Goal: Task Accomplishment & Management: Manage account settings

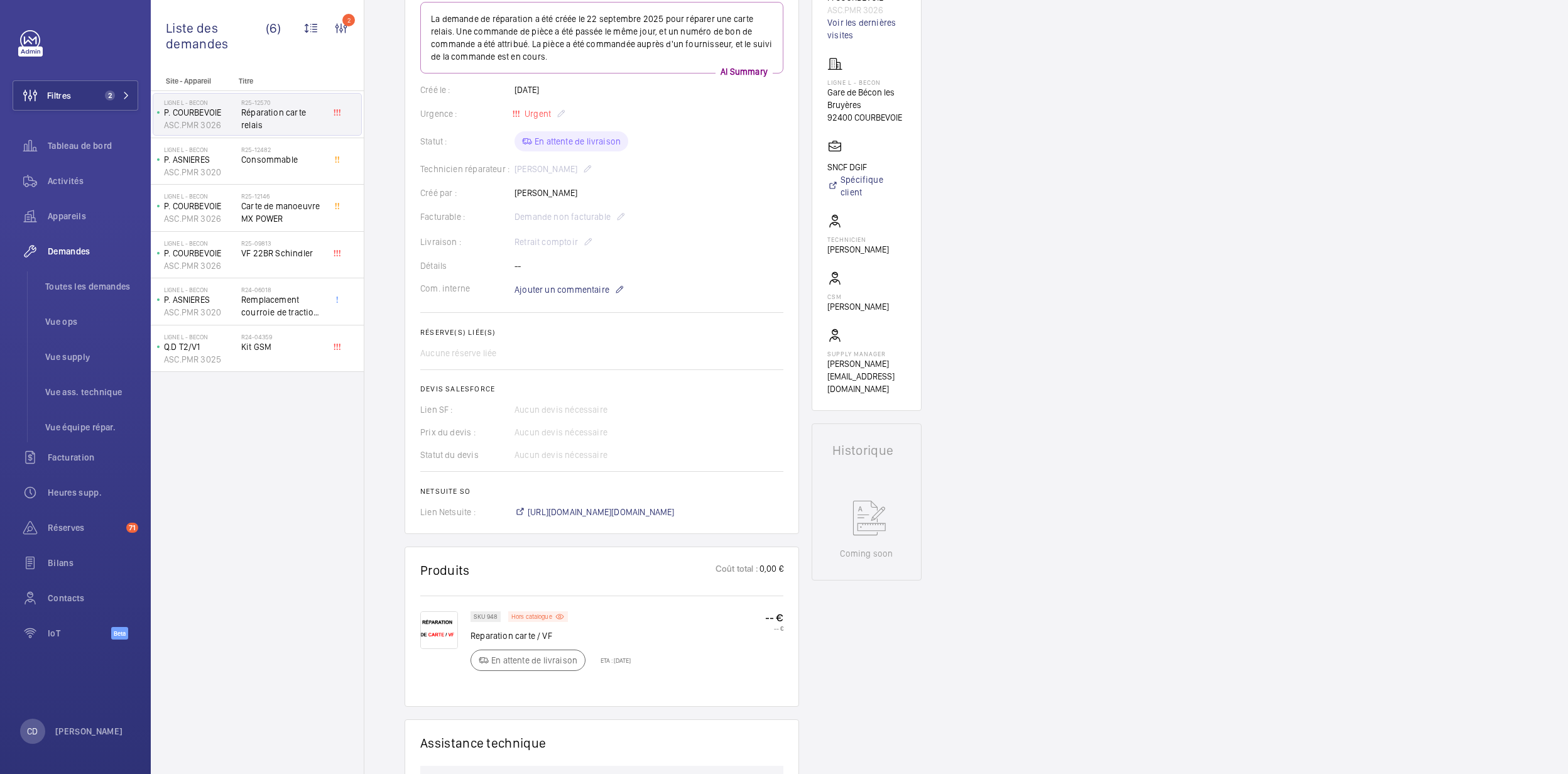
scroll to position [167, 0]
click at [79, 201] on div "Appareils" at bounding box center [75, 216] width 126 height 30
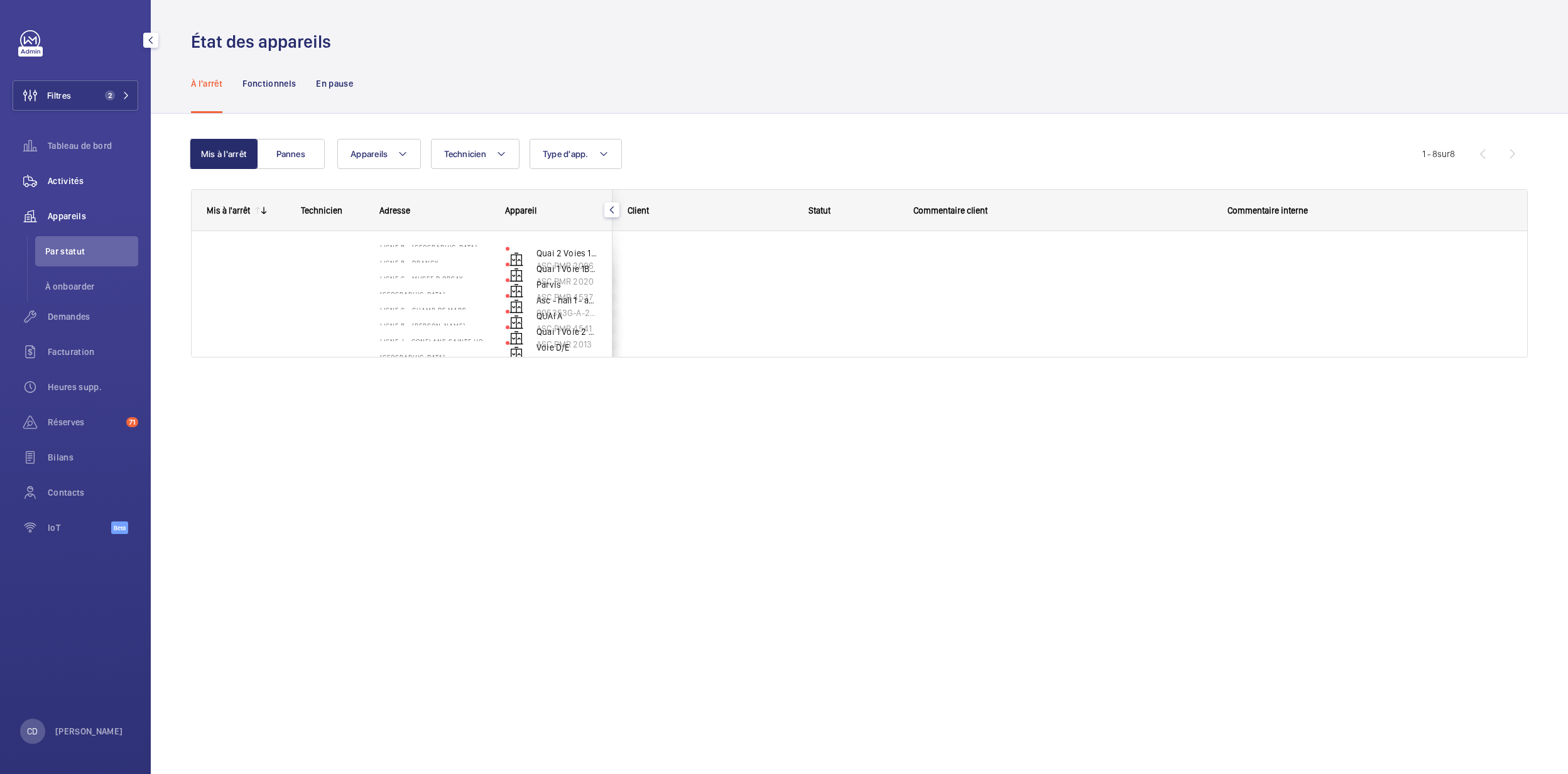
click at [73, 178] on span "Activités" at bounding box center [93, 181] width 91 height 12
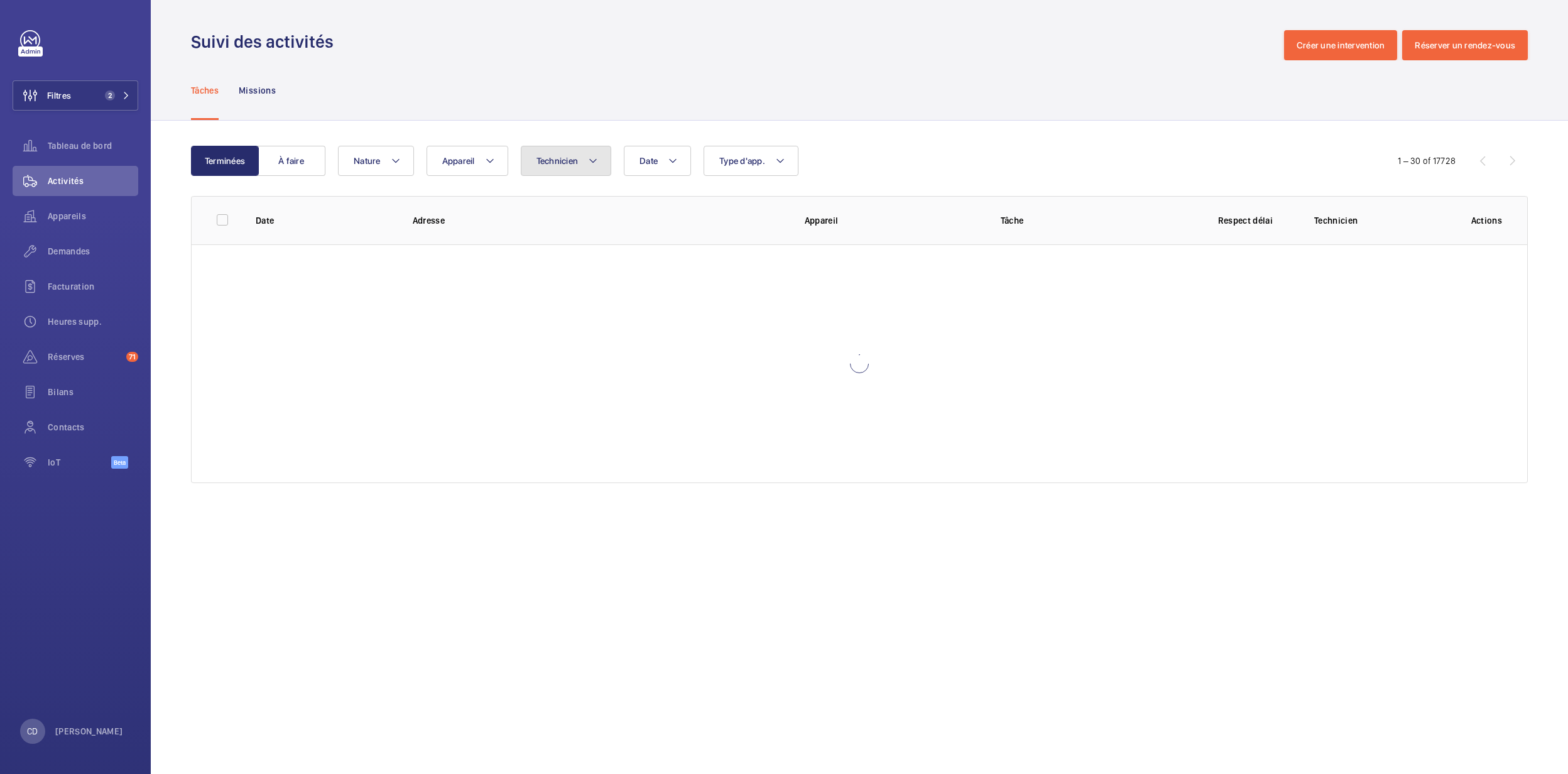
click at [587, 149] on button "Technicien" at bounding box center [566, 161] width 91 height 30
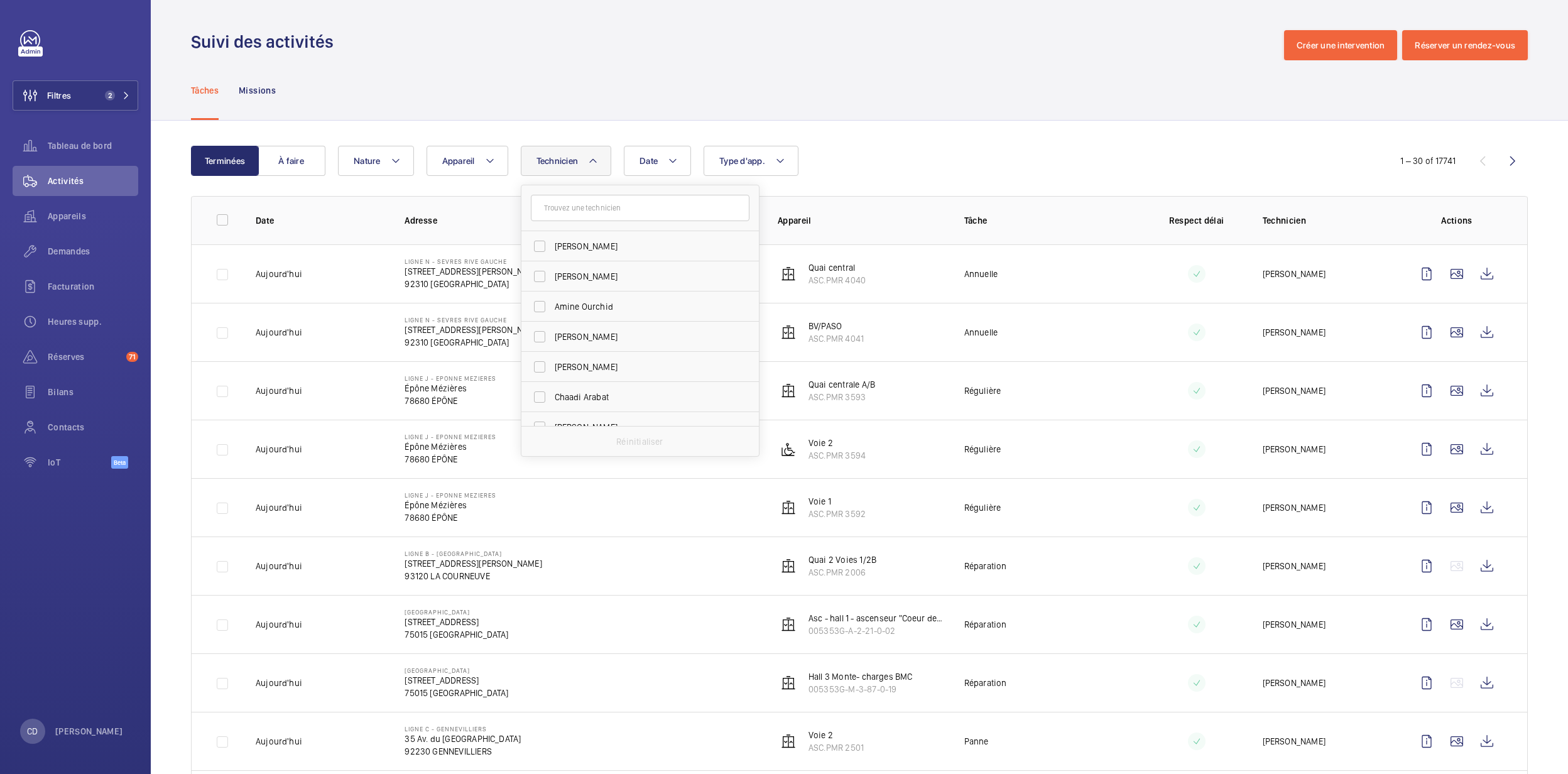
type input "u"
type input "yanis"
click at [559, 265] on label "Yanis Alaoui" at bounding box center [630, 276] width 219 height 30
click at [552, 265] on input "Yanis Alaoui" at bounding box center [540, 276] width 25 height 25
checkbox input "true"
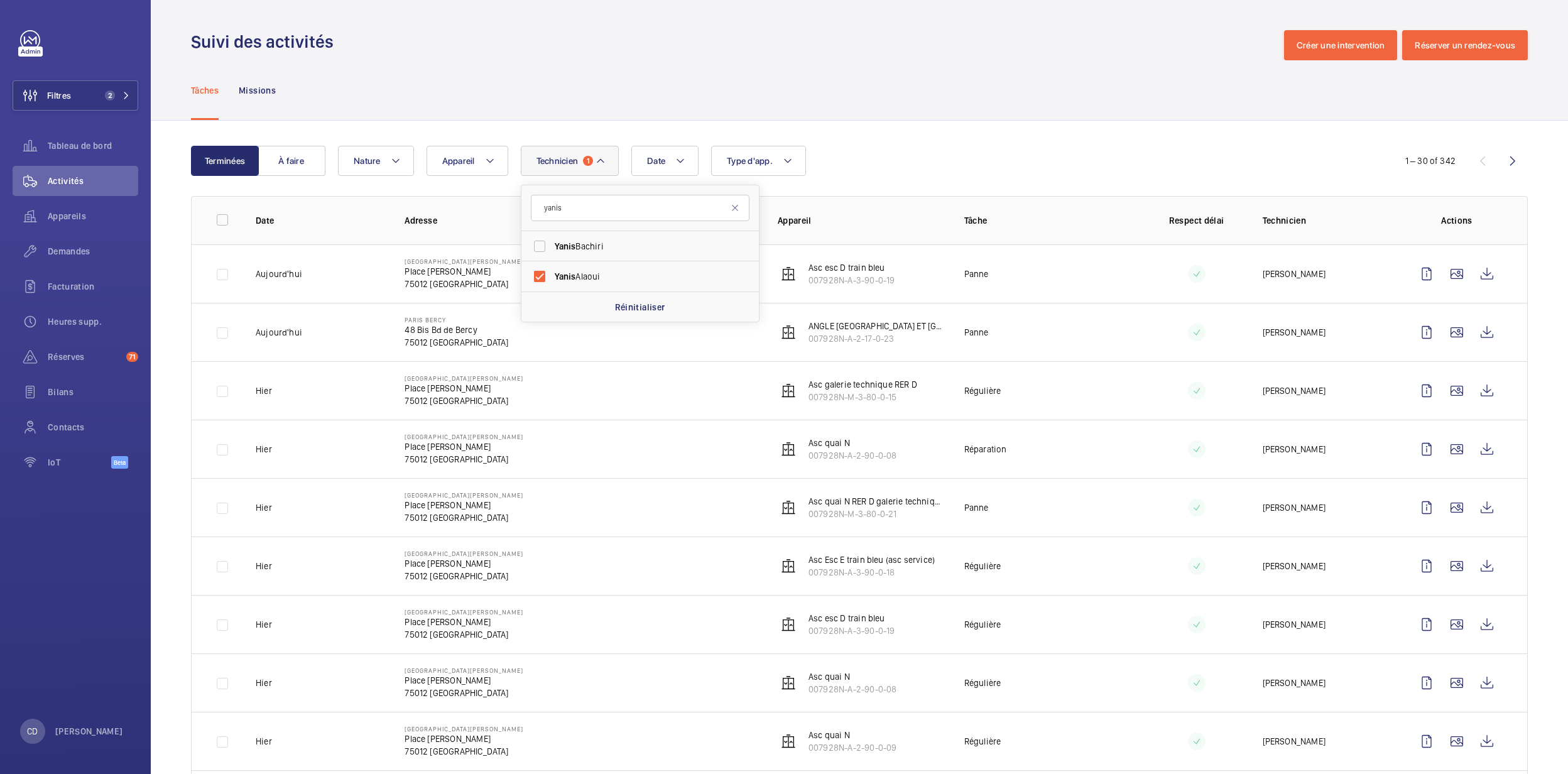
click at [624, 512] on td "Paris Gare de Lyon Place Louis Armand 75012 PARIS" at bounding box center [571, 507] width 373 height 59
click at [1477, 332] on wm-front-icon-button at bounding box center [1487, 332] width 30 height 30
click at [1472, 272] on wm-front-icon-button at bounding box center [1487, 273] width 30 height 30
click at [1475, 383] on wm-front-icon-button at bounding box center [1487, 391] width 30 height 30
click at [1472, 448] on wm-front-icon-button at bounding box center [1487, 449] width 30 height 30
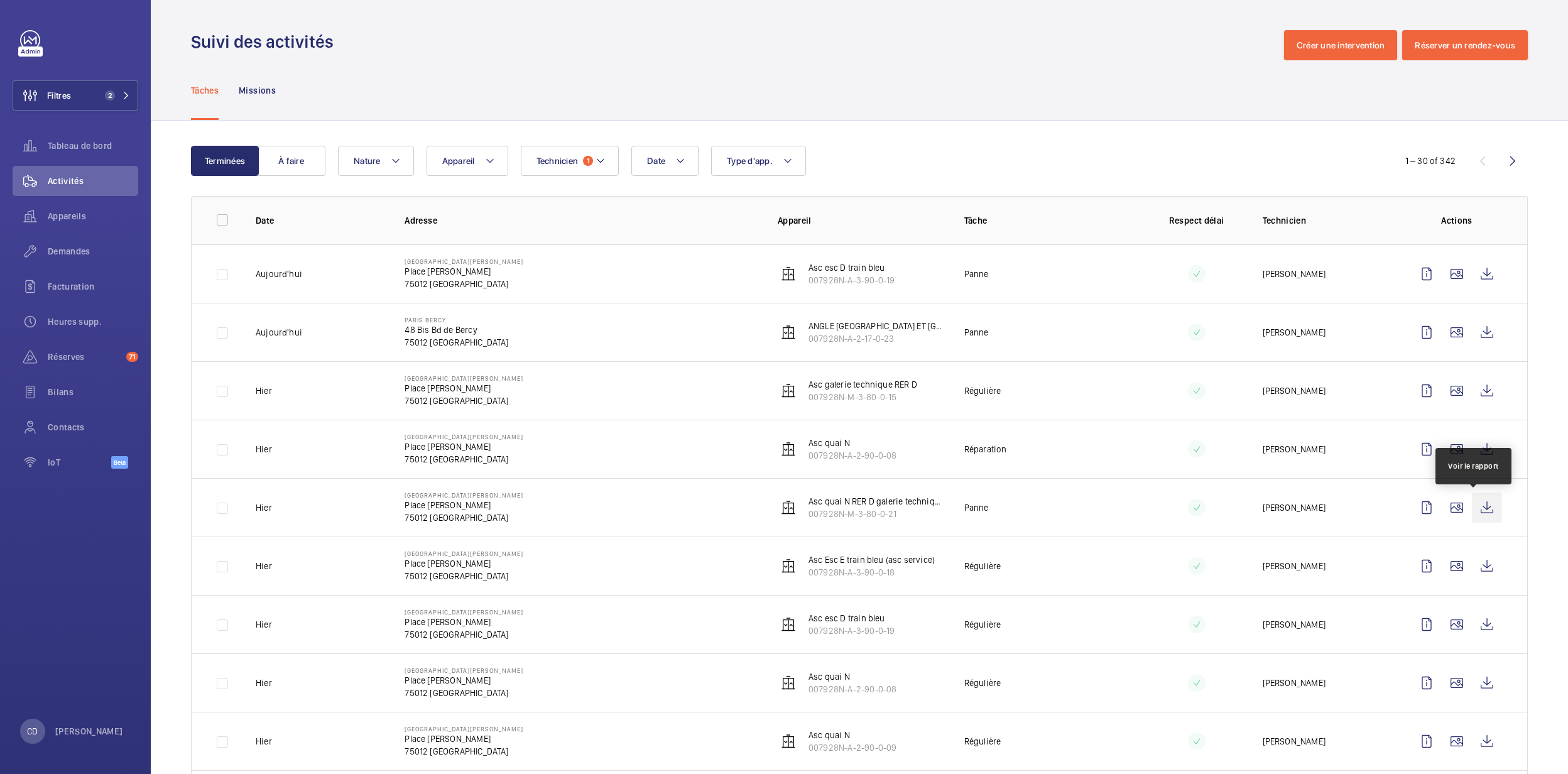
click at [1475, 515] on wm-front-icon-button at bounding box center [1487, 507] width 30 height 30
click at [1479, 519] on wm-front-icon-button at bounding box center [1487, 507] width 30 height 30
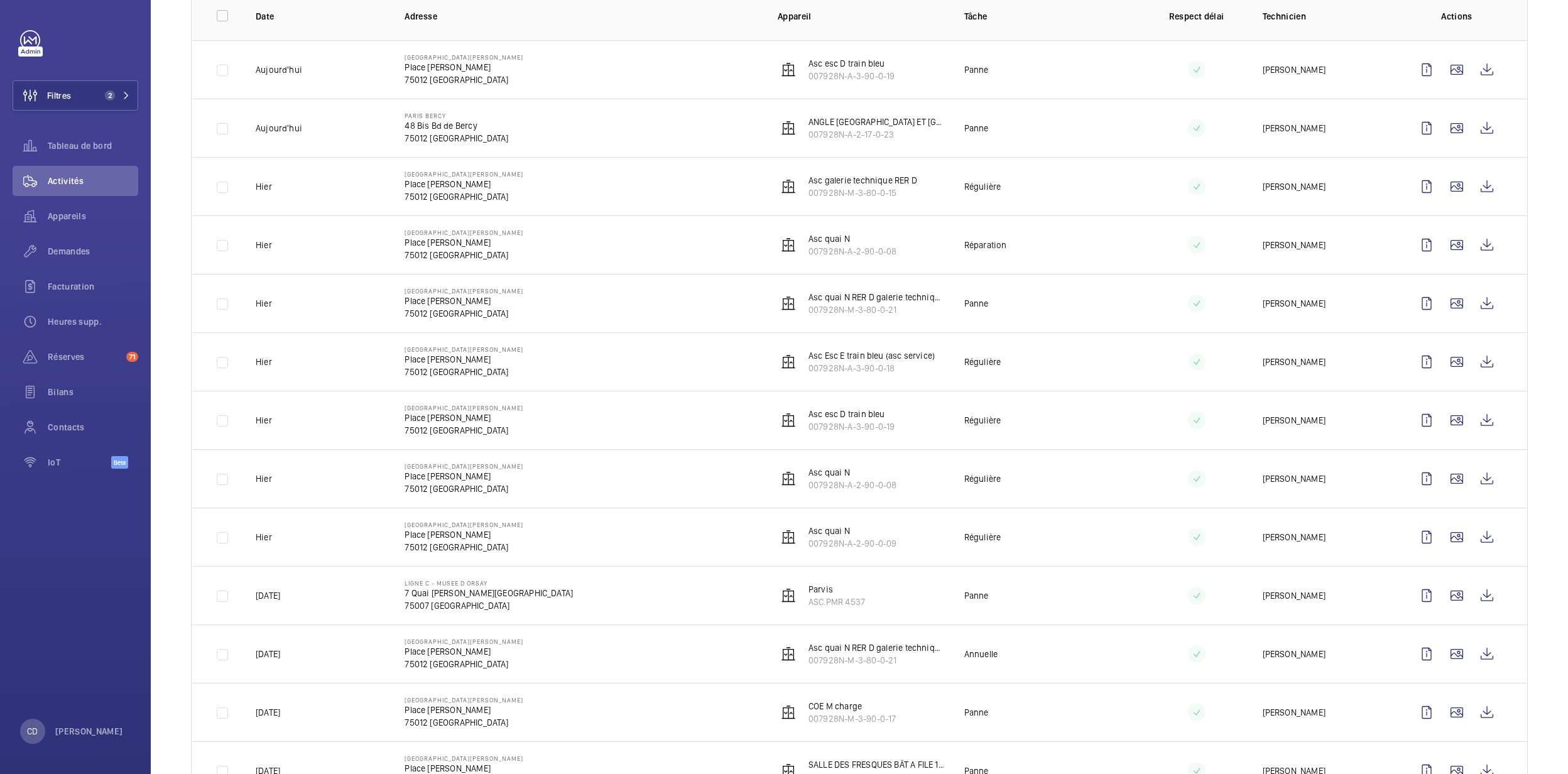
scroll to position [251, 0]
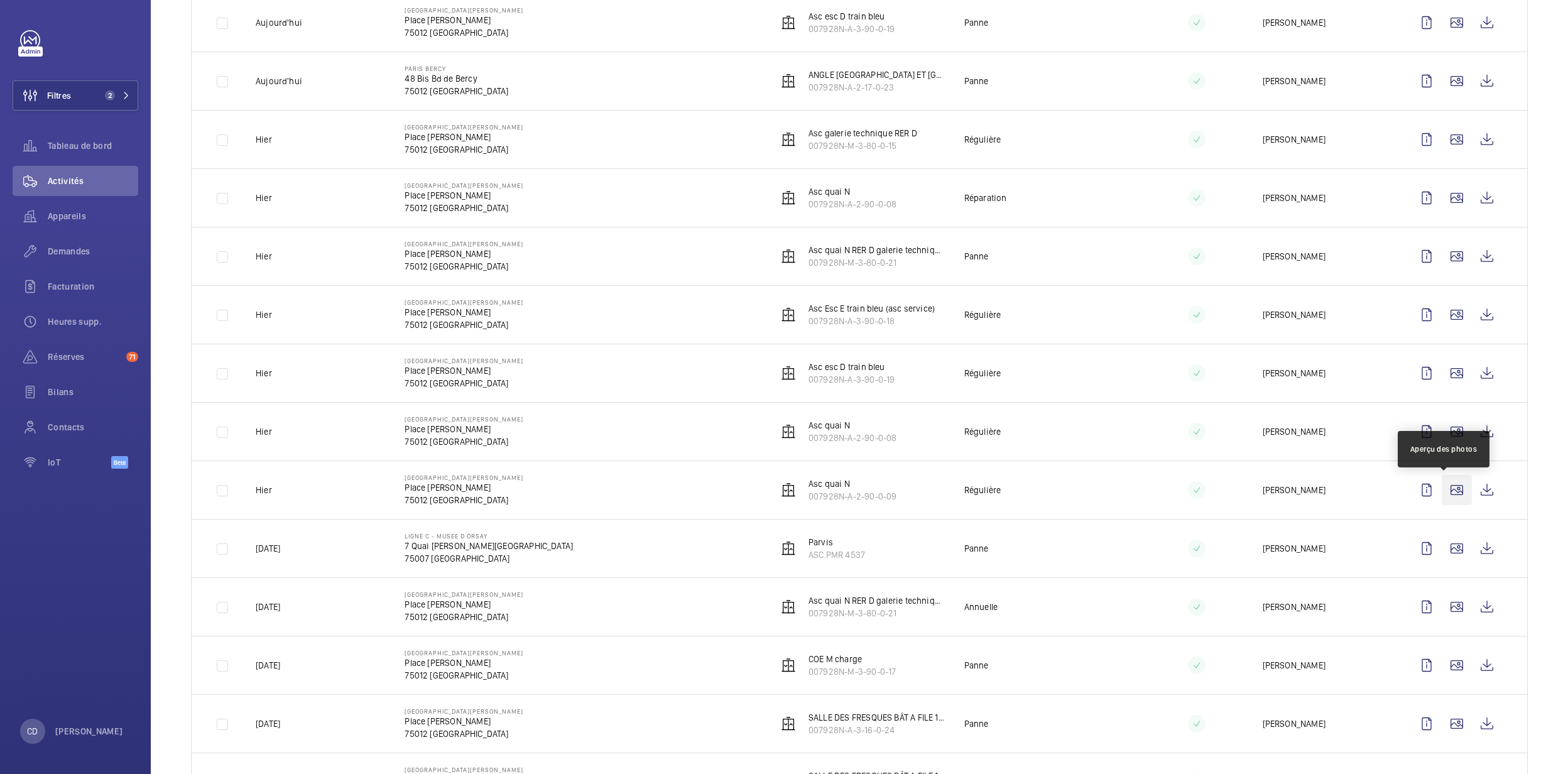
click at [1442, 495] on wm-front-icon-button at bounding box center [1456, 490] width 30 height 30
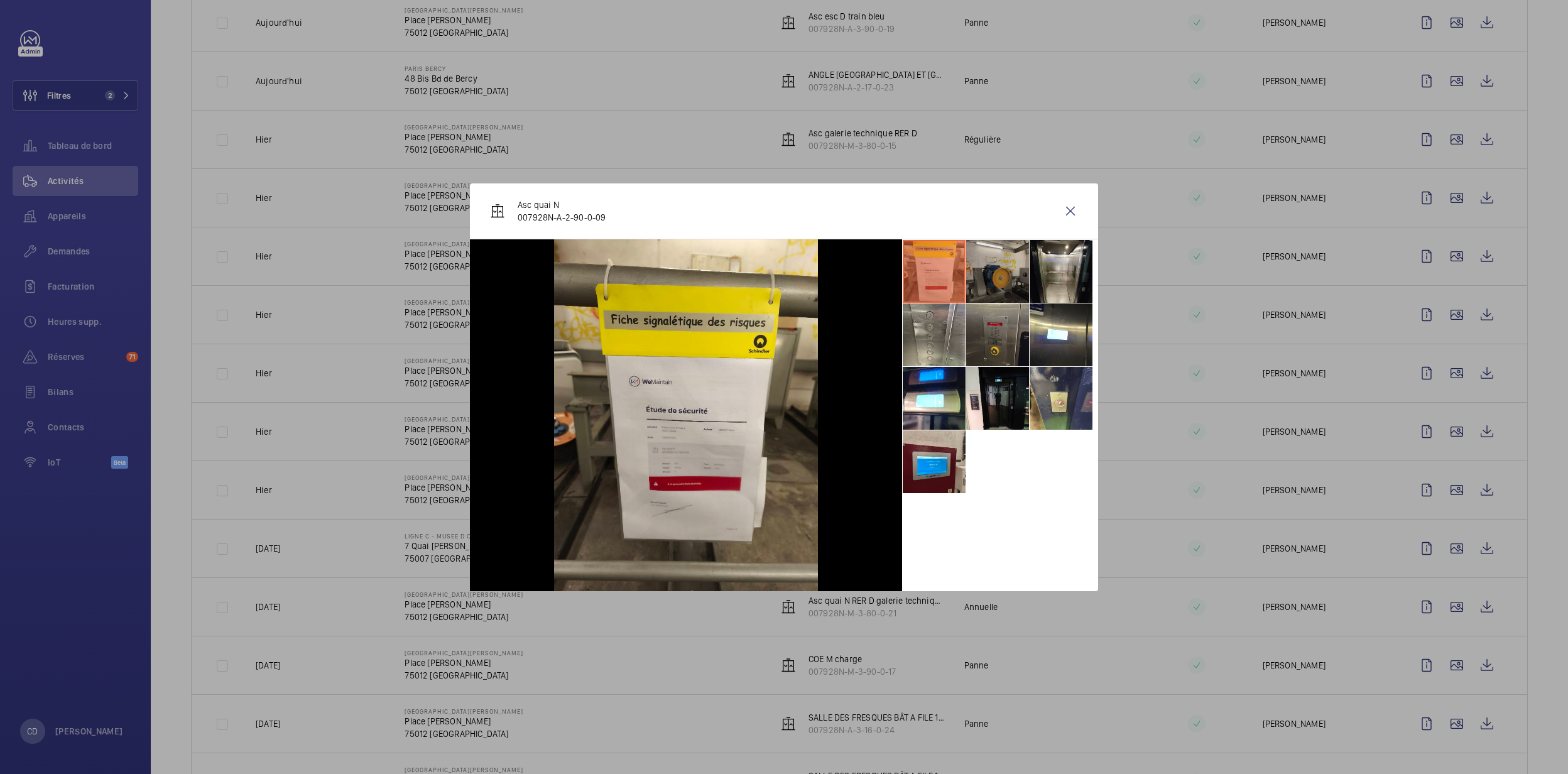
click at [1004, 259] on li at bounding box center [998, 271] width 63 height 62
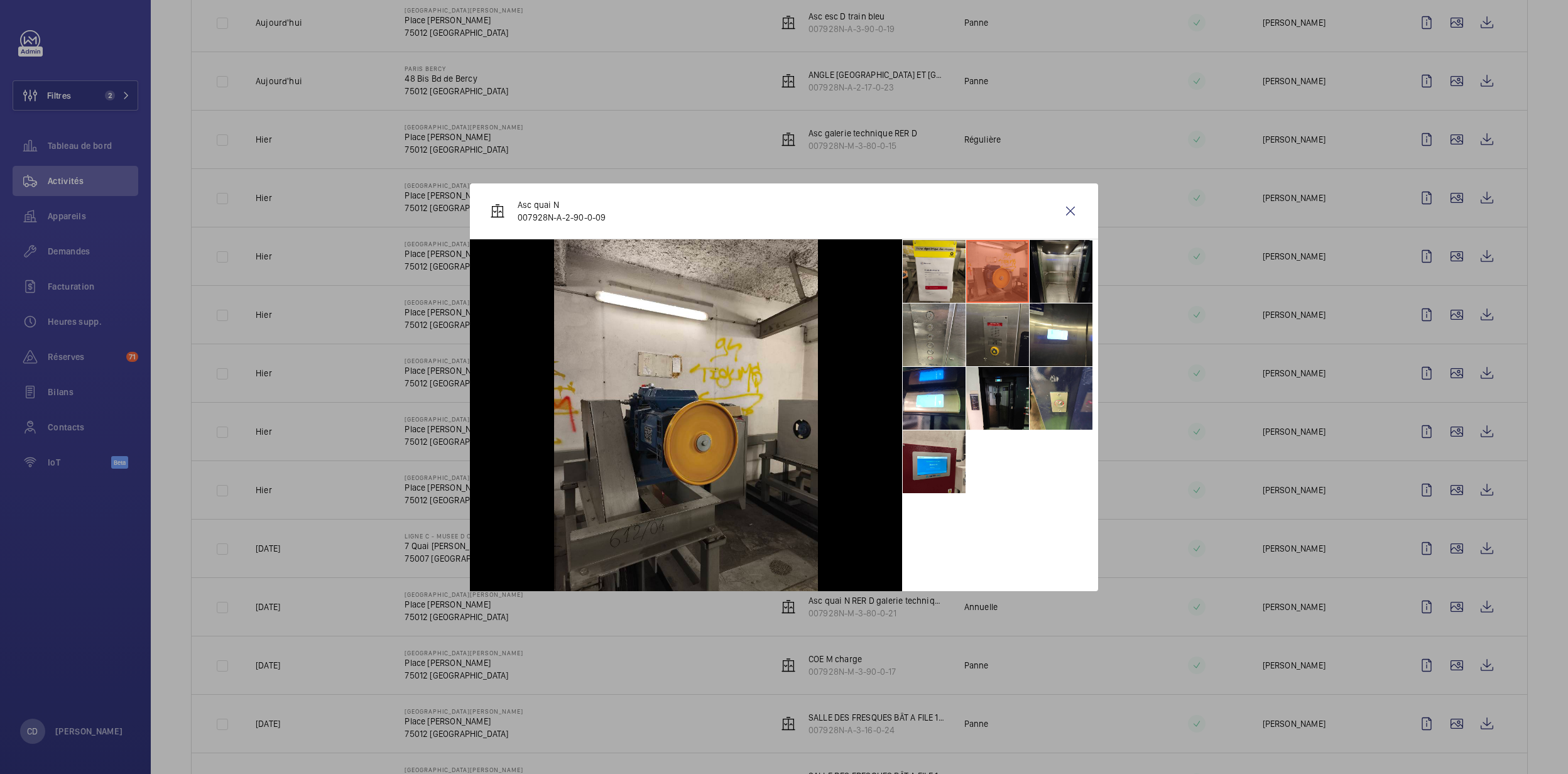
click at [1064, 265] on li at bounding box center [1061, 271] width 63 height 62
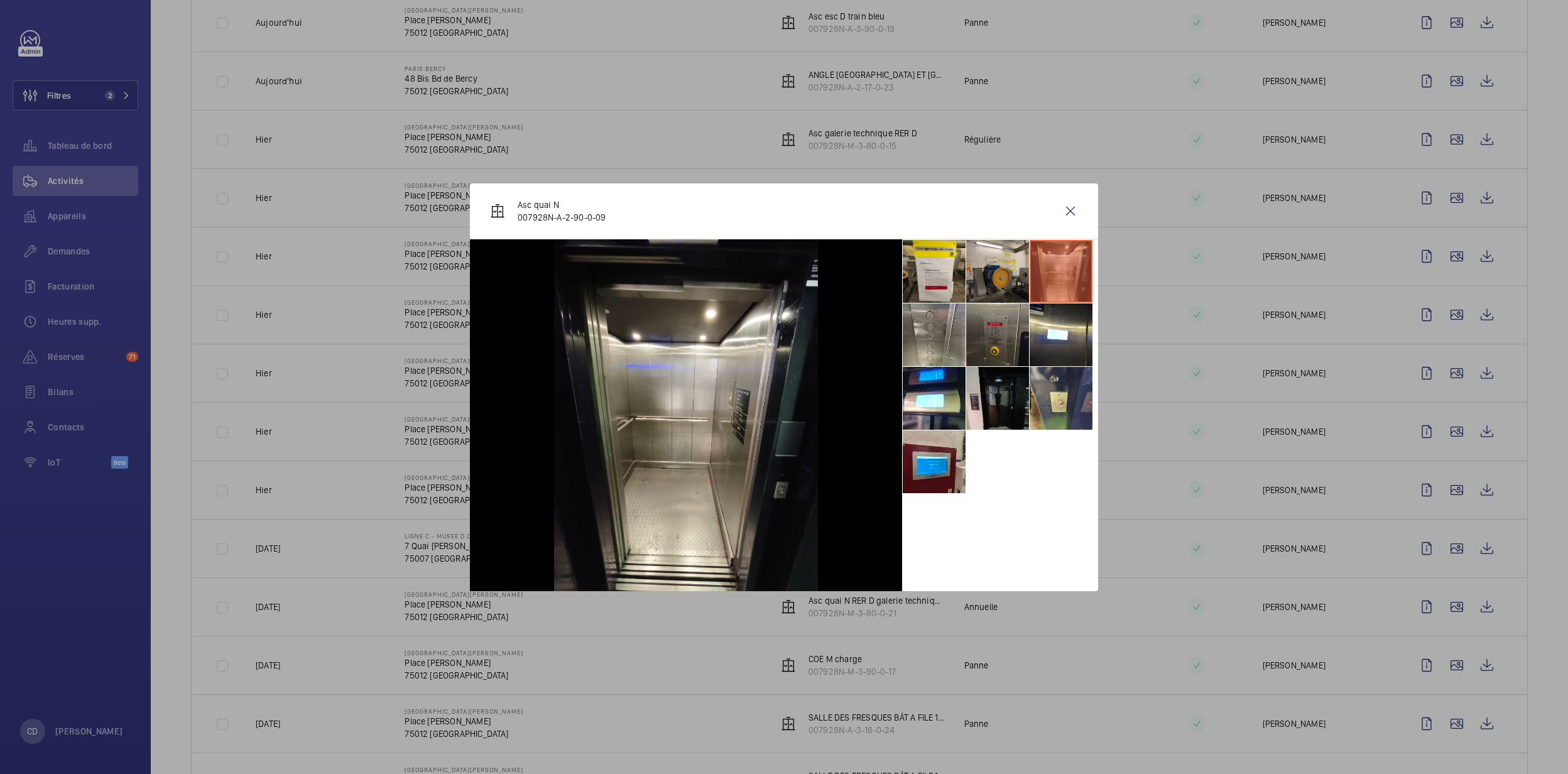
click at [971, 387] on li at bounding box center [998, 398] width 63 height 62
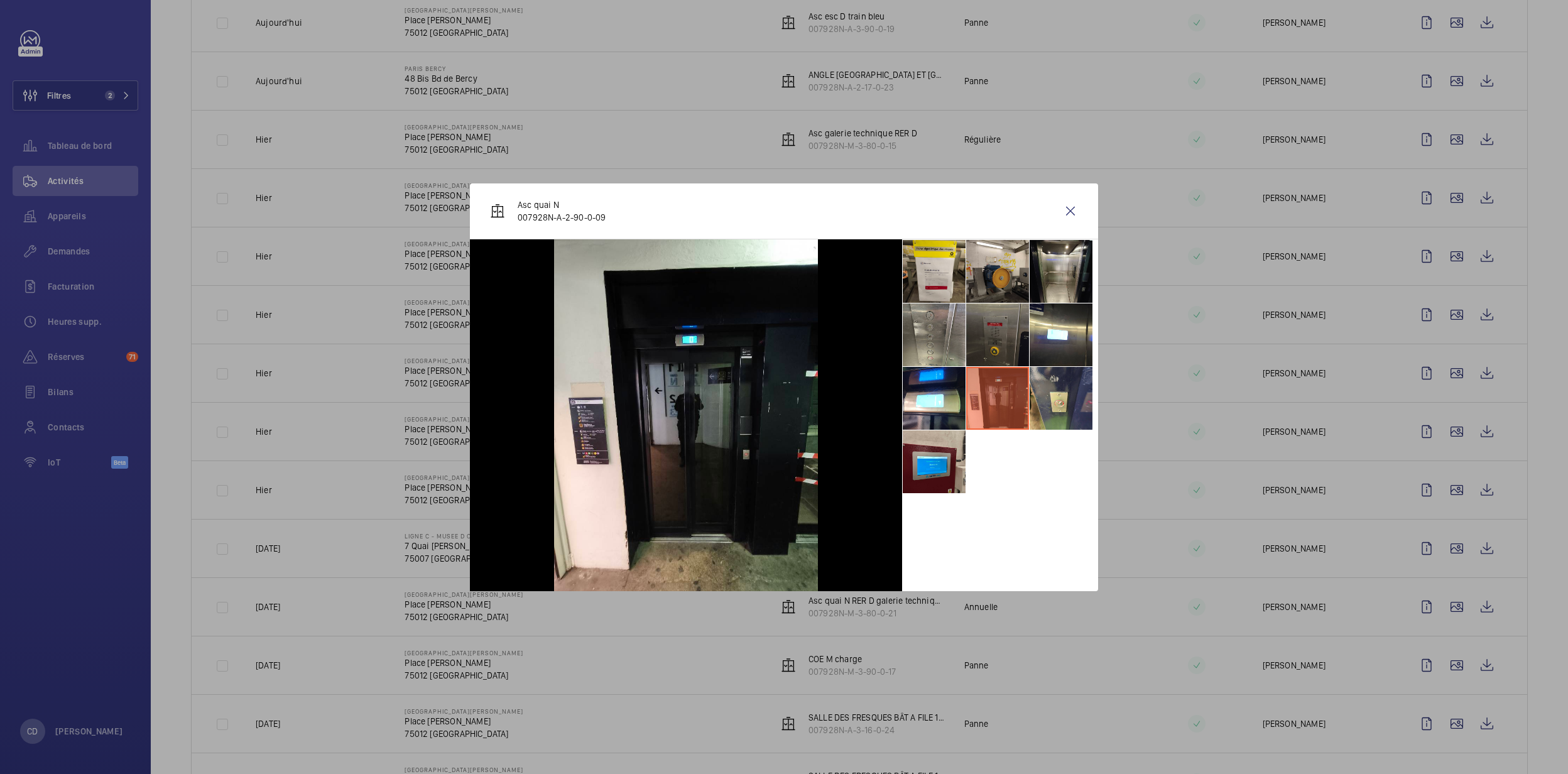
click at [1008, 333] on li at bounding box center [998, 334] width 63 height 62
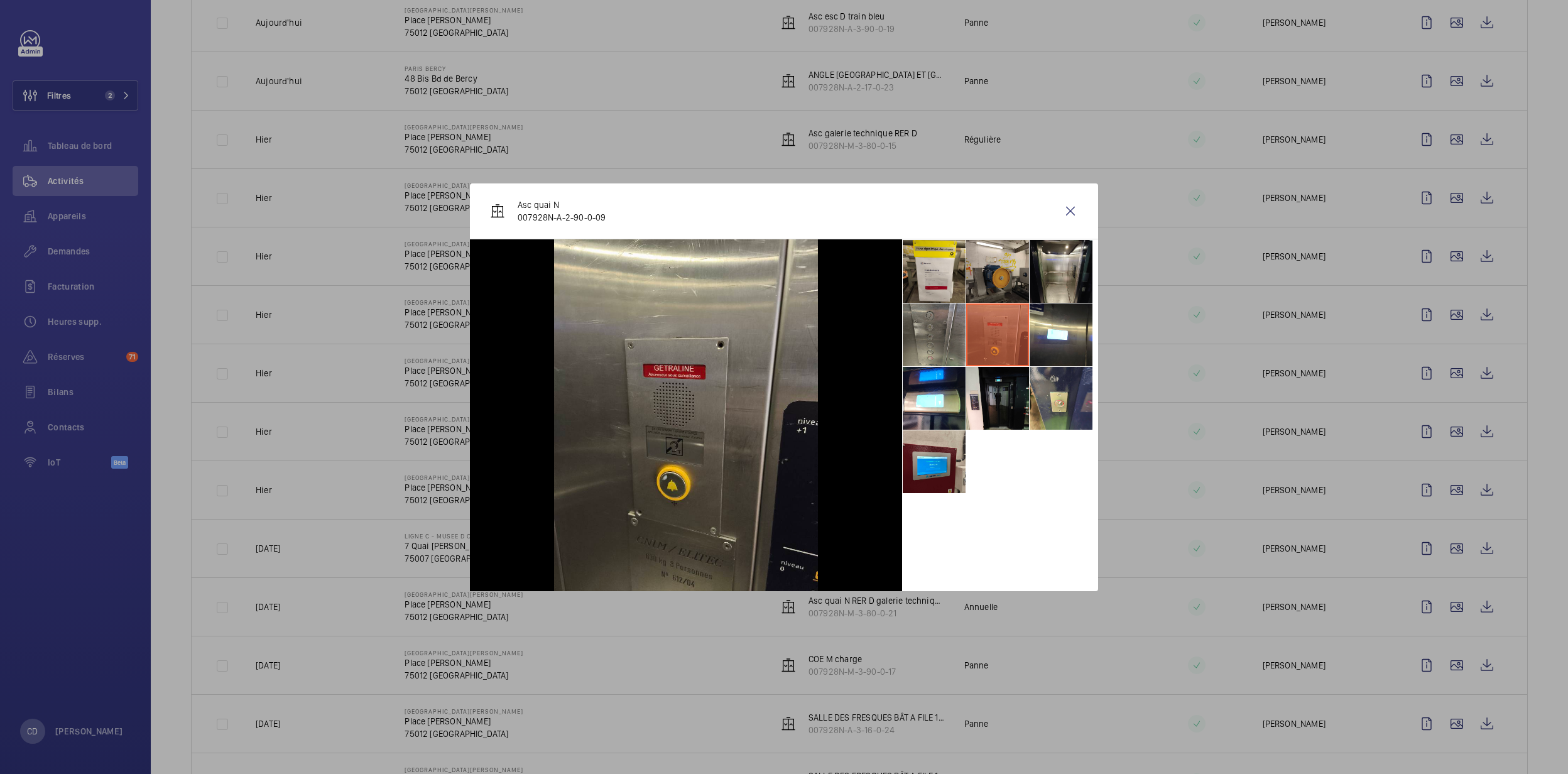
click at [928, 323] on li at bounding box center [934, 334] width 63 height 62
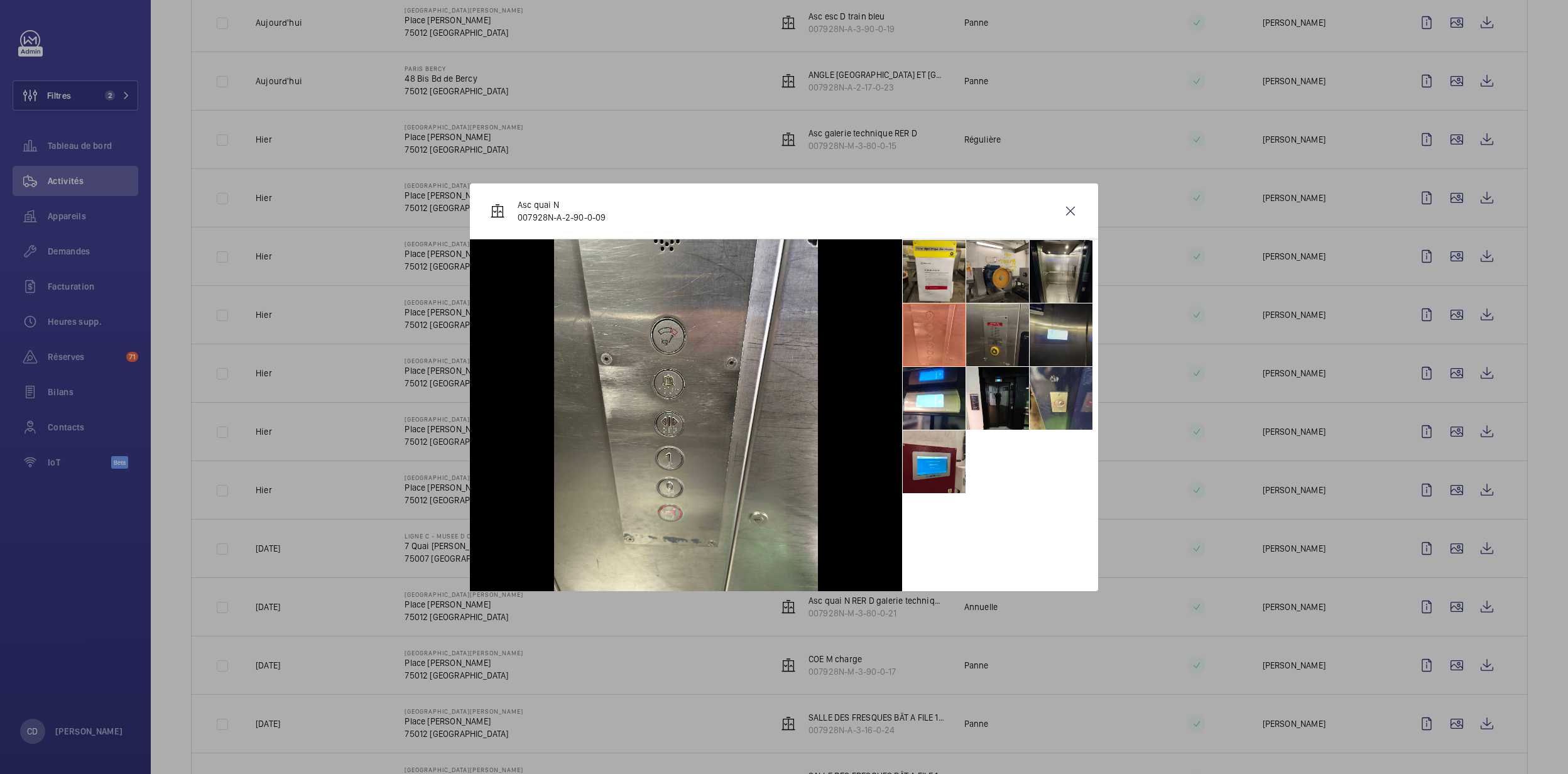
click at [1091, 309] on li at bounding box center [1061, 334] width 63 height 62
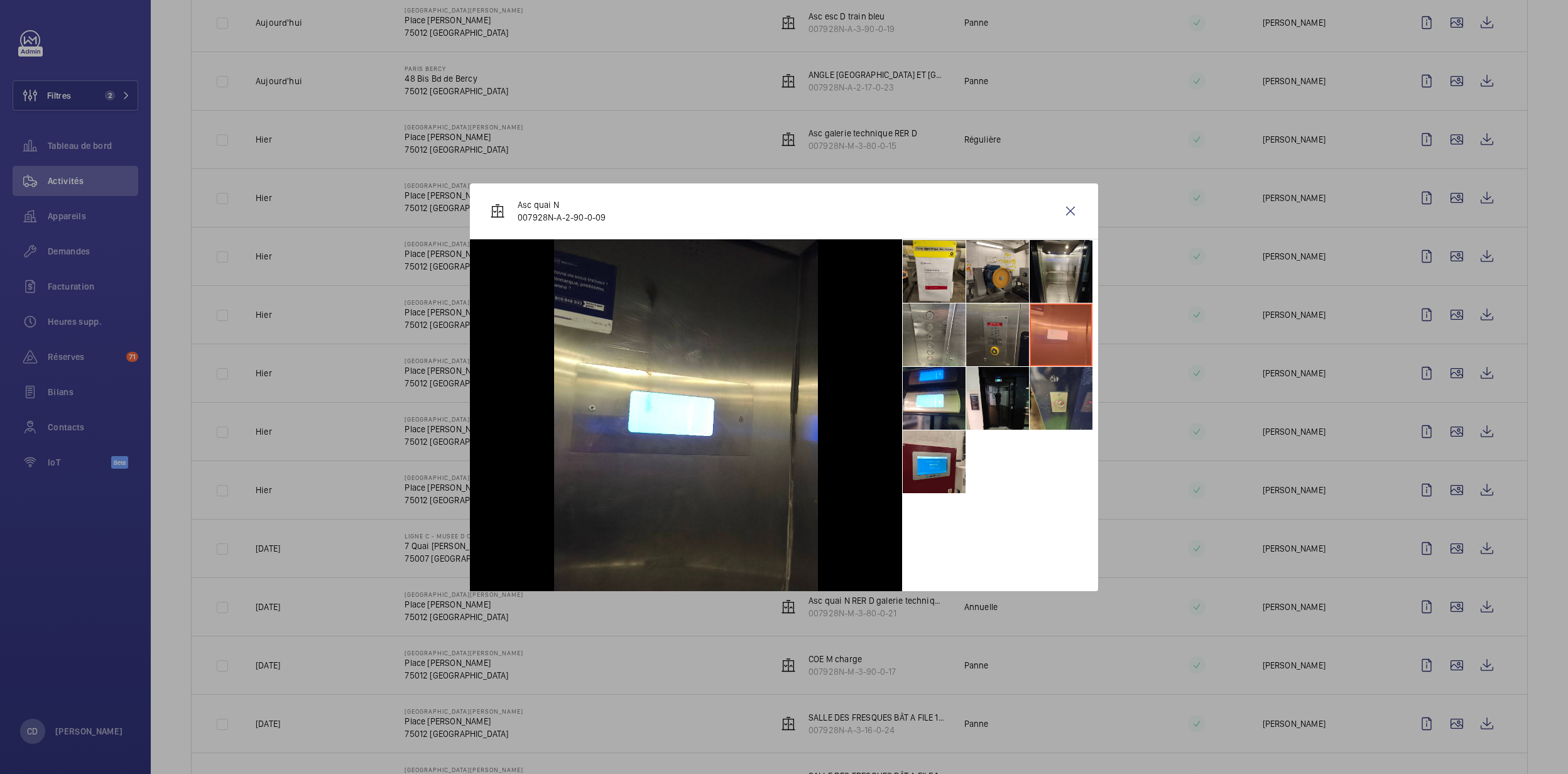
click at [1059, 383] on li at bounding box center [1061, 398] width 63 height 62
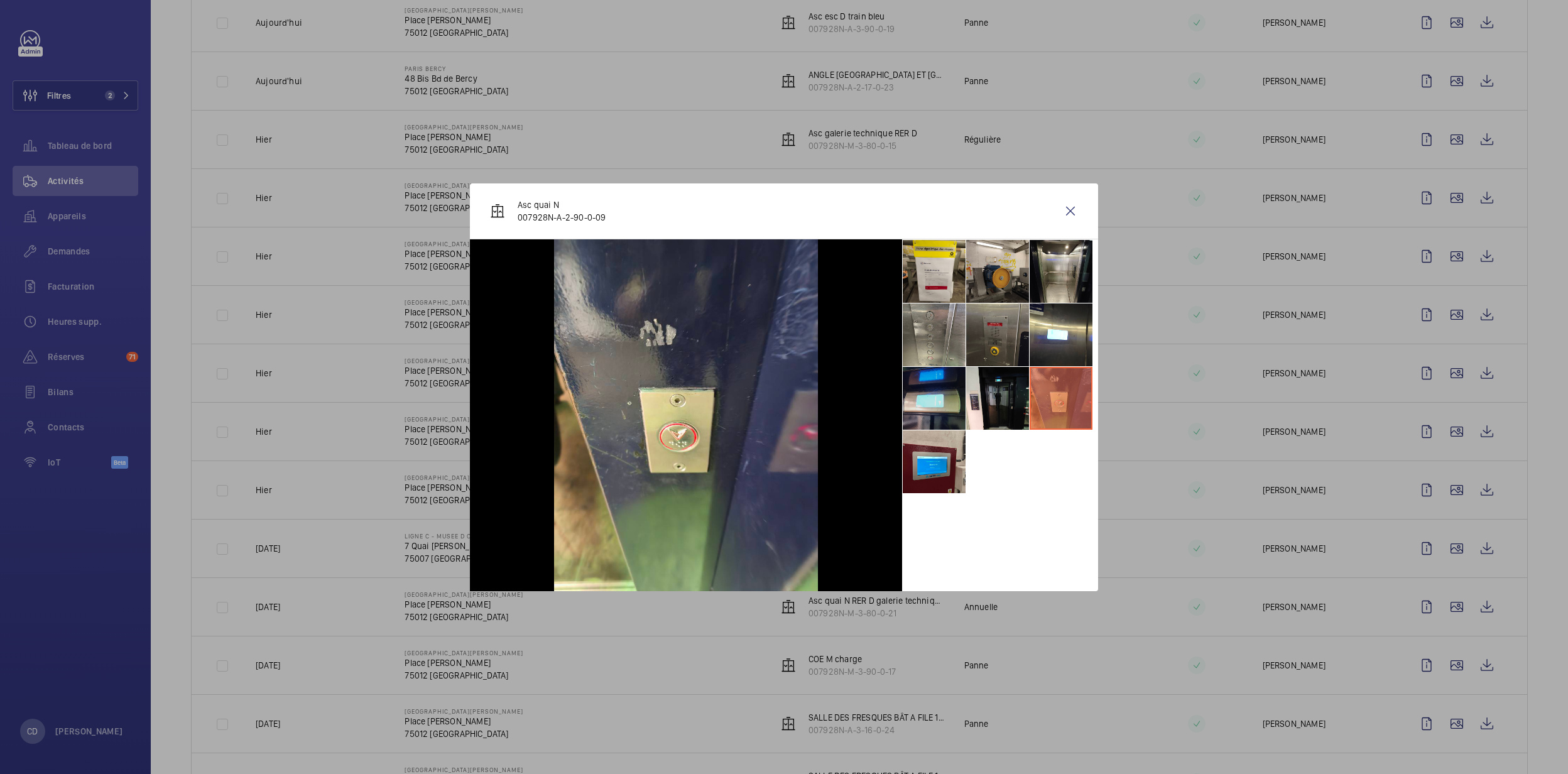
click at [963, 393] on li at bounding box center [934, 398] width 63 height 62
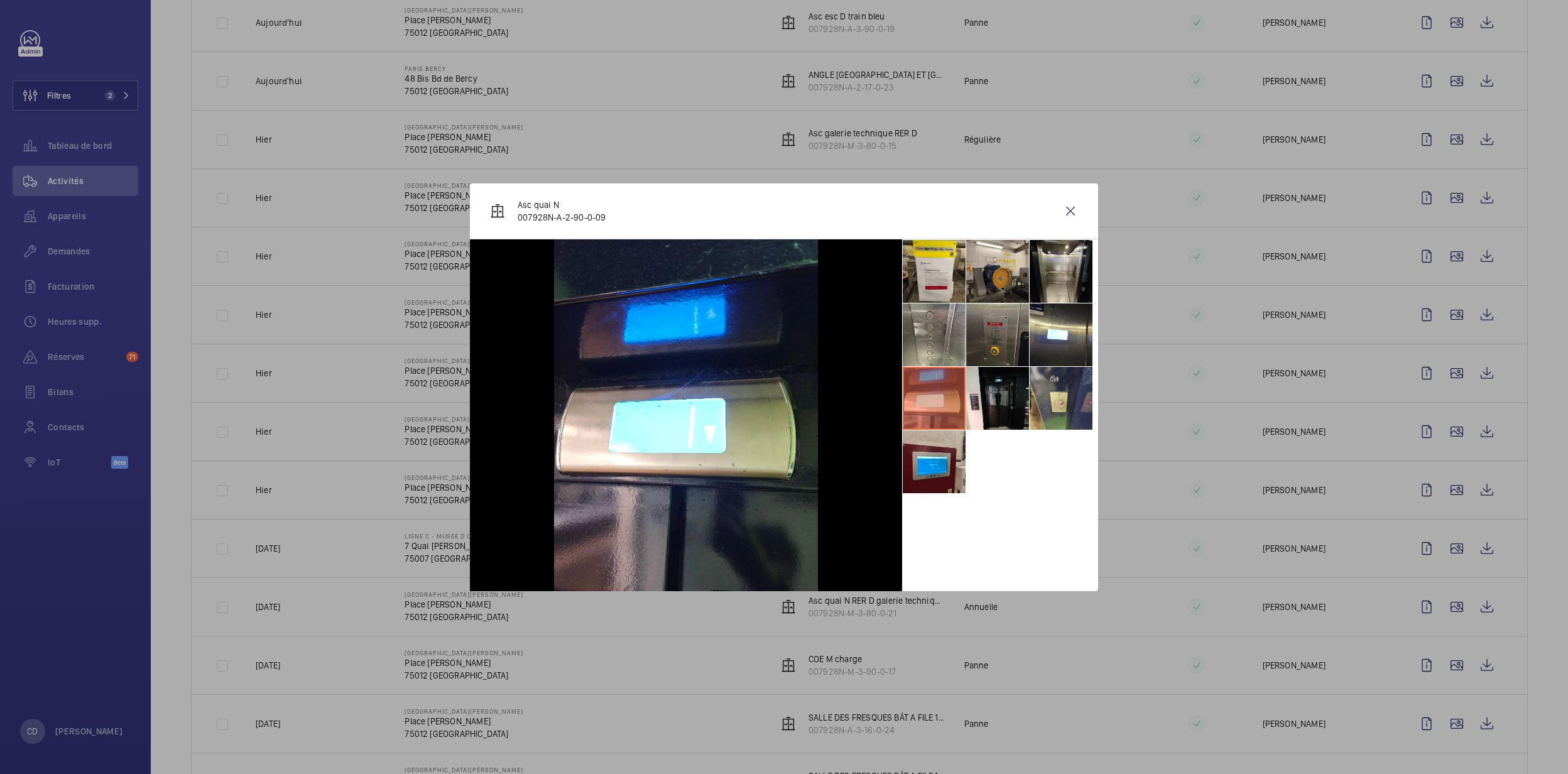
click at [938, 422] on li at bounding box center [934, 398] width 63 height 62
click at [926, 479] on li at bounding box center [934, 462] width 63 height 62
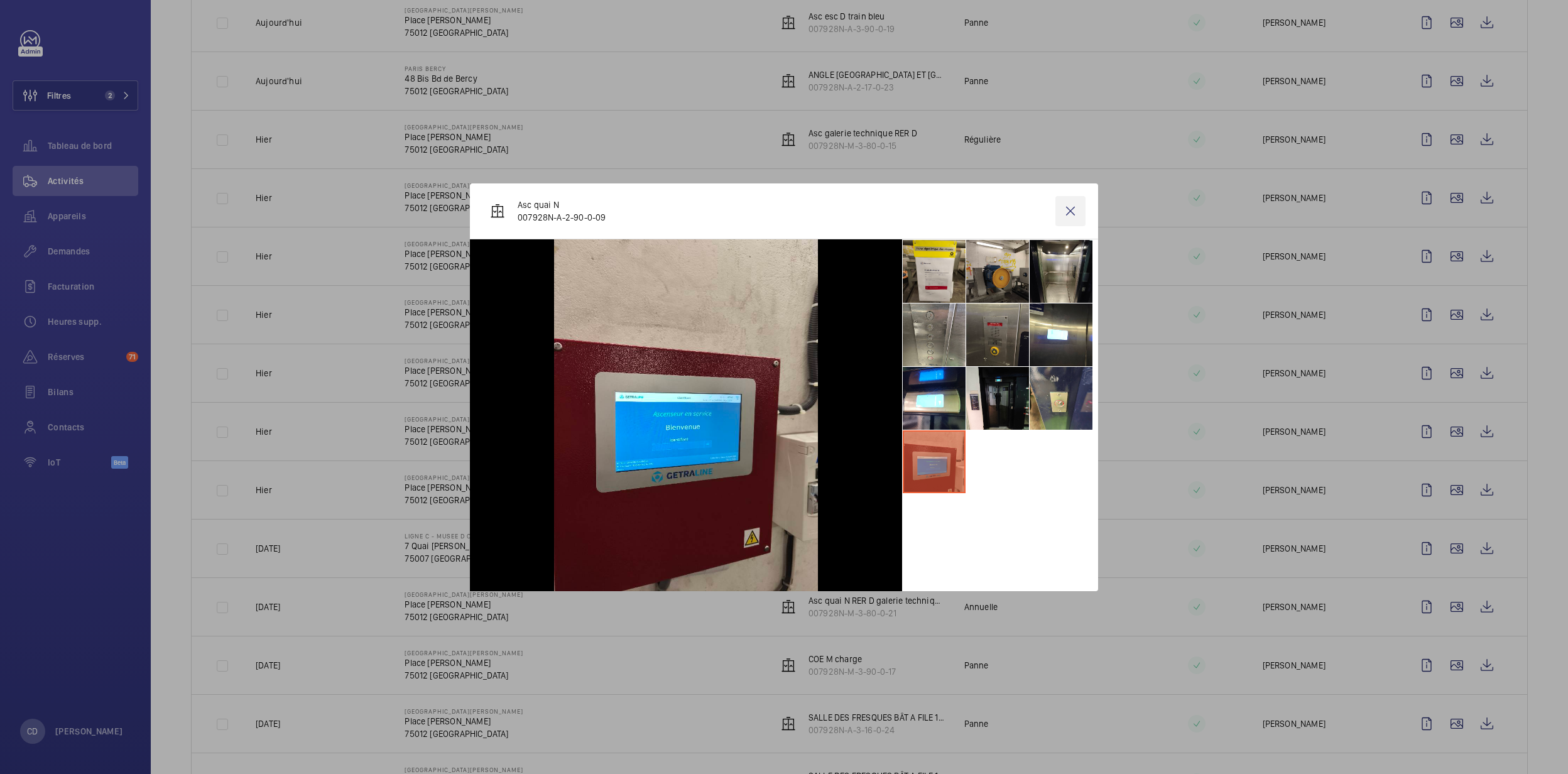
click at [1074, 216] on wm-front-icon-button at bounding box center [1070, 211] width 30 height 30
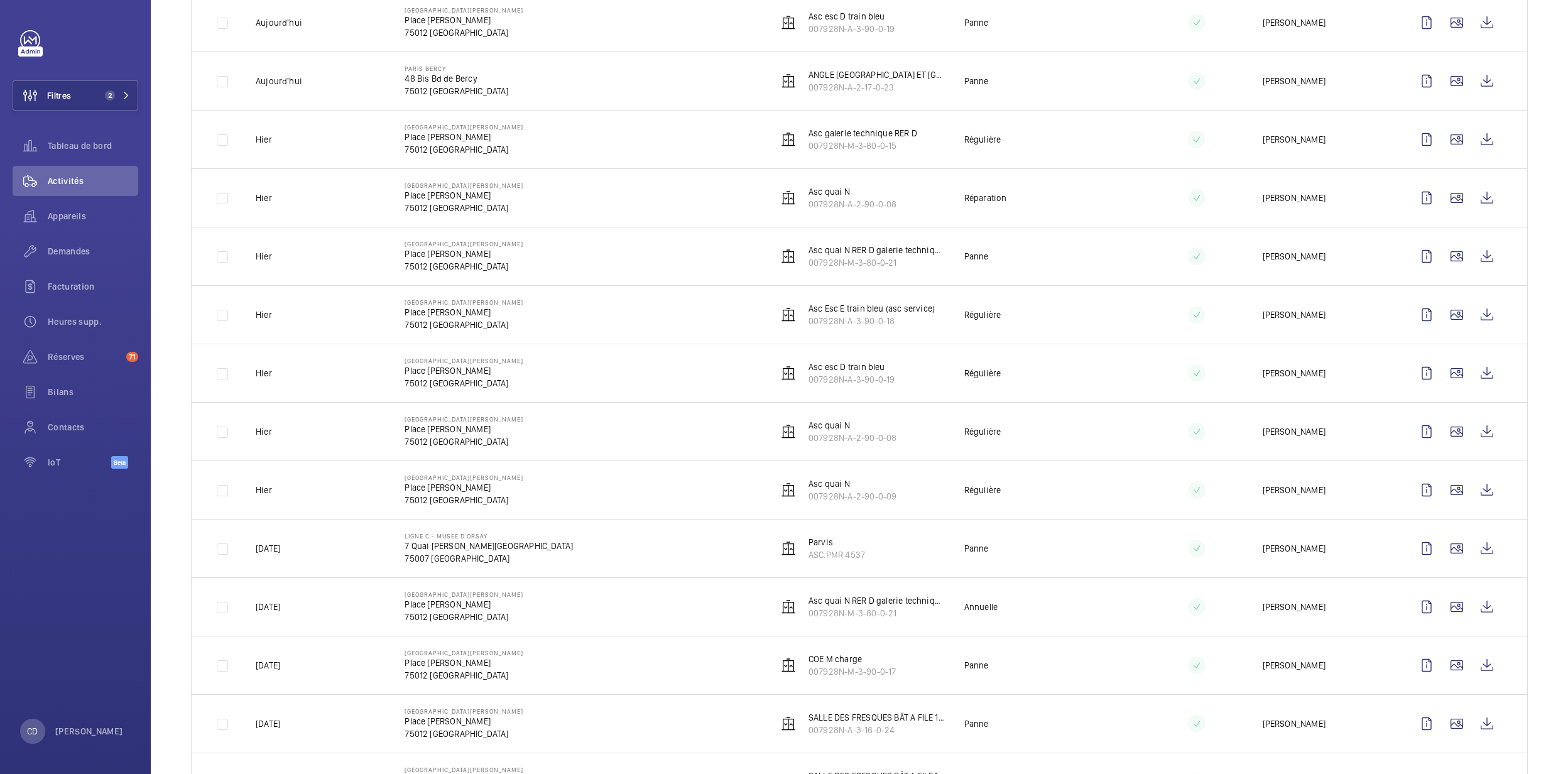
click at [1473, 606] on wm-front-icon-button at bounding box center [1487, 606] width 30 height 30
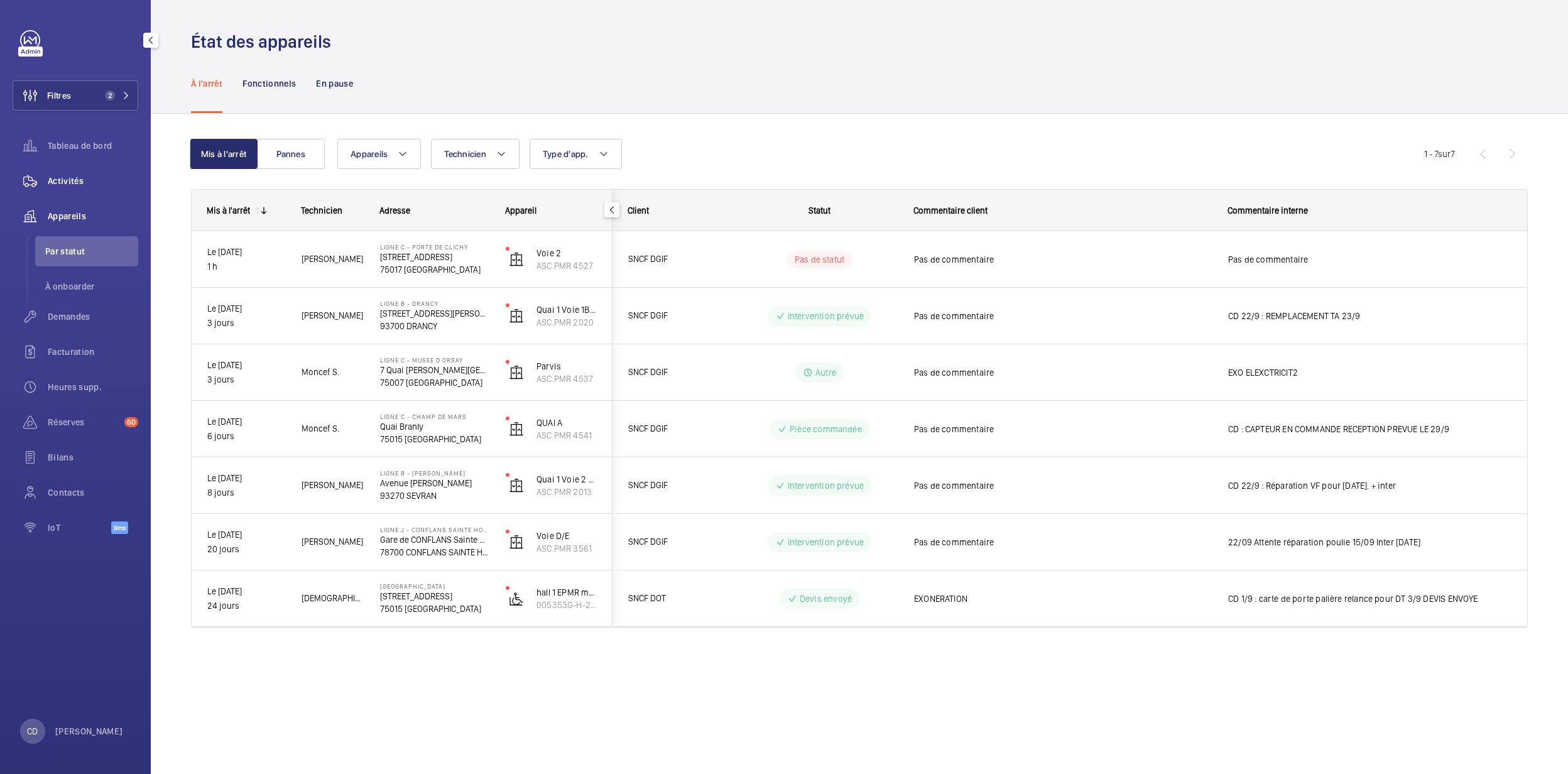
click at [134, 194] on div "Activités" at bounding box center [75, 180] width 126 height 30
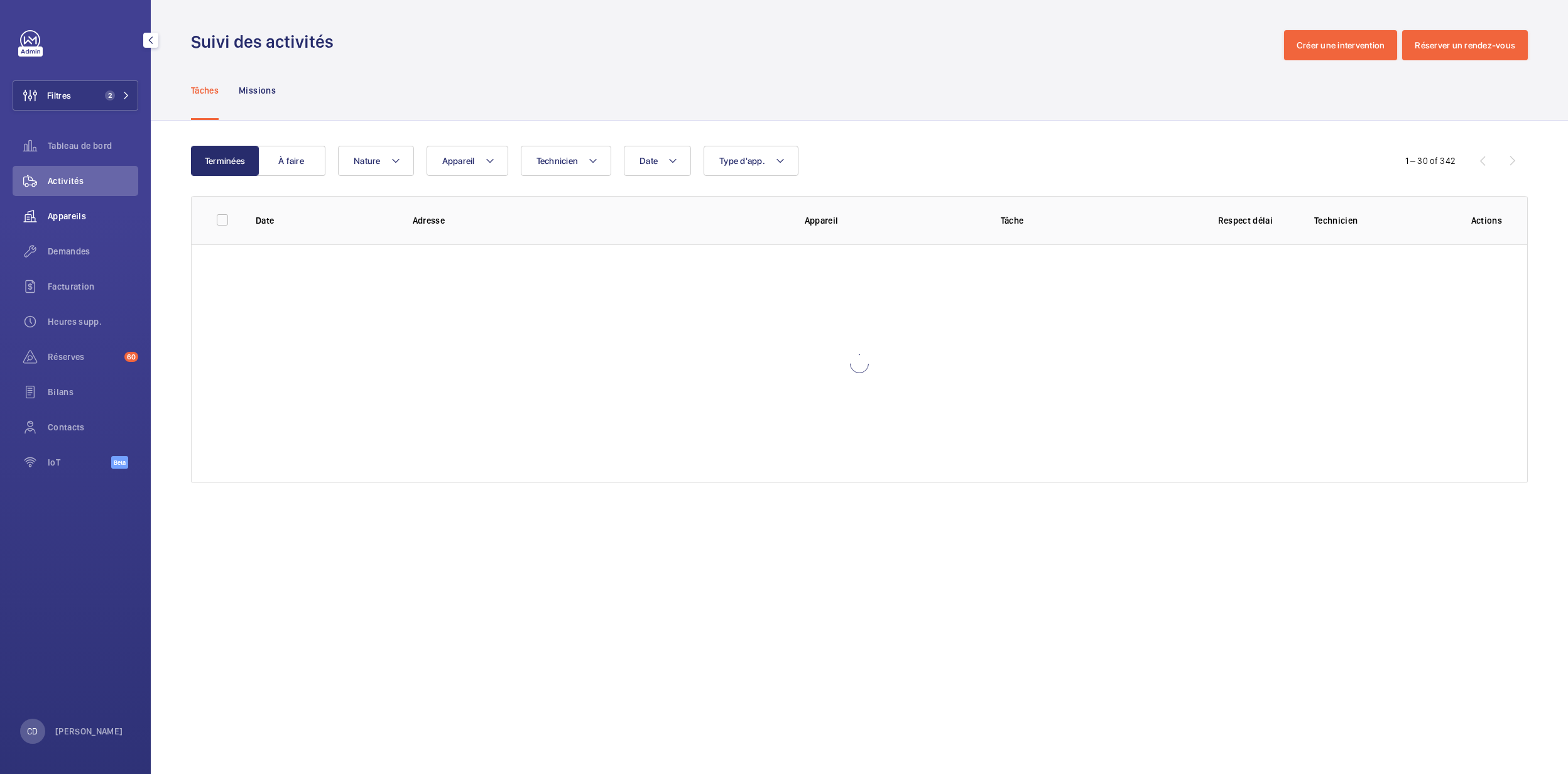
click at [66, 207] on div "Appareils" at bounding box center [75, 216] width 126 height 30
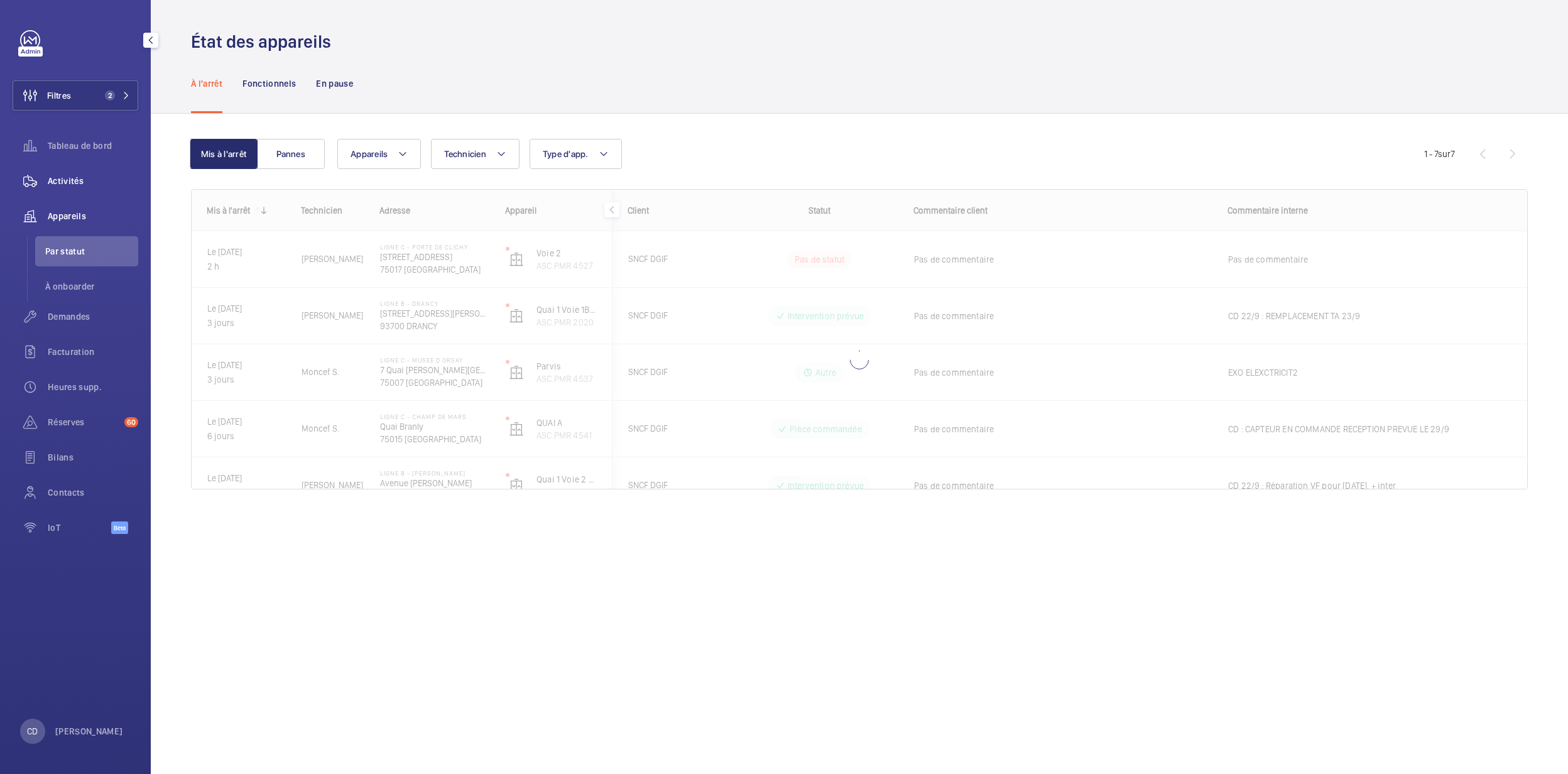
click at [75, 194] on div "Activités" at bounding box center [75, 180] width 126 height 30
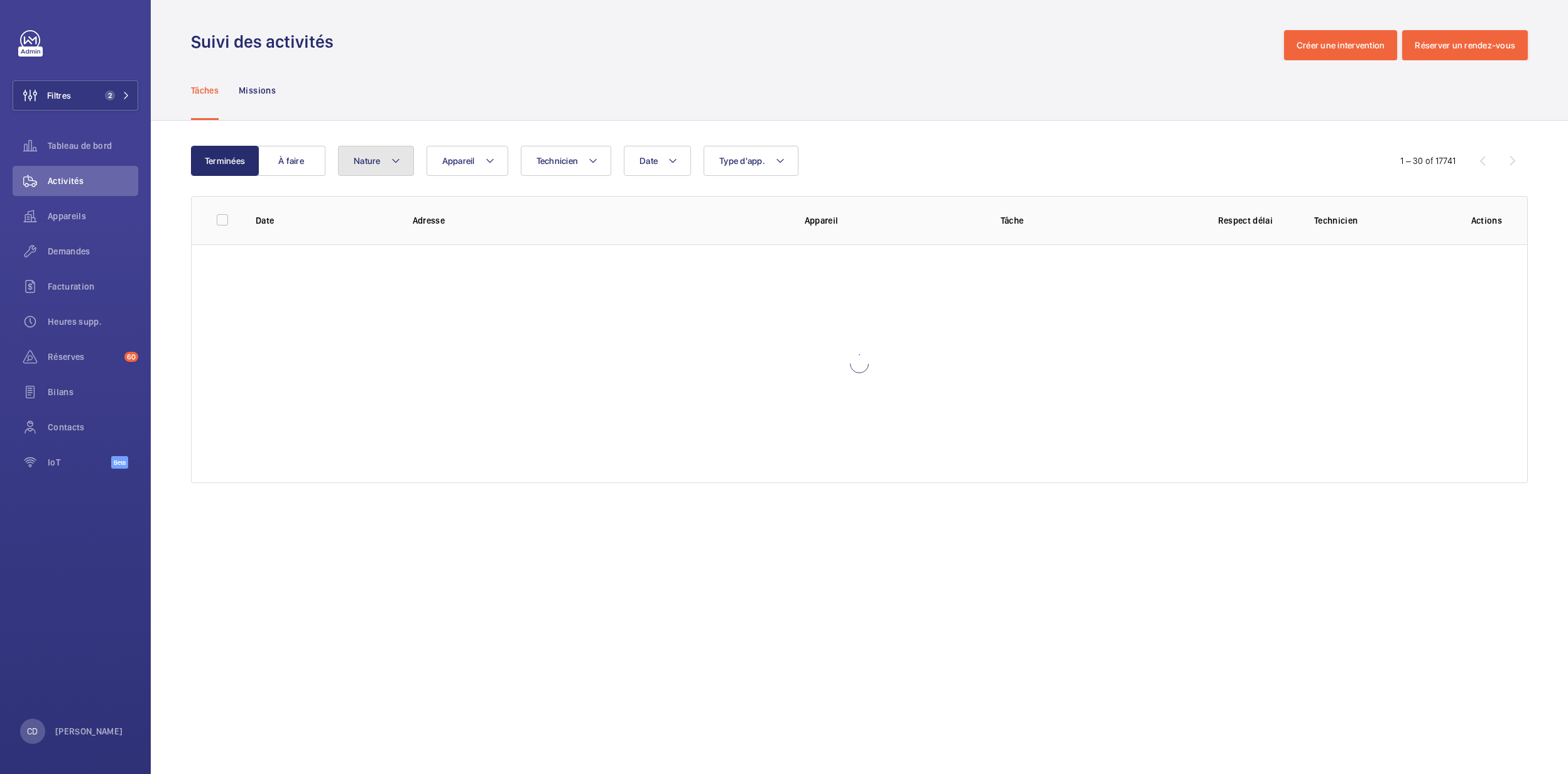
click at [402, 162] on button "Nature" at bounding box center [376, 161] width 76 height 30
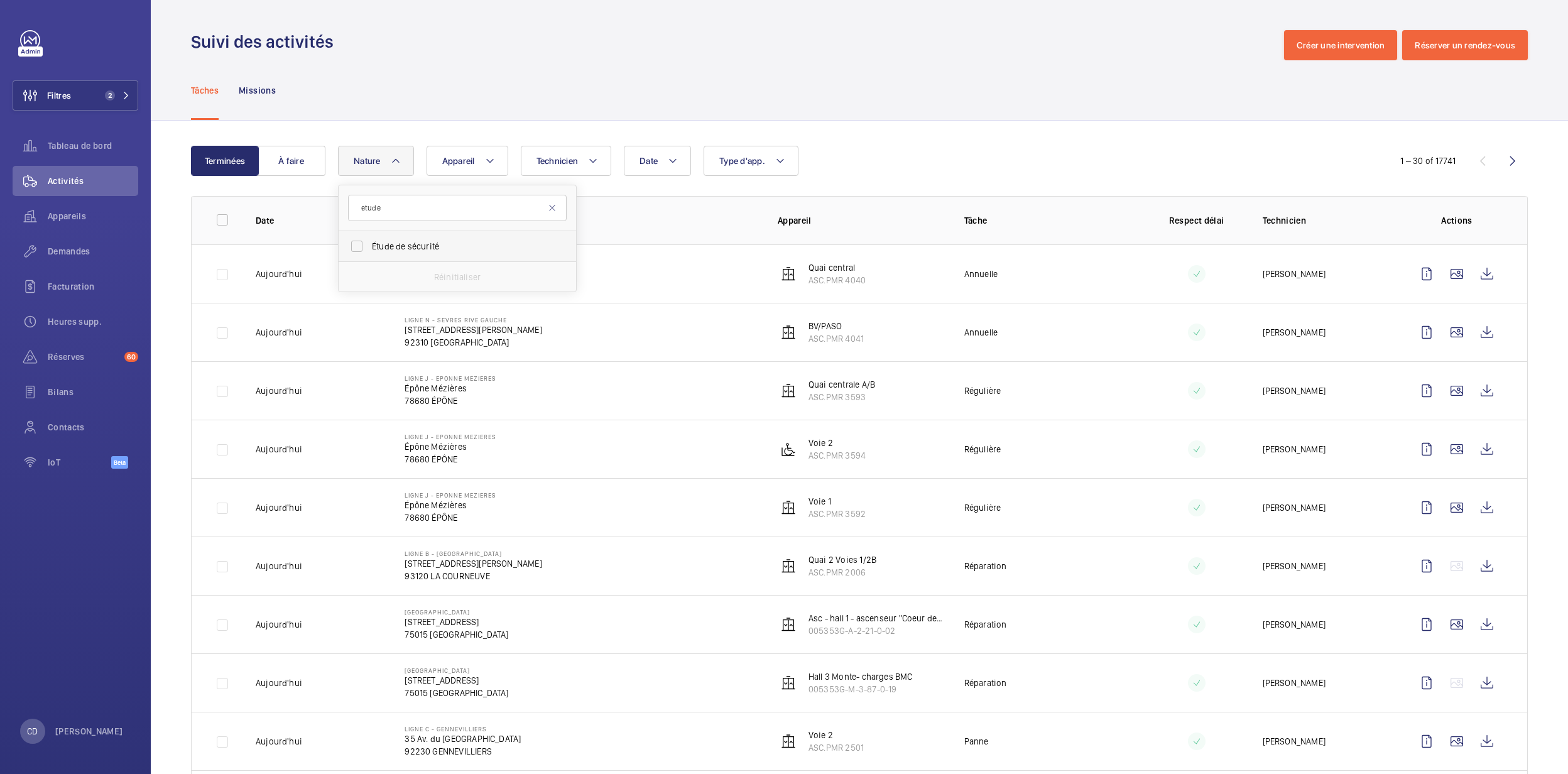
type input "etude"
click at [448, 239] on label "Étude de sécurité" at bounding box center [448, 246] width 219 height 30
click at [370, 239] on input "Étude de sécurité" at bounding box center [357, 246] width 25 height 25
checkbox input "true"
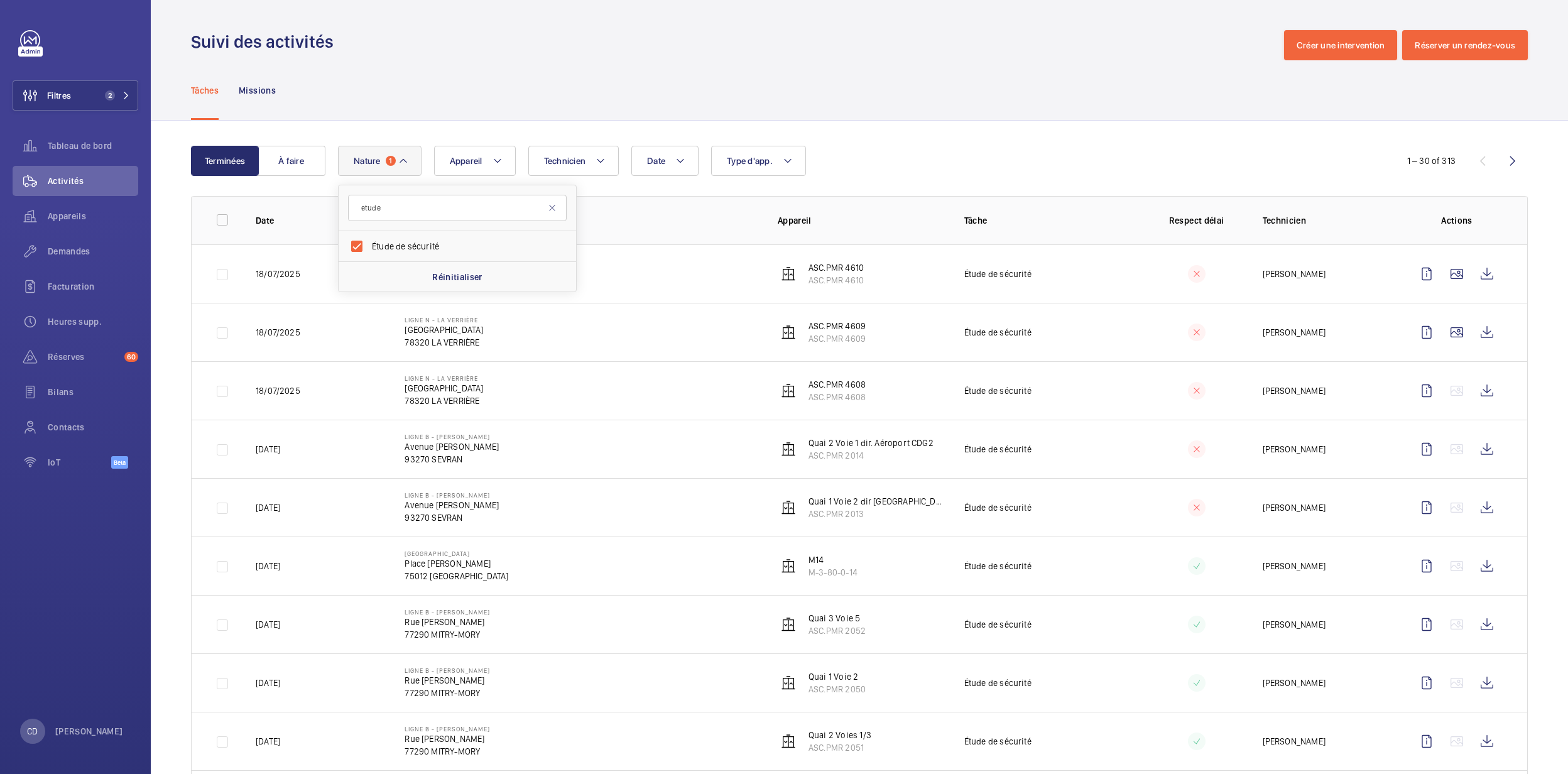
click at [948, 82] on div "Tâches Missions" at bounding box center [859, 90] width 1337 height 59
click at [123, 95] on mat-icon at bounding box center [127, 95] width 8 height 8
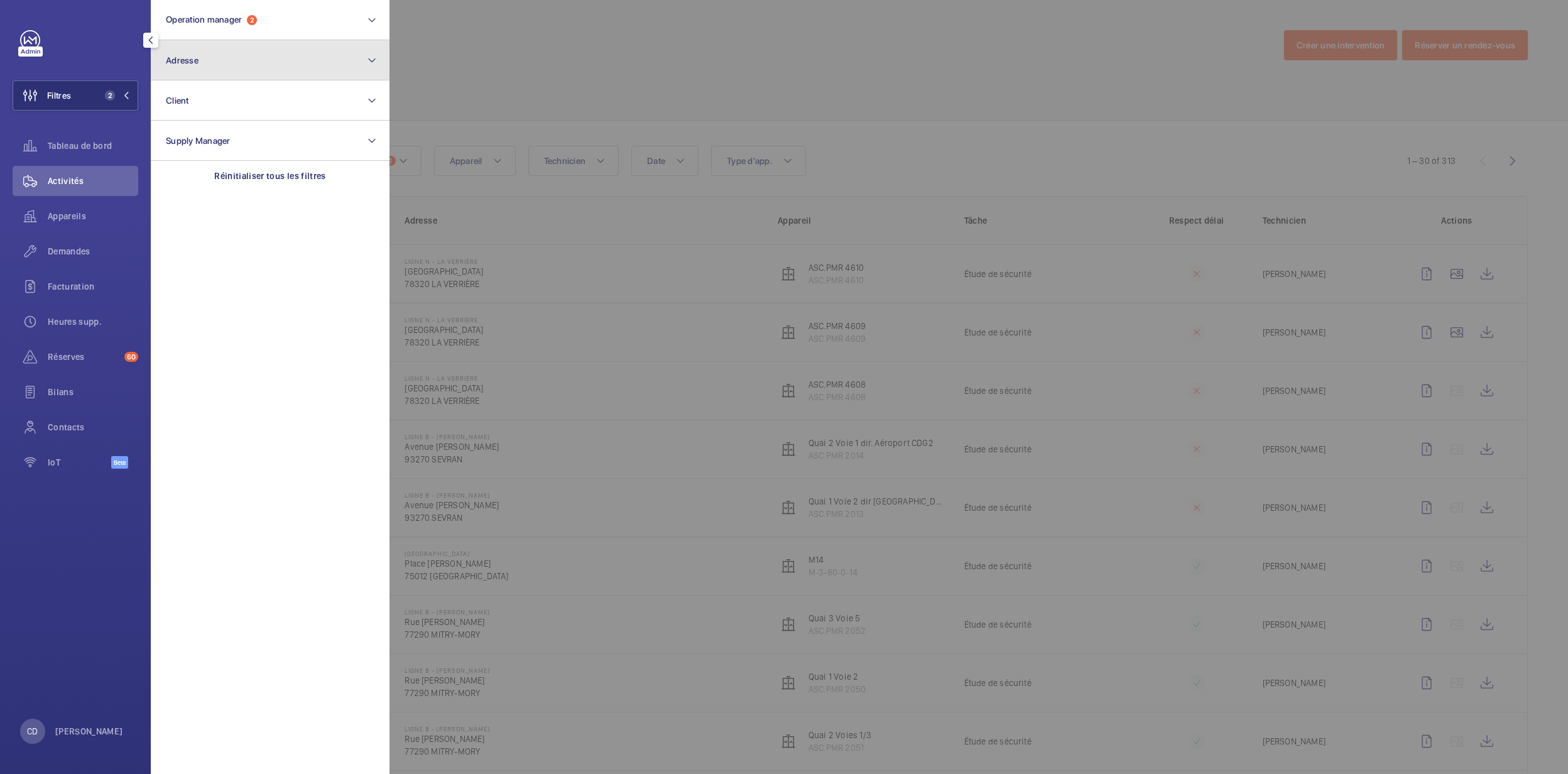
click at [204, 68] on button "Adresse" at bounding box center [270, 59] width 239 height 40
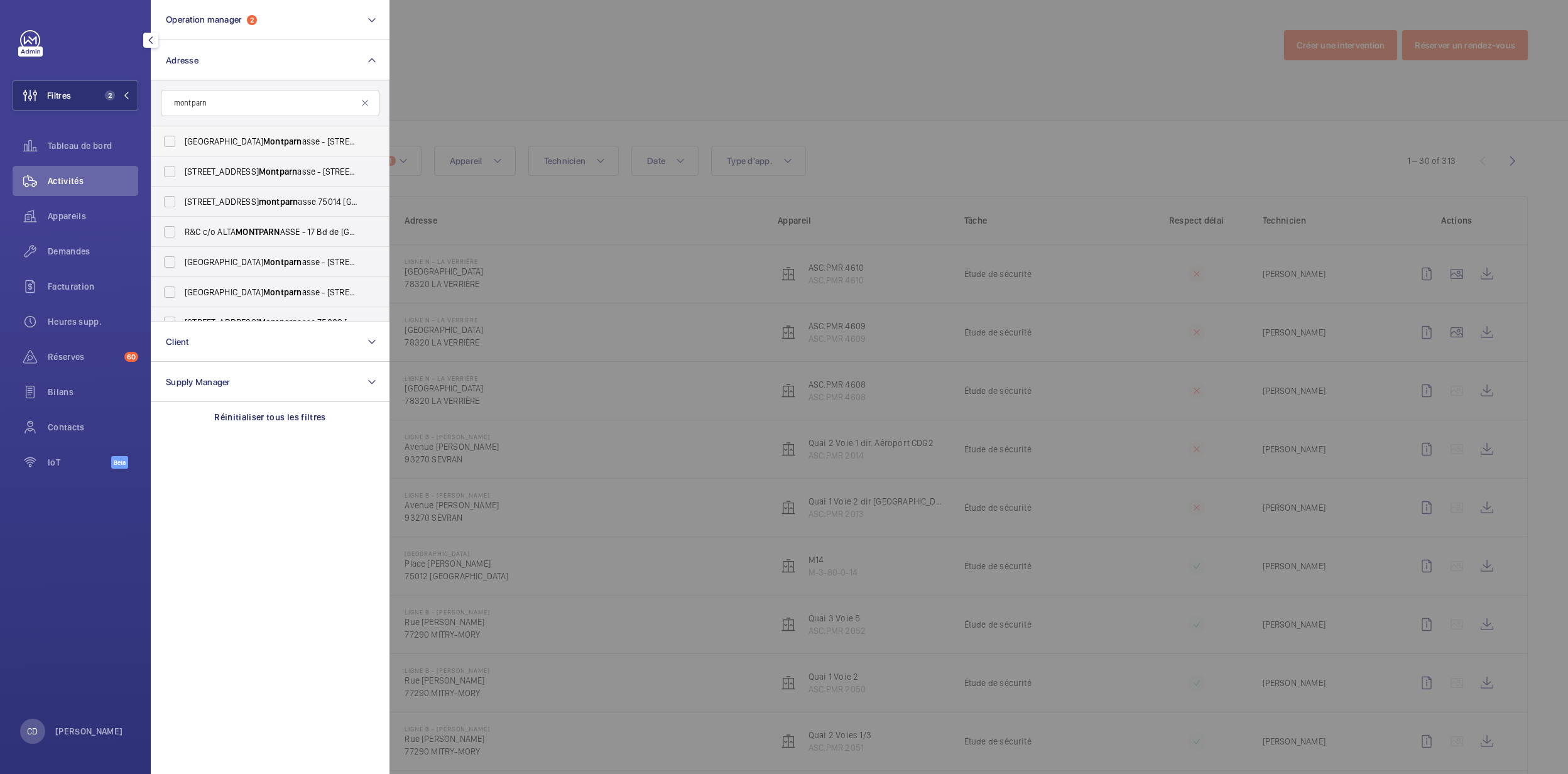
type input "montparn"
click at [263, 138] on span "Montparn" at bounding box center [282, 141] width 38 height 10
click at [182, 138] on input "Paris Montparn asse - 17 BOULEVARD DE VAUGIRARD, PARIS 75015" at bounding box center [170, 141] width 25 height 25
checkbox input "true"
click at [221, 300] on label "Paris Montparn asse - 17 BOULEVARD DE VAUGIRARD, PARIS 75015" at bounding box center [261, 292] width 219 height 30
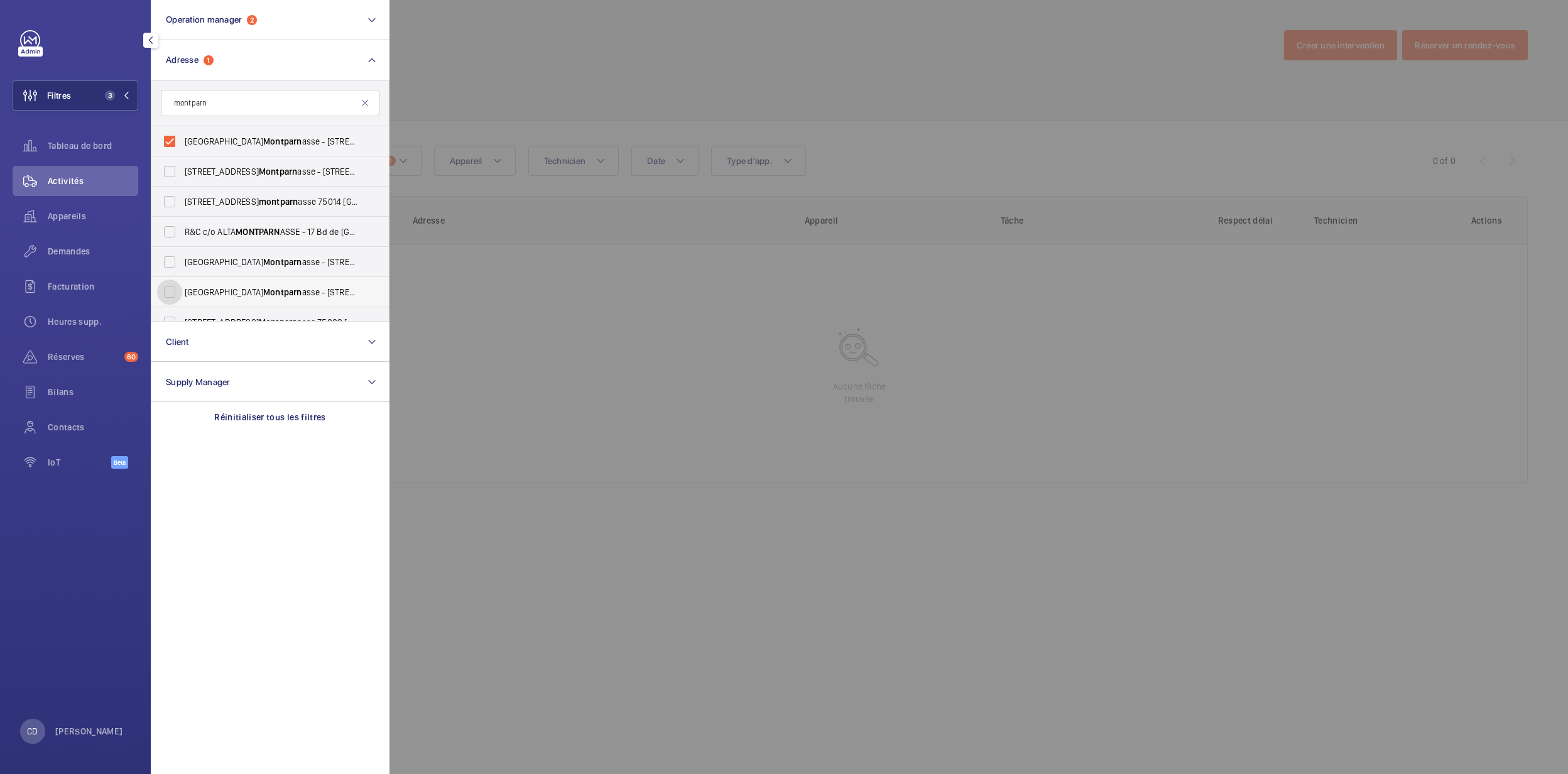
click at [182, 300] on input "Paris Montparn asse - 17 BOULEVARD DE VAUGIRARD, PARIS 75015" at bounding box center [170, 292] width 25 height 25
checkbox input "true"
click at [688, 297] on div at bounding box center [1173, 387] width 1568 height 774
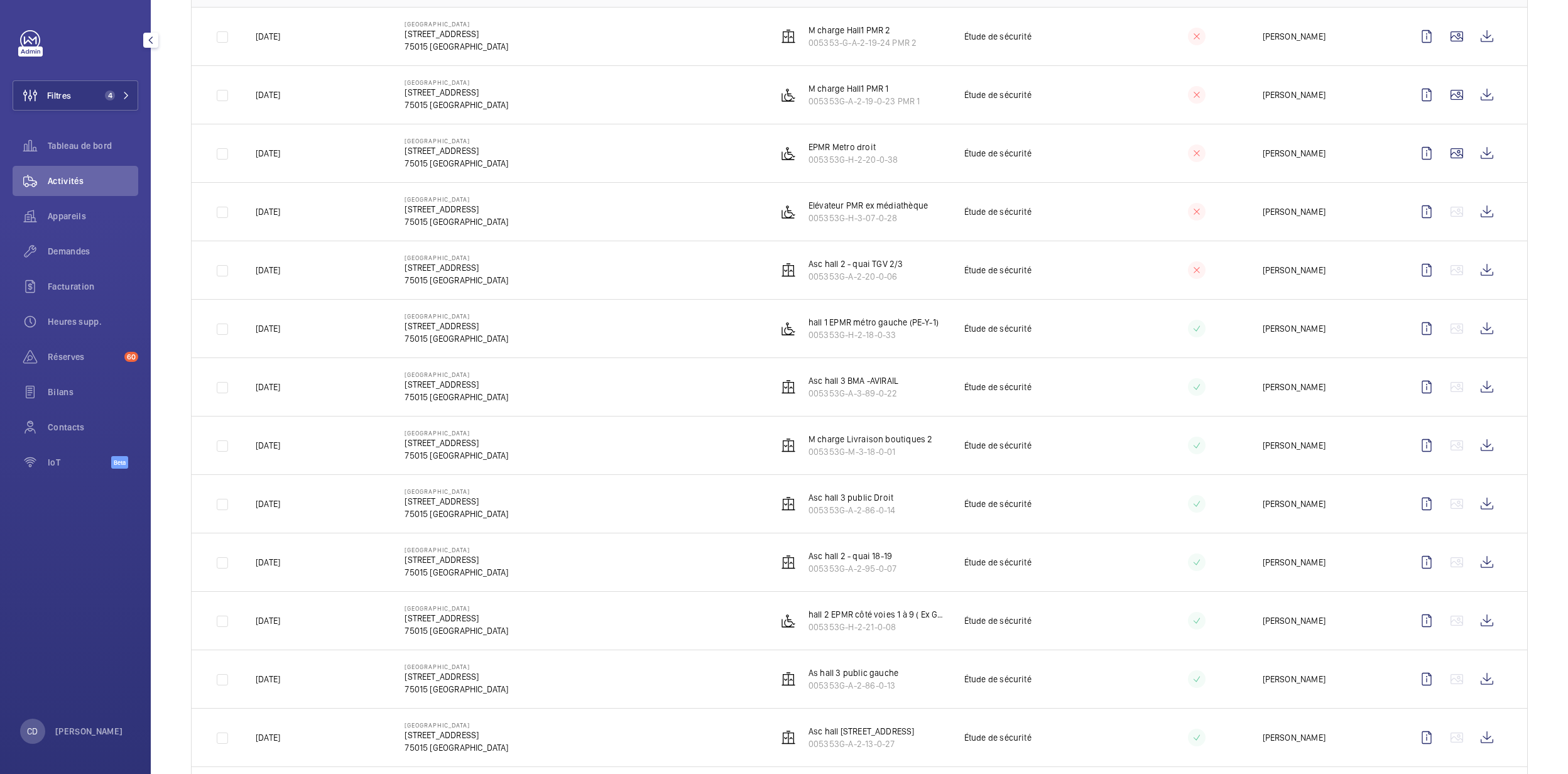
scroll to position [4, 0]
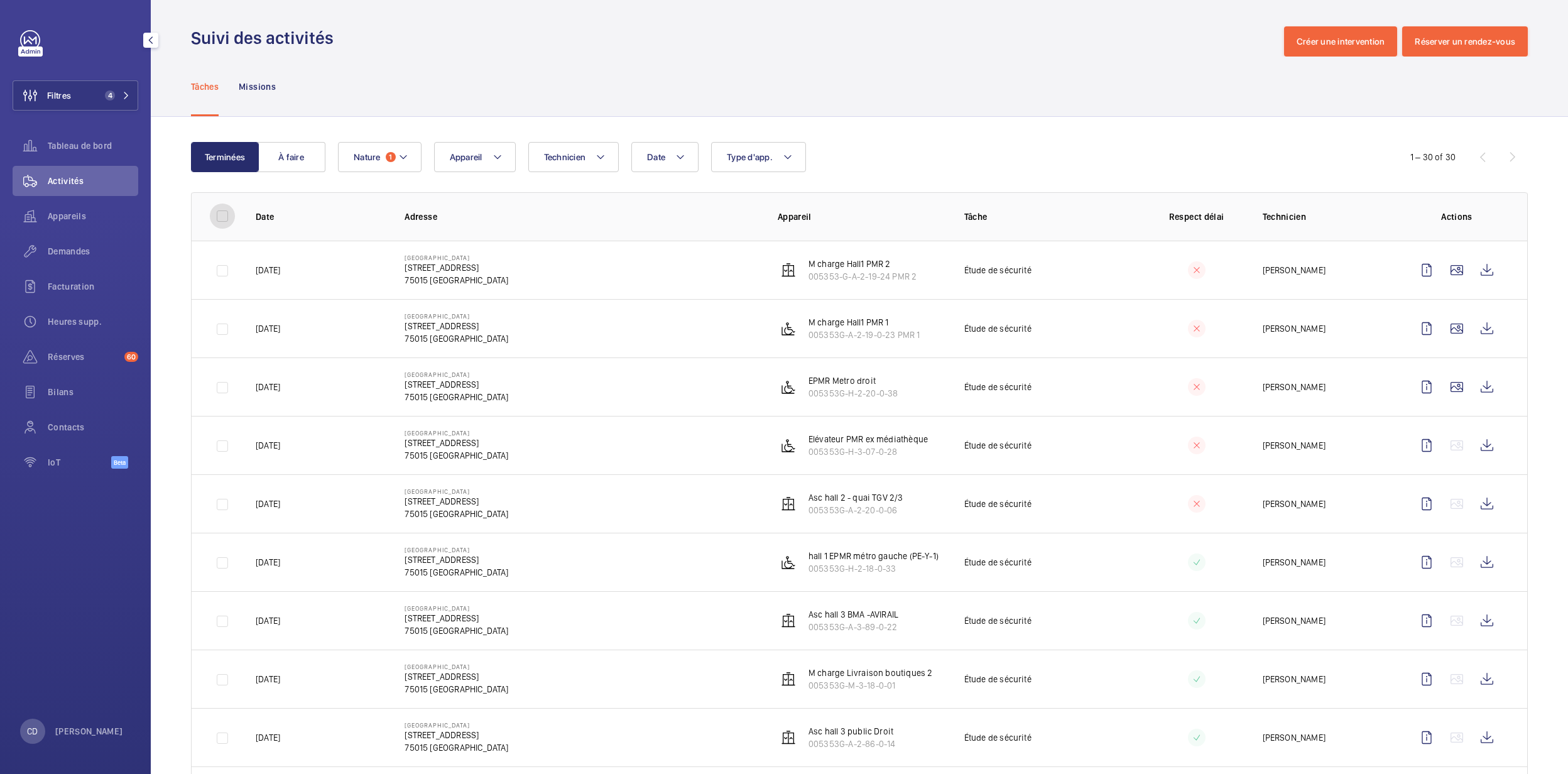
click at [213, 215] on input "checkbox" at bounding box center [223, 216] width 25 height 25
checkbox input "true"
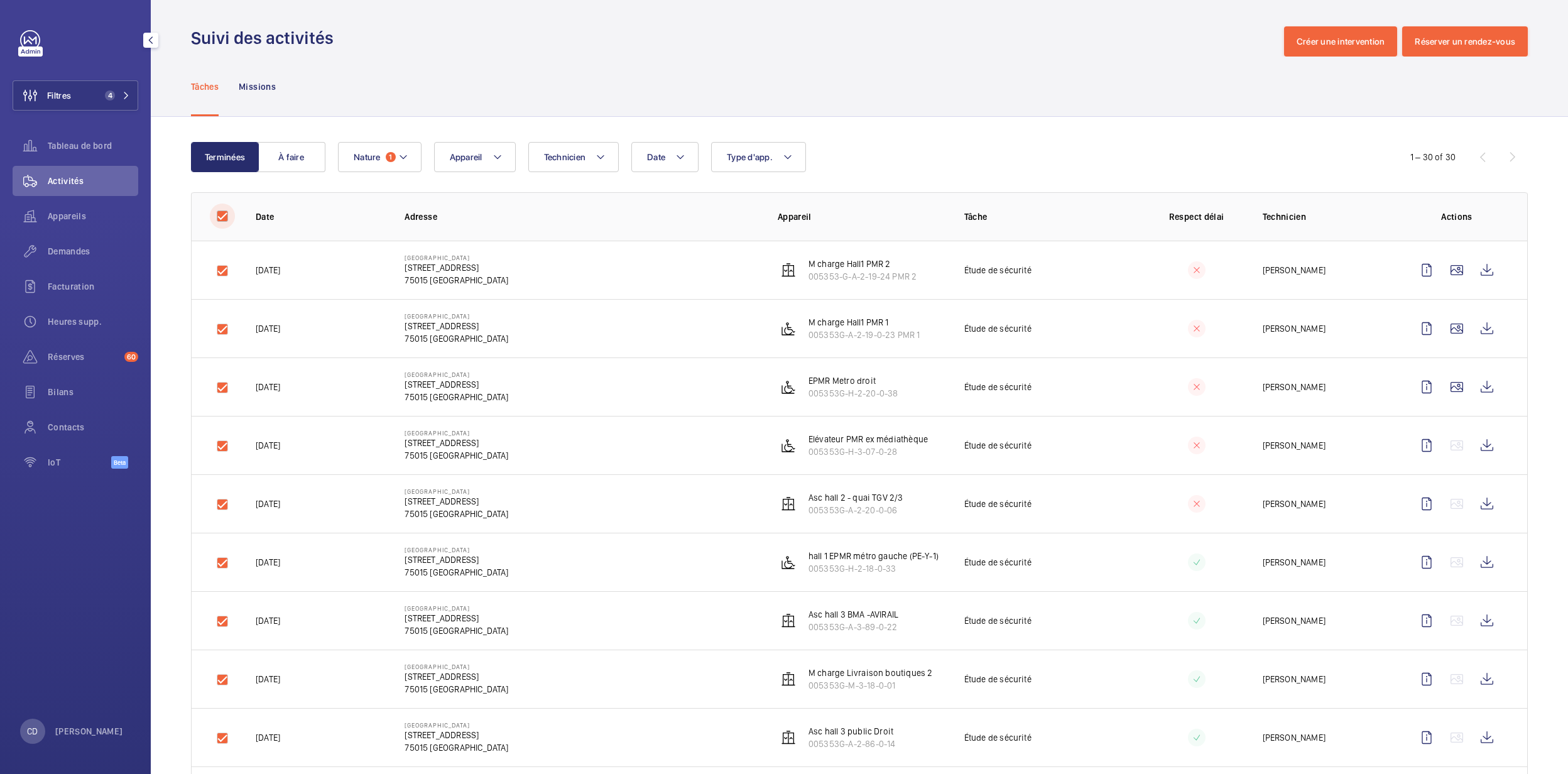
checkbox input "true"
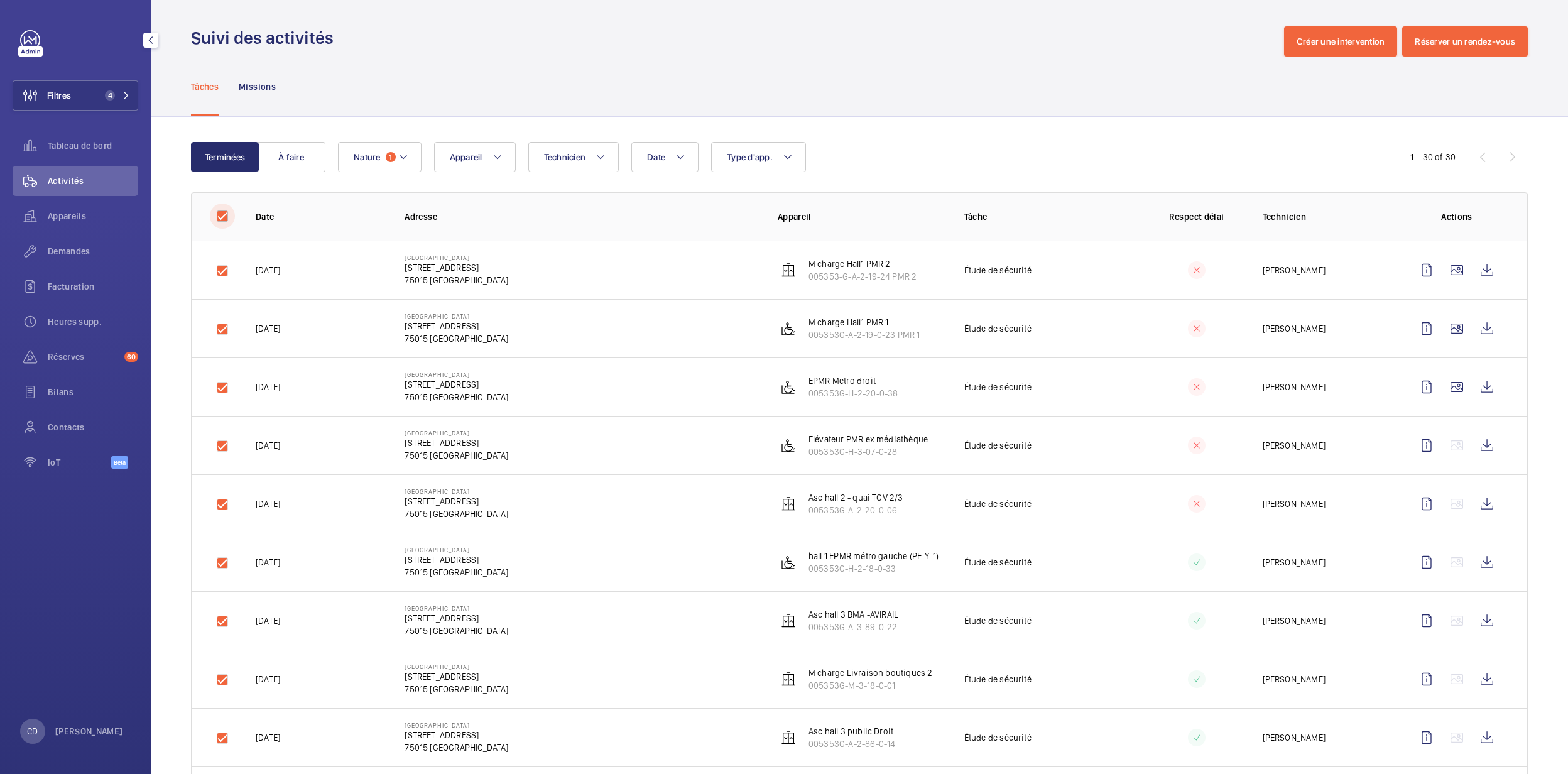
checkbox input "true"
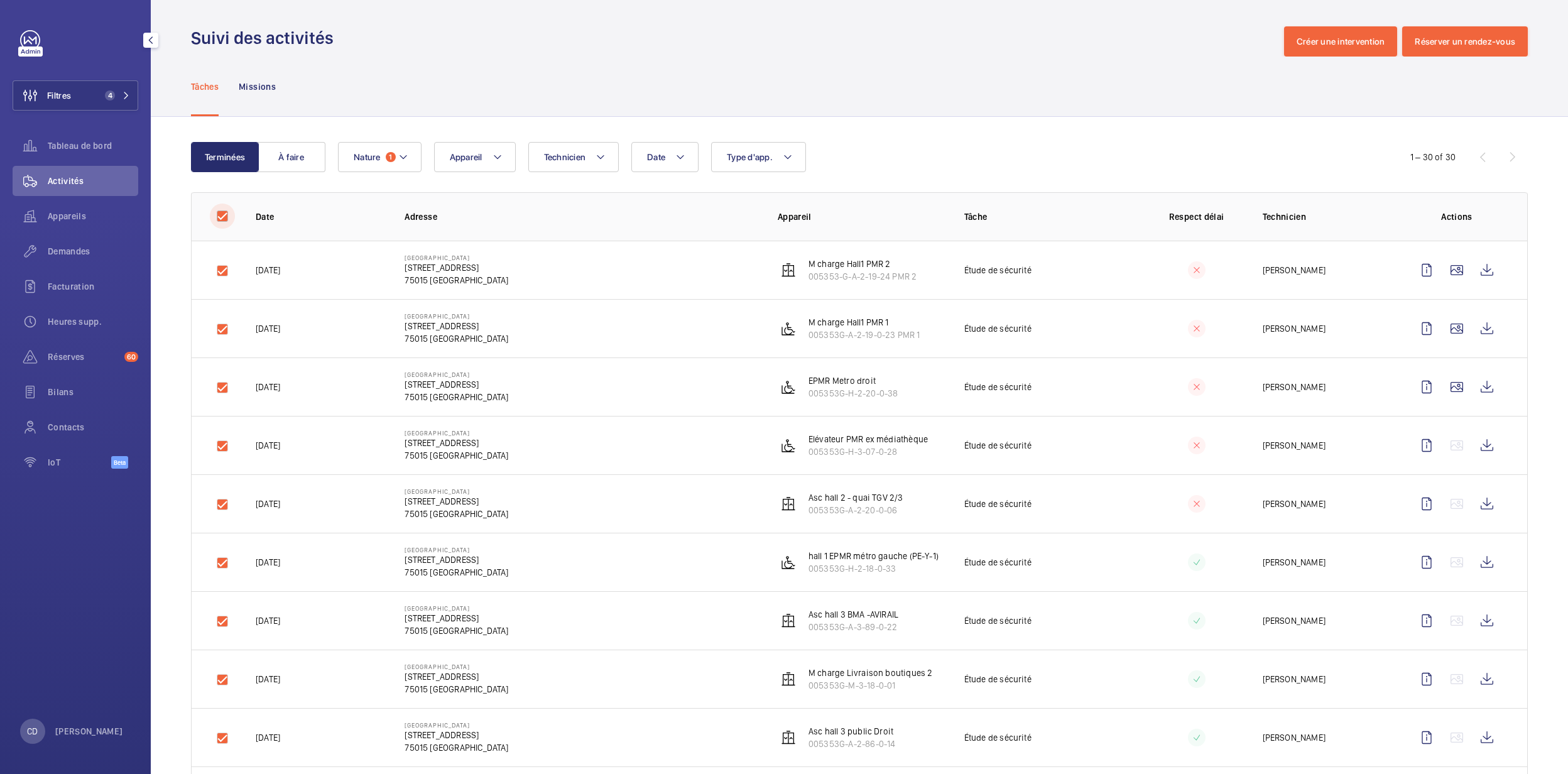
checkbox input "true"
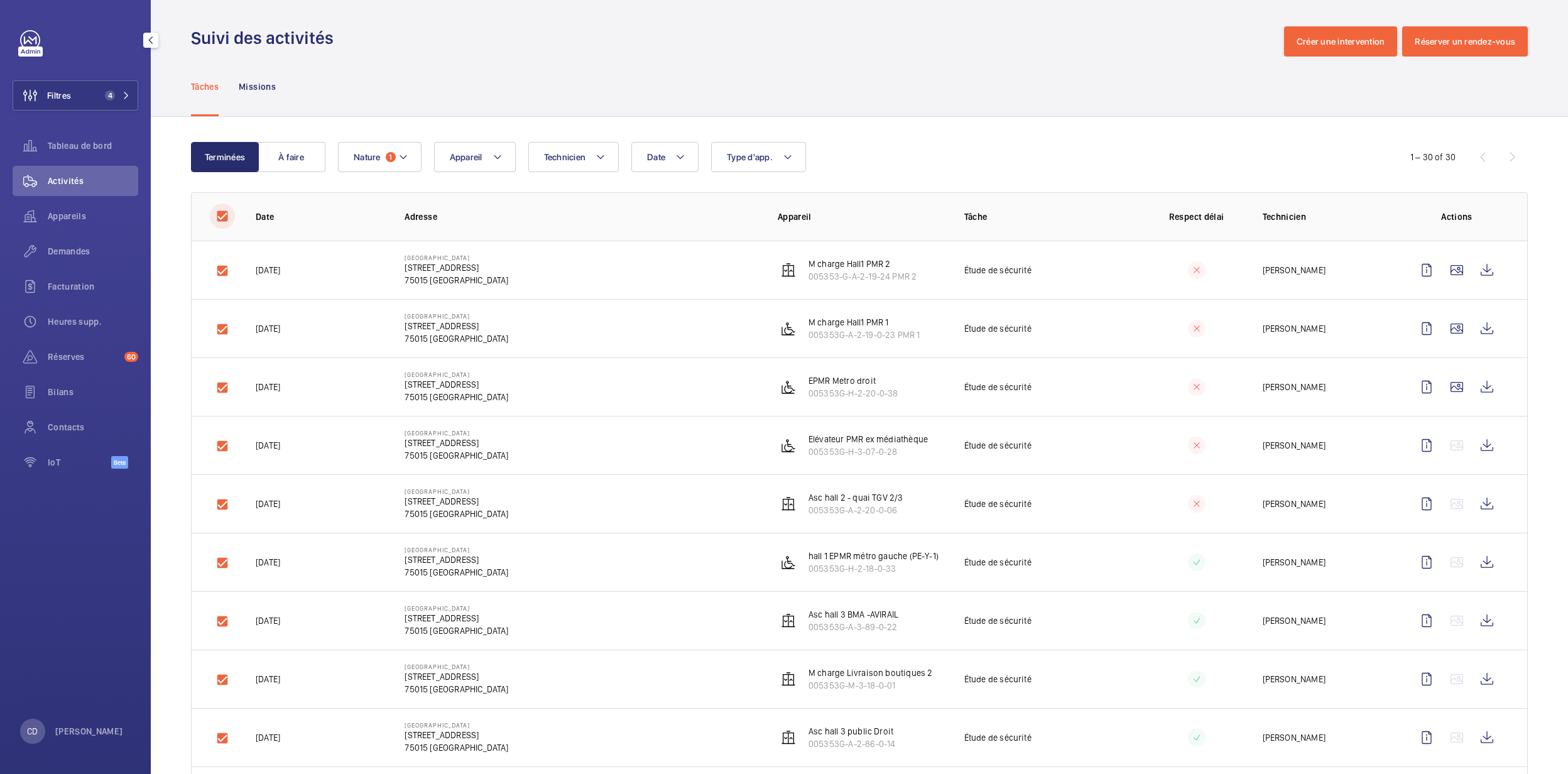
checkbox input "true"
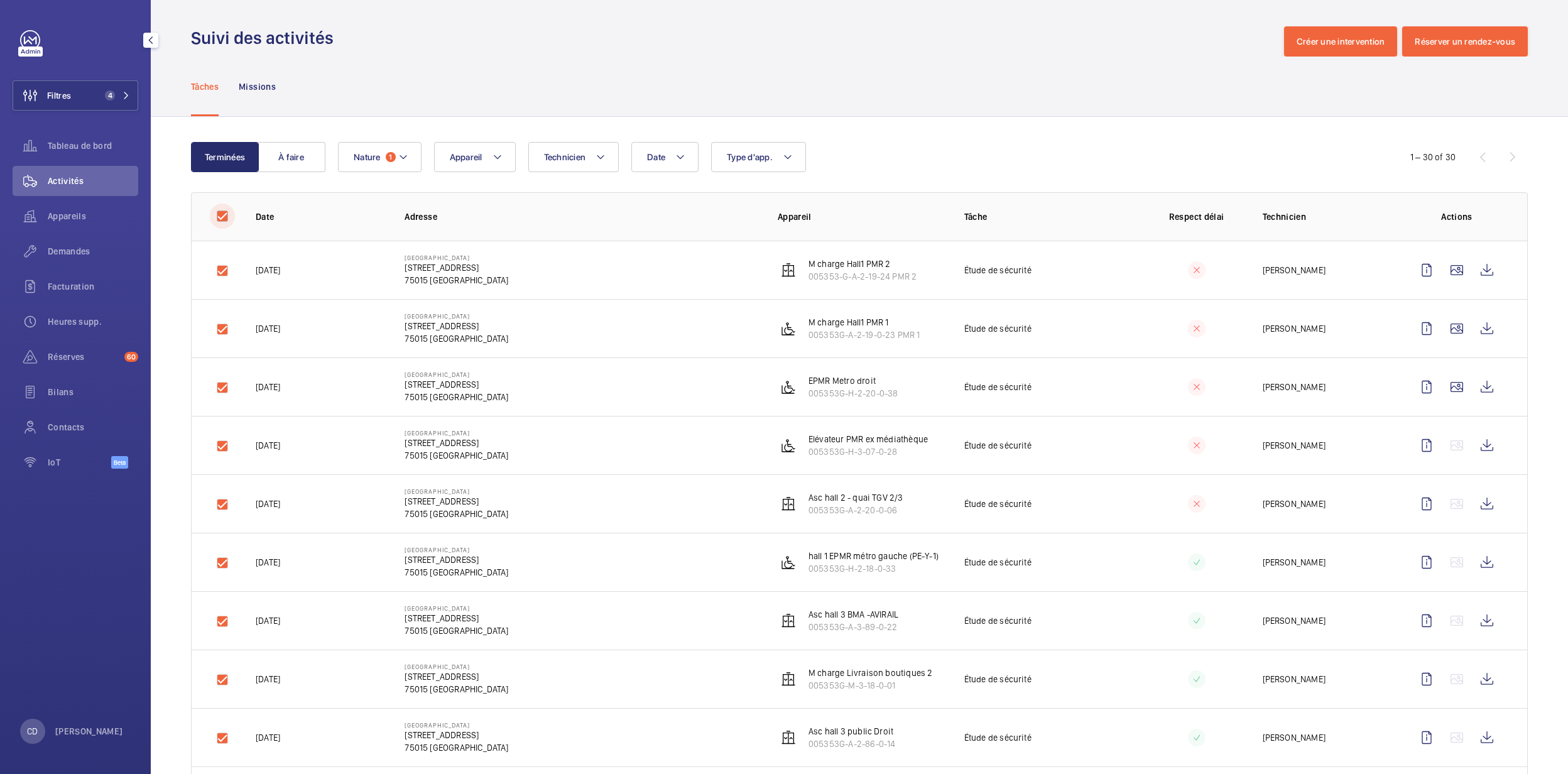
checkbox input "true"
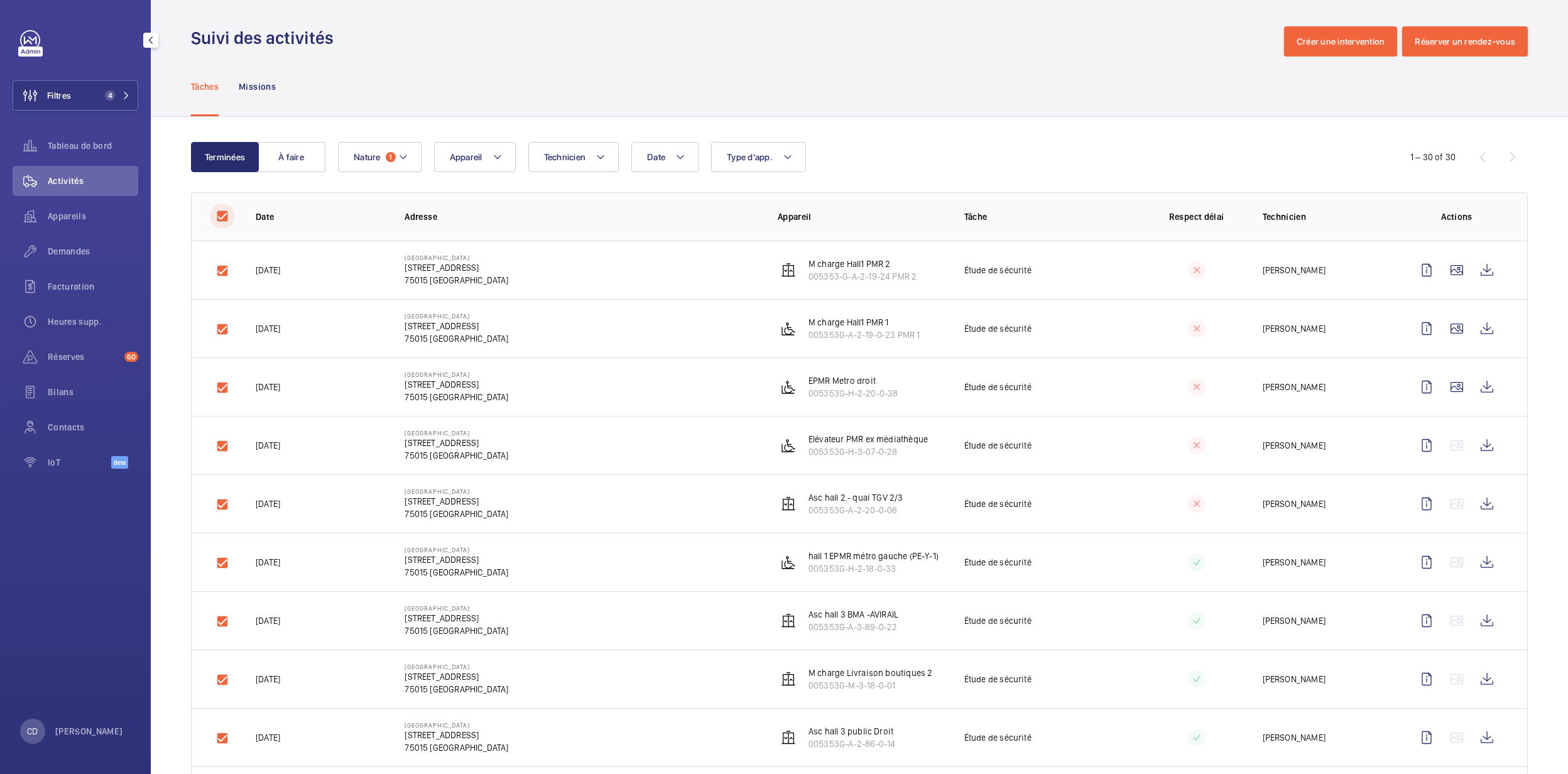
checkbox input "true"
click at [1442, 154] on button "Télécharger 30 rapports" at bounding box center [1466, 157] width 121 height 30
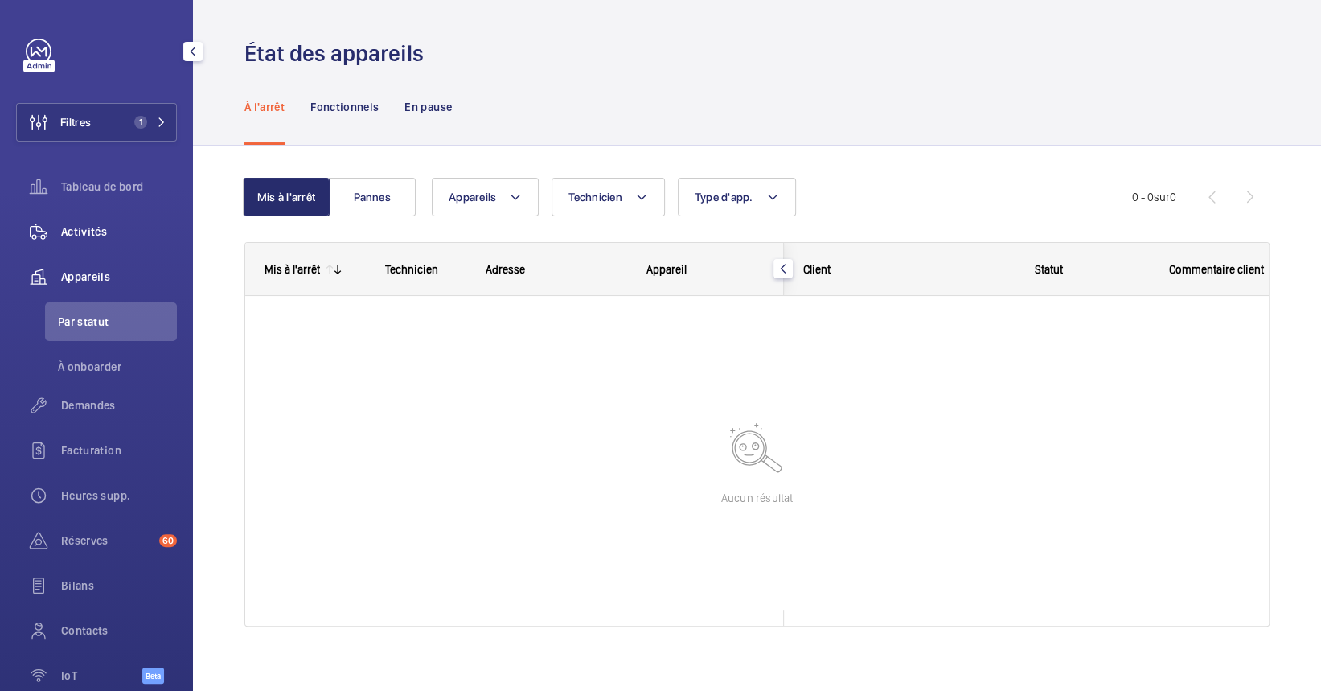
click at [105, 235] on span "Activités" at bounding box center [119, 232] width 116 height 16
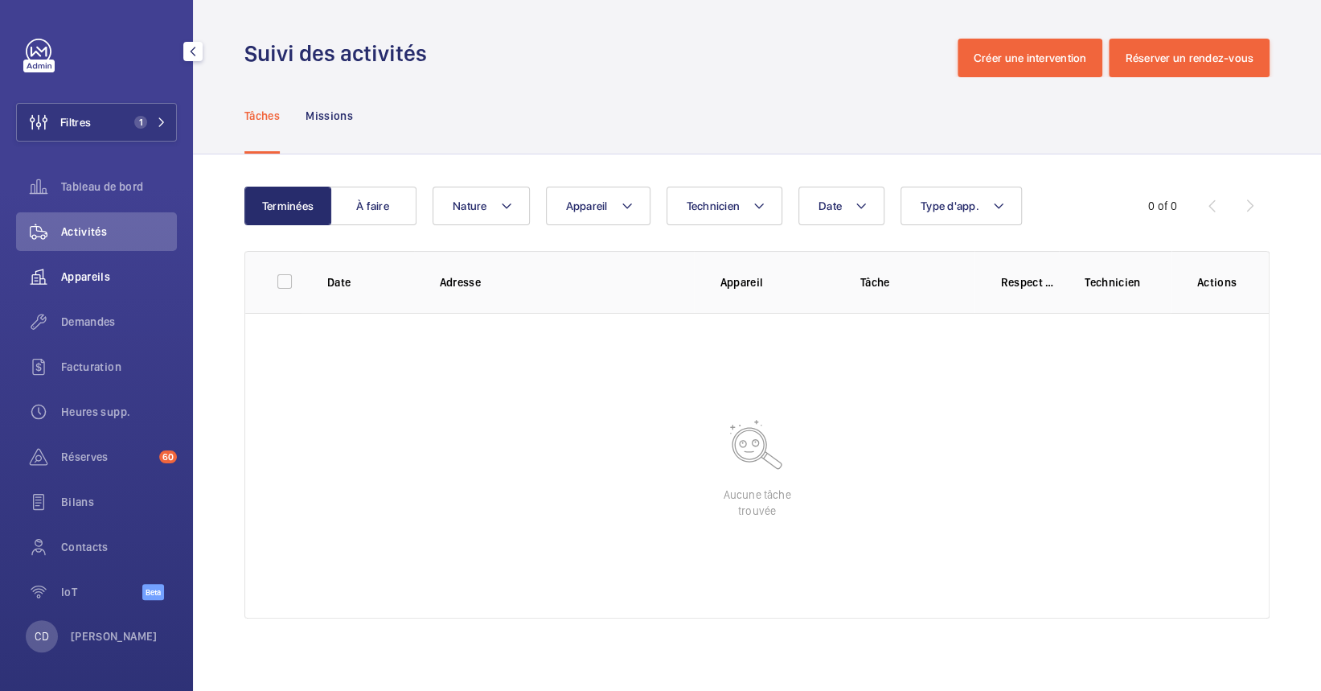
click at [103, 269] on span "Appareils" at bounding box center [119, 277] width 116 height 16
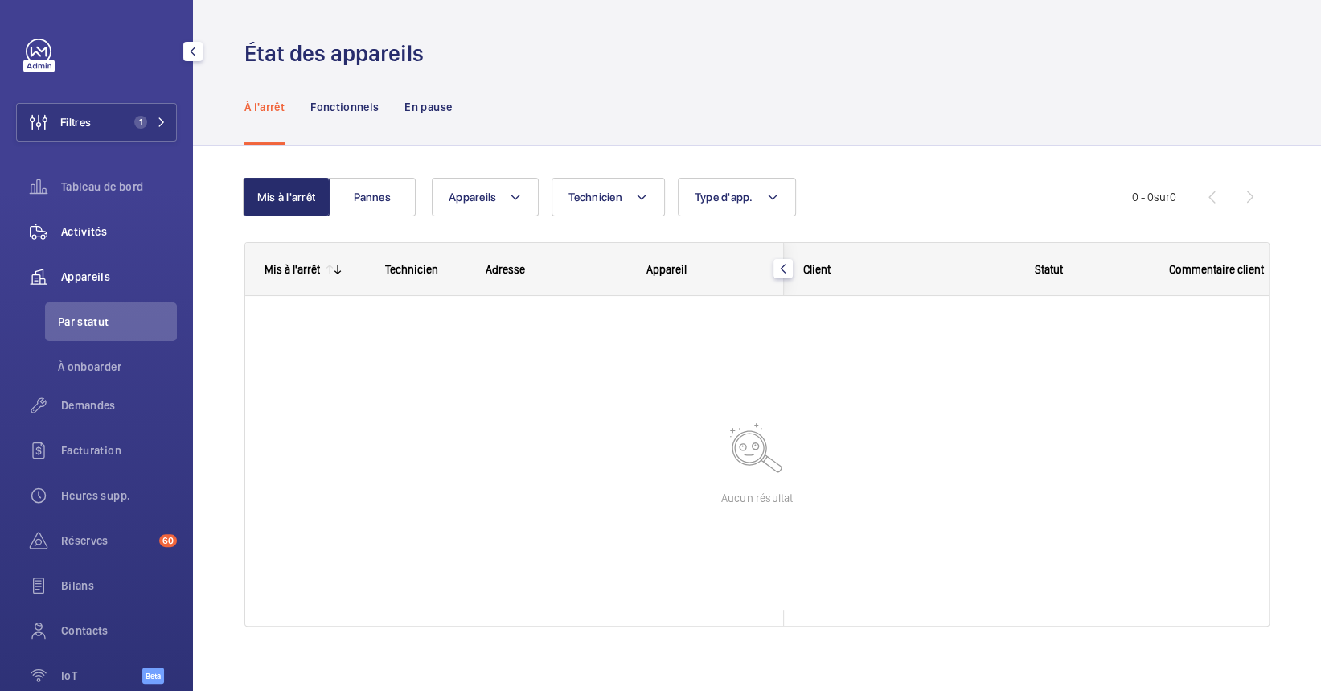
click at [71, 236] on span "Activités" at bounding box center [119, 232] width 116 height 16
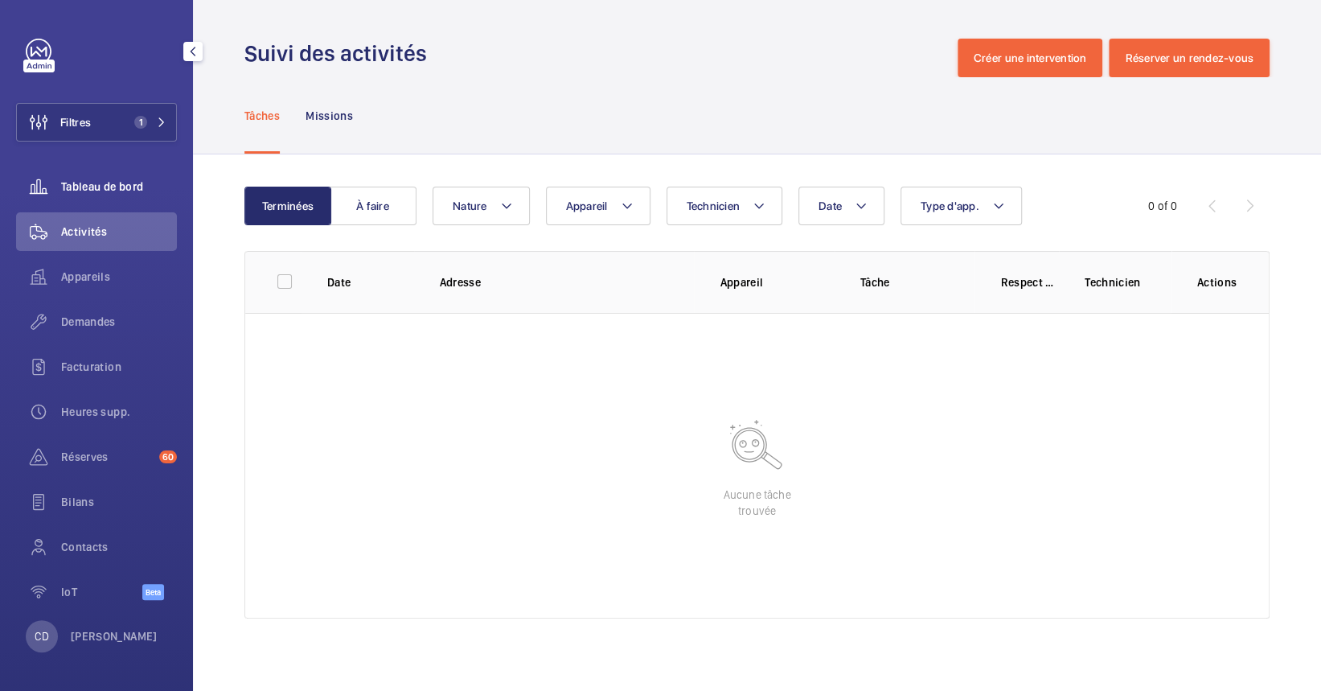
click at [86, 197] on div "Tableau de bord" at bounding box center [96, 186] width 161 height 39
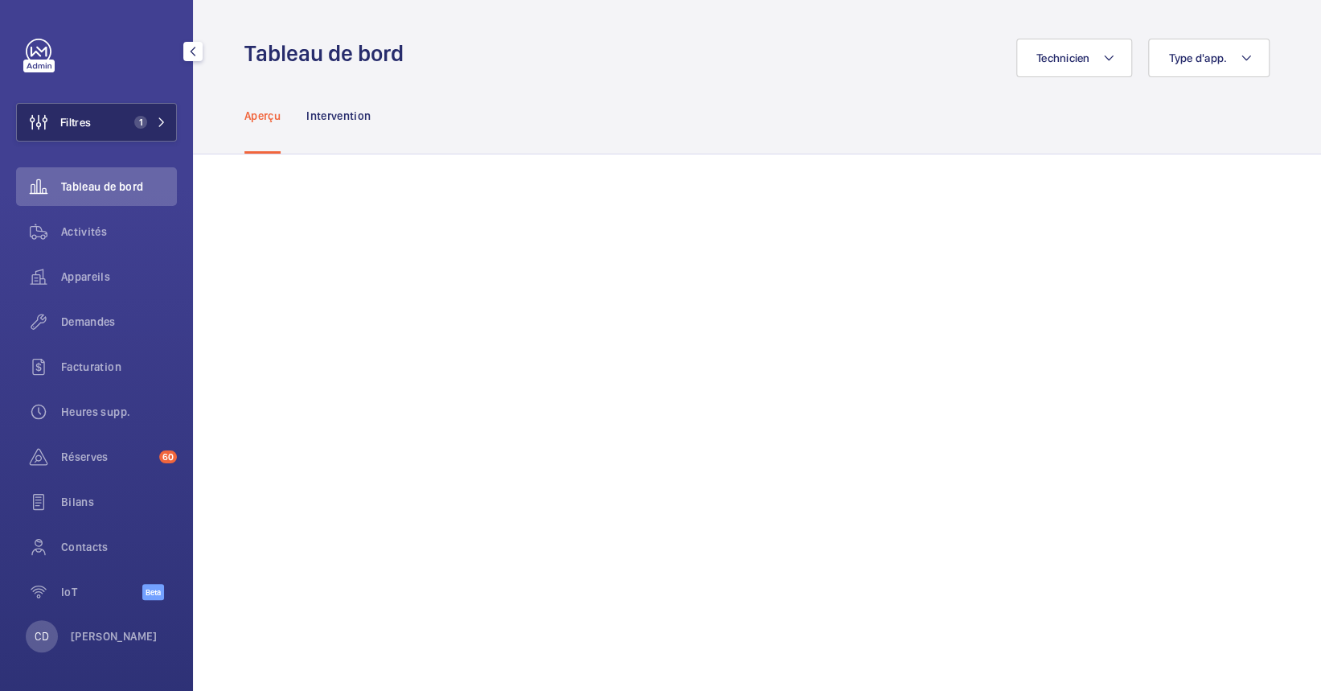
click at [109, 117] on button "Filtres 1" at bounding box center [96, 122] width 161 height 39
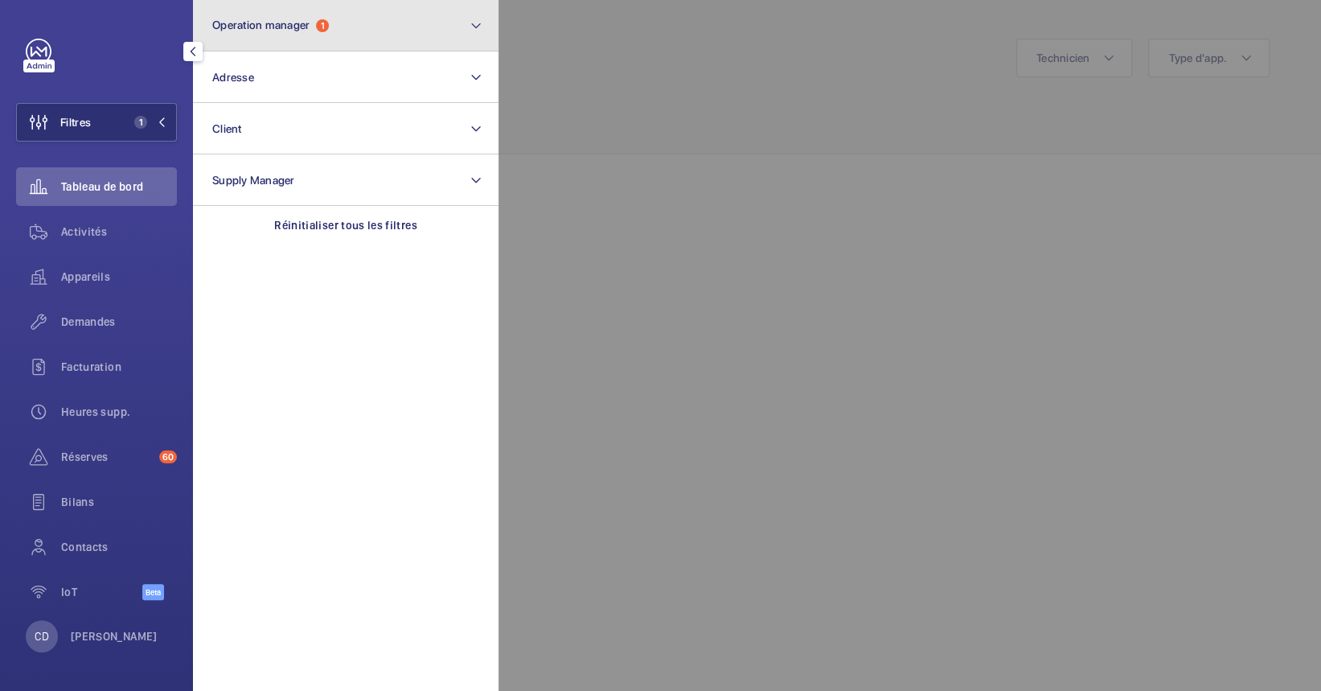
drag, startPoint x: 326, startPoint y: 15, endPoint x: 332, endPoint y: 21, distance: 8.5
click at [327, 13] on button "Operation manager 1" at bounding box center [346, 25] width 306 height 51
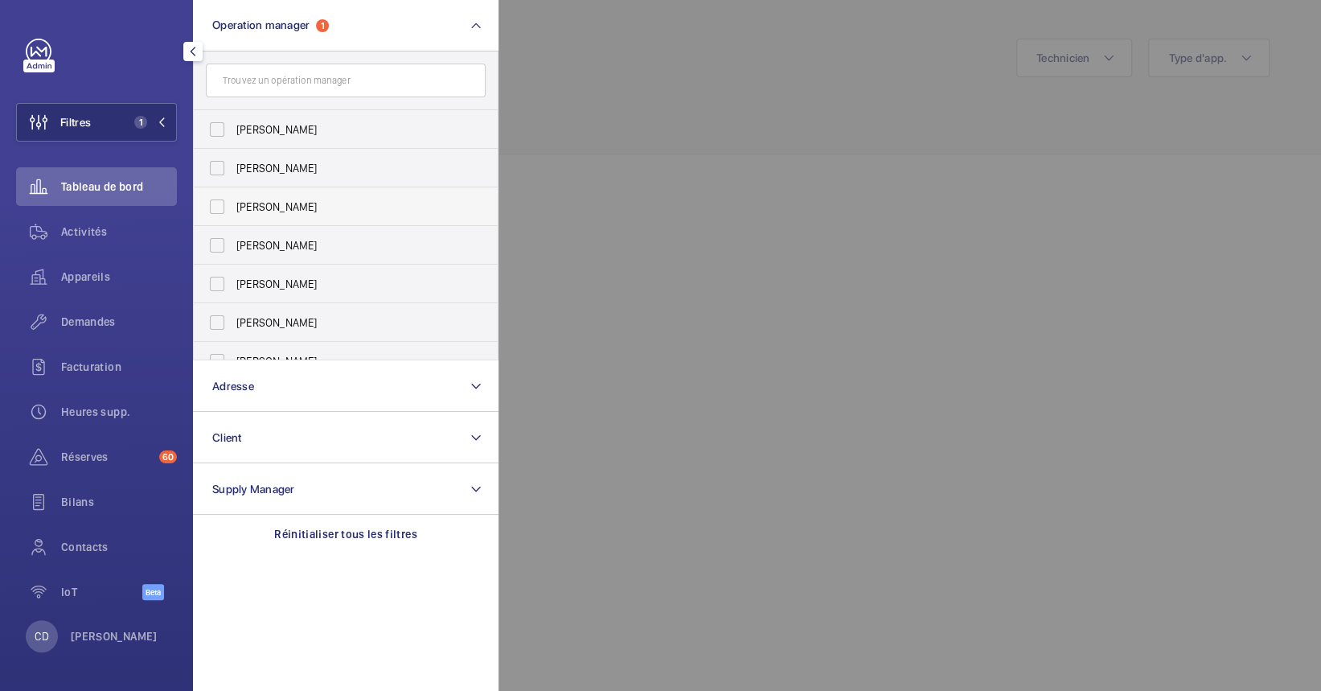
click at [321, 224] on ul "Florence Dulin Zohra Hamdani Anthony Mouchez Karim Kaced Caroline Diallo Romain…" at bounding box center [346, 264] width 304 height 309
click at [325, 272] on label "[PERSON_NAME]" at bounding box center [334, 284] width 280 height 39
click at [233, 272] on input "[PERSON_NAME]" at bounding box center [217, 284] width 32 height 32
checkbox input "true"
click at [700, 165] on div at bounding box center [1159, 345] width 1321 height 691
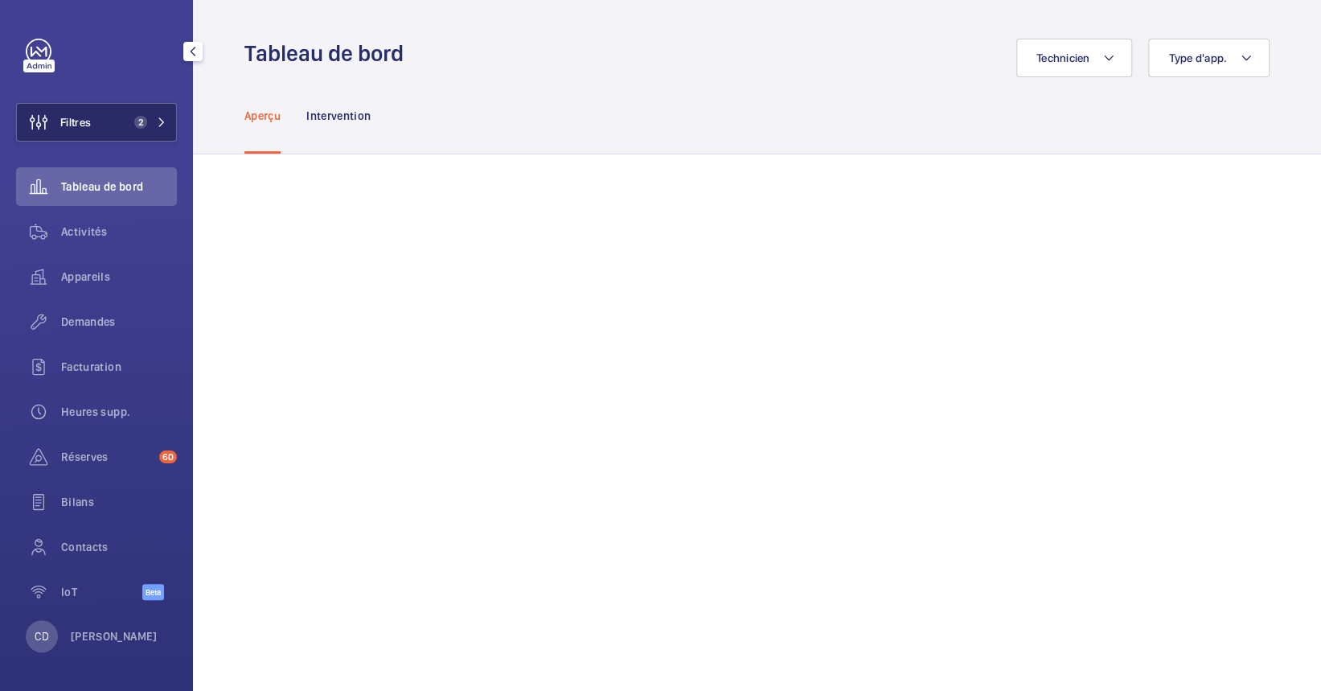
click at [137, 119] on span "2" at bounding box center [140, 122] width 13 height 13
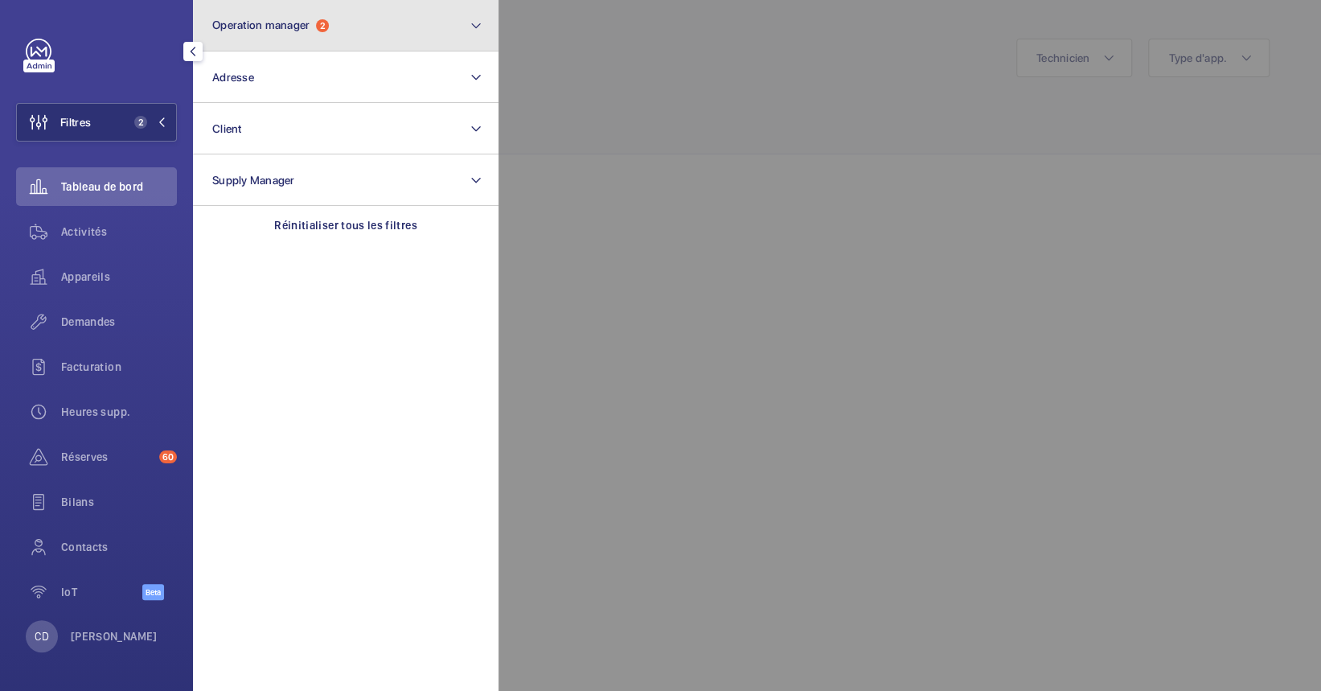
click at [310, 28] on span "Operation manager" at bounding box center [260, 24] width 97 height 13
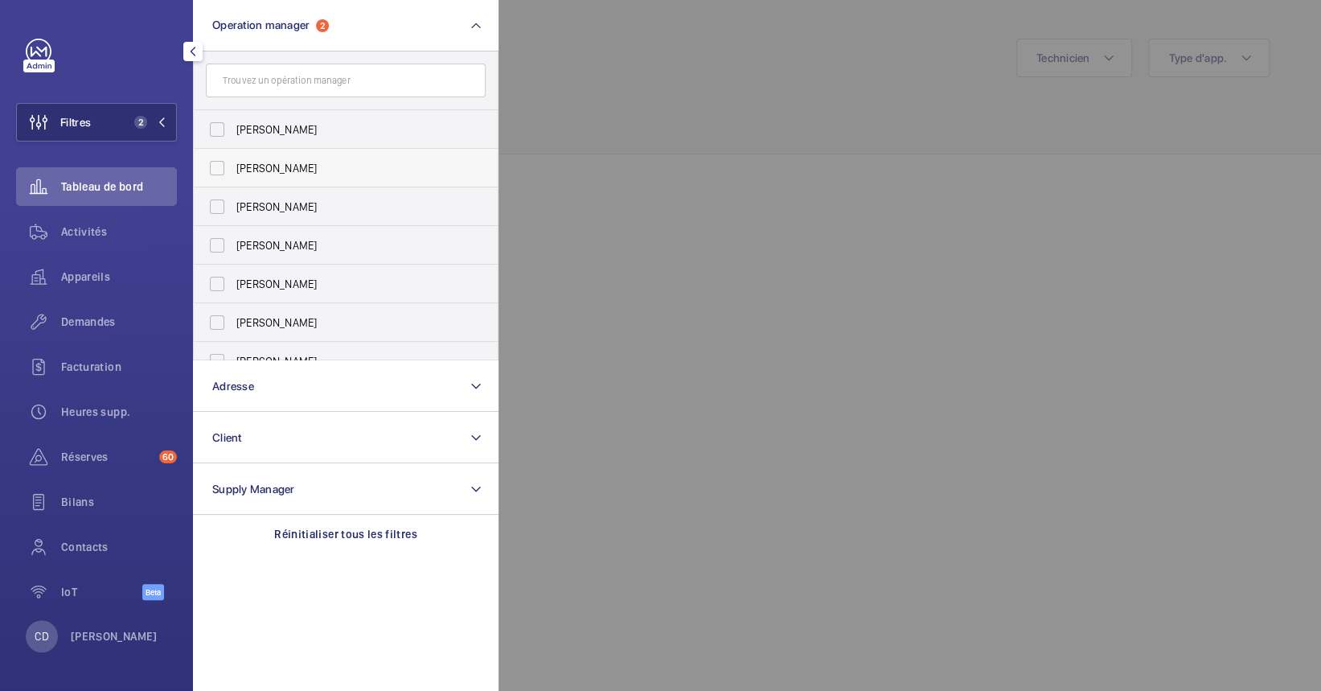
scroll to position [59, 0]
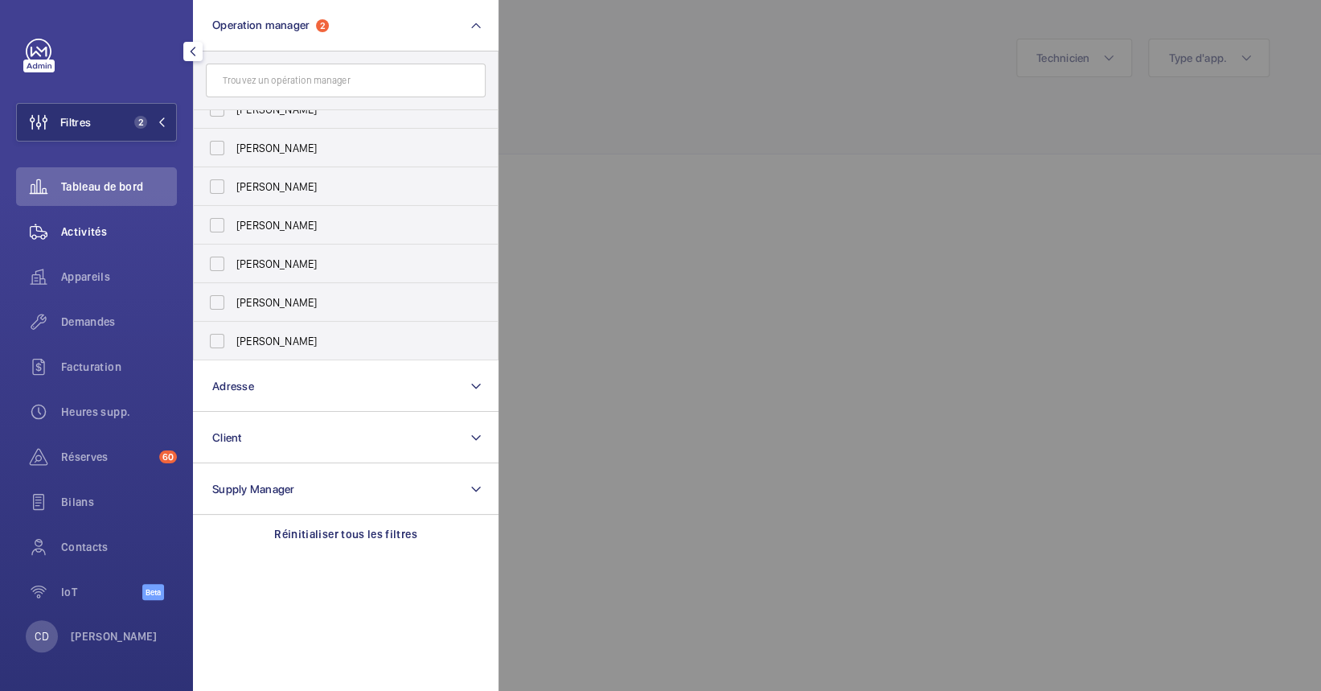
click at [103, 224] on span "Activités" at bounding box center [119, 232] width 116 height 16
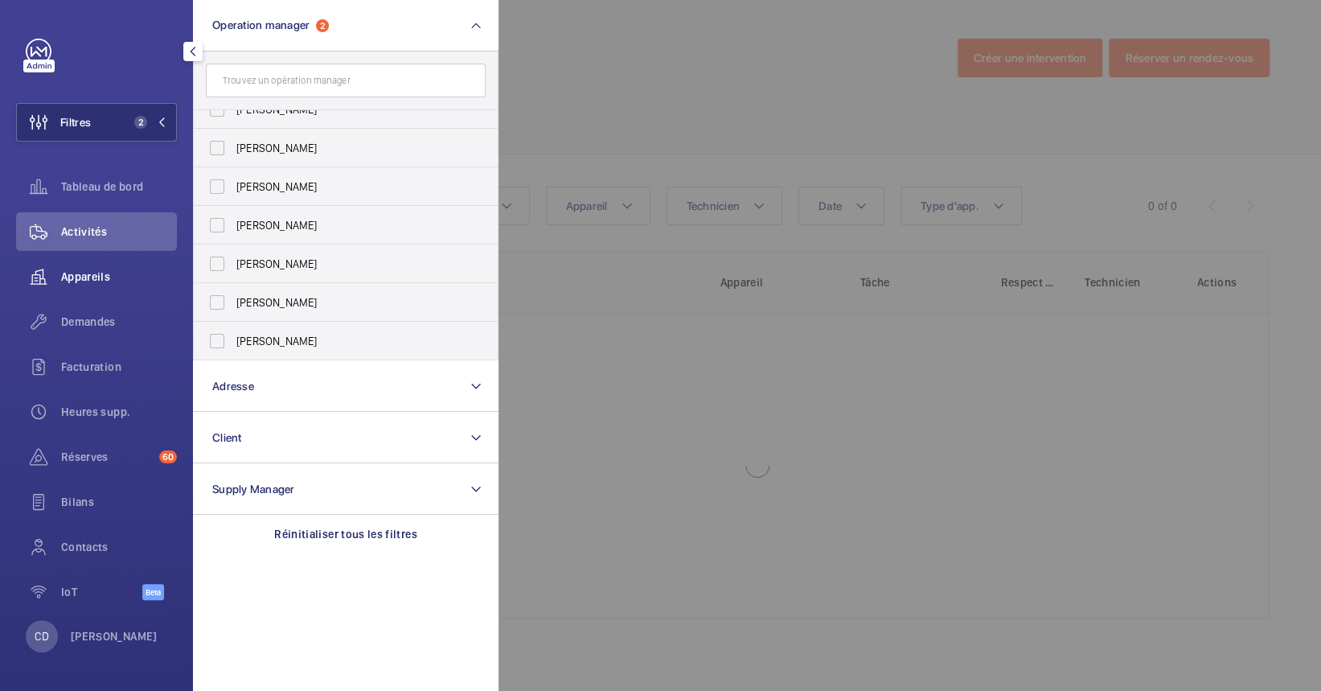
click at [84, 277] on span "Appareils" at bounding box center [119, 277] width 116 height 16
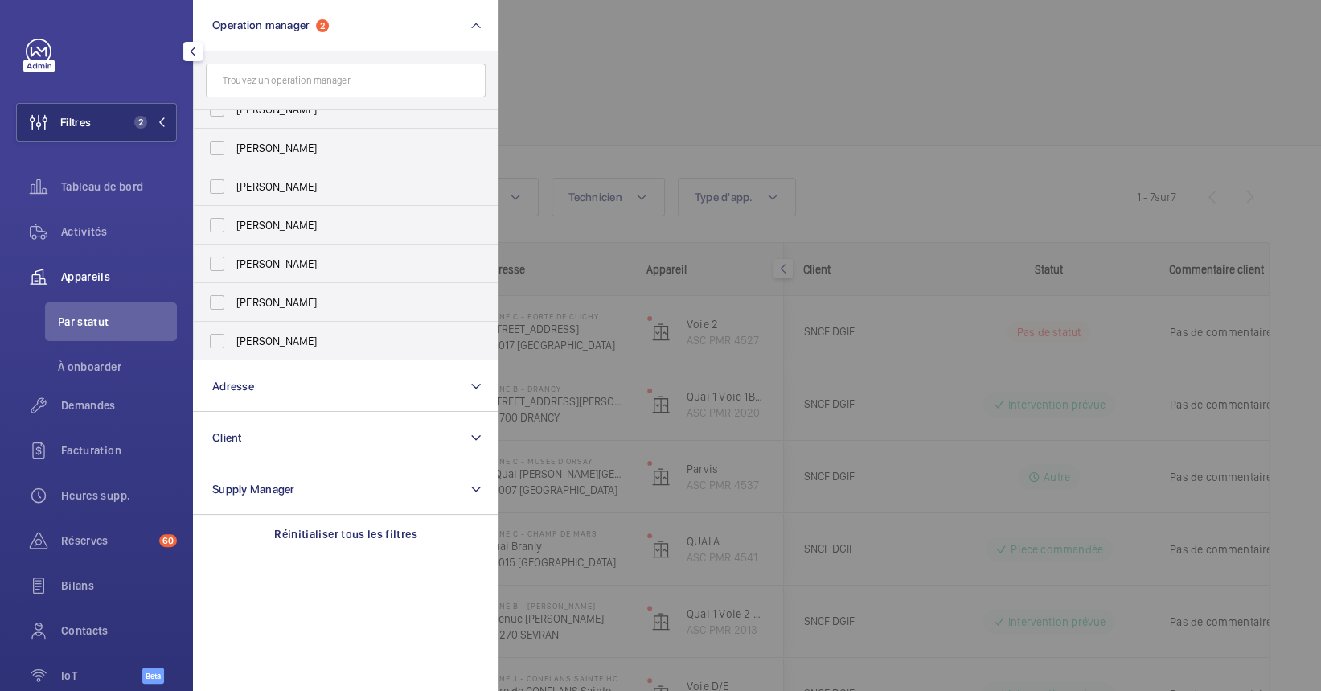
click at [951, 197] on div at bounding box center [1159, 345] width 1321 height 691
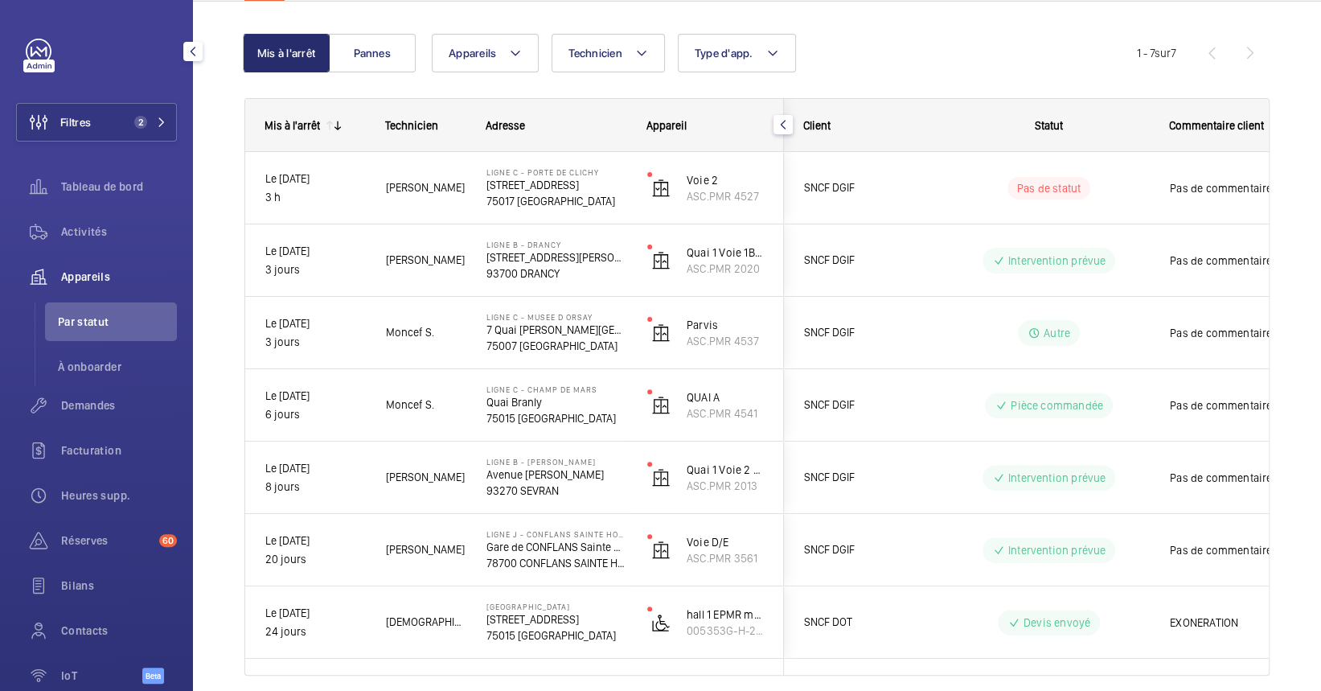
scroll to position [206, 0]
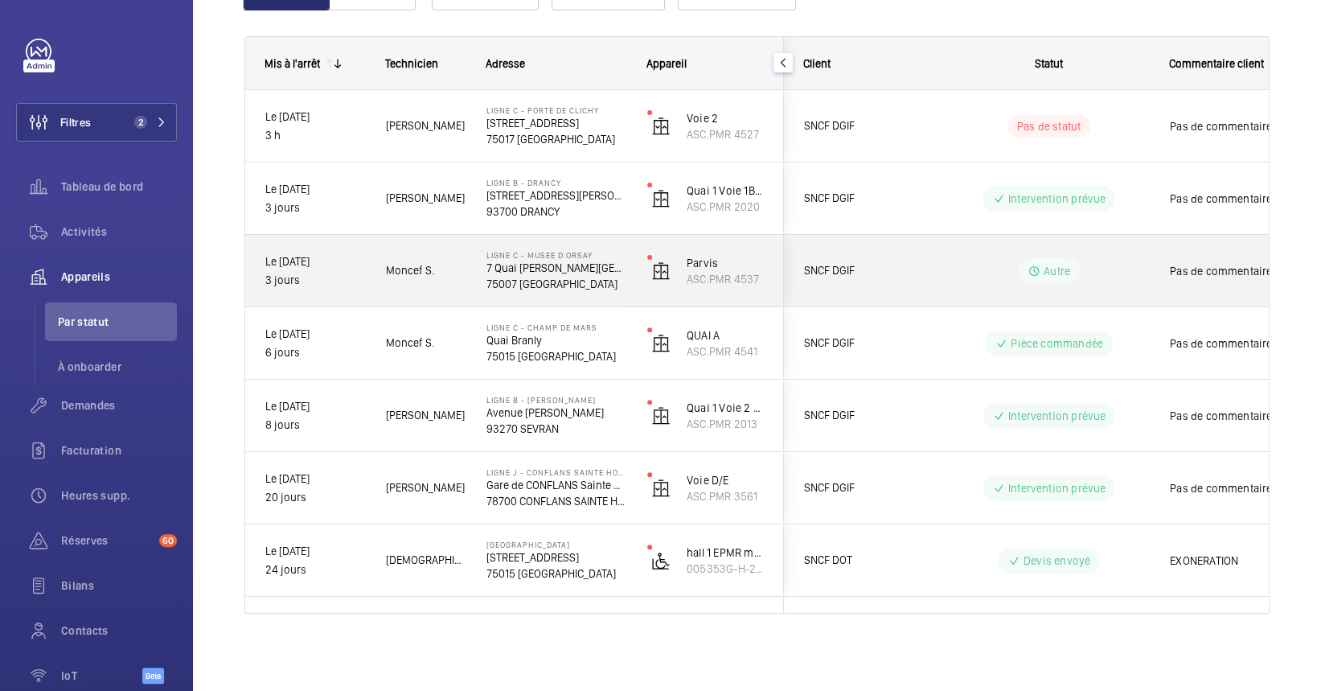
click at [439, 255] on div "Moncef S." at bounding box center [416, 270] width 99 height 51
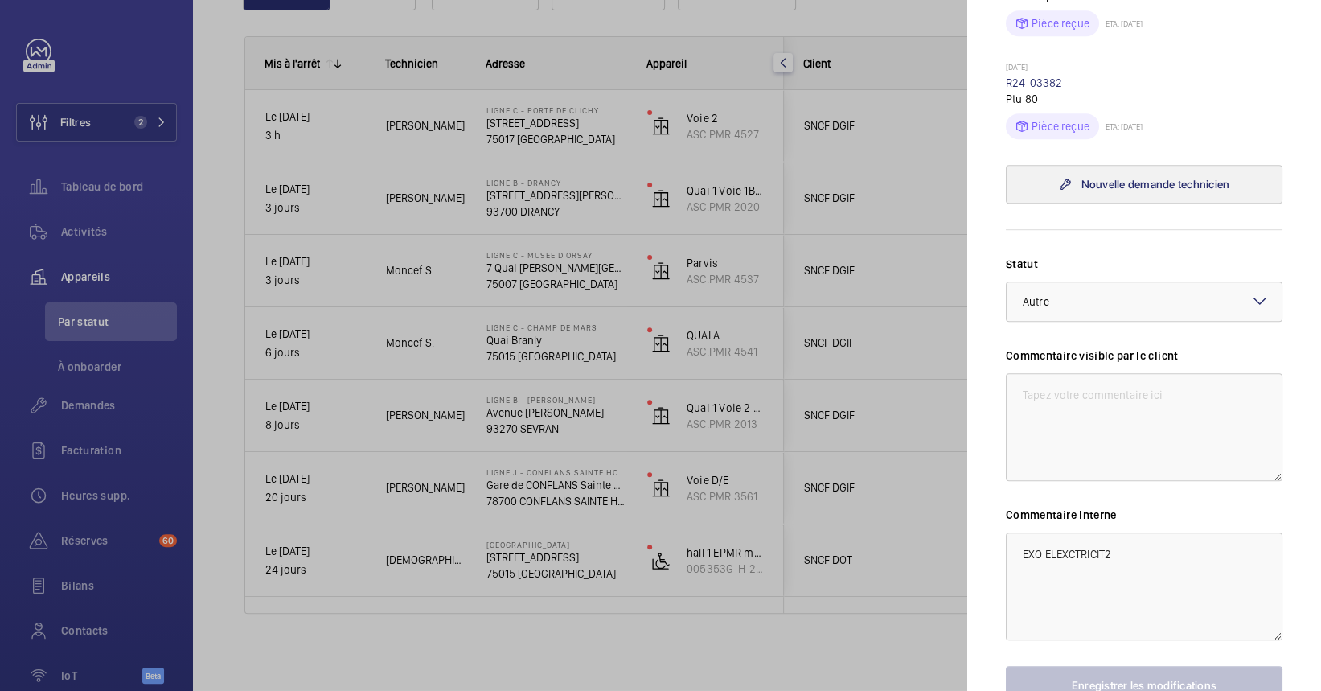
scroll to position [533, 0]
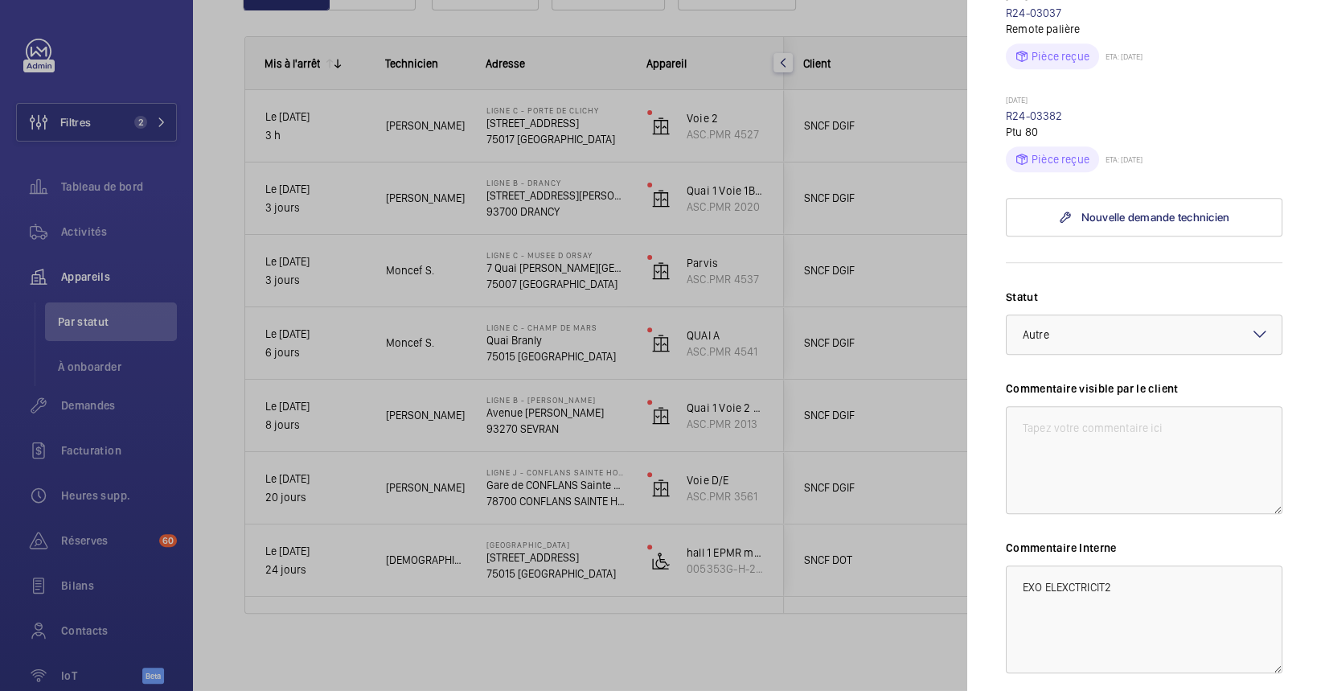
click at [414, 267] on div at bounding box center [660, 345] width 1321 height 691
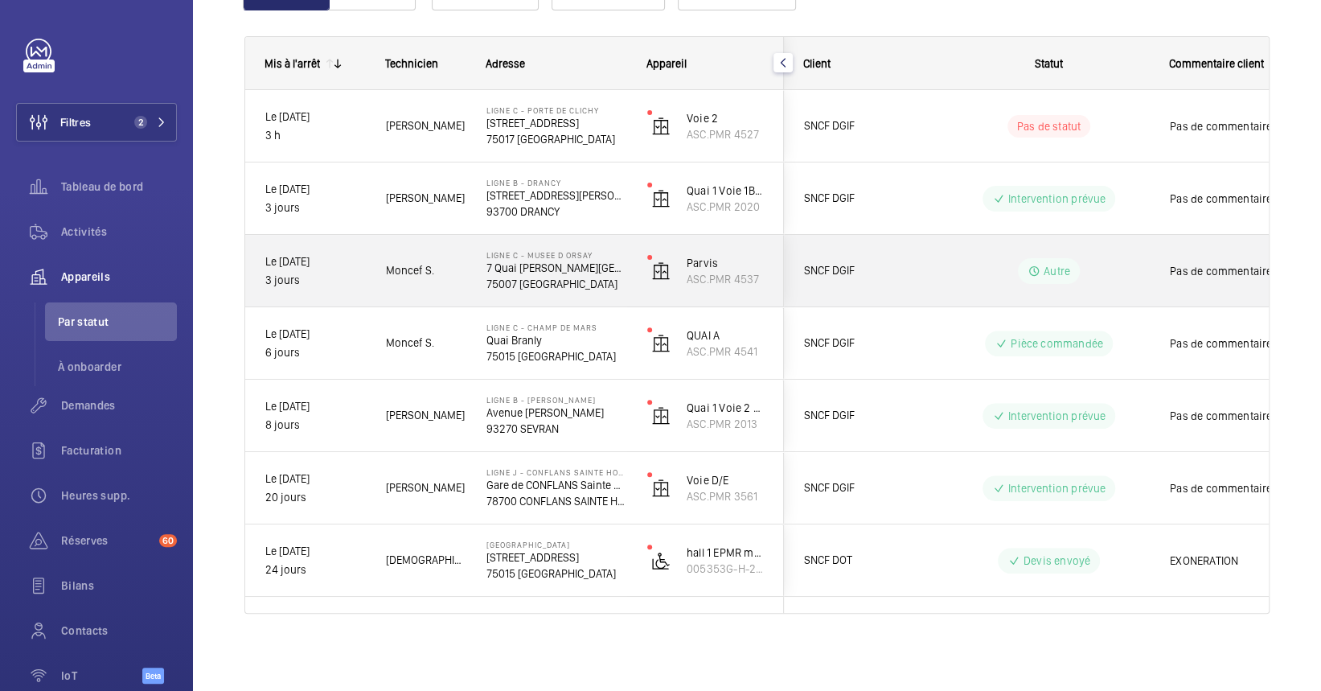
click at [414, 267] on span "Moncef S." at bounding box center [426, 270] width 80 height 18
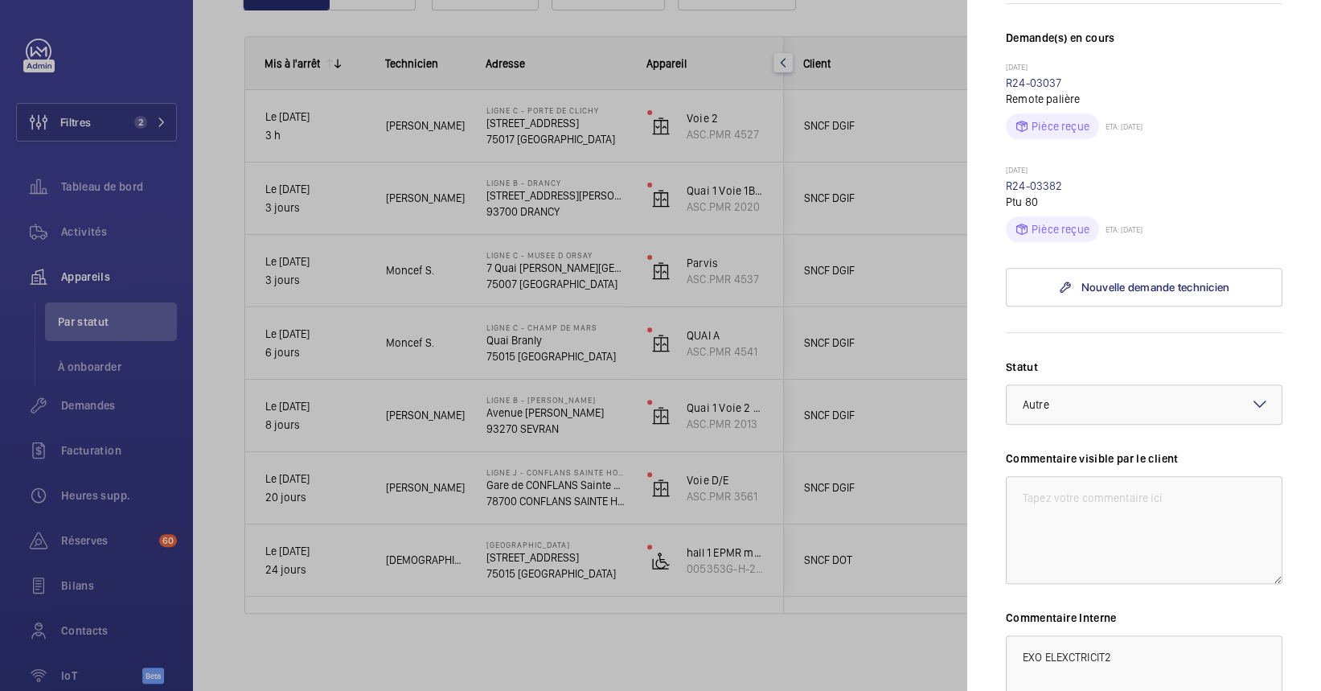
scroll to position [640, 0]
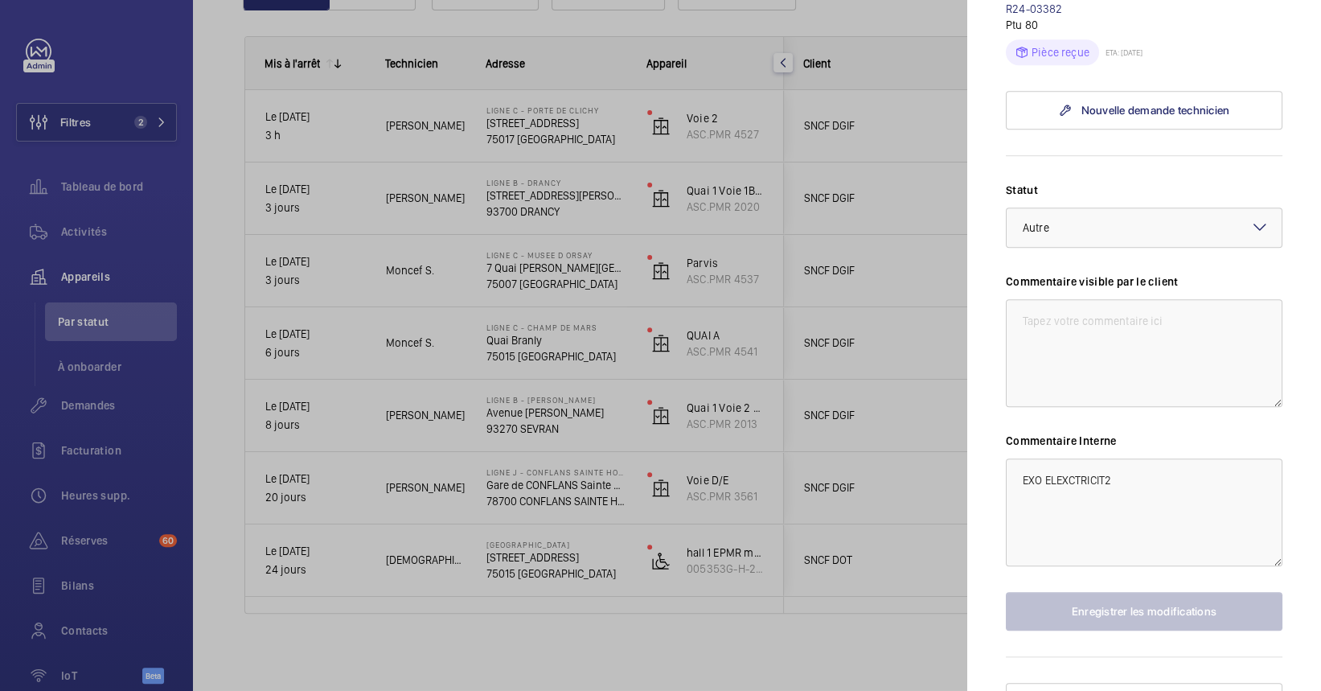
click at [502, 347] on div at bounding box center [660, 345] width 1321 height 691
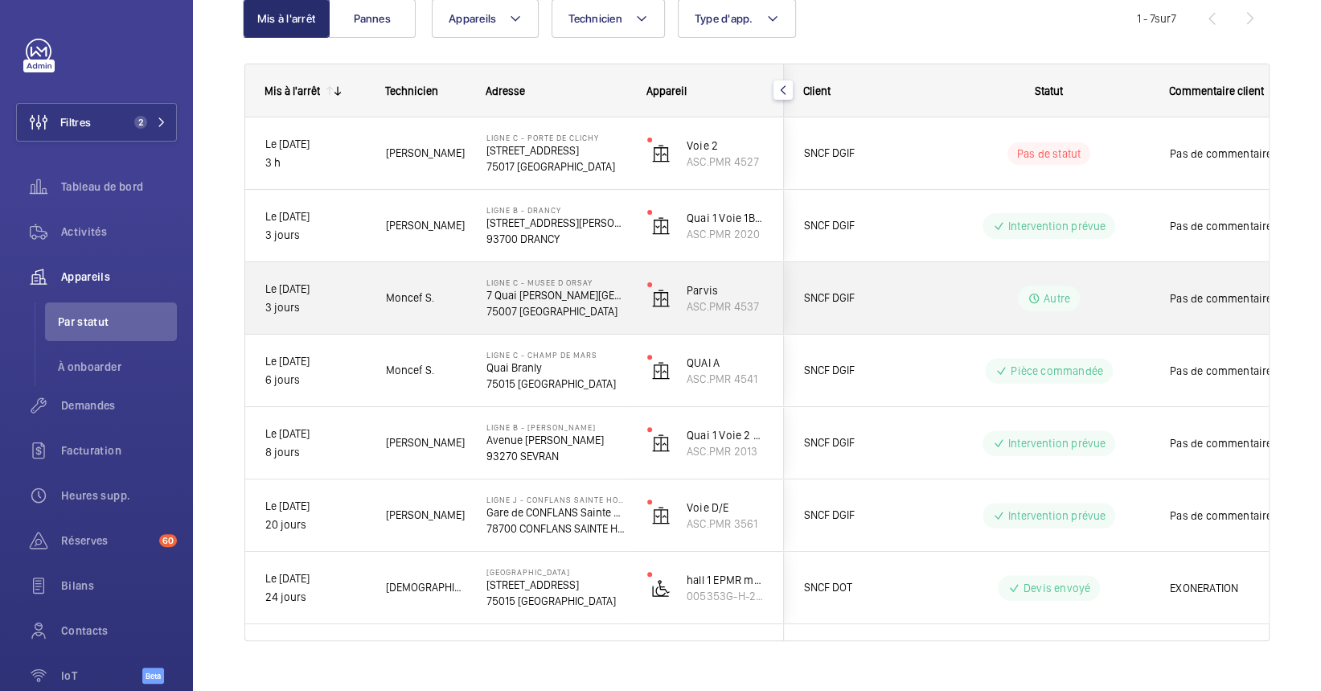
scroll to position [206, 0]
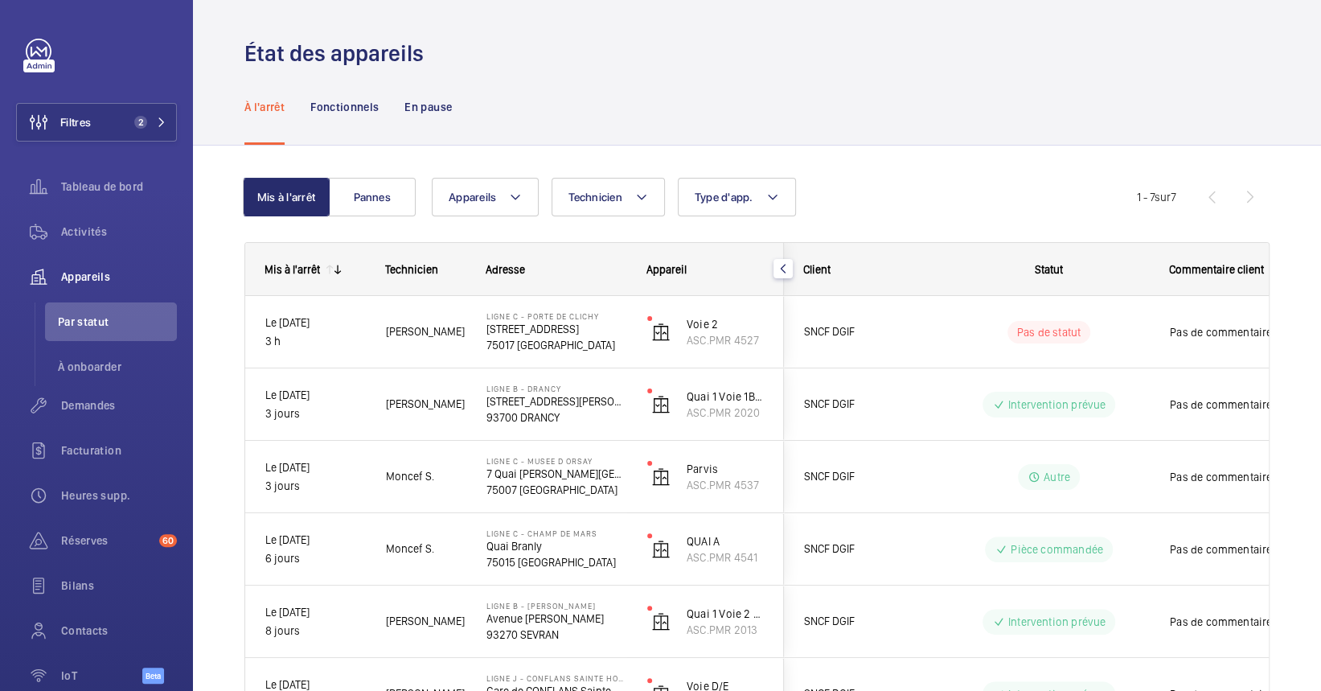
scroll to position [206, 0]
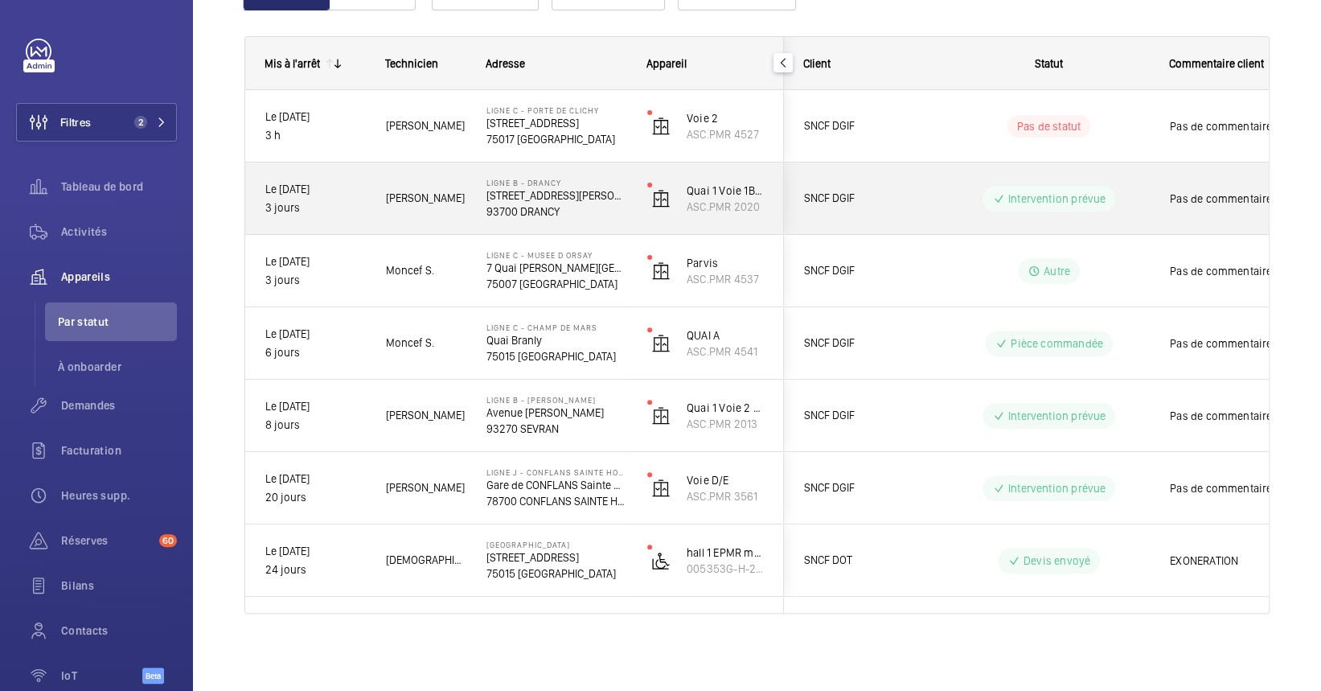
click at [511, 203] on p "93700 DRANCY" at bounding box center [556, 211] width 140 height 16
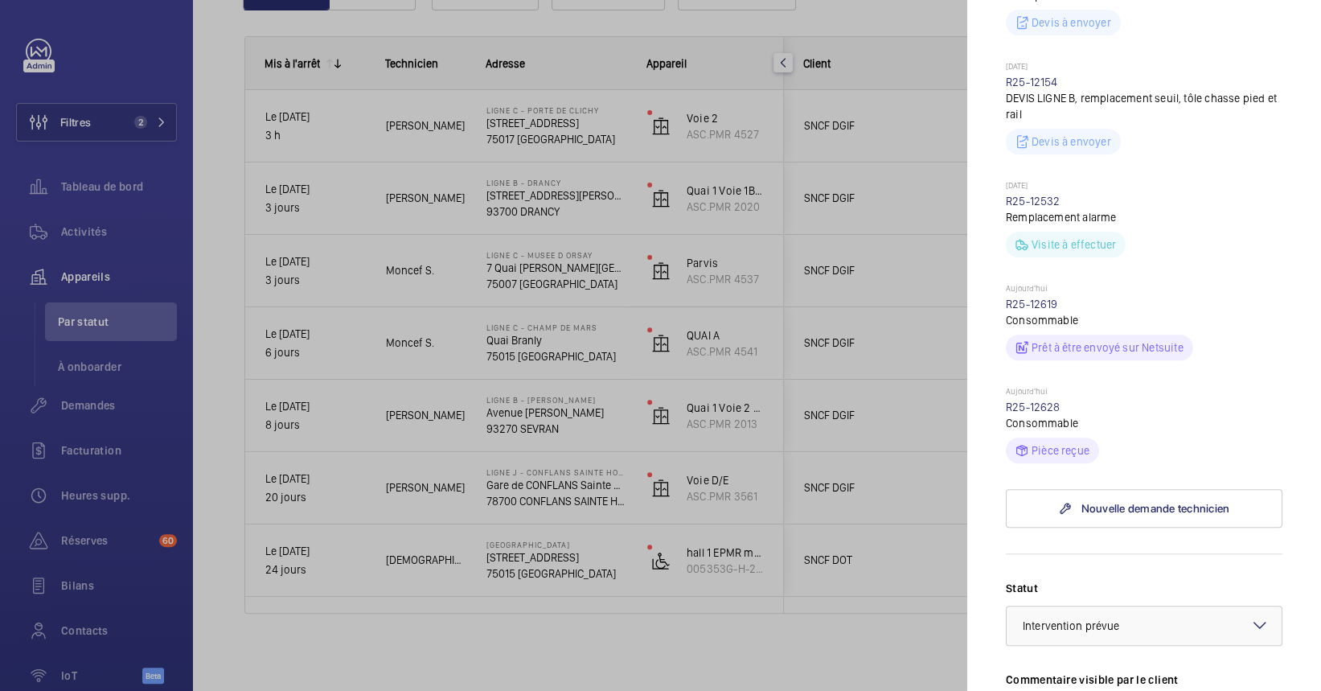
scroll to position [750, 0]
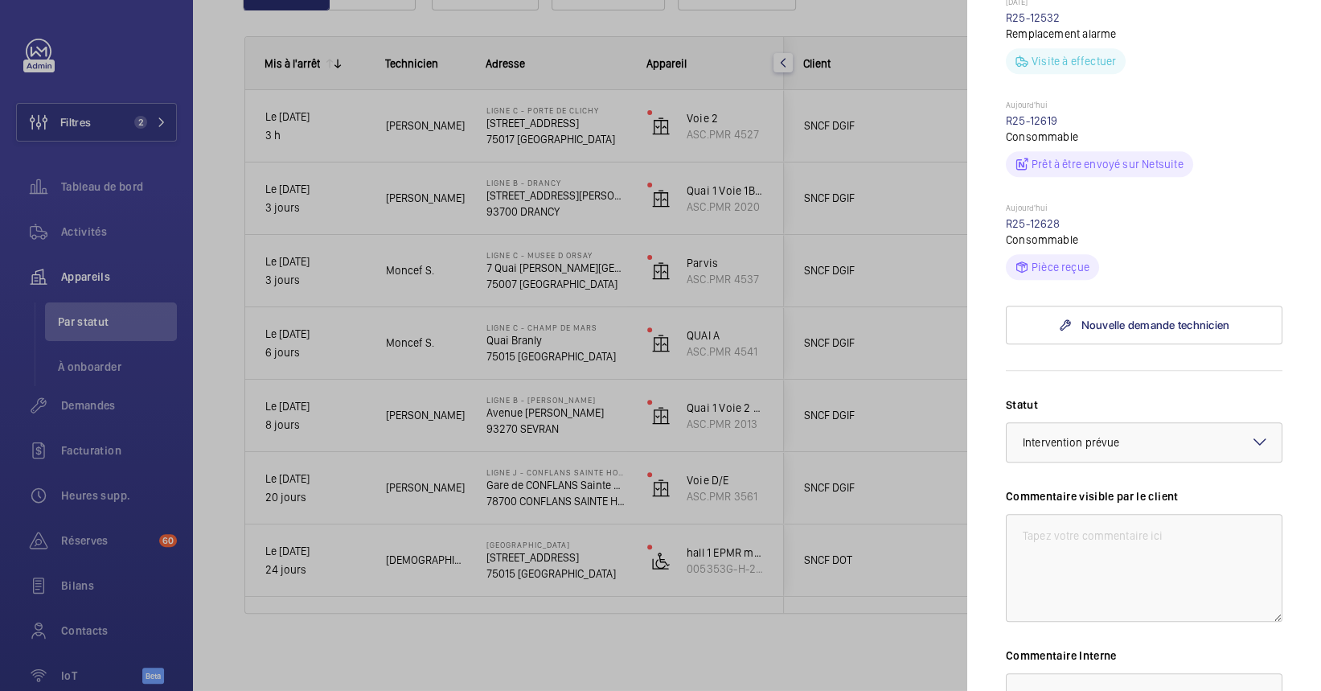
click at [396, 394] on div at bounding box center [660, 345] width 1321 height 691
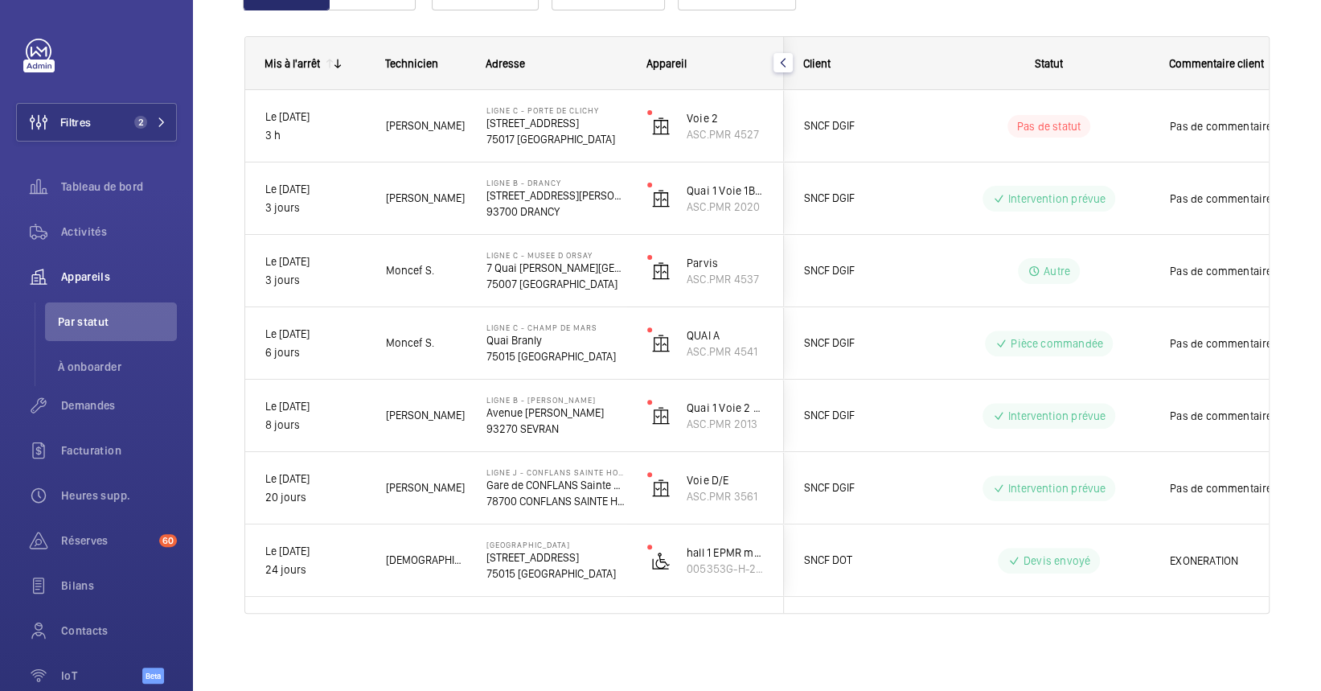
scroll to position [0, 0]
click at [40, 230] on wm-front-icon-button at bounding box center [38, 231] width 45 height 39
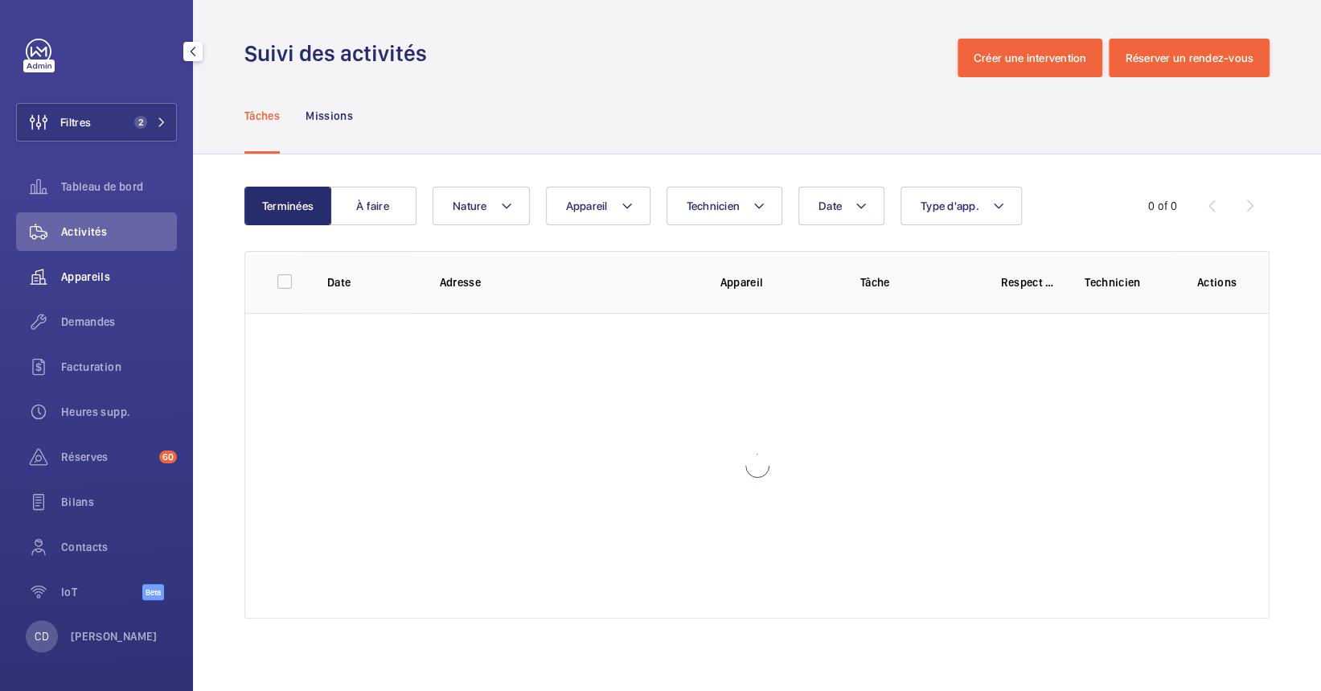
click at [88, 264] on div "Appareils" at bounding box center [96, 276] width 161 height 39
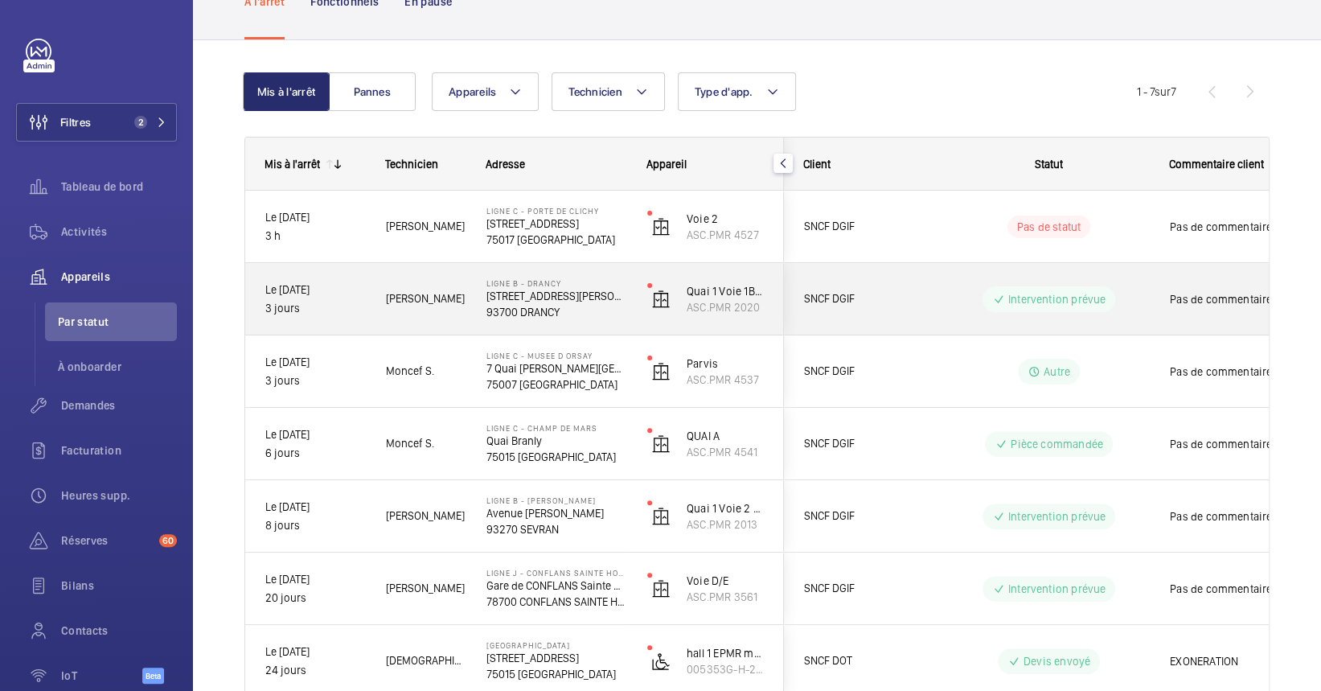
scroll to position [206, 0]
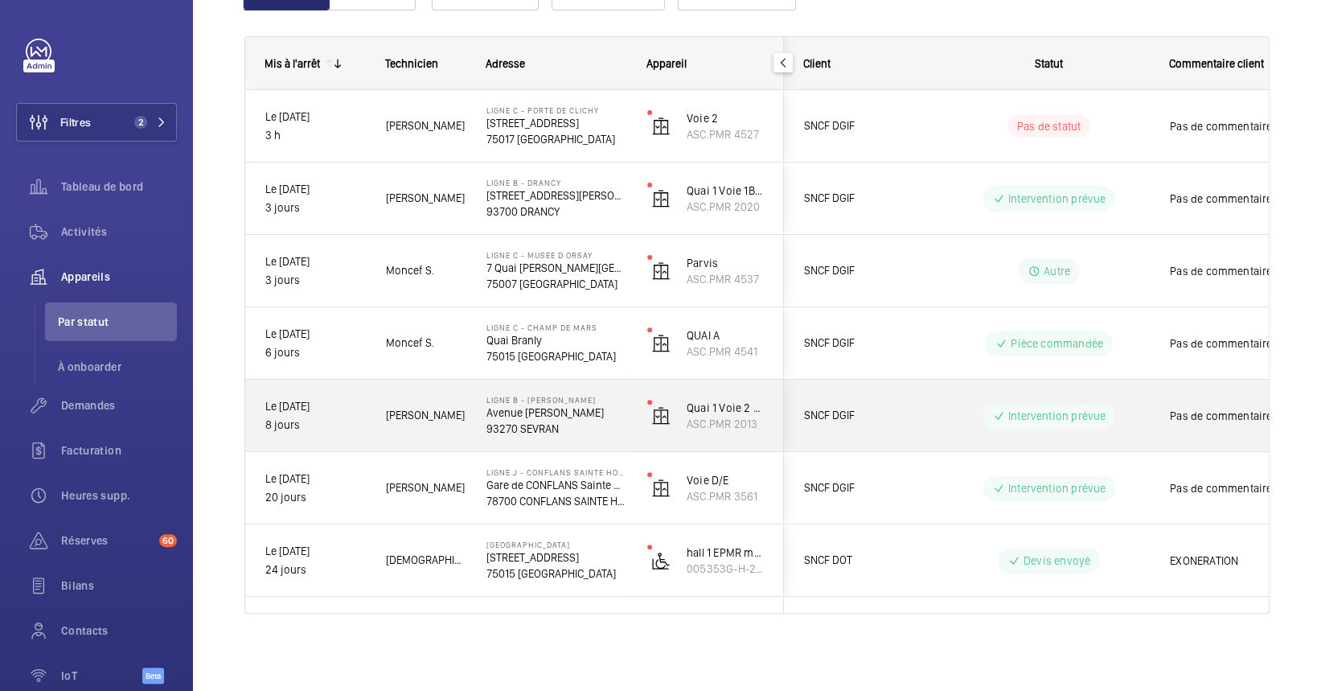
click at [527, 417] on p "Avenue [PERSON_NAME]" at bounding box center [556, 412] width 140 height 16
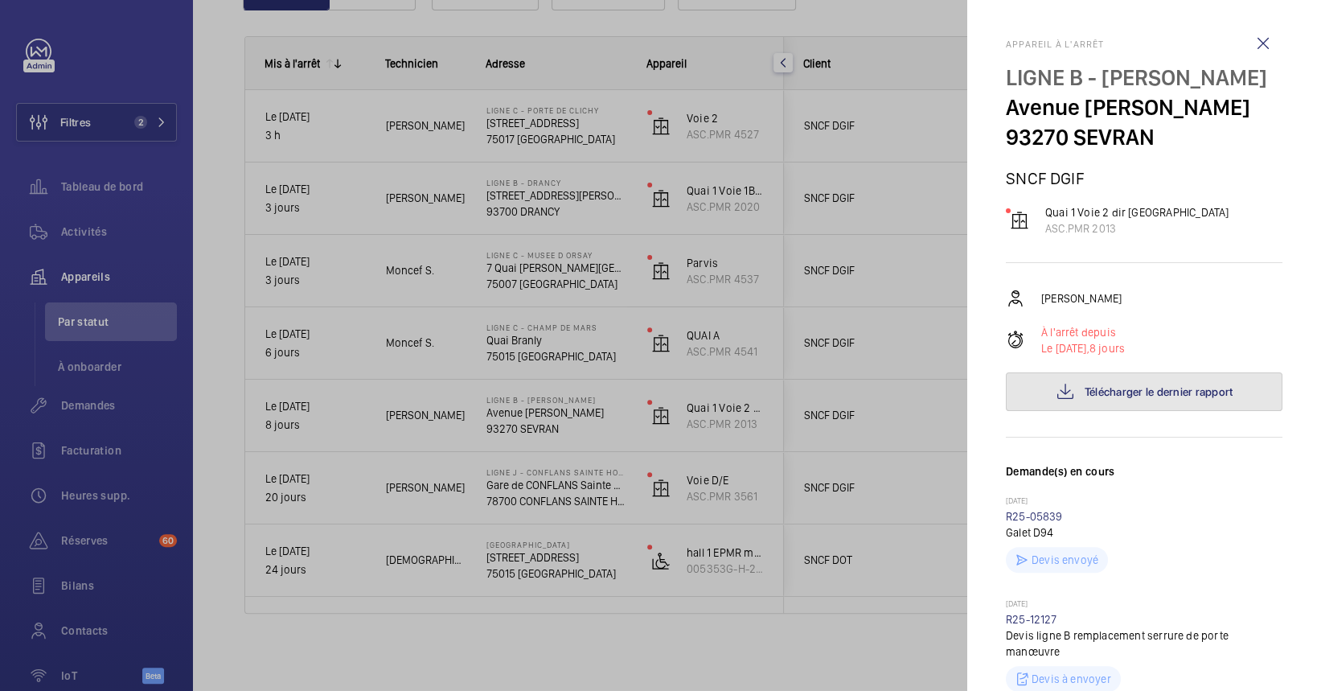
click at [1151, 411] on button "Télécharger le dernier rapport" at bounding box center [1144, 391] width 277 height 39
click at [93, 254] on div at bounding box center [660, 345] width 1321 height 691
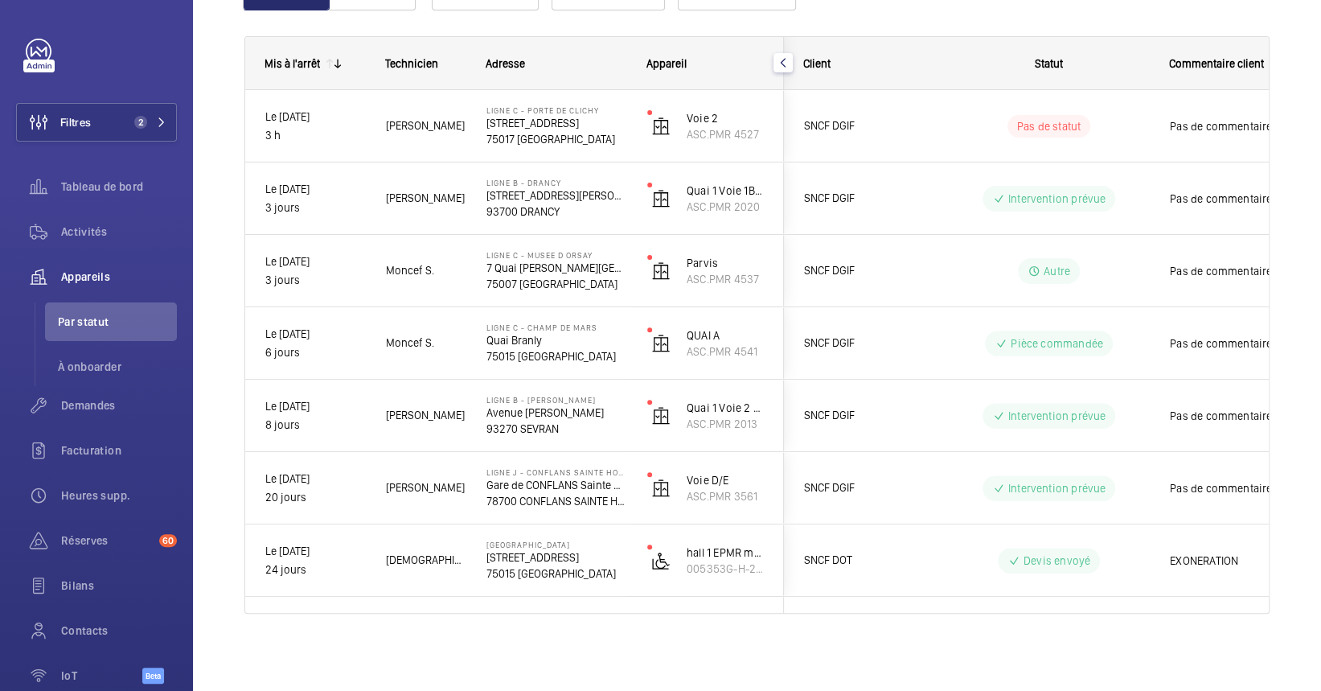
click at [92, 240] on mat-sidenav-container "Filtres 2 Tableau de bord Activités Appareils Par statut À onboarder Demandes F…" at bounding box center [660, 345] width 1321 height 691
click at [109, 242] on div "Activités" at bounding box center [96, 231] width 161 height 39
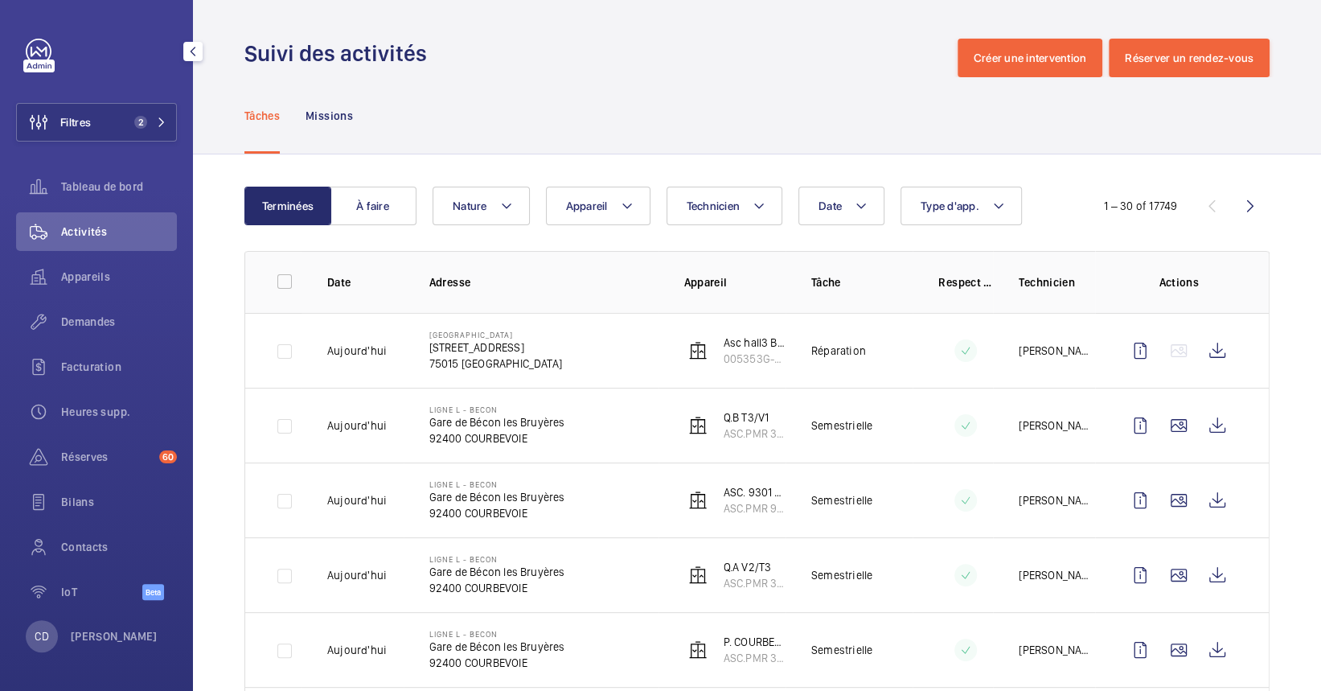
drag, startPoint x: 91, startPoint y: 282, endPoint x: 148, endPoint y: 250, distance: 65.5
click at [91, 282] on span "Appareils" at bounding box center [119, 277] width 116 height 16
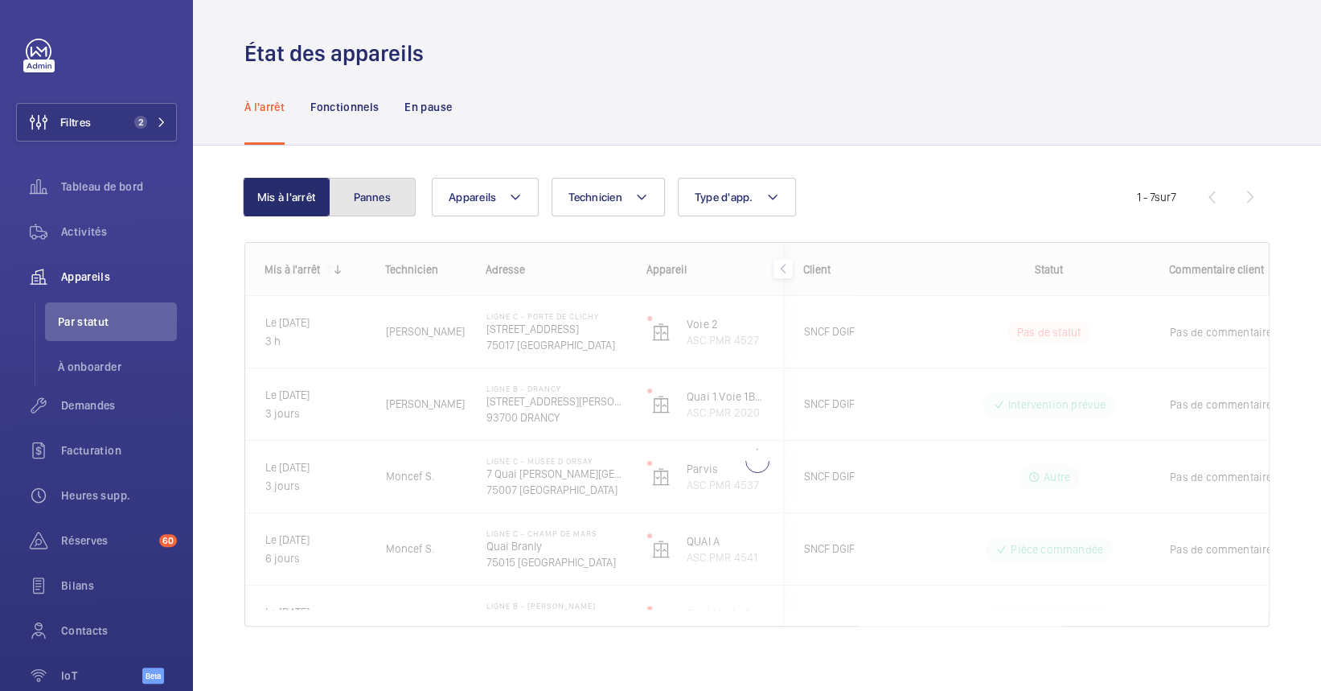
click at [374, 192] on button "Pannes" at bounding box center [372, 197] width 87 height 39
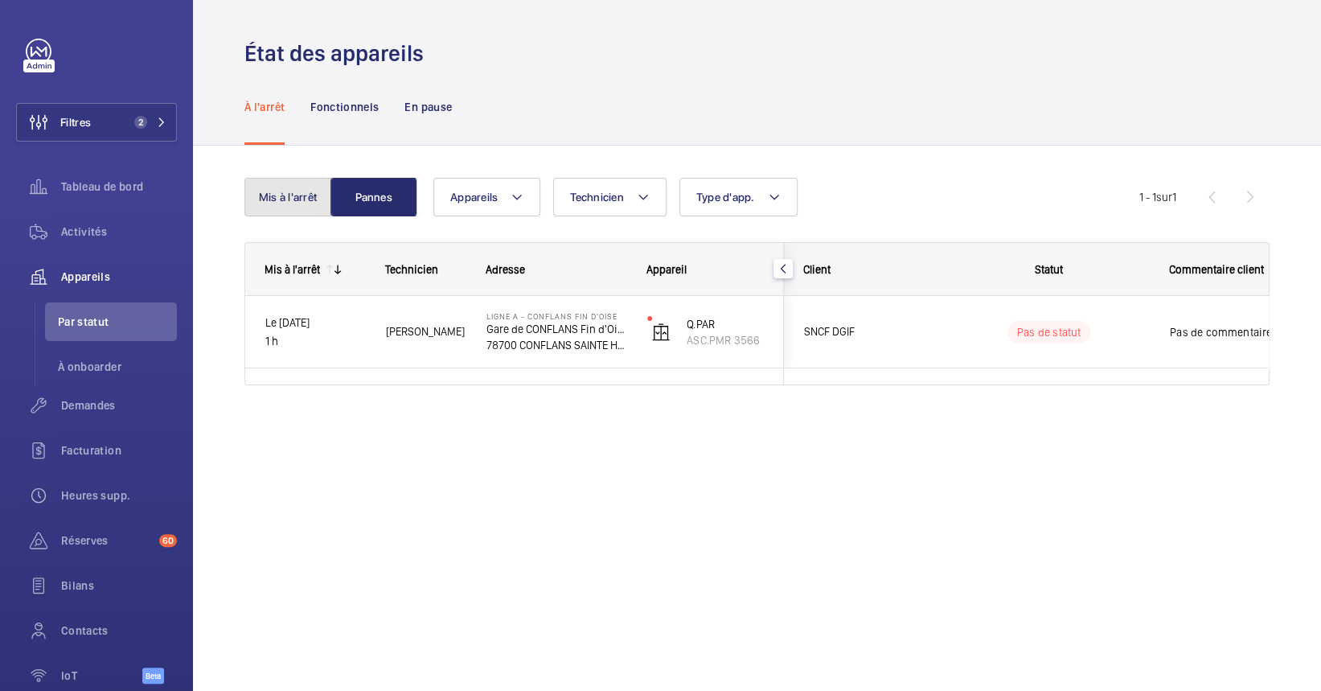
click at [298, 201] on button "Mis à l'arrêt" at bounding box center [287, 197] width 87 height 39
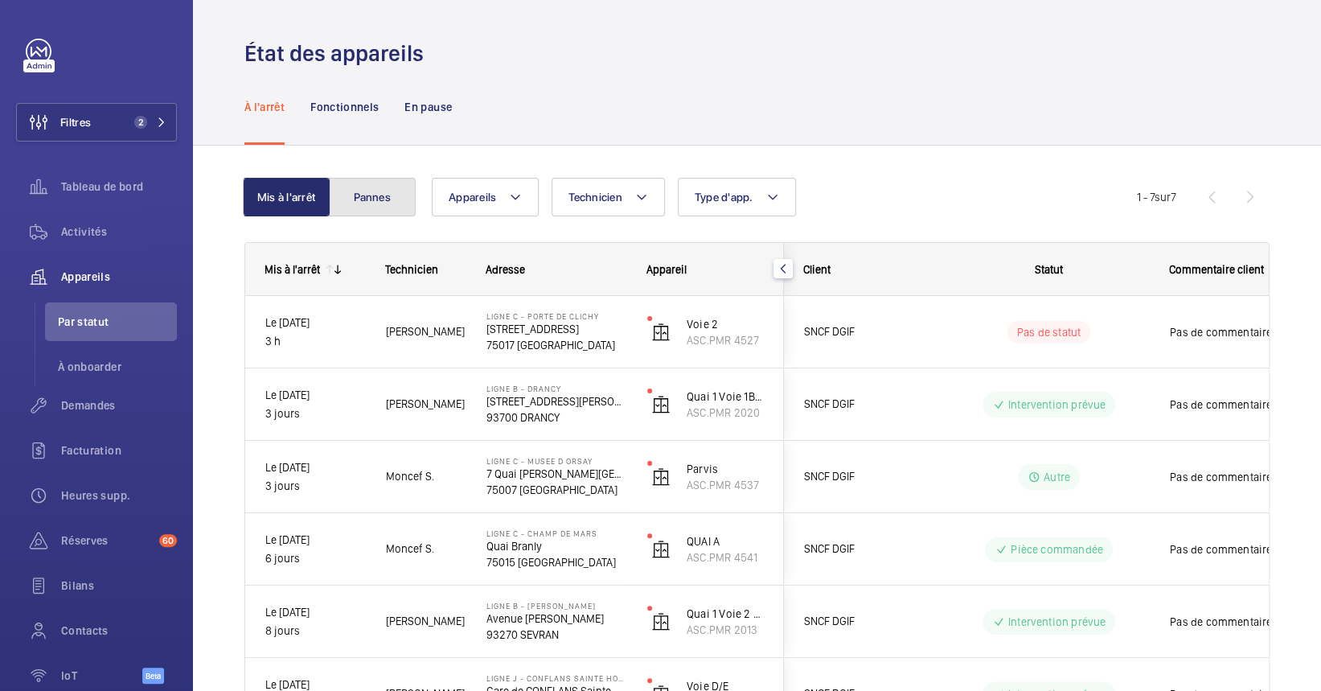
click at [356, 186] on button "Pannes" at bounding box center [372, 197] width 87 height 39
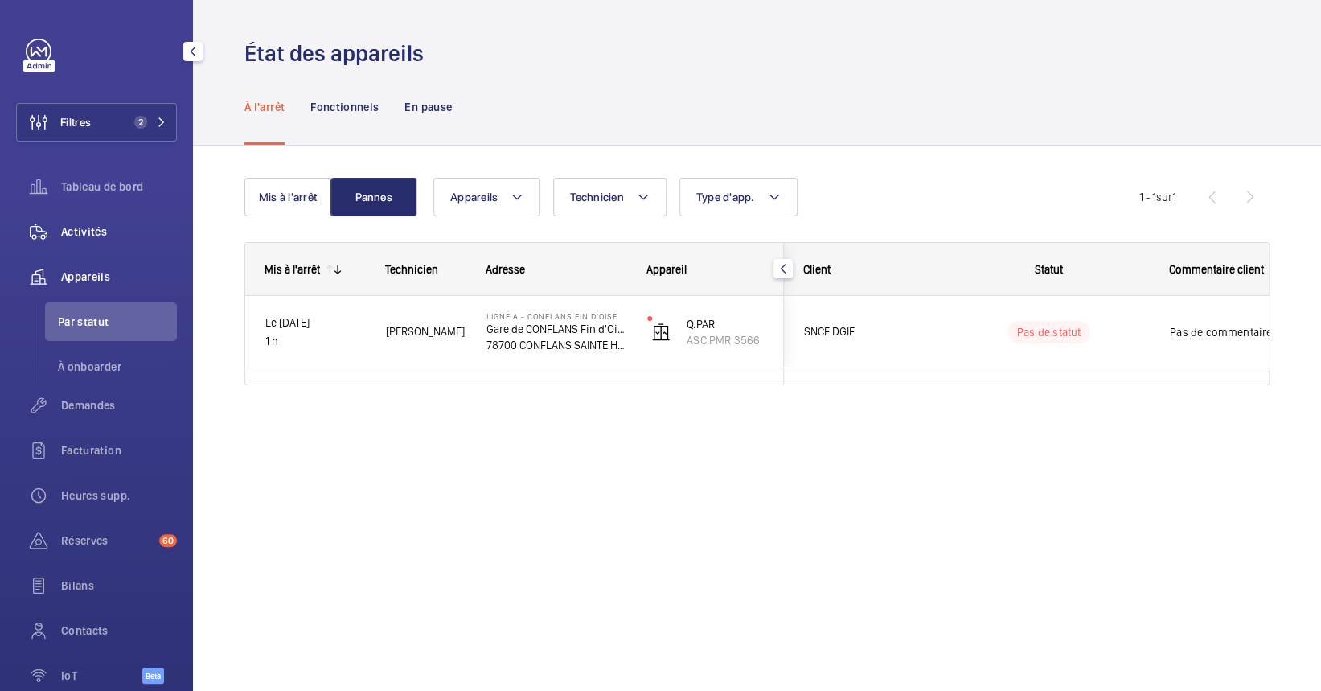
click at [120, 224] on span "Activités" at bounding box center [119, 232] width 116 height 16
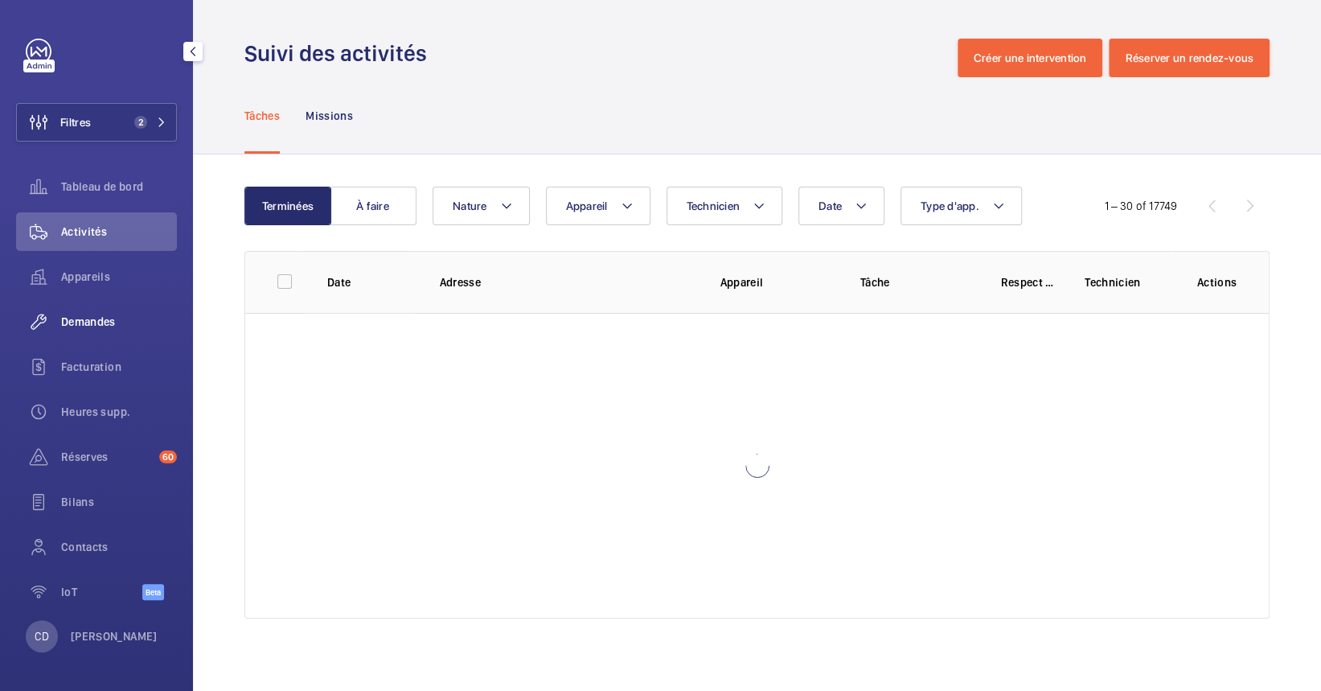
click at [108, 328] on span "Demandes" at bounding box center [119, 322] width 116 height 16
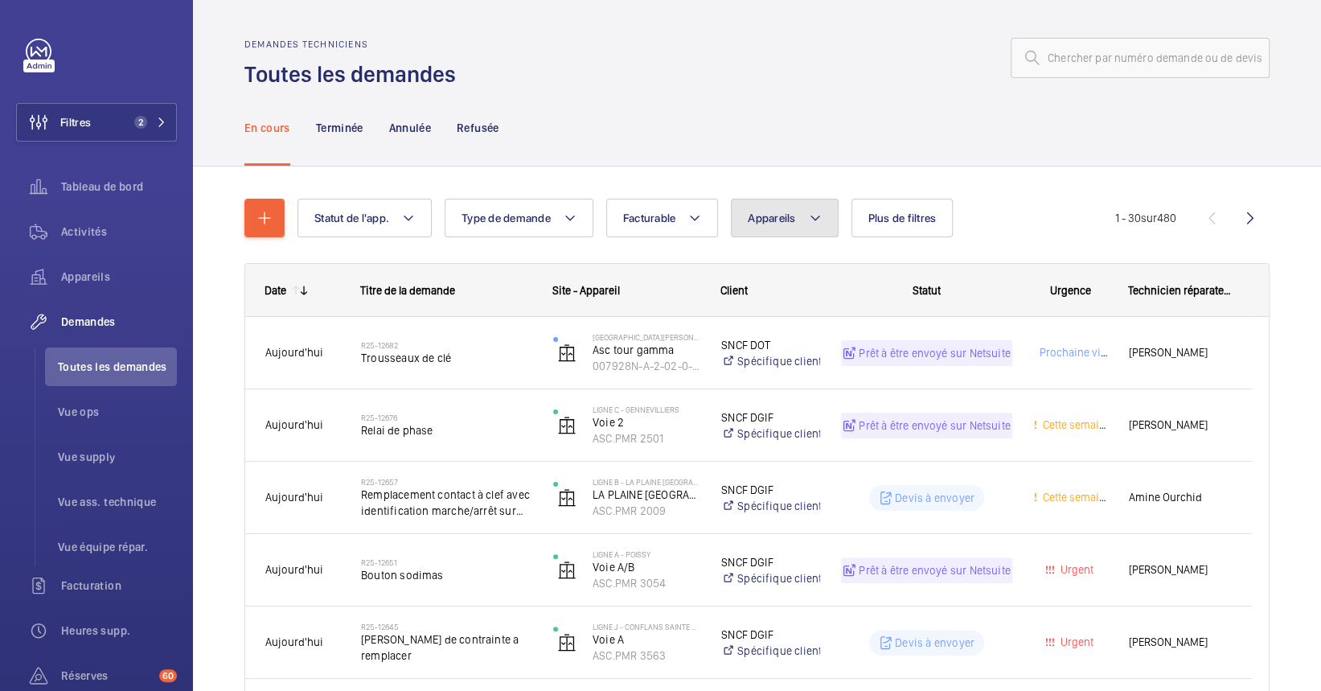
click at [786, 229] on button "Appareils" at bounding box center [784, 218] width 107 height 39
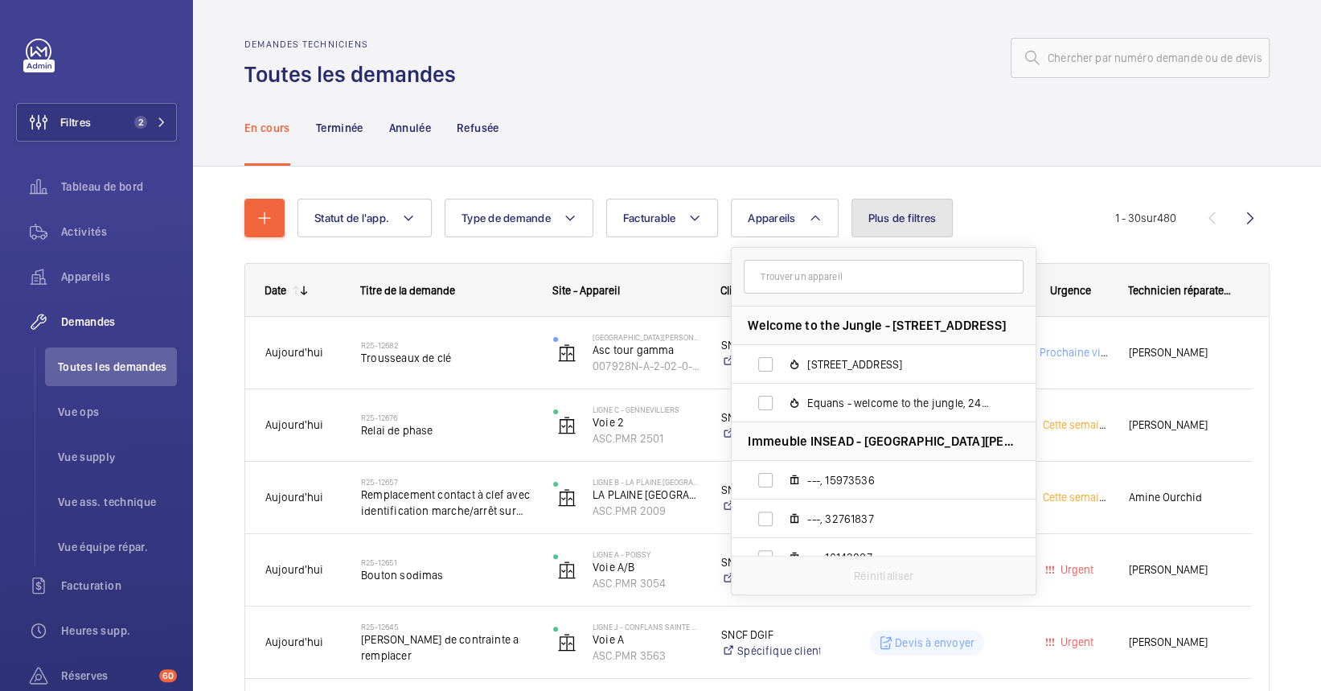
click at [884, 220] on span "Plus de filtres" at bounding box center [902, 217] width 68 height 13
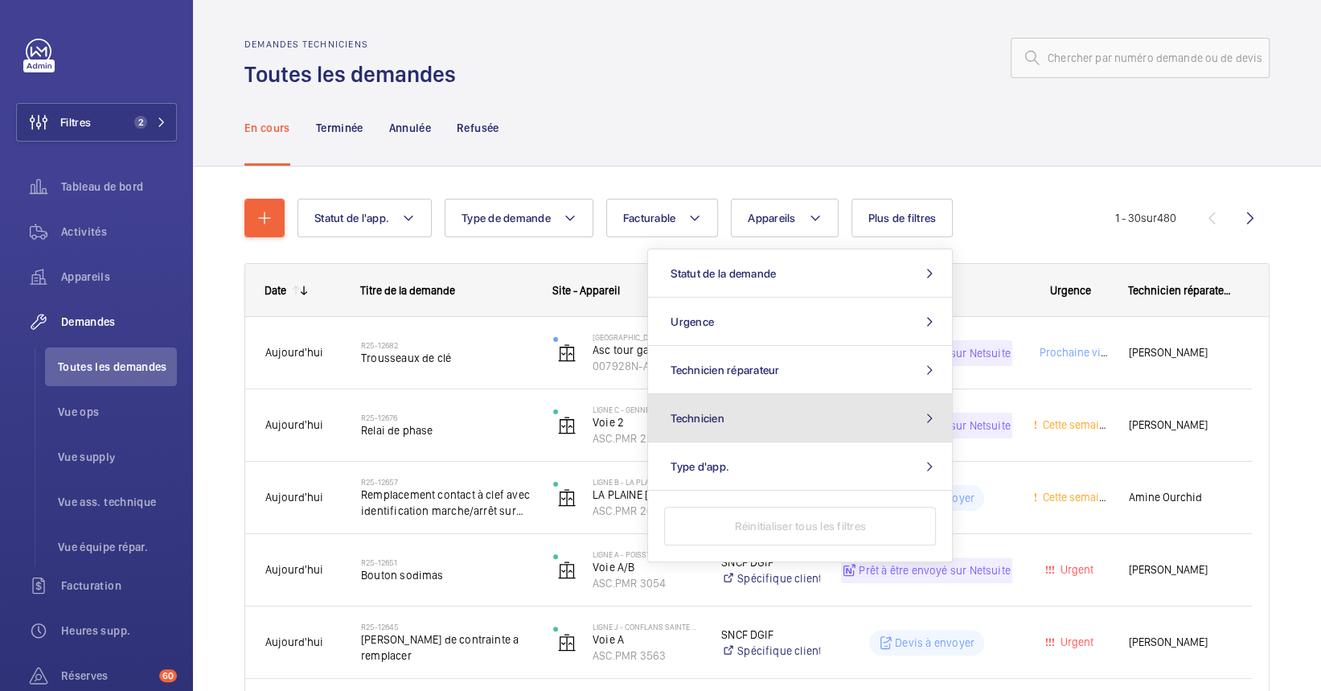
click at [752, 412] on button "Technicien" at bounding box center [800, 418] width 304 height 48
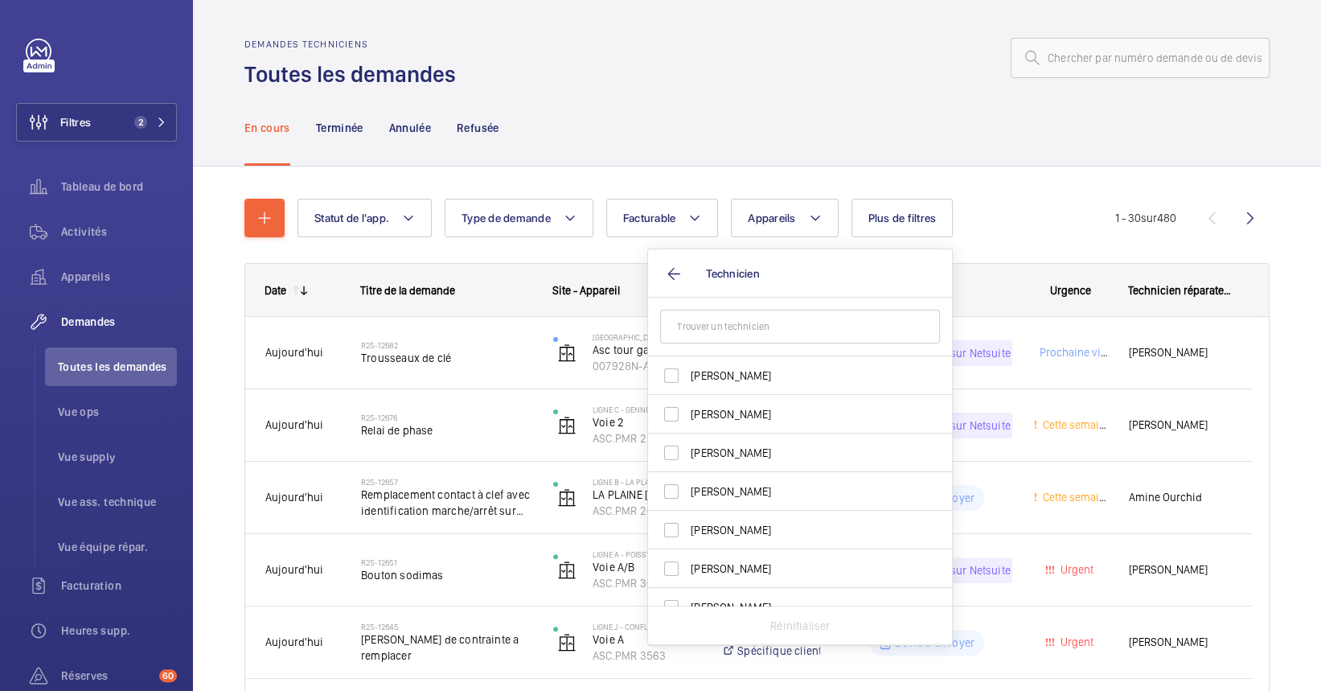
click at [773, 330] on input "text" at bounding box center [800, 327] width 280 height 34
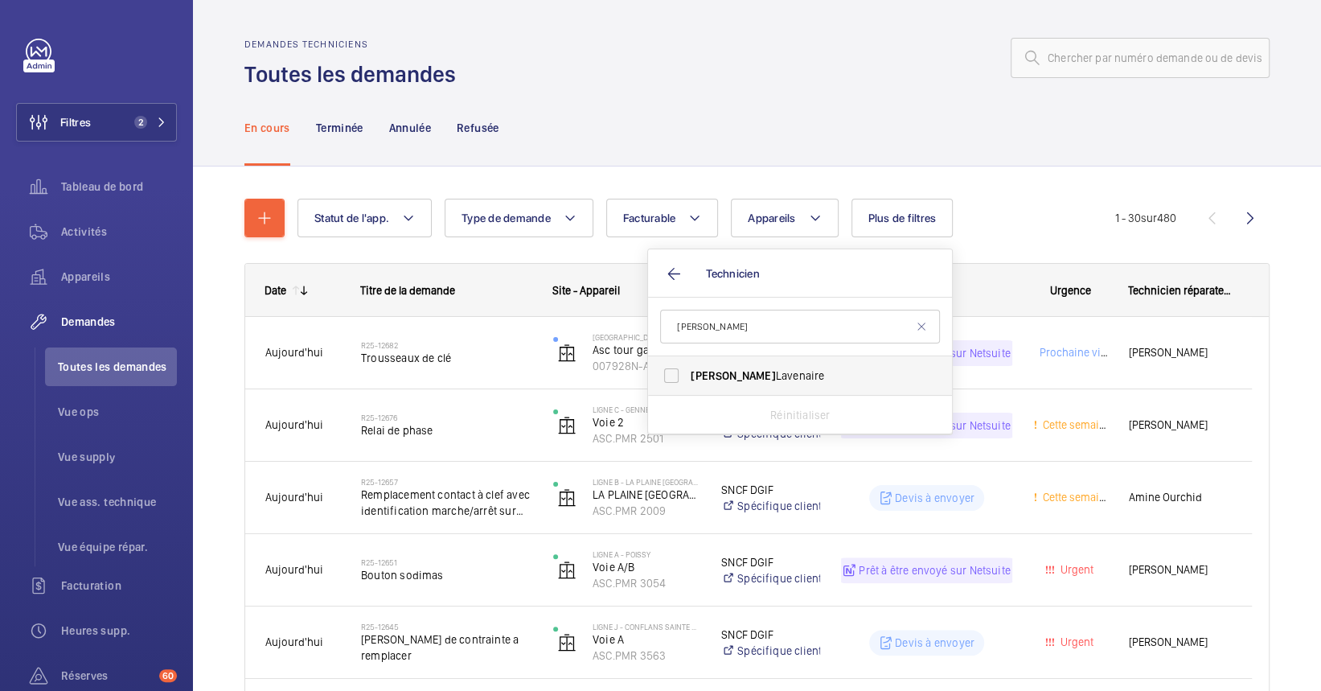
type input "michel"
click at [778, 369] on span "[PERSON_NAME]" at bounding box center [801, 375] width 221 height 16
click at [687, 369] on input "[PERSON_NAME]" at bounding box center [671, 375] width 32 height 32
checkbox input "true"
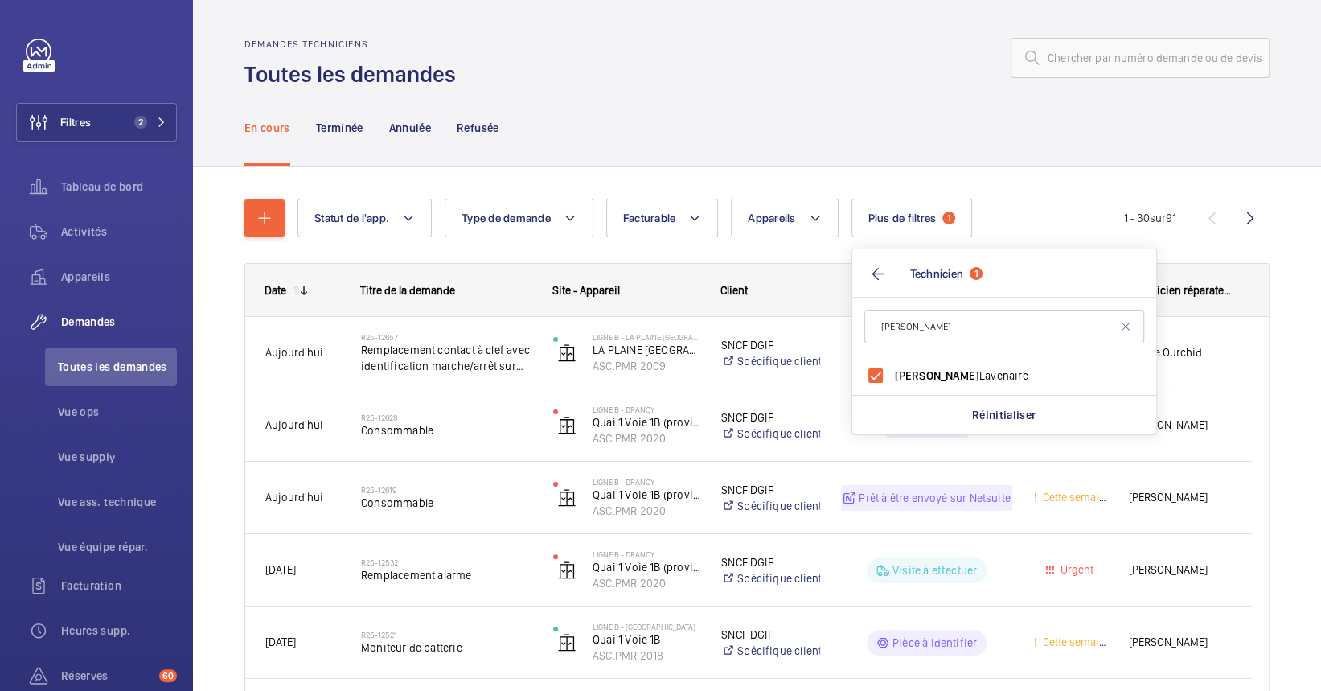
click at [717, 92] on div "En cours Terminée Annulée Refusée" at bounding box center [756, 127] width 1025 height 76
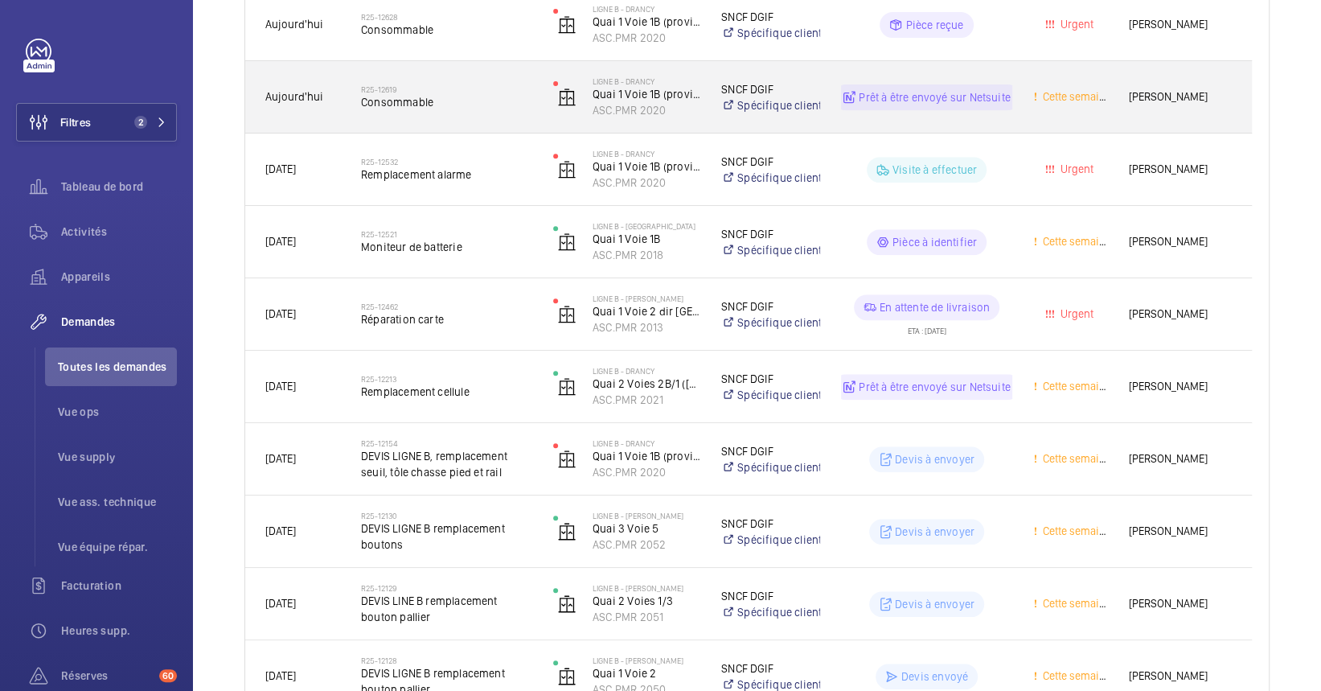
scroll to position [429, 0]
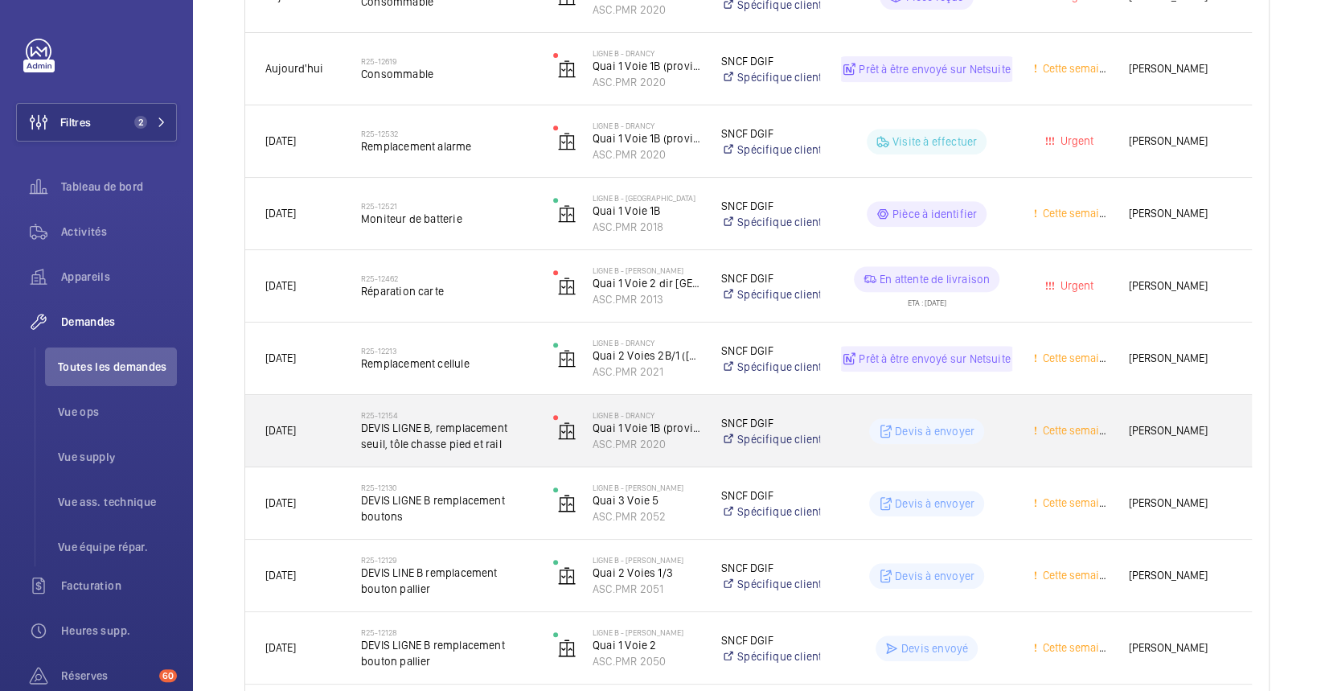
click at [320, 454] on div "[DATE]" at bounding box center [293, 430] width 94 height 51
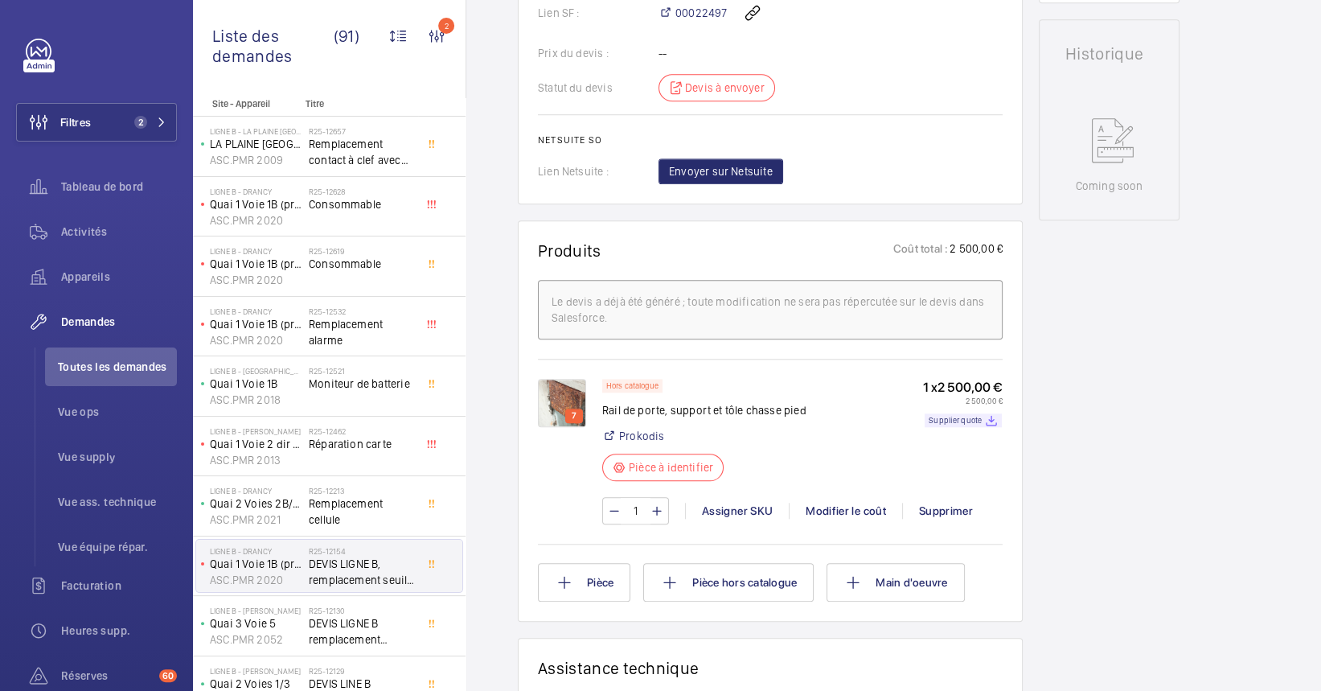
click at [966, 410] on div "1 x 2 500,00 € 2 500,00 € Supplier quote" at bounding box center [963, 435] width 80 height 112
click at [966, 417] on p "Supplier quote" at bounding box center [955, 420] width 53 height 6
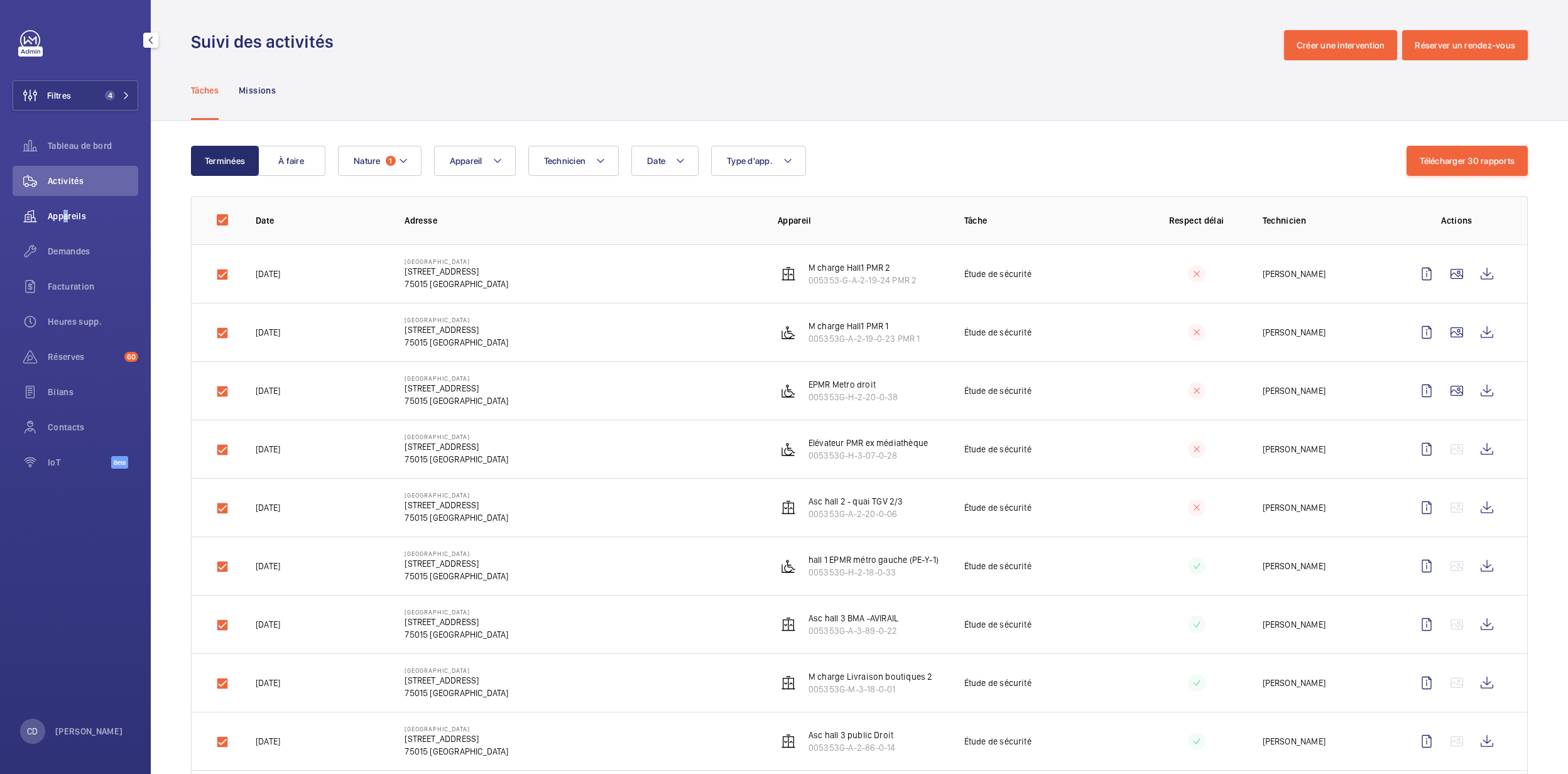
click at [62, 219] on span "Appareils" at bounding box center [93, 216] width 91 height 12
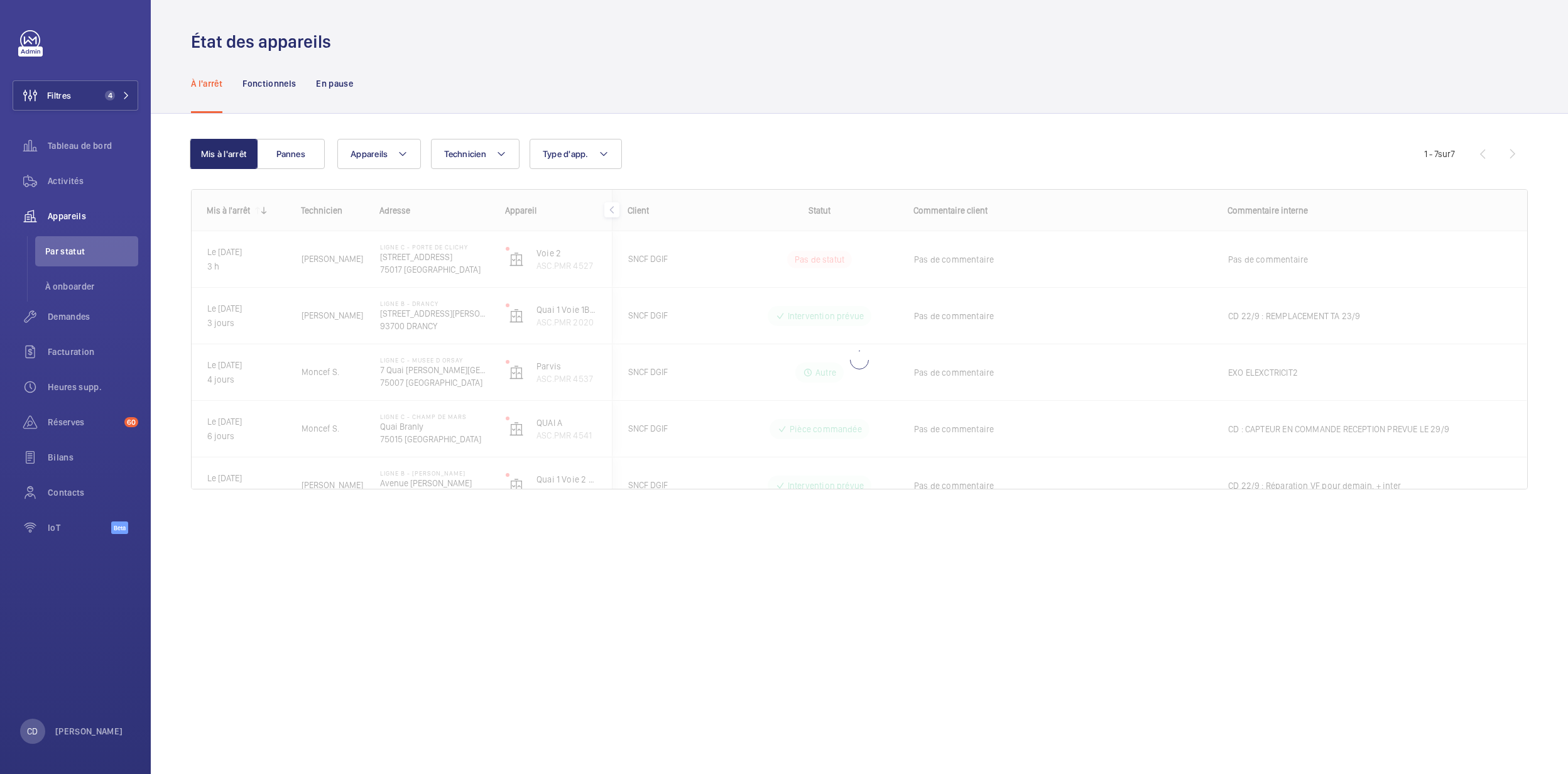
click at [804, 102] on div "À l'arrêt Fonctionnels En pause" at bounding box center [859, 83] width 1337 height 59
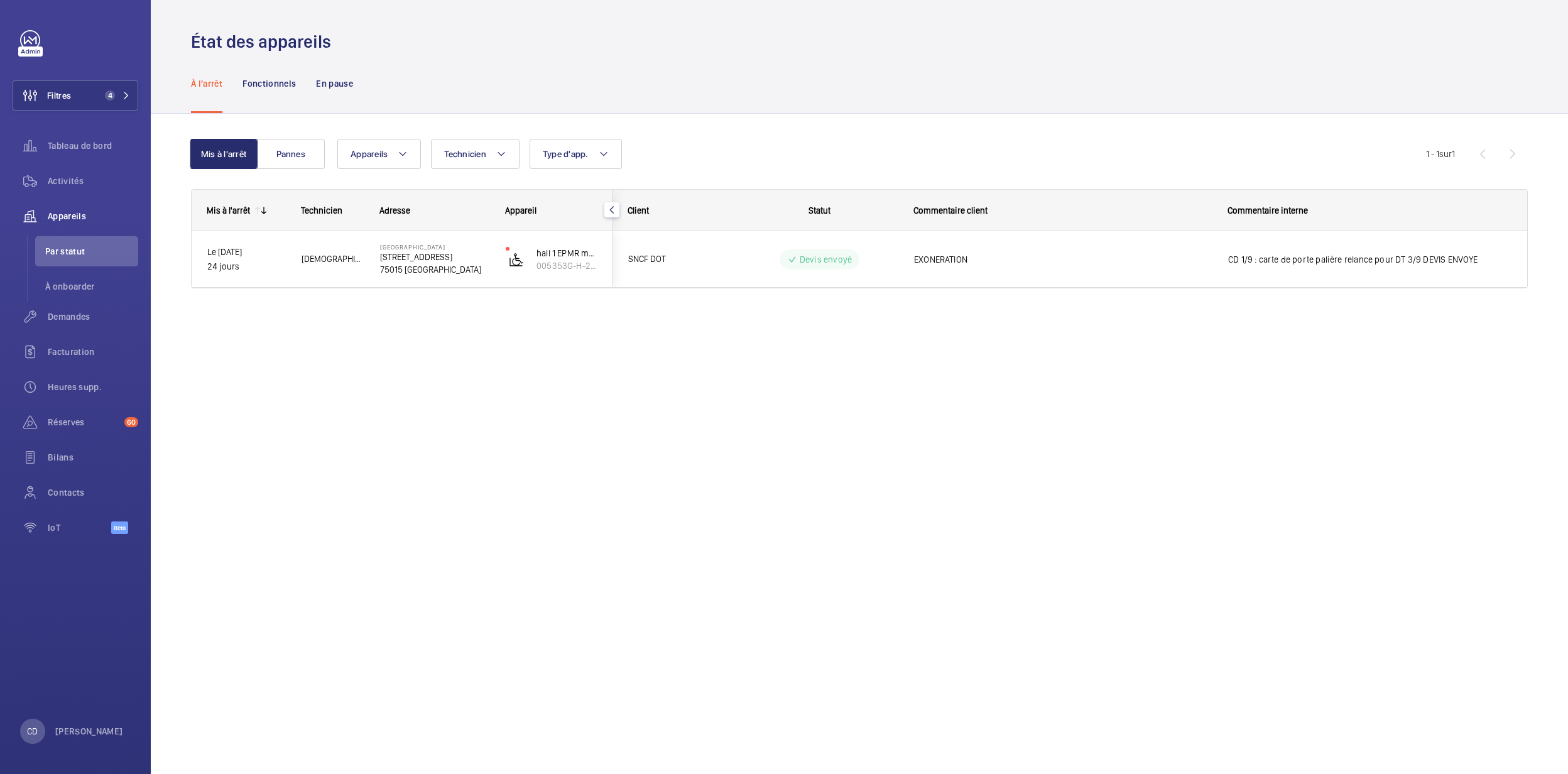
click at [269, 380] on div "État des appareils À l'arrêt Fonctionnels En pause Mis à l'arrêt Pannes Apparei…" at bounding box center [859, 387] width 1417 height 774
click at [61, 274] on li "À onboarder" at bounding box center [87, 286] width 103 height 30
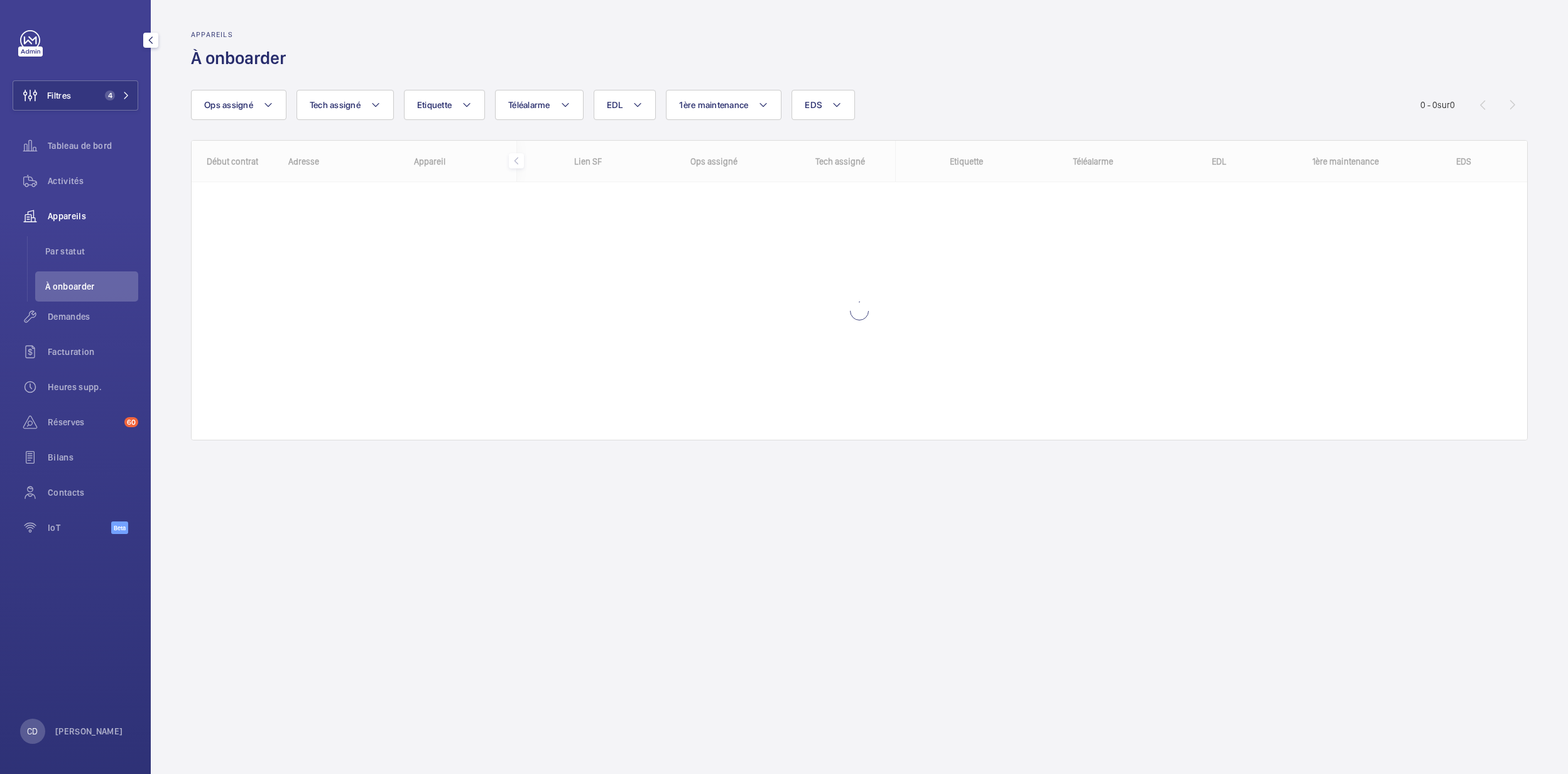
click at [66, 210] on span "Appareils" at bounding box center [93, 216] width 91 height 12
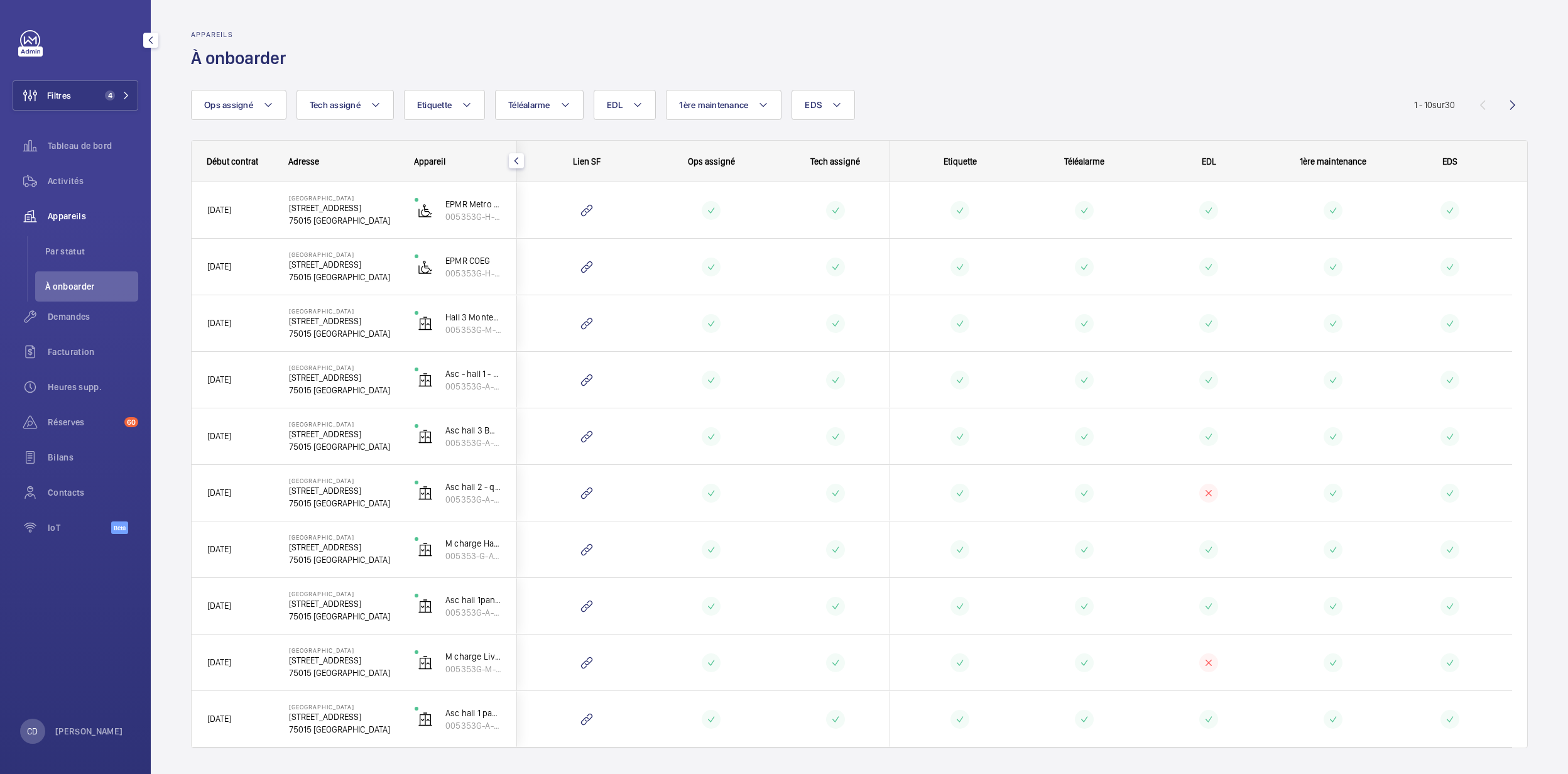
click at [71, 209] on div "Appareils" at bounding box center [75, 216] width 126 height 30
click at [66, 219] on span "Appareils" at bounding box center [93, 216] width 91 height 12
click at [59, 177] on span "Activités" at bounding box center [93, 181] width 91 height 12
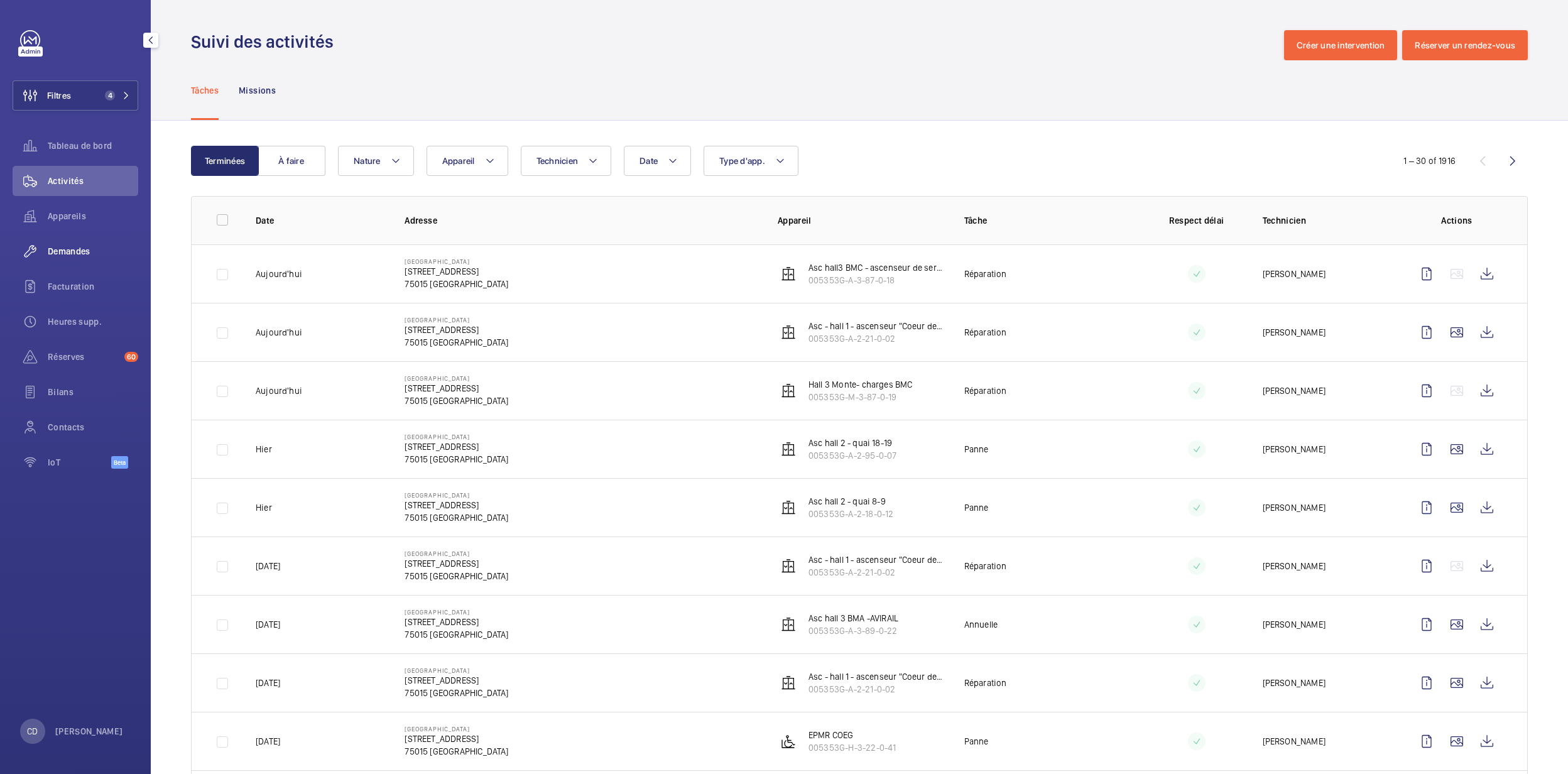
click at [87, 254] on span "Demandes" at bounding box center [93, 251] width 91 height 12
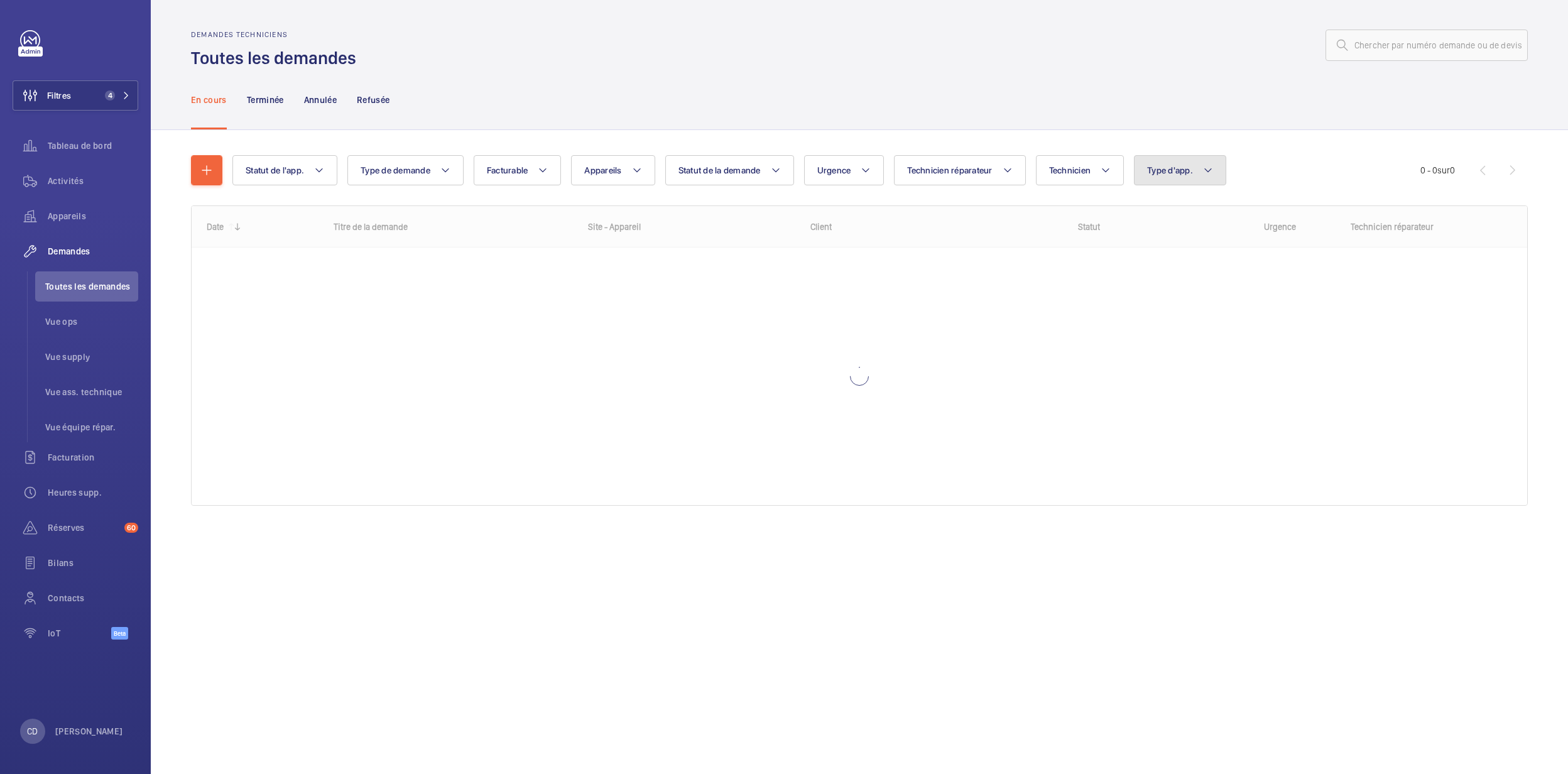
click at [1213, 165] on mat-icon at bounding box center [1208, 169] width 10 height 15
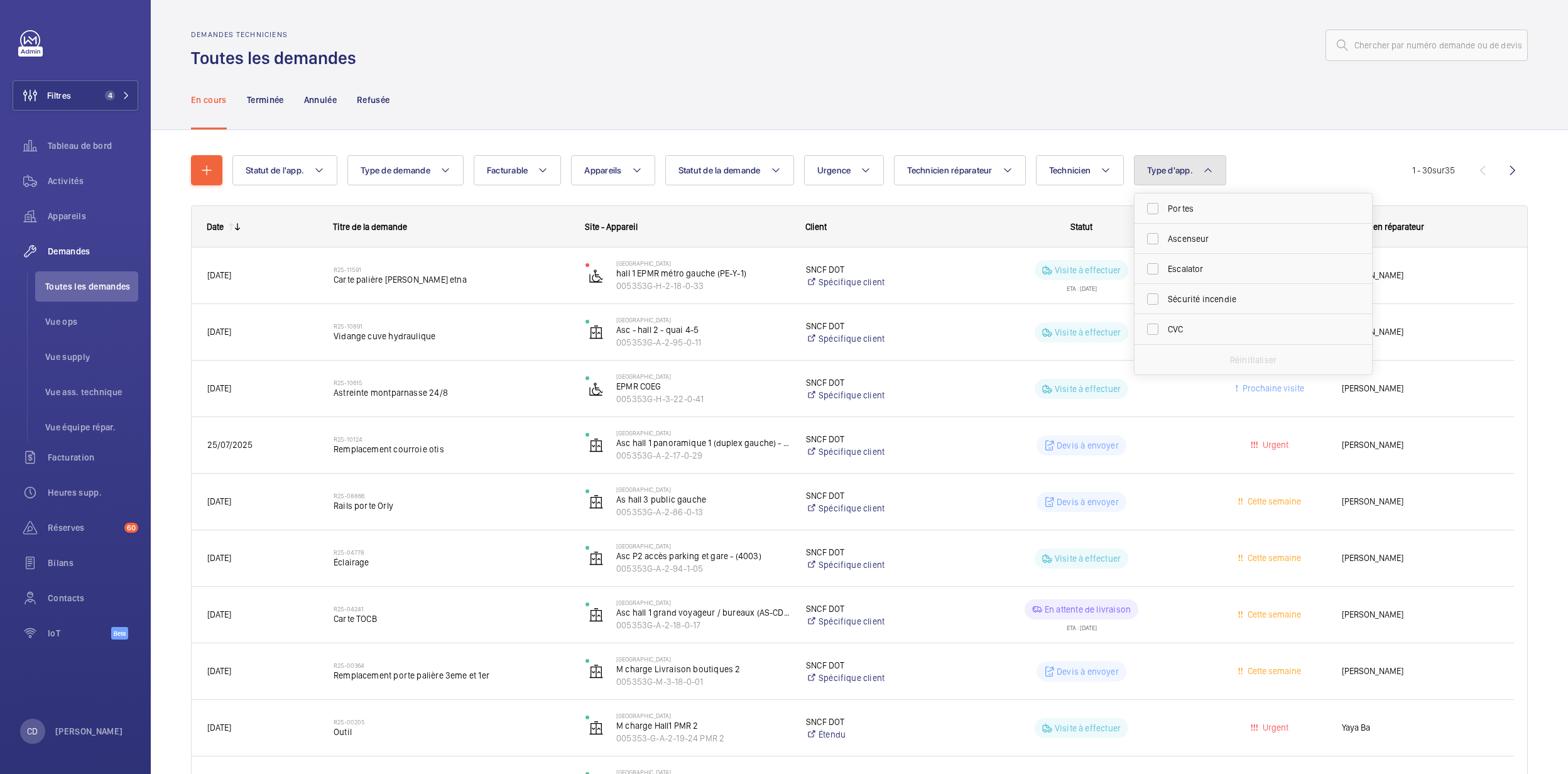
click at [1191, 162] on button "Type d'app." at bounding box center [1180, 170] width 92 height 30
click at [1091, 180] on button "Technicien" at bounding box center [1080, 170] width 88 height 30
type input "lavenaire"
click at [1114, 246] on label "[PERSON_NAME]" at bounding box center [1146, 254] width 219 height 30
click at [1067, 246] on input "Michel Lavenaire" at bounding box center [1055, 255] width 25 height 25
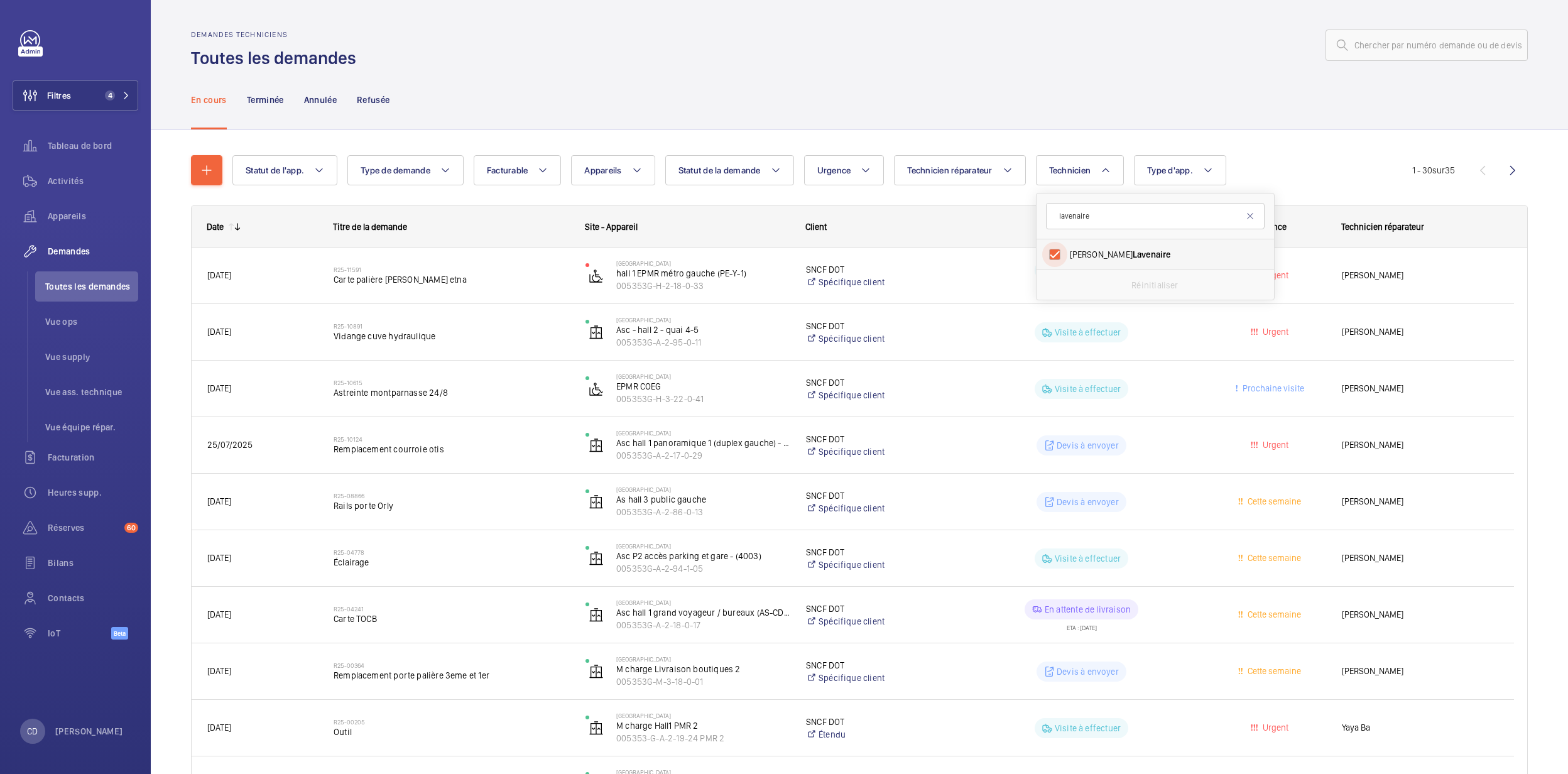
checkbox input "true"
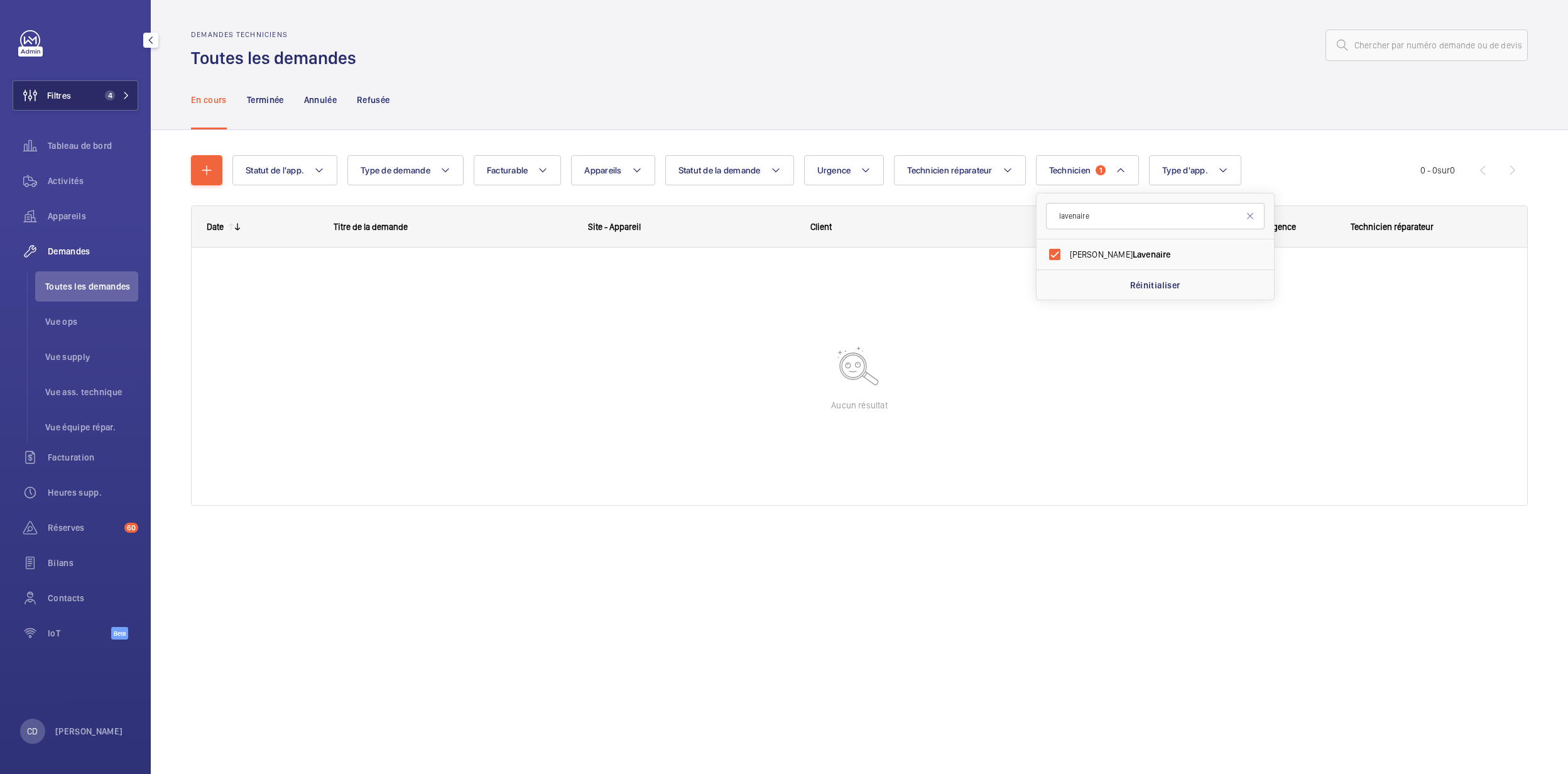
click at [120, 88] on button "Filtres 4" at bounding box center [75, 95] width 126 height 30
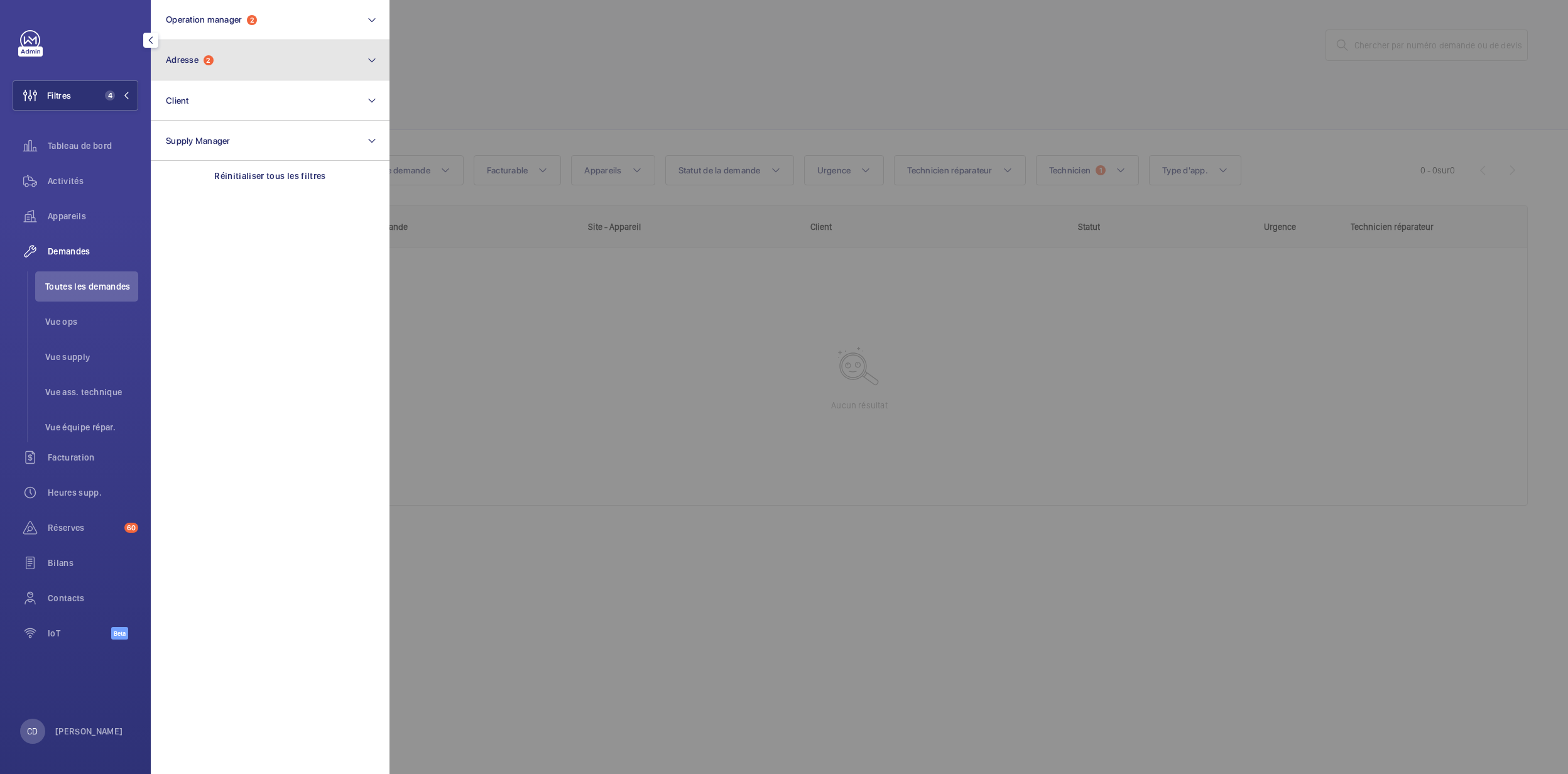
click at [200, 48] on button "Adresse 2" at bounding box center [270, 59] width 239 height 40
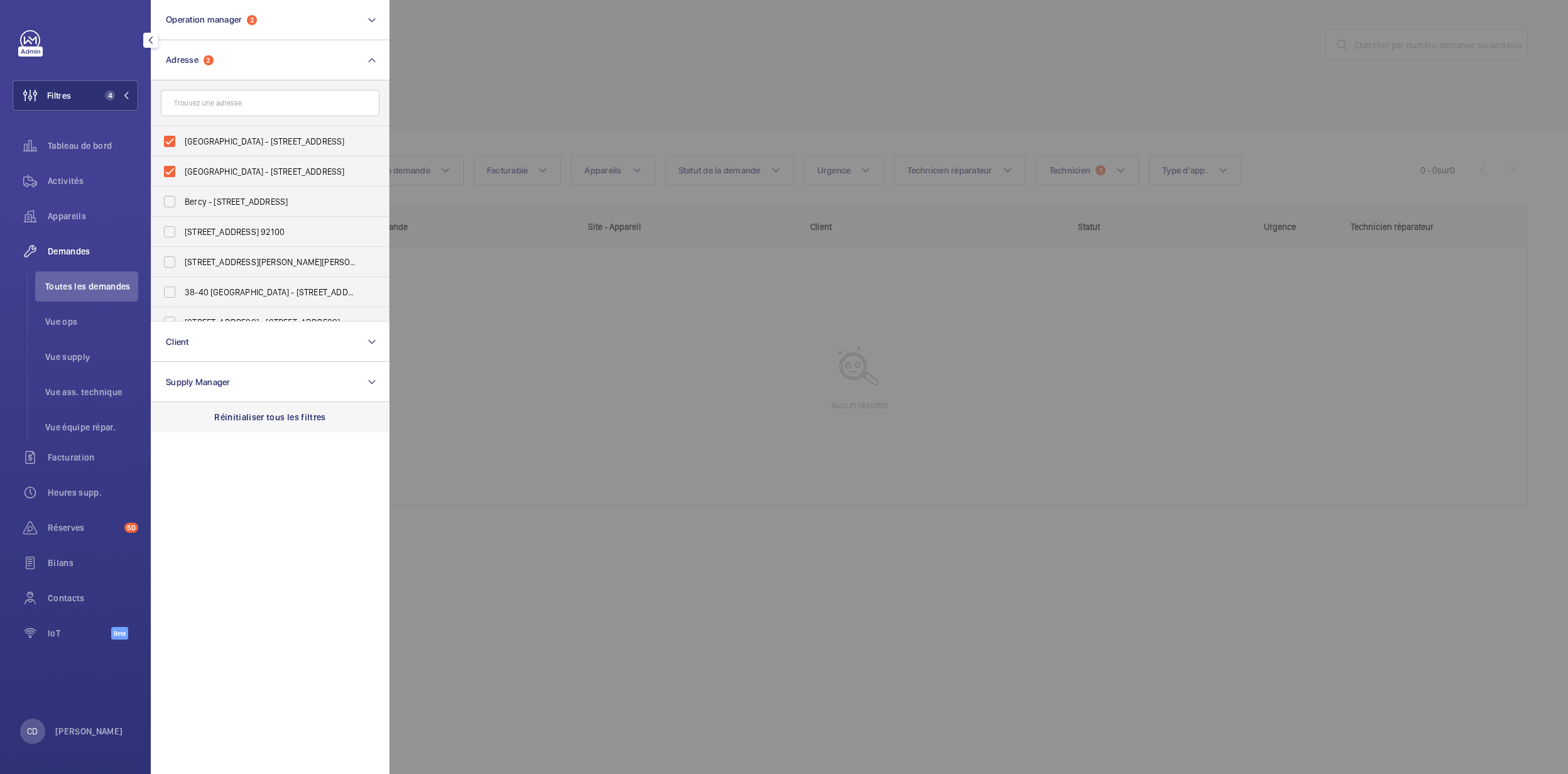
click at [284, 407] on div "Réinitialiser tous les filtres" at bounding box center [270, 417] width 239 height 30
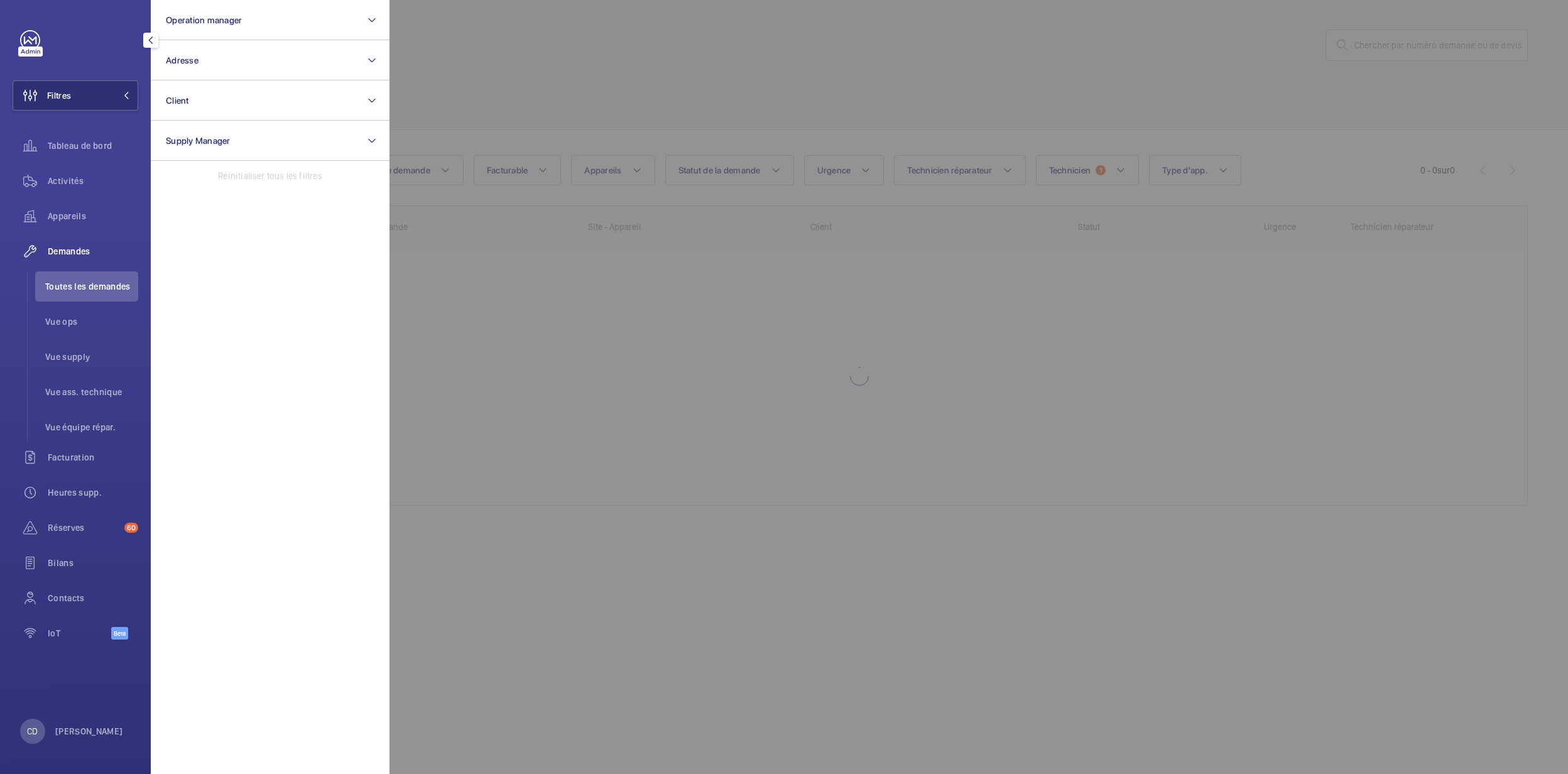
click at [814, 114] on div at bounding box center [1173, 387] width 1568 height 774
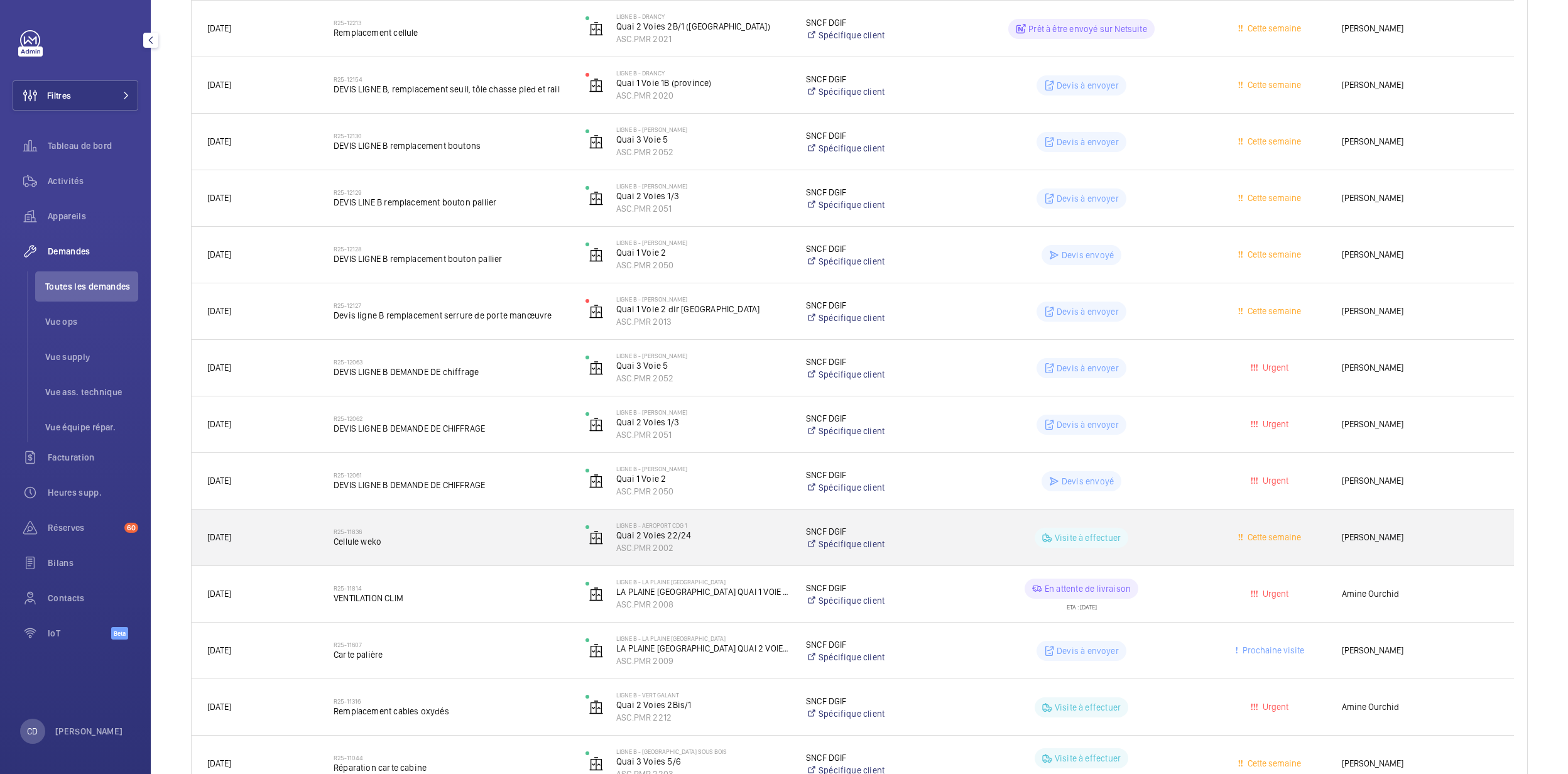
scroll to position [669, 0]
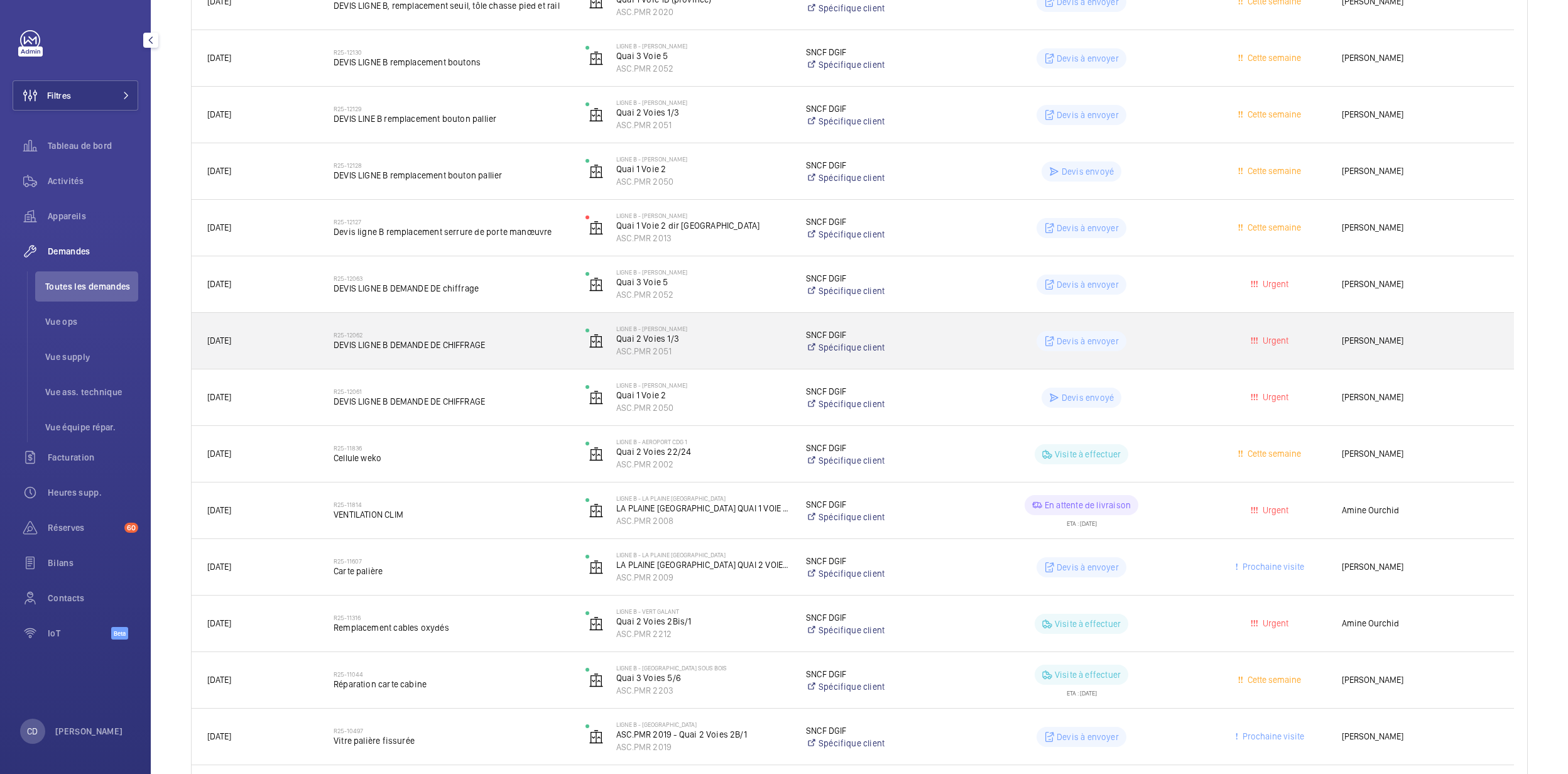
click at [473, 347] on span "DEVIS LIGNE B DEMANDE DE CHIFFRAGE" at bounding box center [452, 344] width 236 height 12
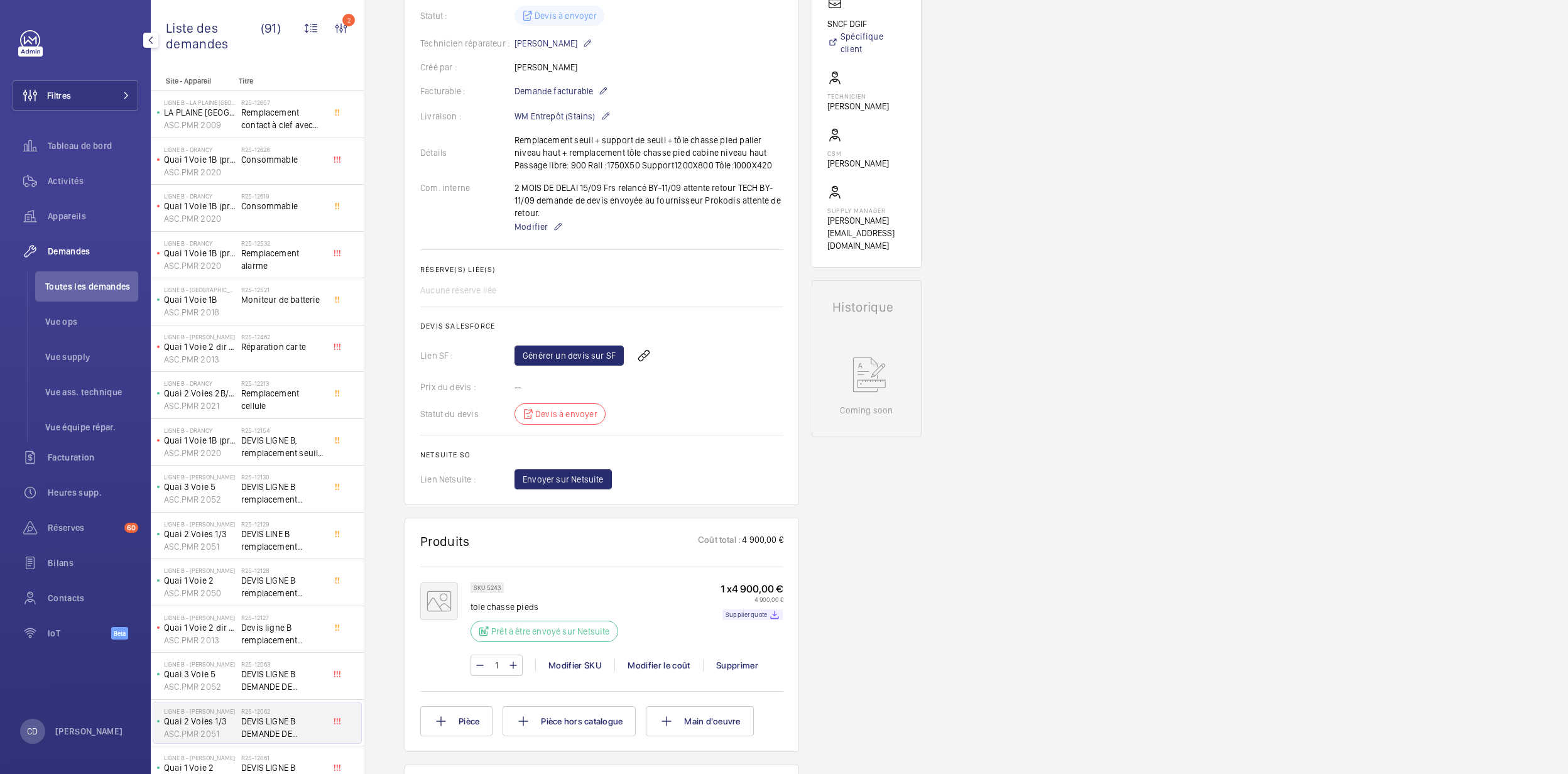
scroll to position [335, 0]
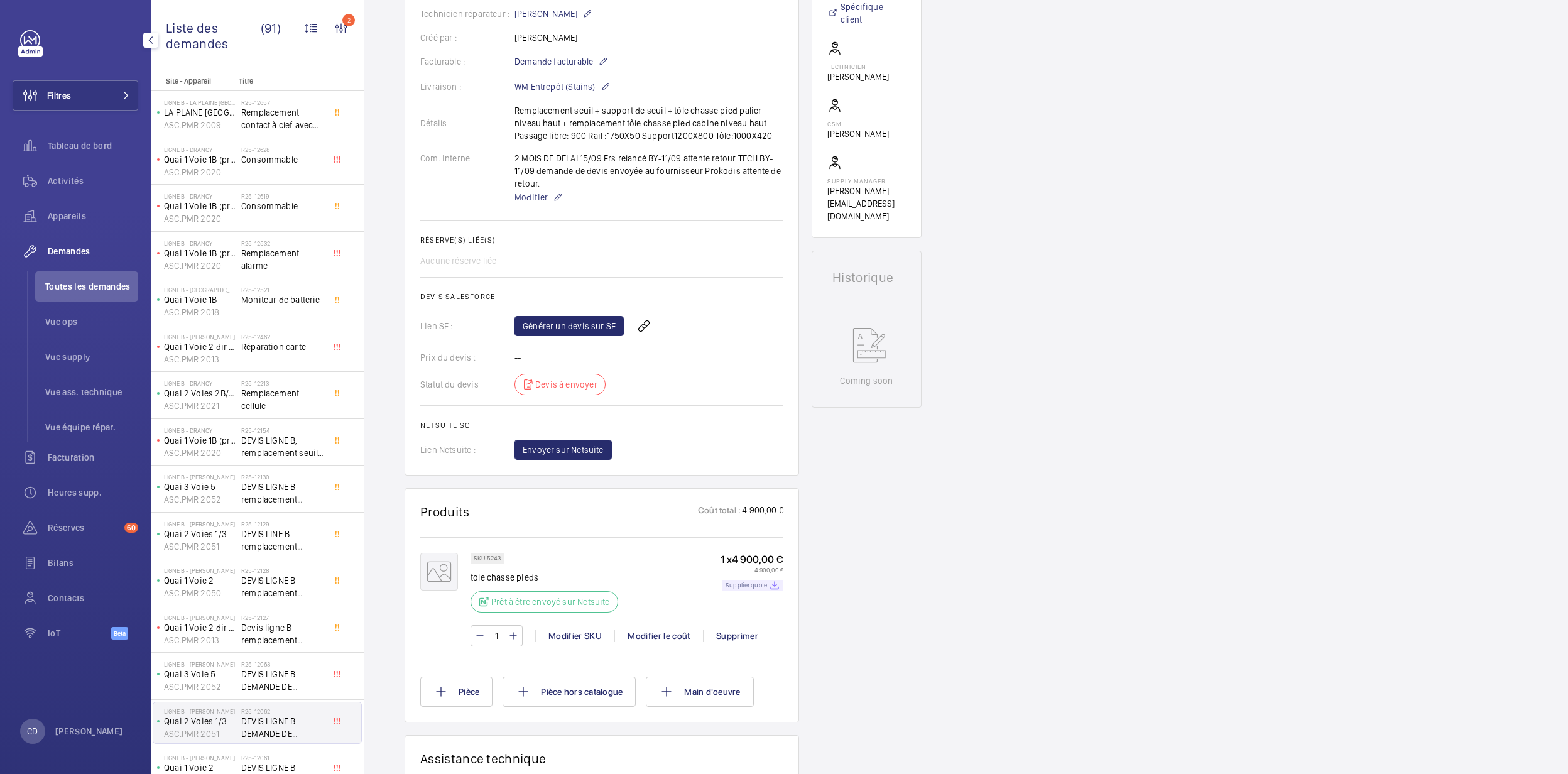
click at [755, 585] on p "Supplier quote" at bounding box center [746, 585] width 41 height 5
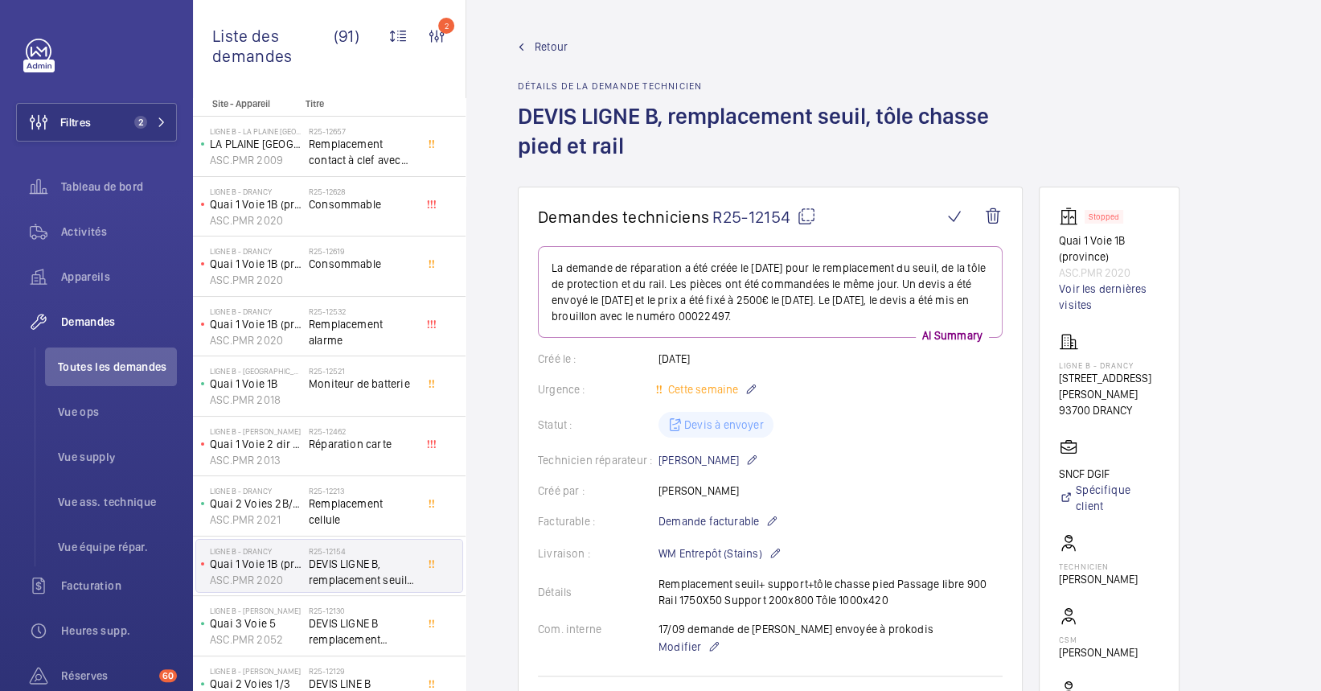
scroll to position [798, 0]
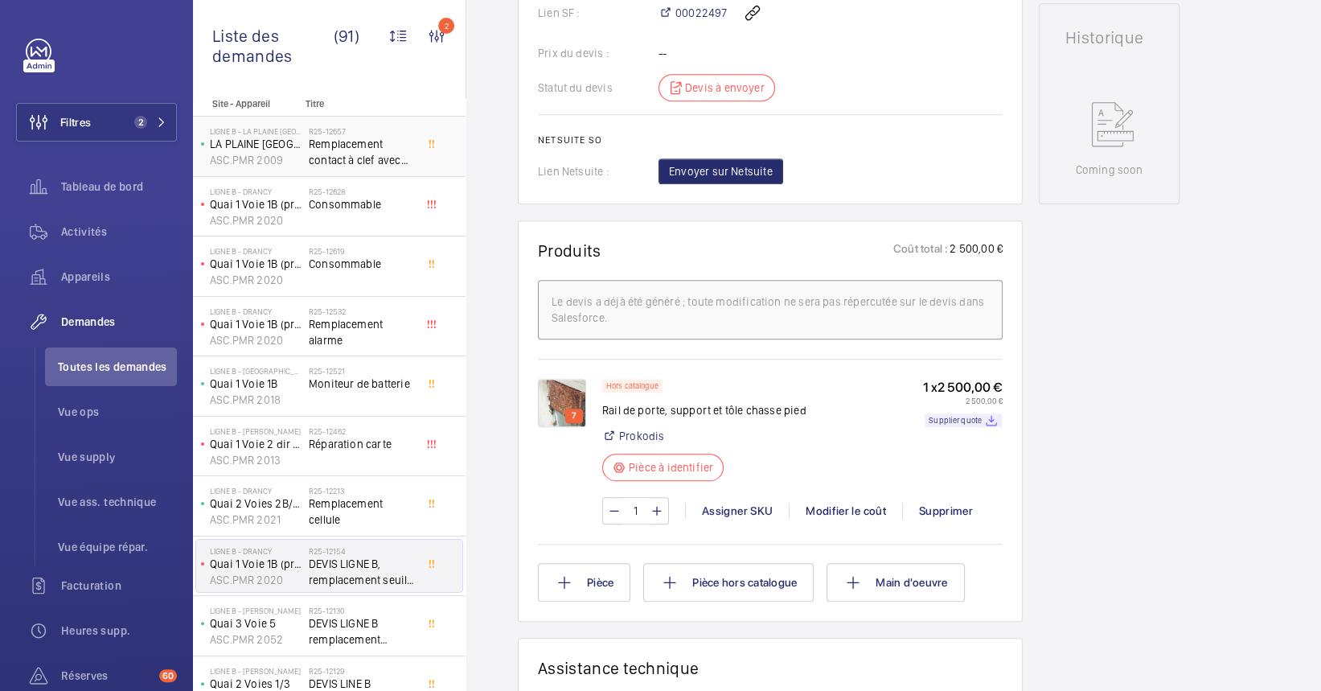
click at [380, 164] on span "Remplacement contact à clef avec identification marche/arrêt sur les 2 asc" at bounding box center [362, 152] width 106 height 32
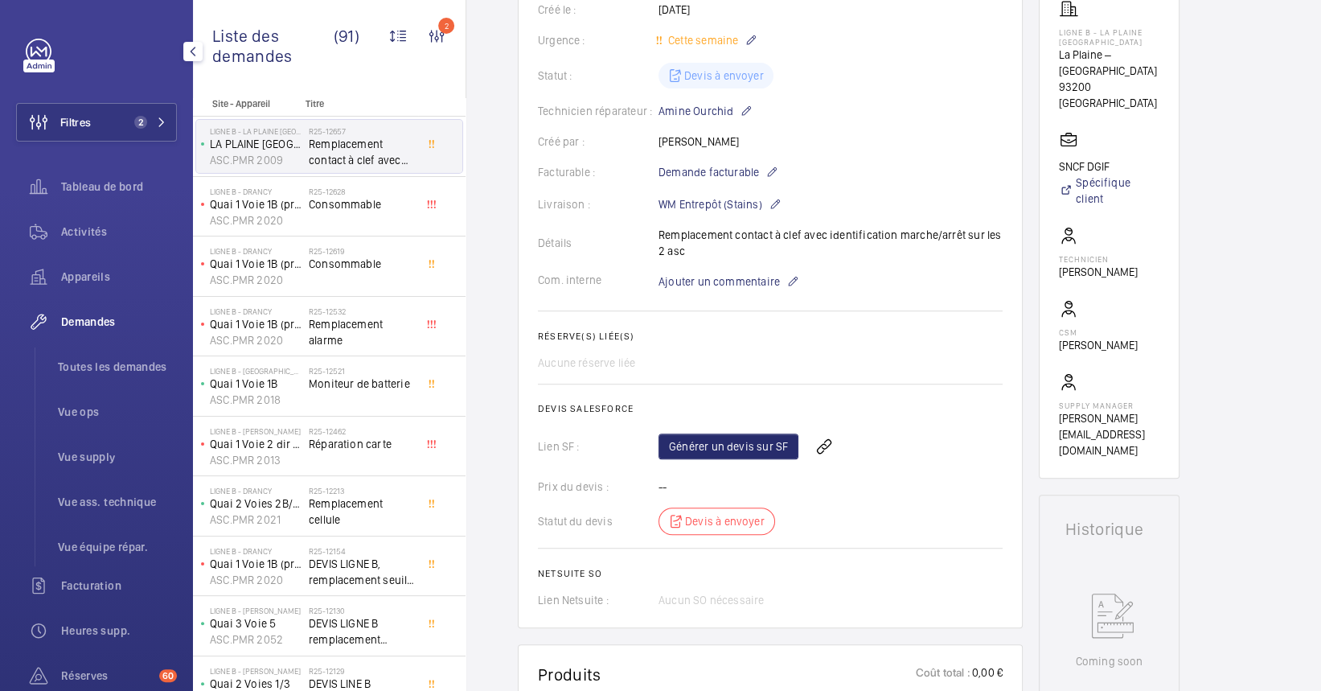
scroll to position [322, 0]
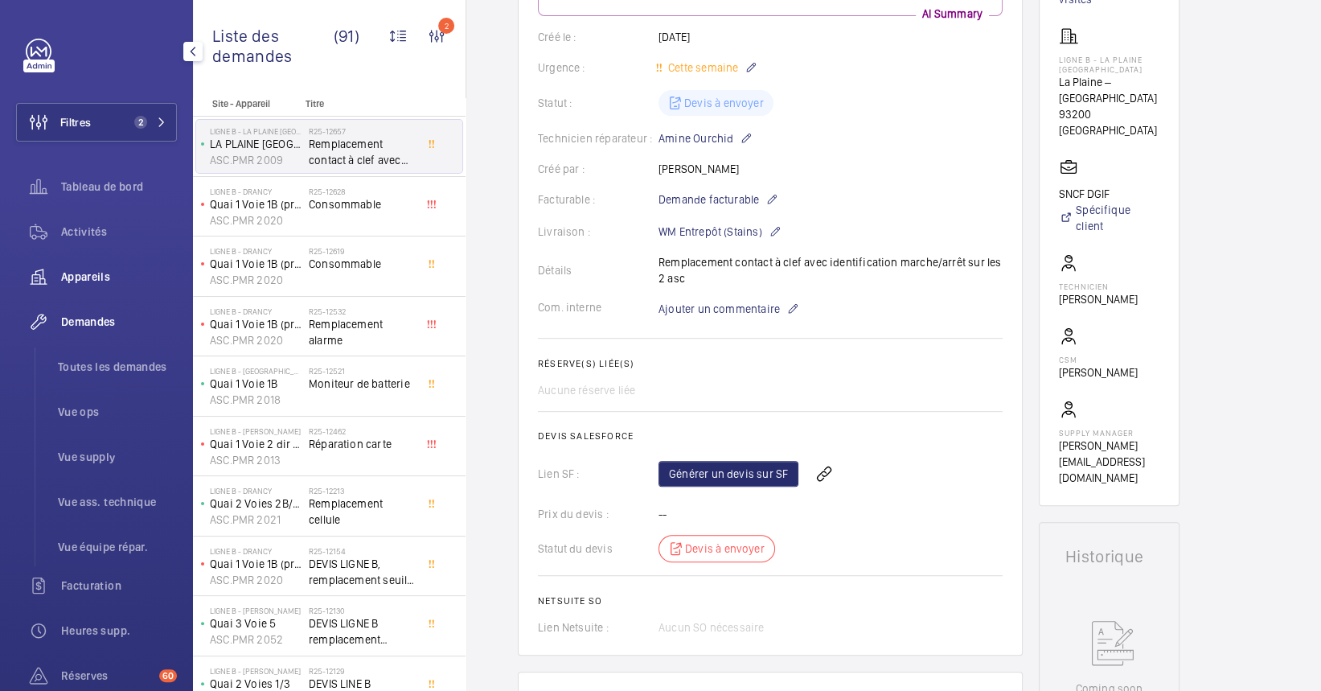
click at [68, 264] on div "Appareils" at bounding box center [96, 276] width 161 height 39
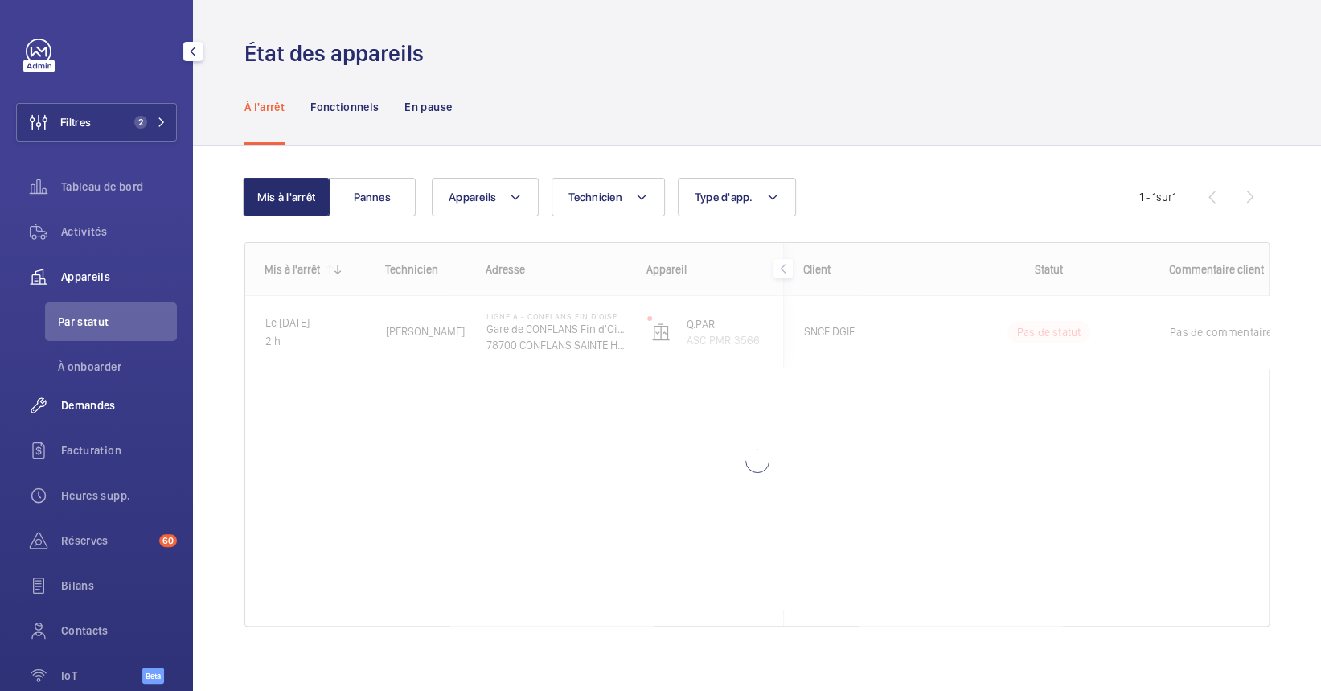
click at [104, 404] on span "Demandes" at bounding box center [119, 405] width 116 height 16
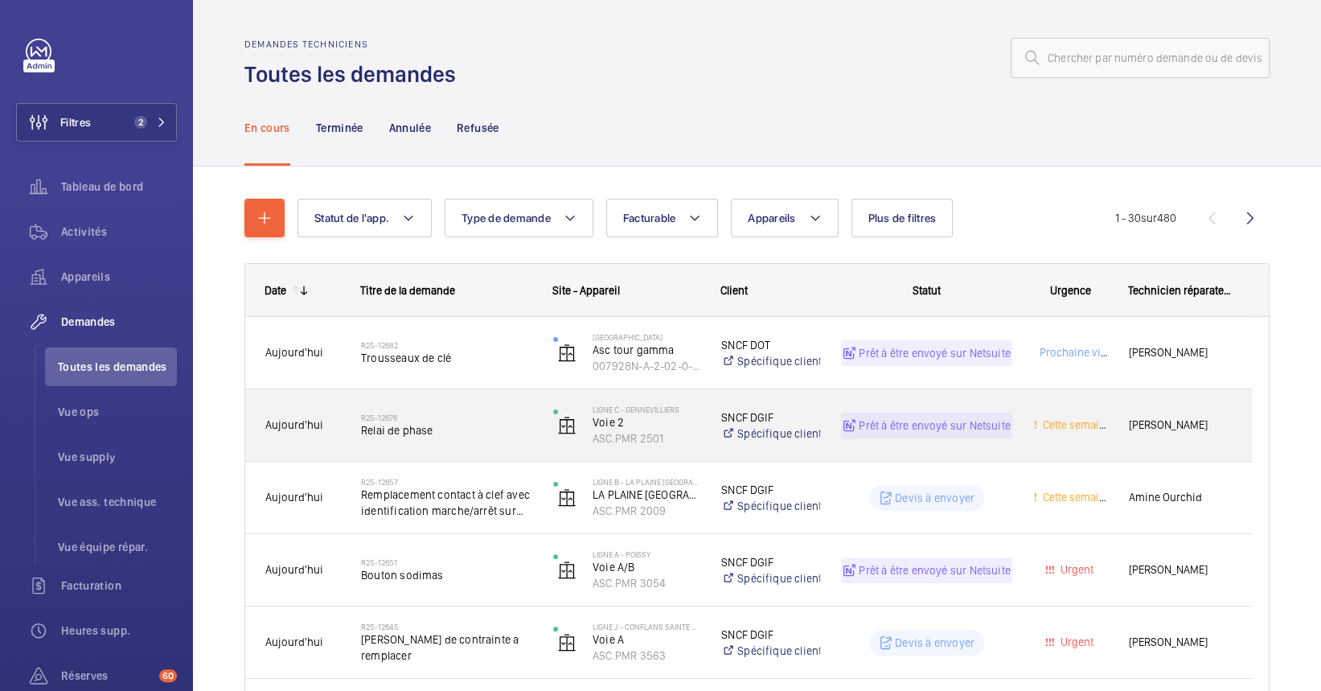
drag, startPoint x: 497, startPoint y: 654, endPoint x: 523, endPoint y: 437, distance: 218.7
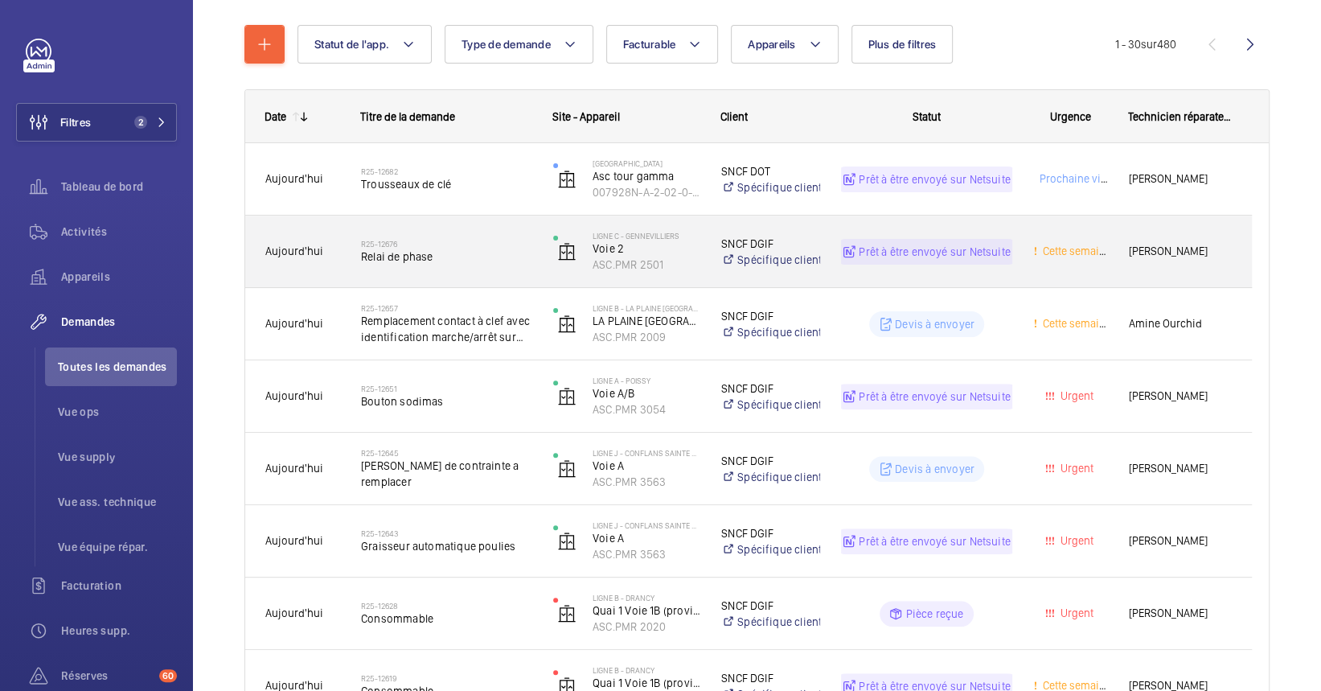
scroll to position [322, 0]
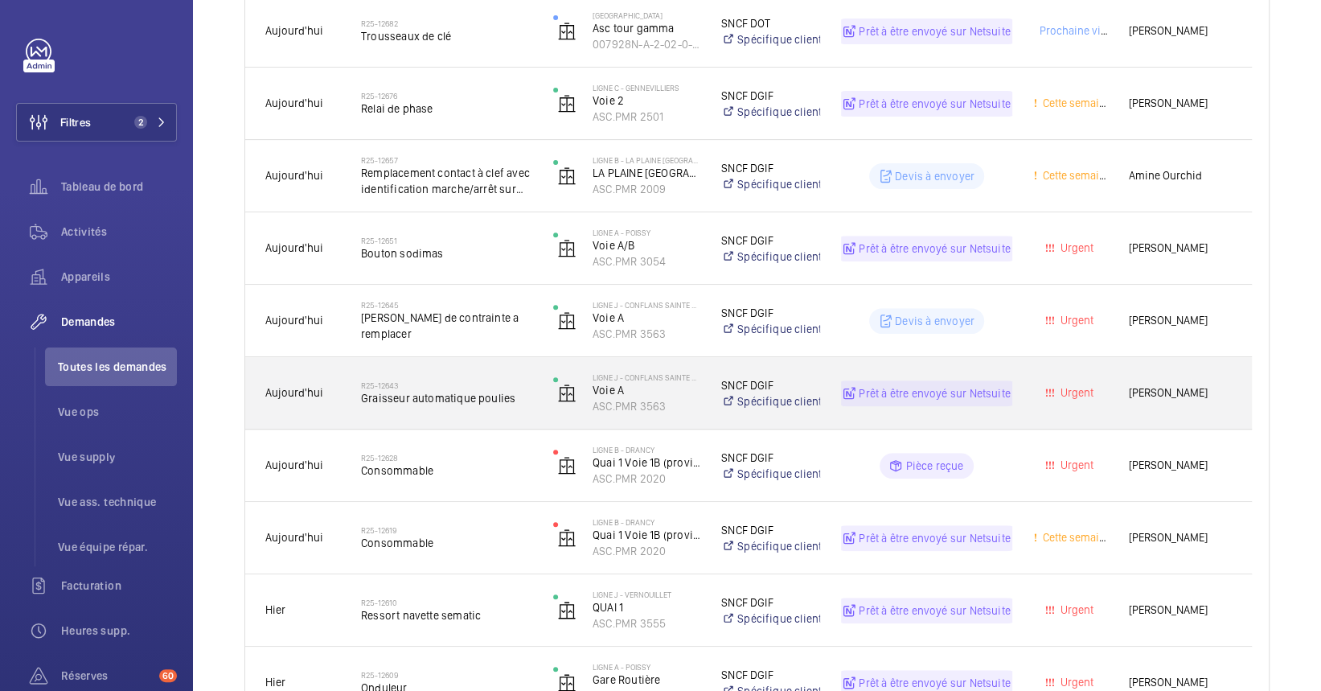
click at [457, 355] on div "R25-12645 Poulie de contrainte a remplacer" at bounding box center [437, 321] width 191 height 72
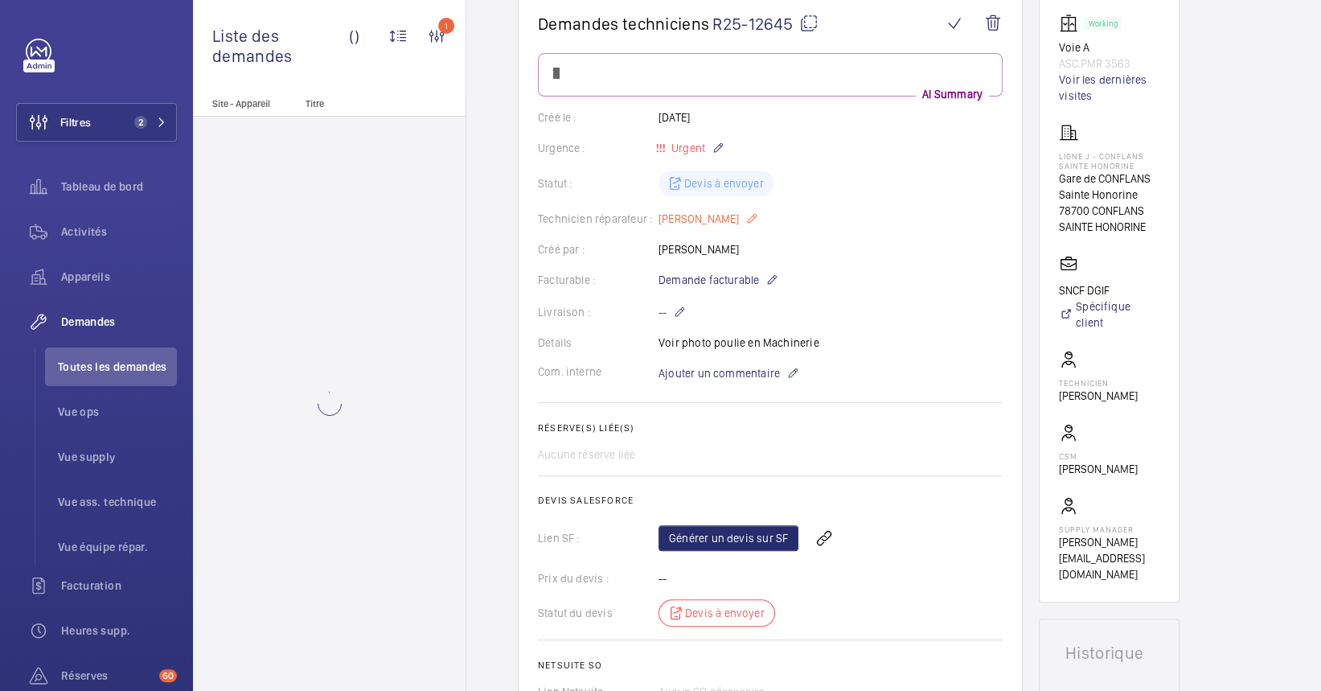
scroll to position [214, 0]
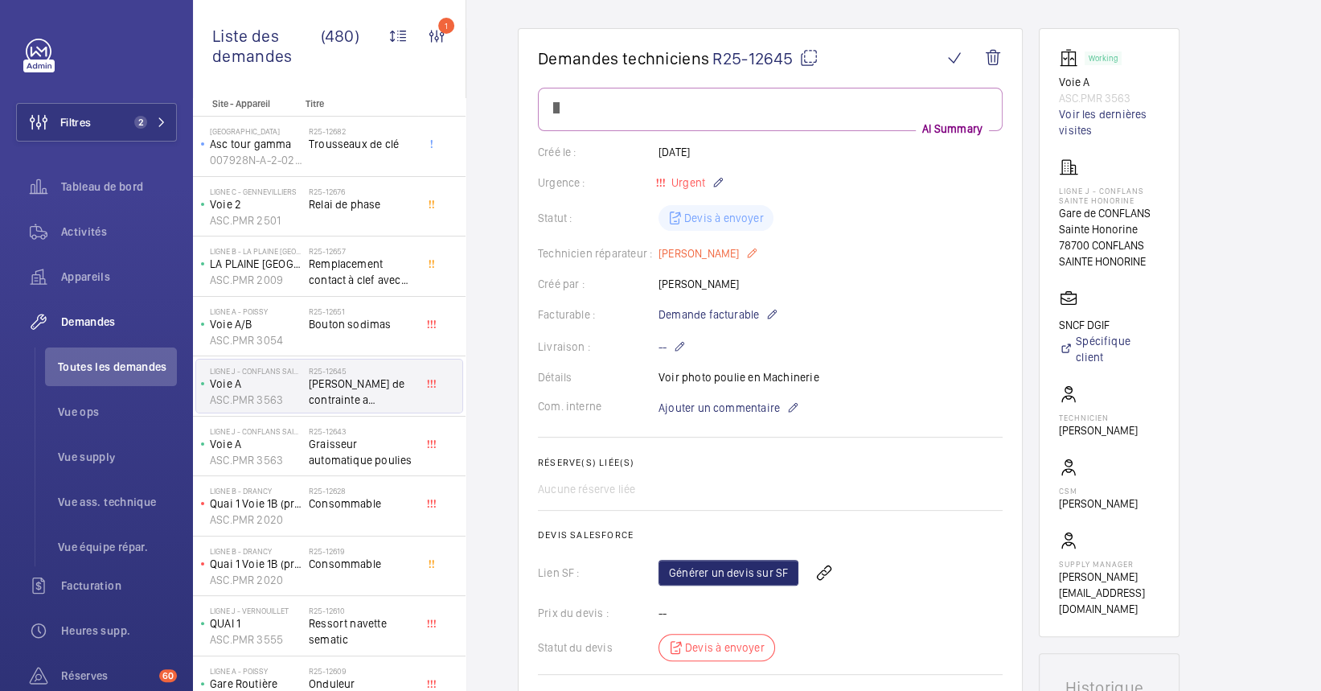
scroll to position [47, 0]
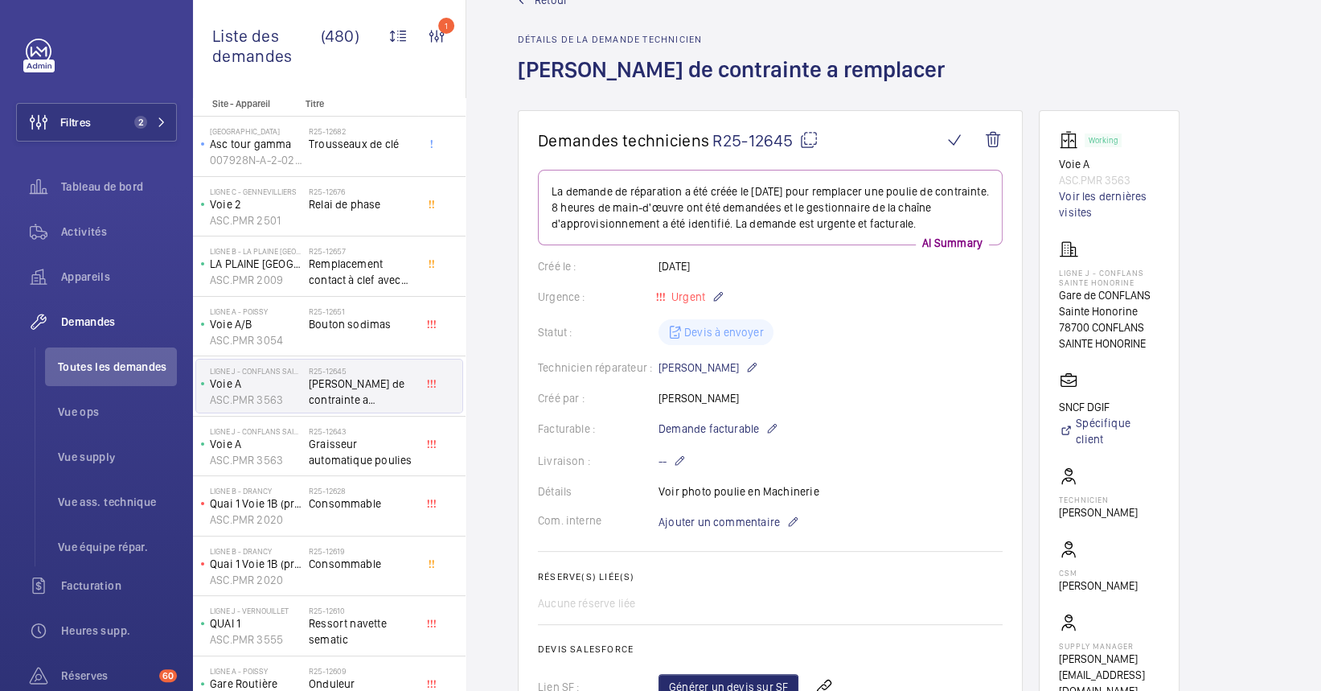
click at [773, 494] on div "Détails Voir photo poulie en Machinerie" at bounding box center [770, 491] width 465 height 16
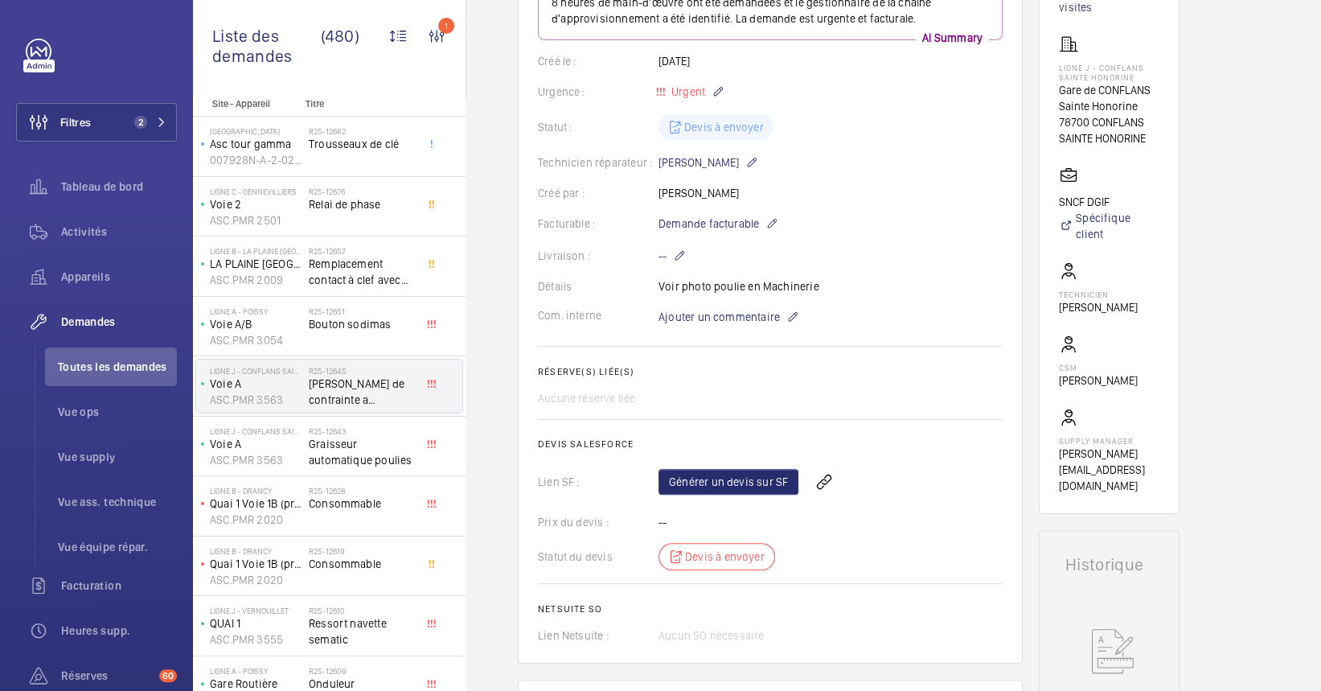
scroll to position [261, 0]
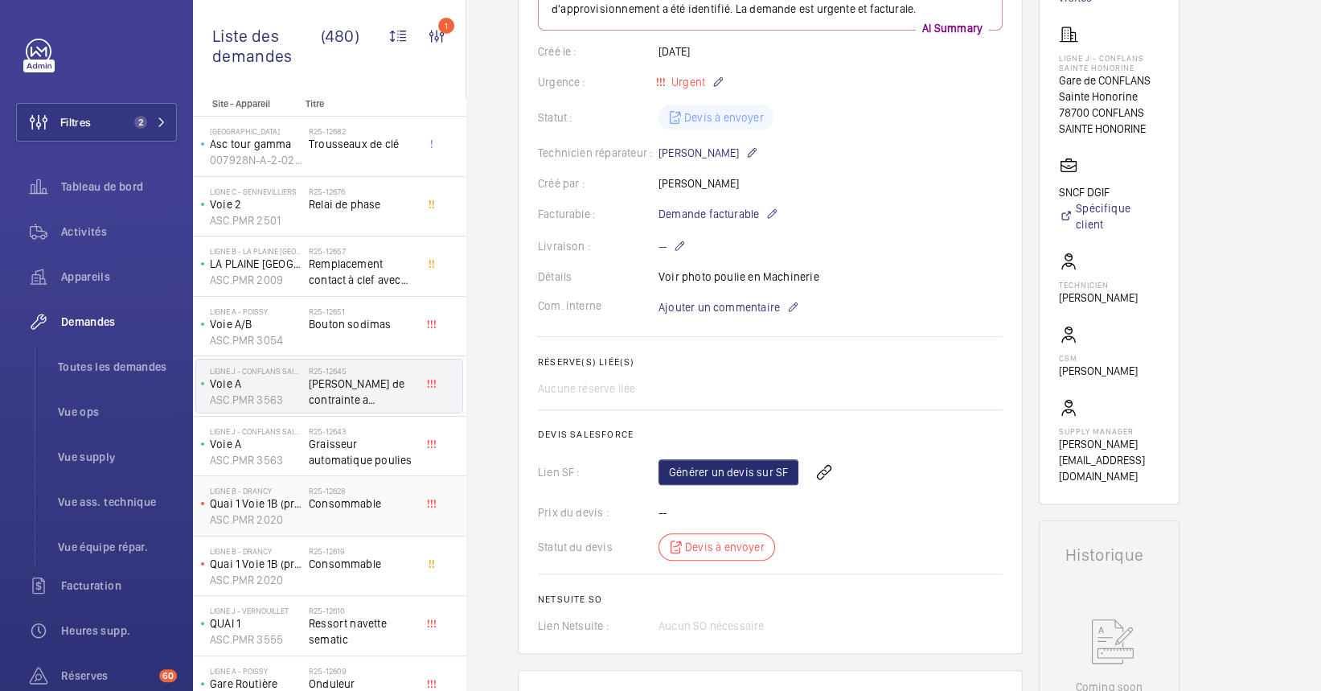
click at [330, 476] on div "LIGNE B - DRANCY Quai 1 Voie 1B (province) ASC.PMR 2020 R25-12628 Consommable" at bounding box center [329, 506] width 273 height 60
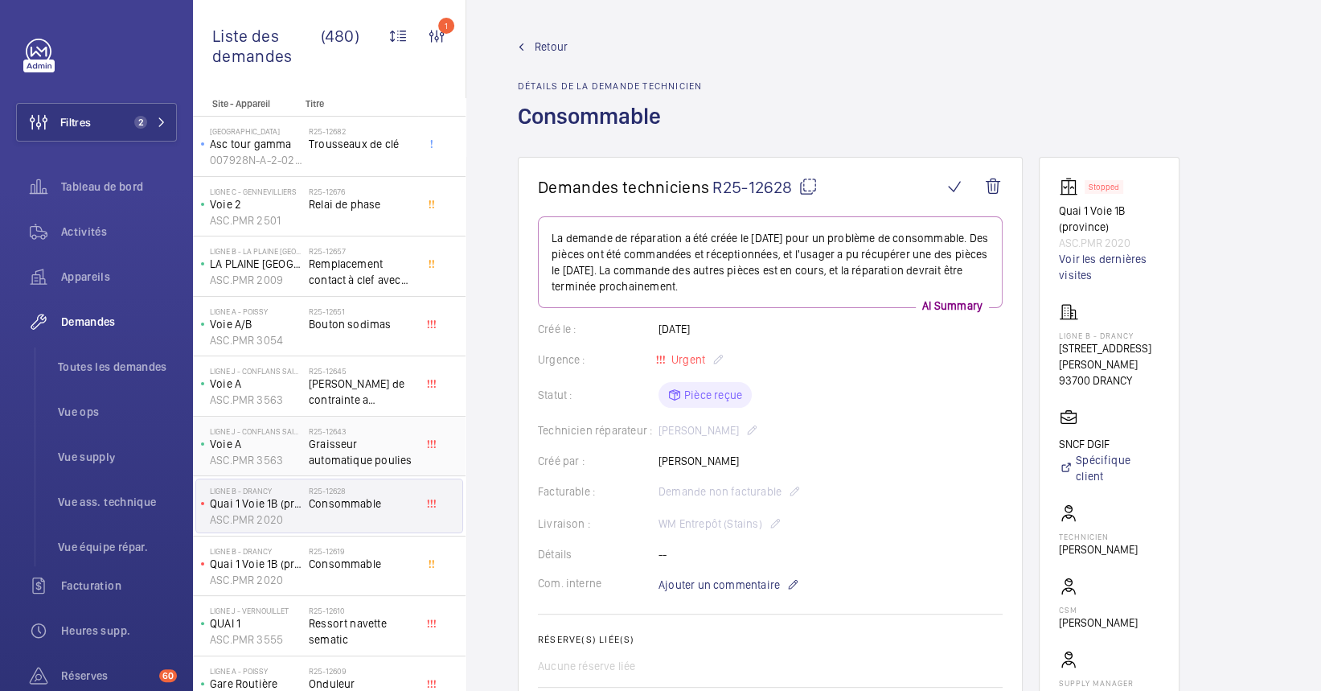
click at [362, 447] on span "Graisseur automatique poulies" at bounding box center [362, 452] width 106 height 32
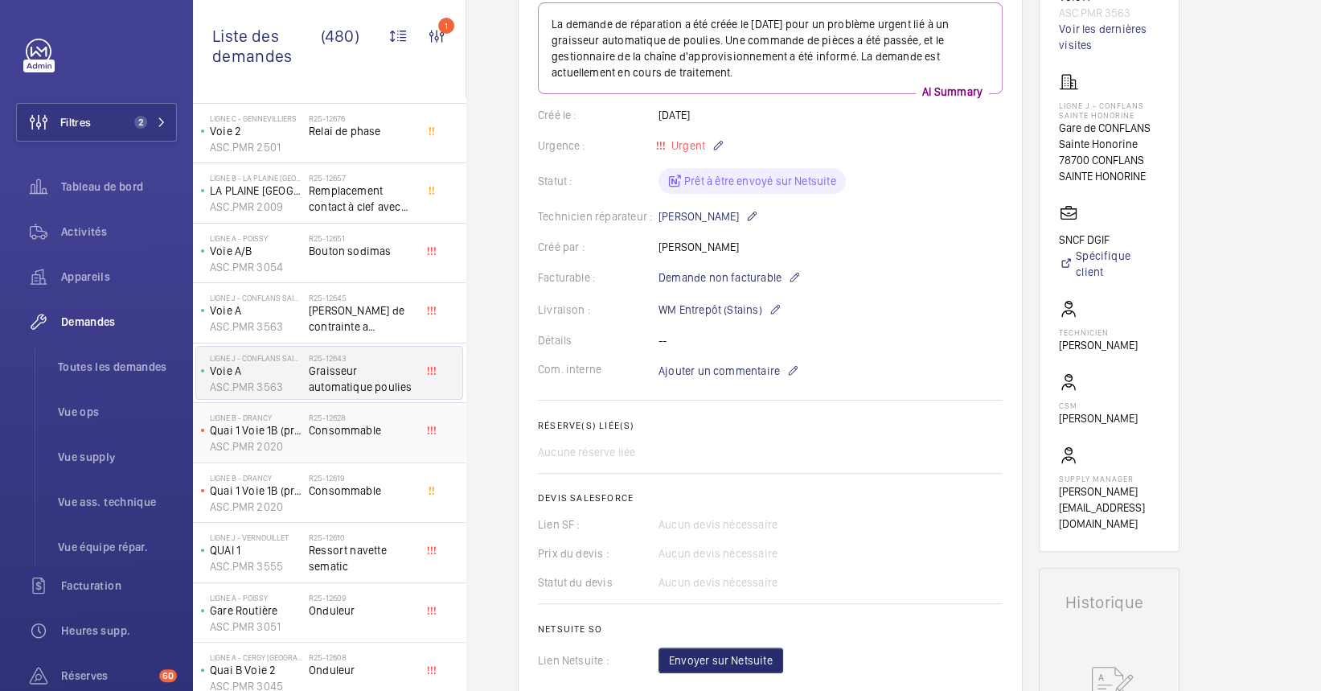
scroll to position [107, 0]
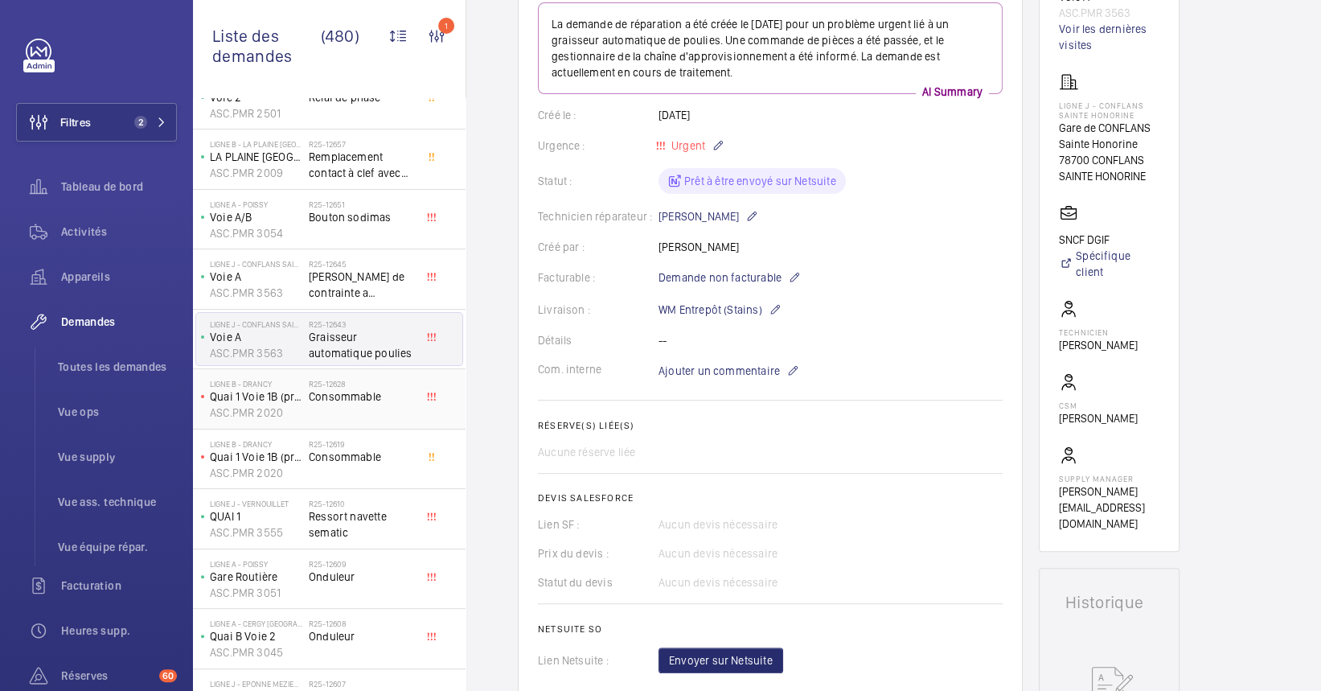
click at [401, 505] on h2 "R25-12610" at bounding box center [362, 504] width 106 height 10
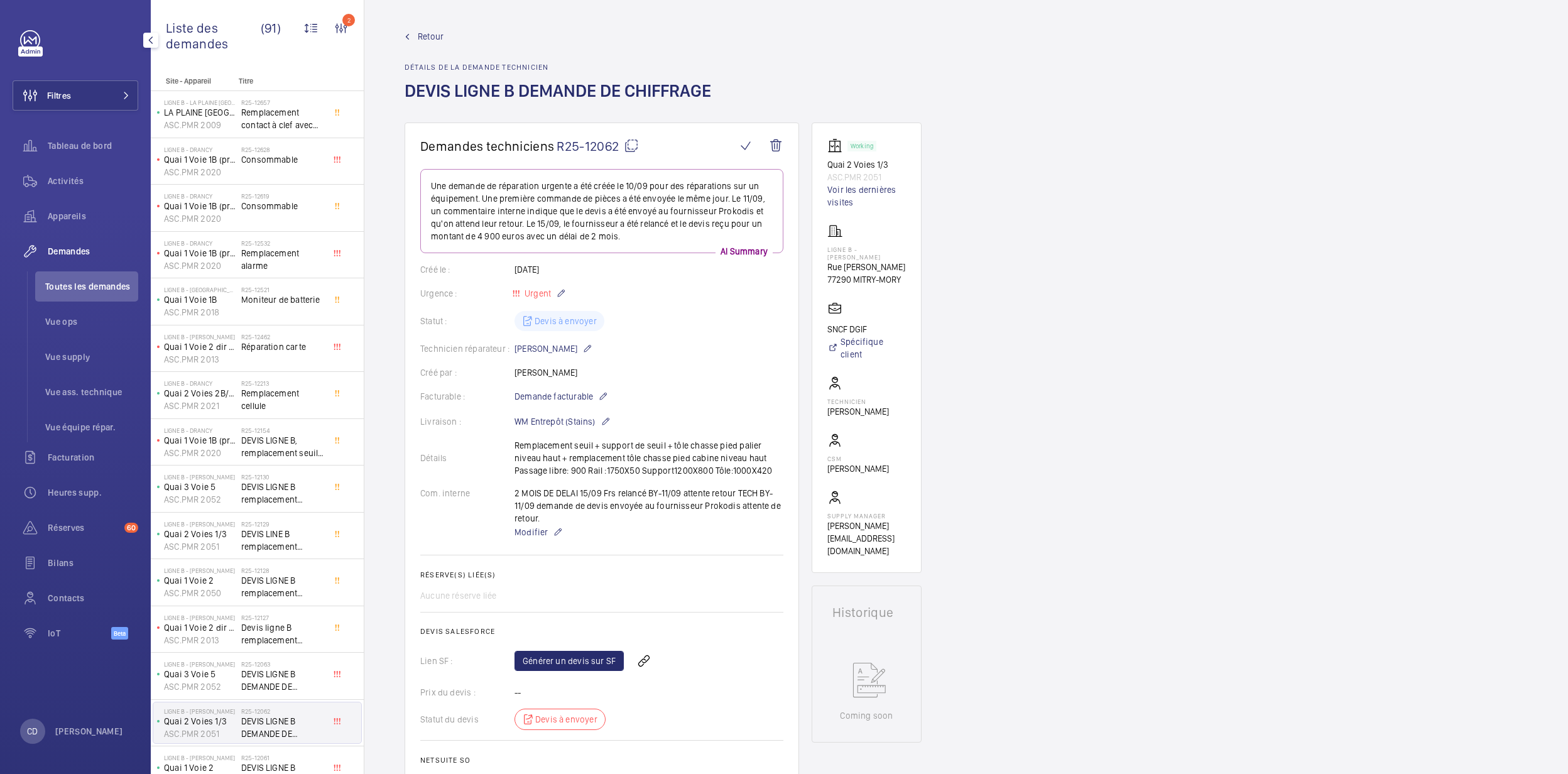
scroll to position [335, 0]
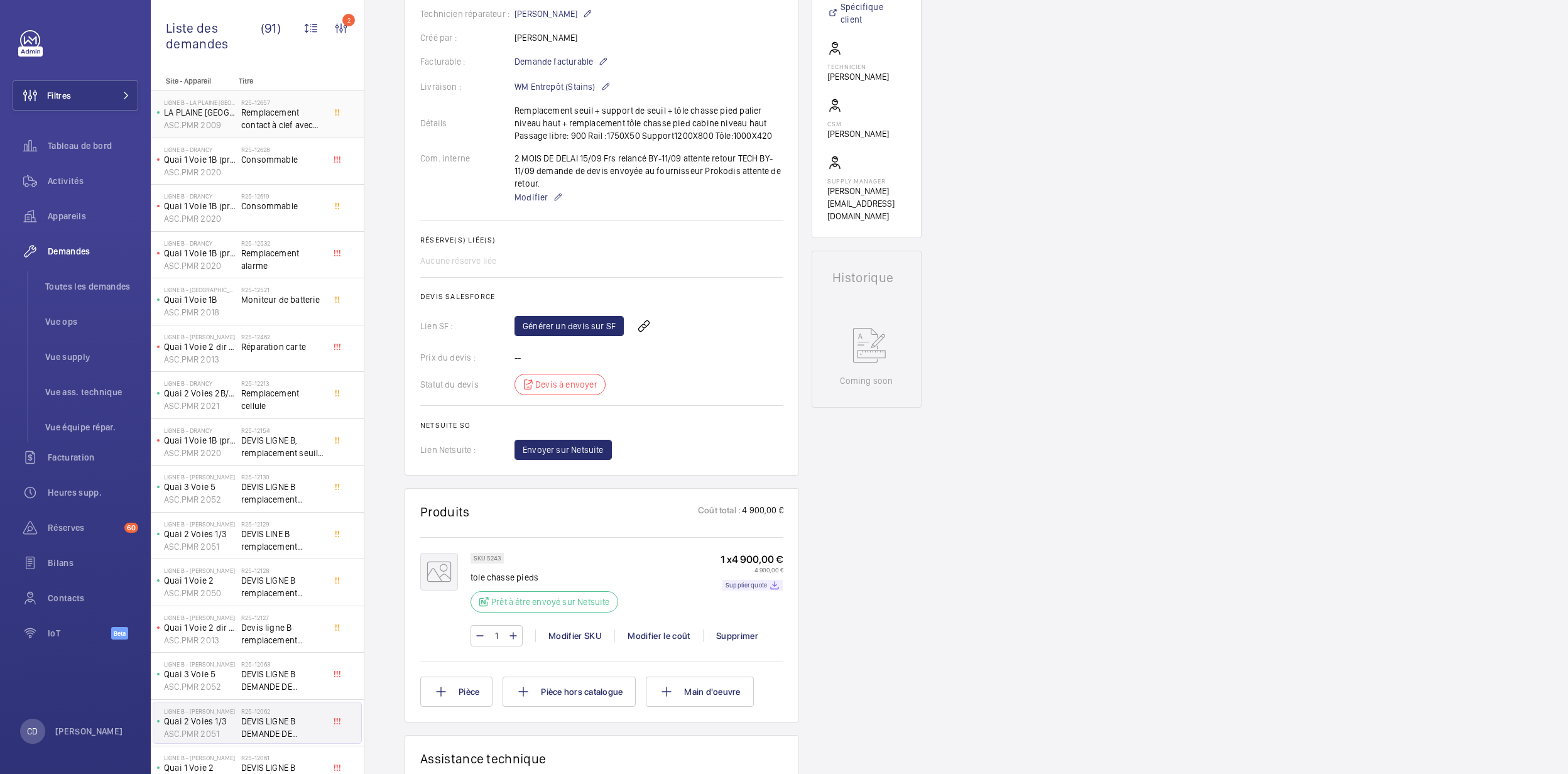
click at [291, 106] on h2 "R25-12657" at bounding box center [283, 102] width 83 height 8
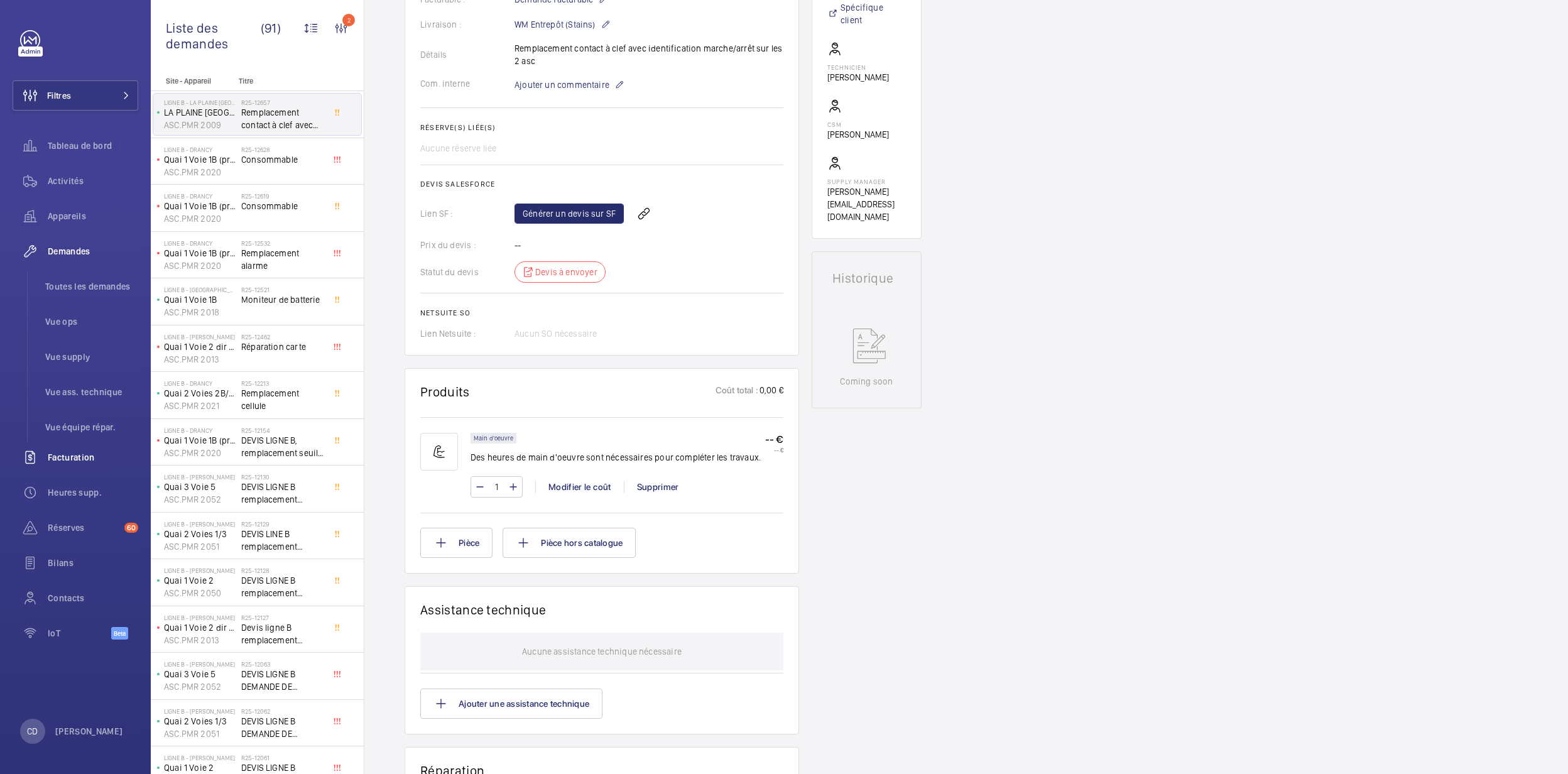
scroll to position [419, 0]
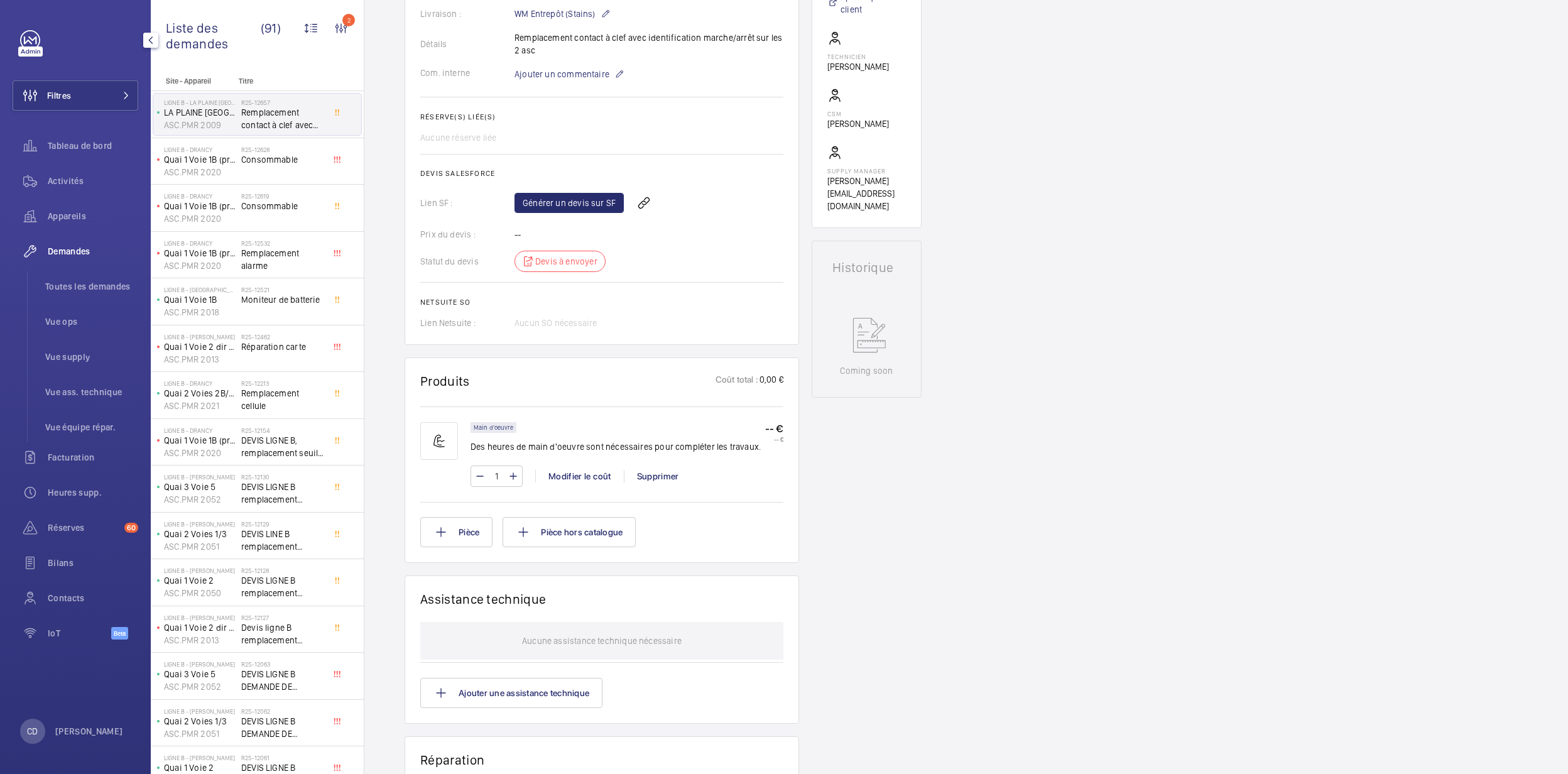
click at [69, 189] on div "Activités" at bounding box center [75, 180] width 126 height 30
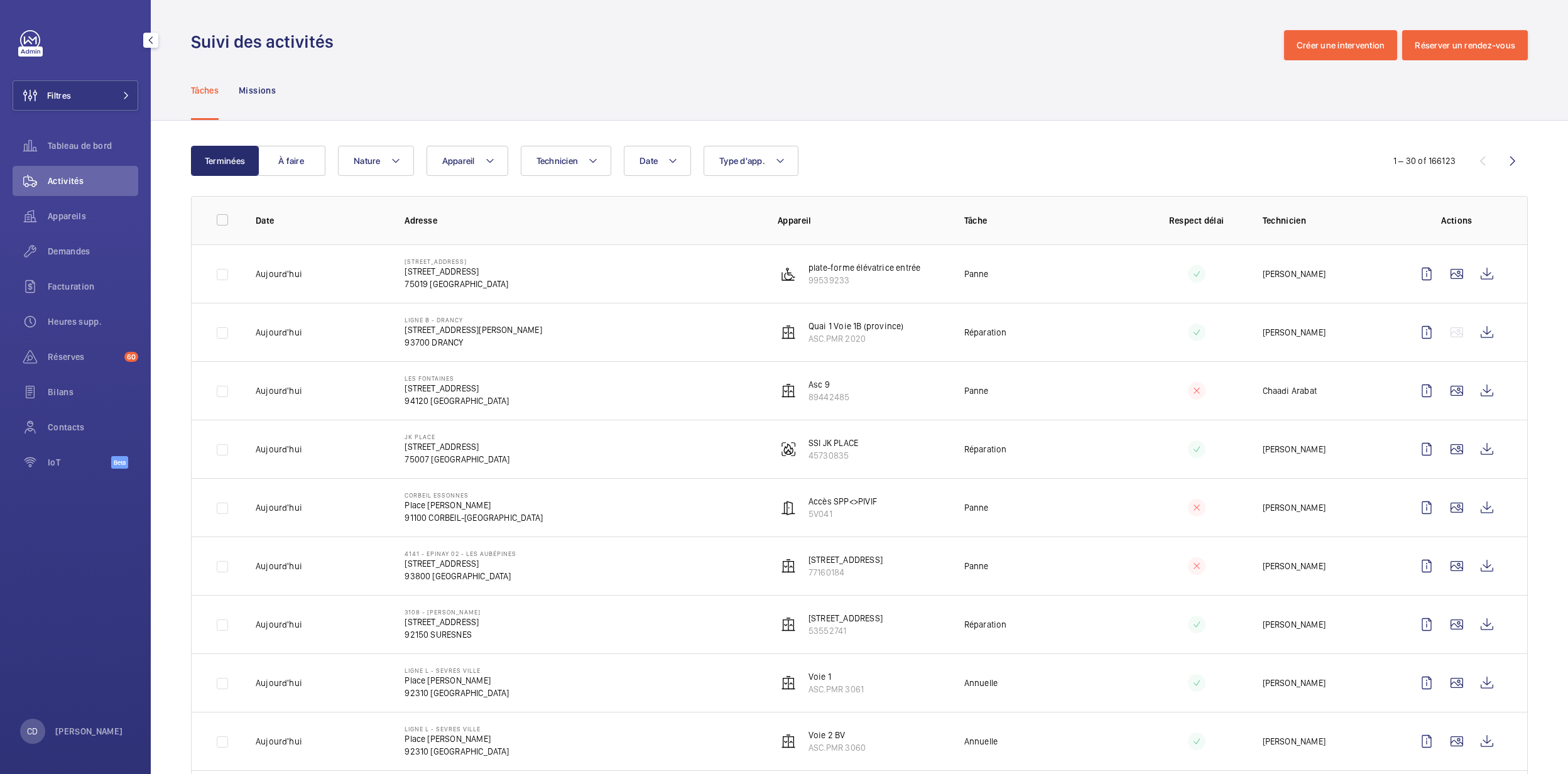
click at [38, 232] on div "Appareils" at bounding box center [75, 218] width 126 height 35
click at [53, 223] on div "Appareils" at bounding box center [75, 216] width 126 height 30
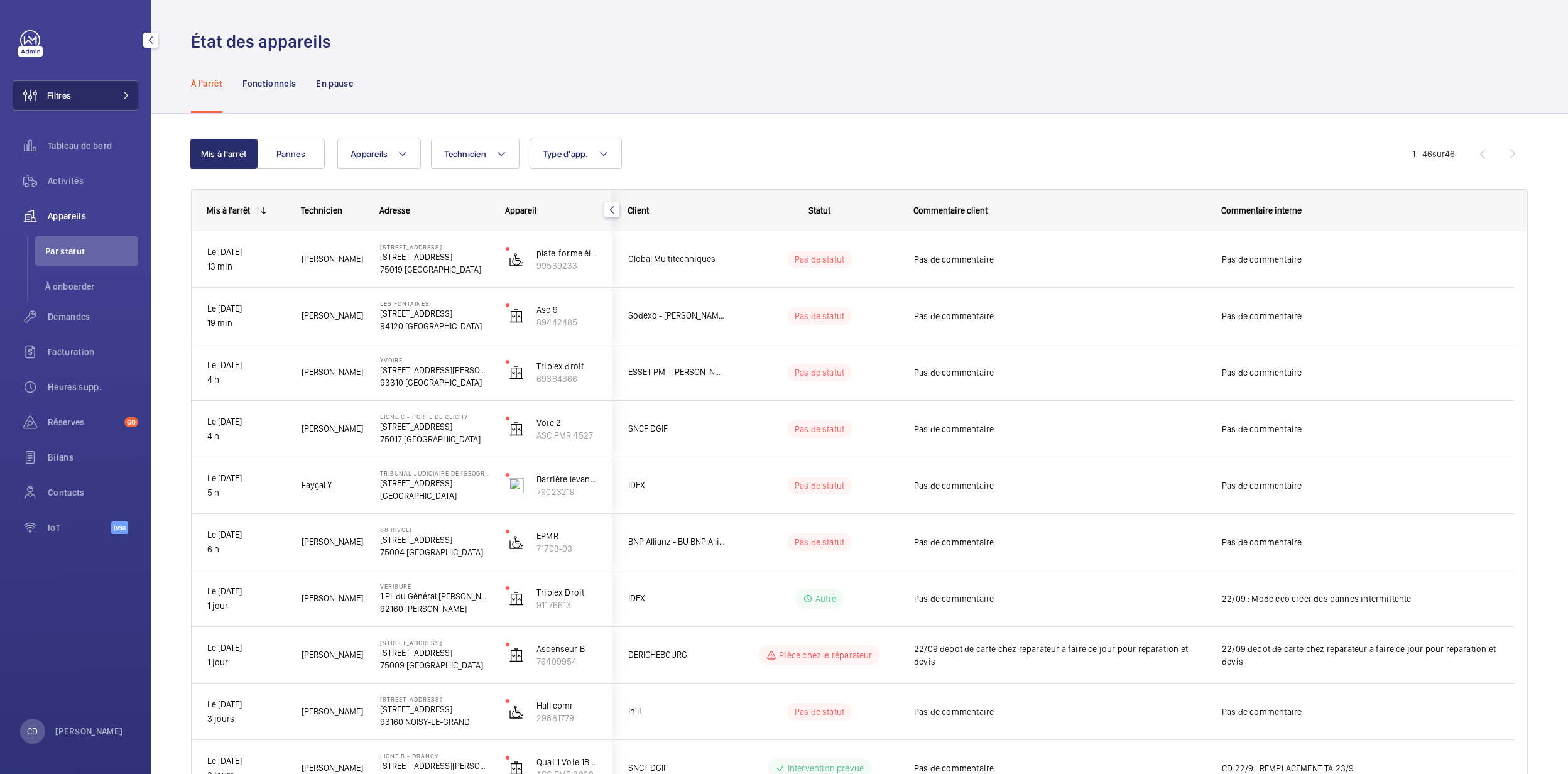
click at [123, 94] on mat-icon at bounding box center [127, 95] width 8 height 8
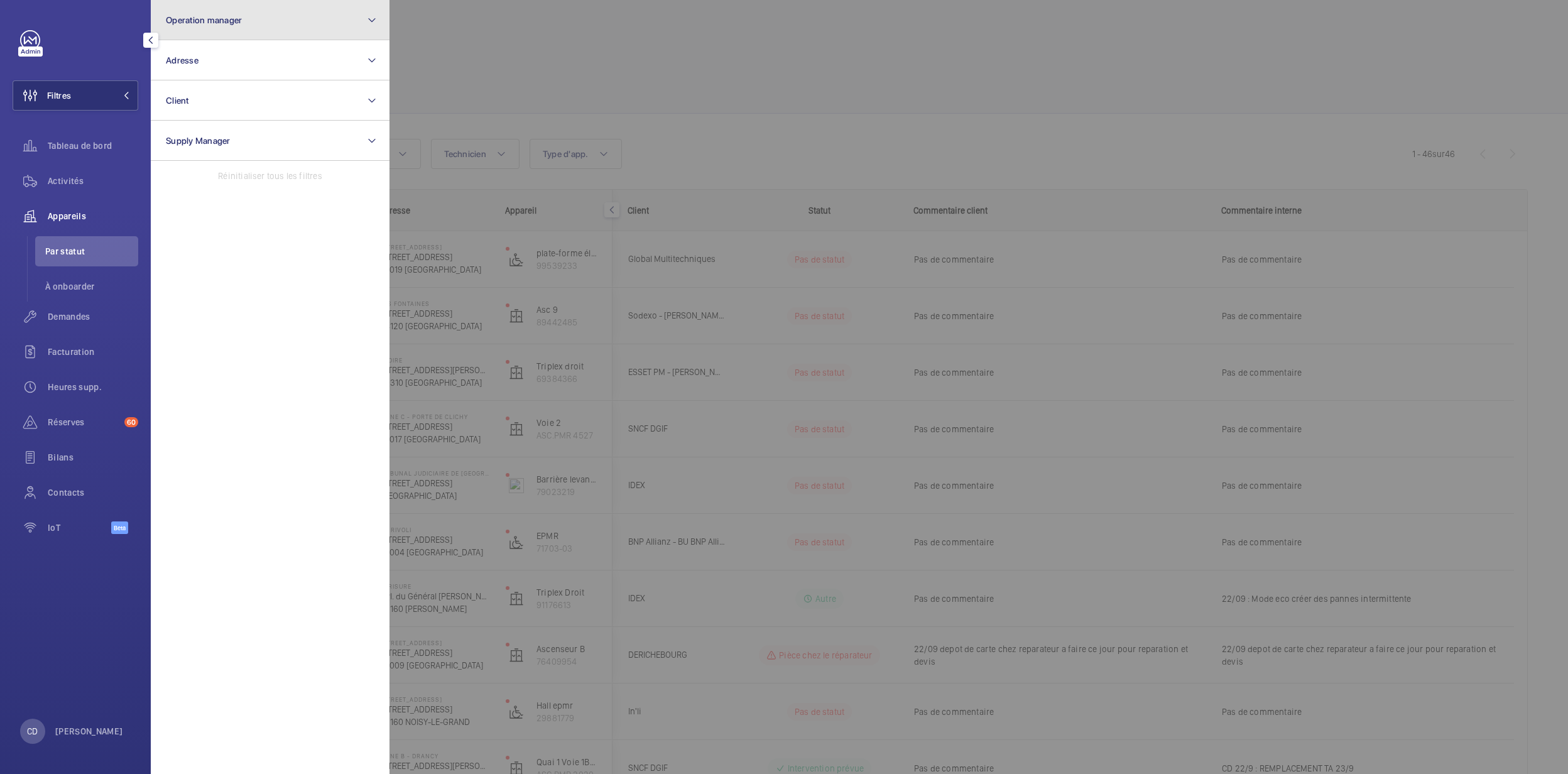
click at [200, 12] on button "Operation manager" at bounding box center [270, 20] width 239 height 40
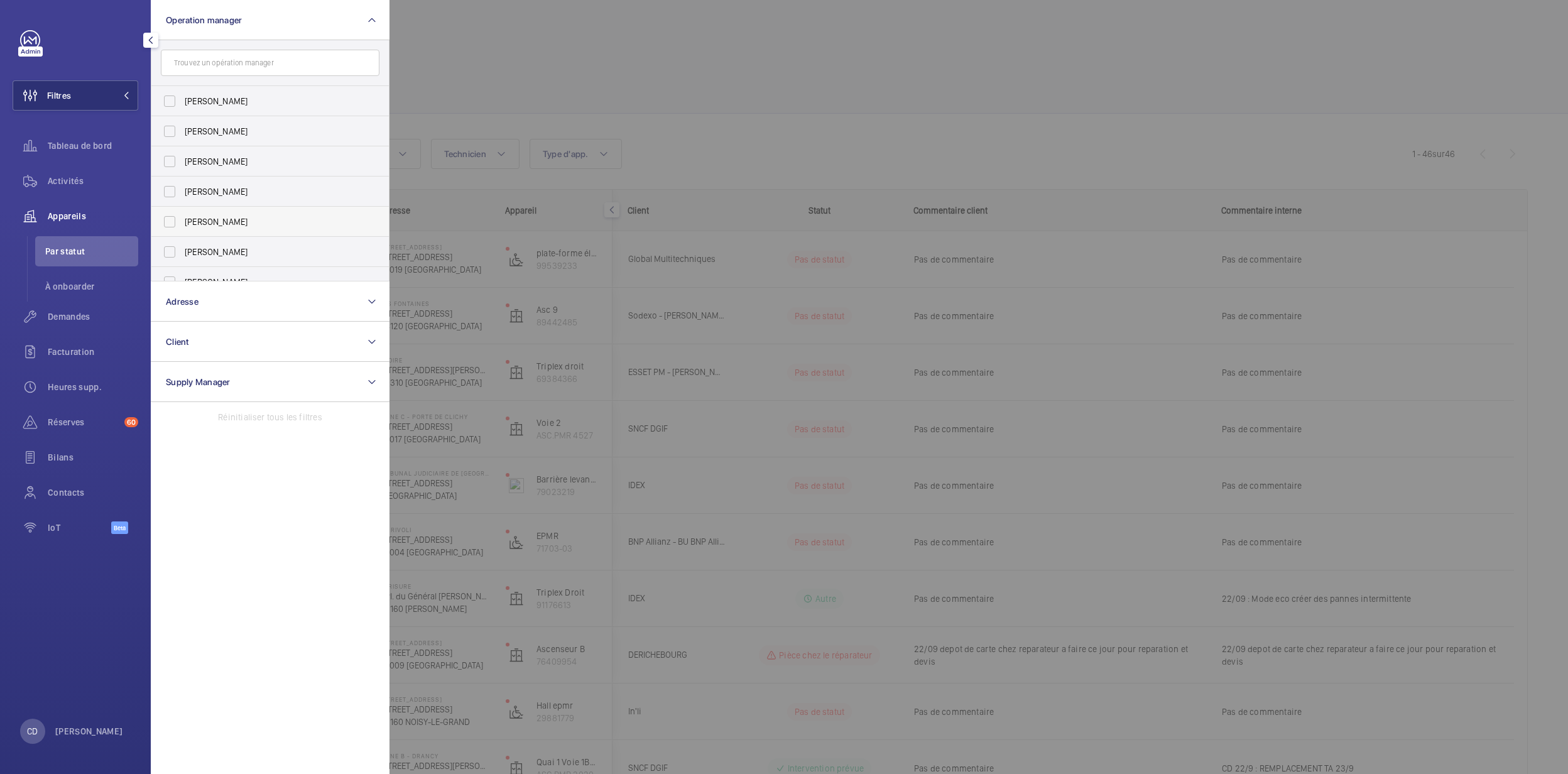
click at [225, 226] on span "[PERSON_NAME]" at bounding box center [270, 222] width 173 height 12
click at [182, 226] on input "[PERSON_NAME]" at bounding box center [170, 222] width 25 height 25
checkbox input "true"
click at [614, 765] on div at bounding box center [1173, 387] width 1568 height 774
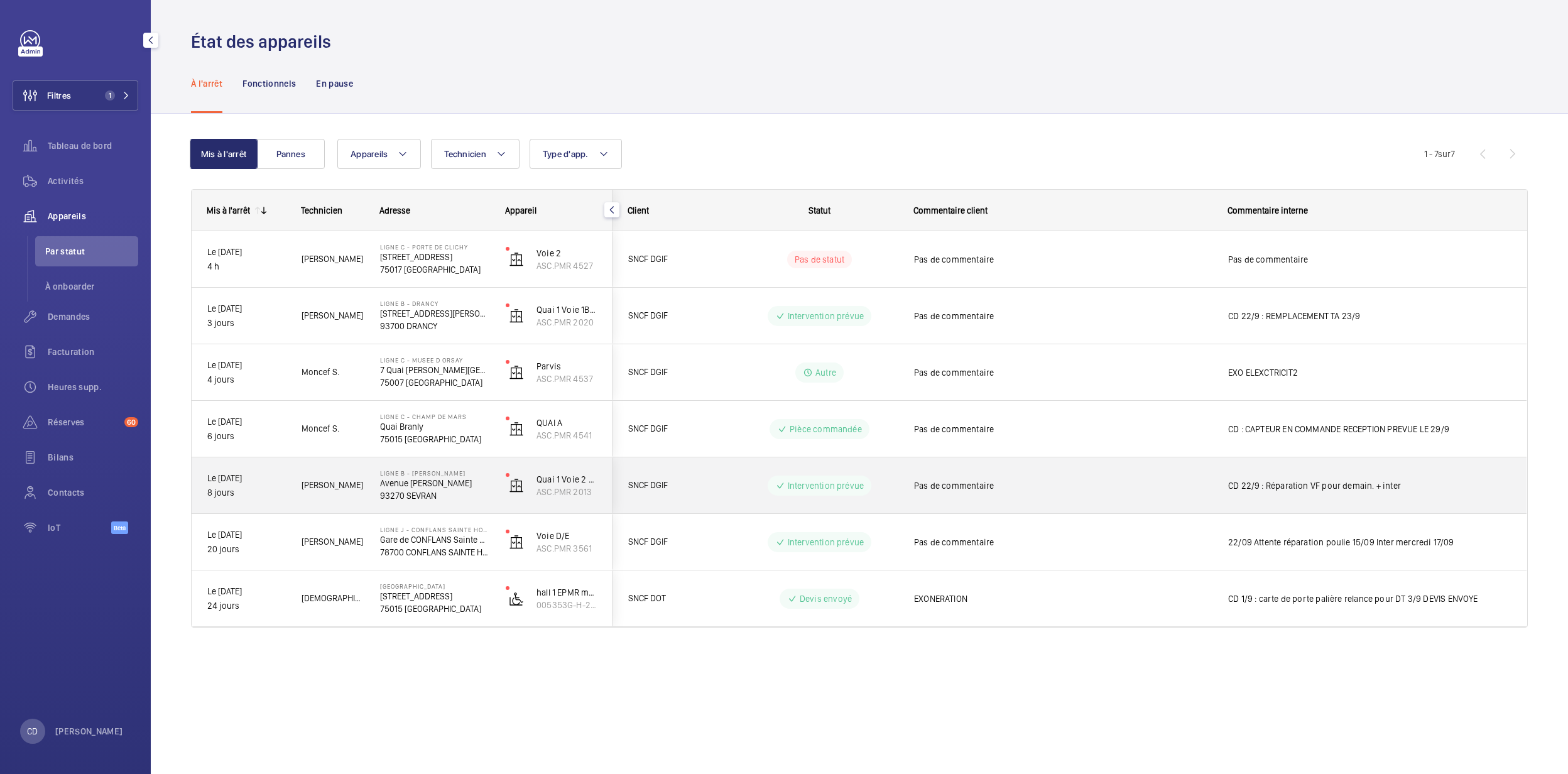
click at [402, 496] on p "93270 SEVRAN" at bounding box center [434, 495] width 109 height 12
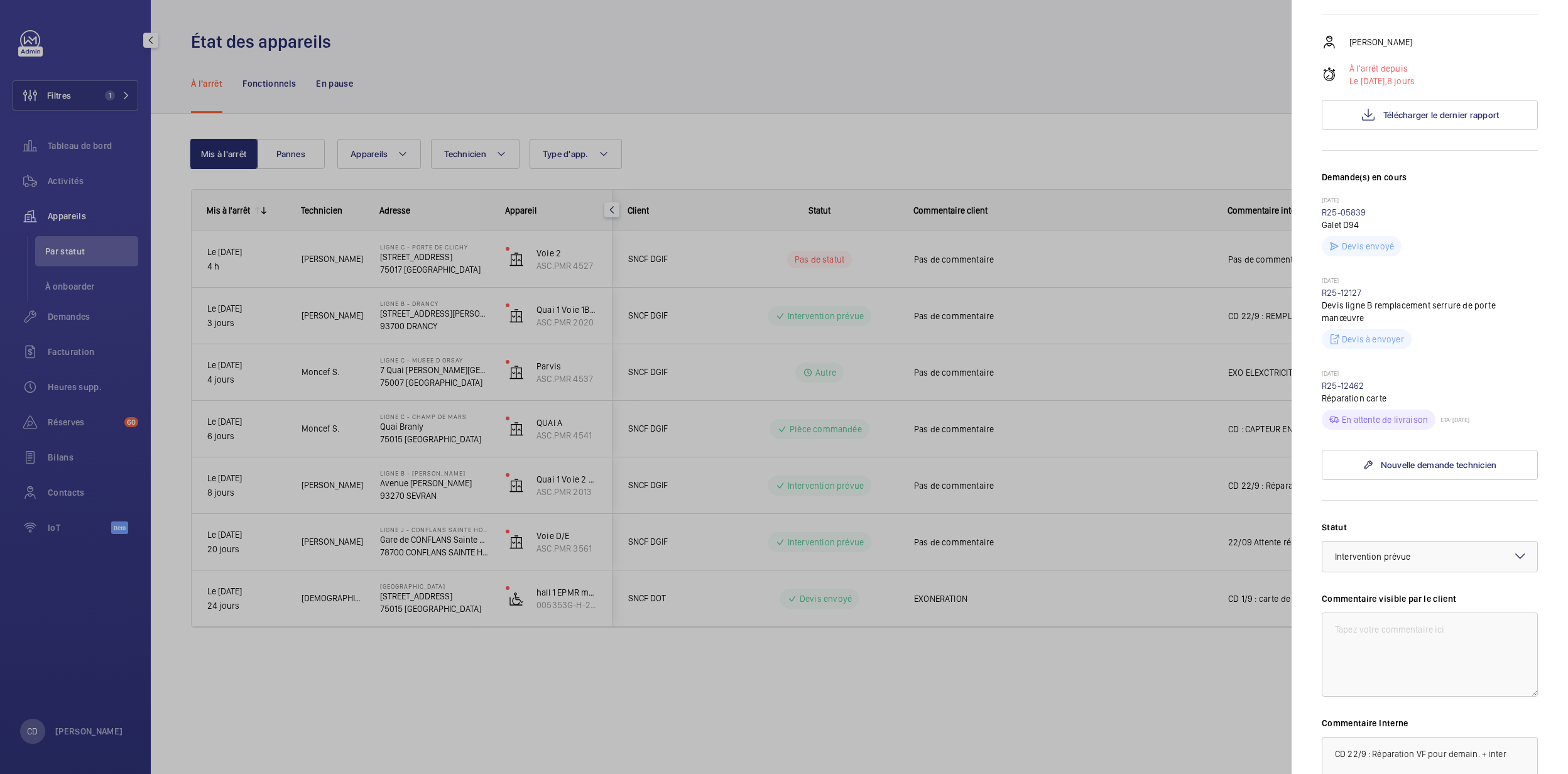
scroll to position [167, 0]
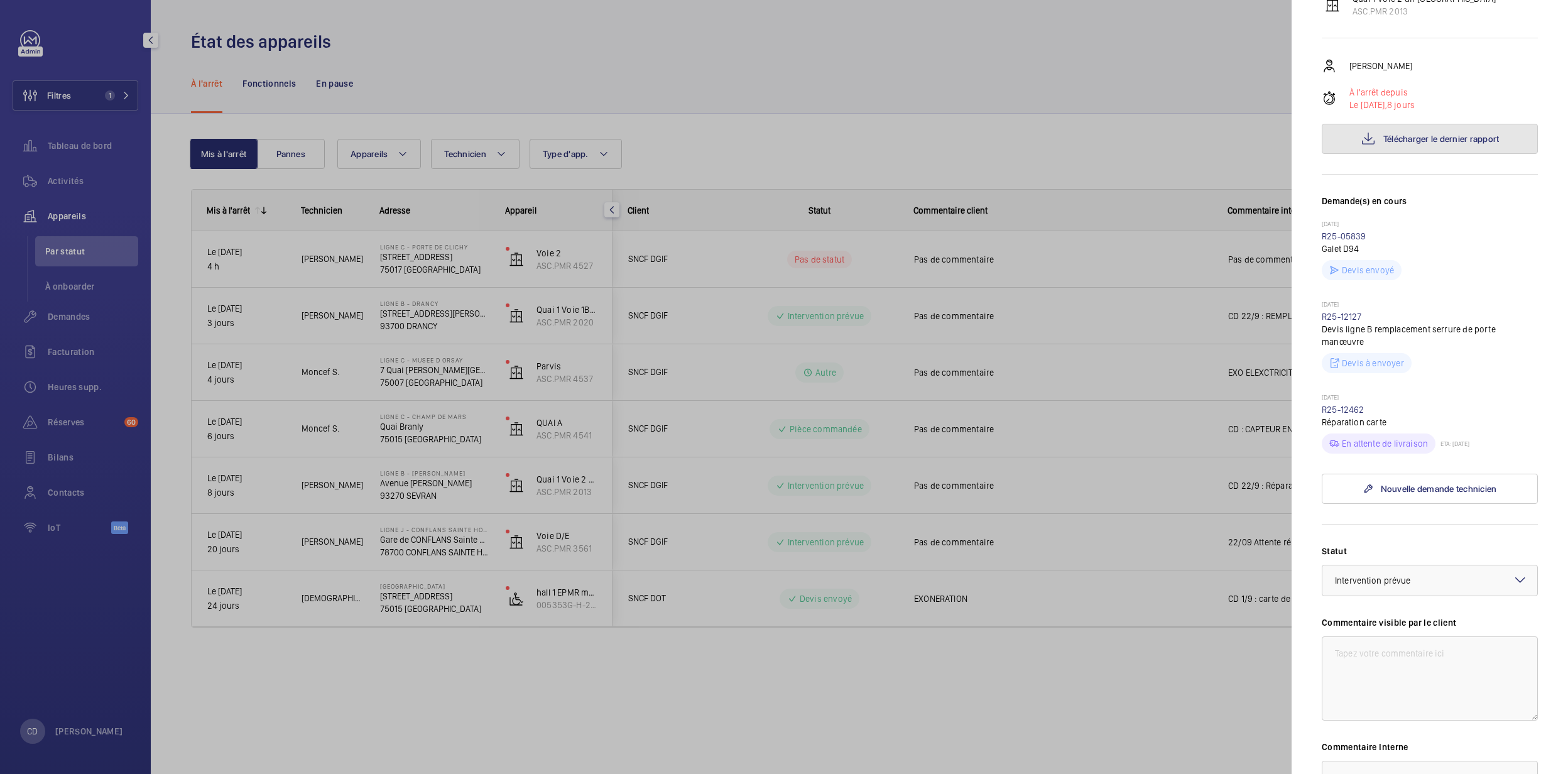
click at [1425, 154] on button "Télécharger le dernier rapport" at bounding box center [1430, 138] width 216 height 30
click at [272, 348] on div at bounding box center [784, 387] width 1568 height 774
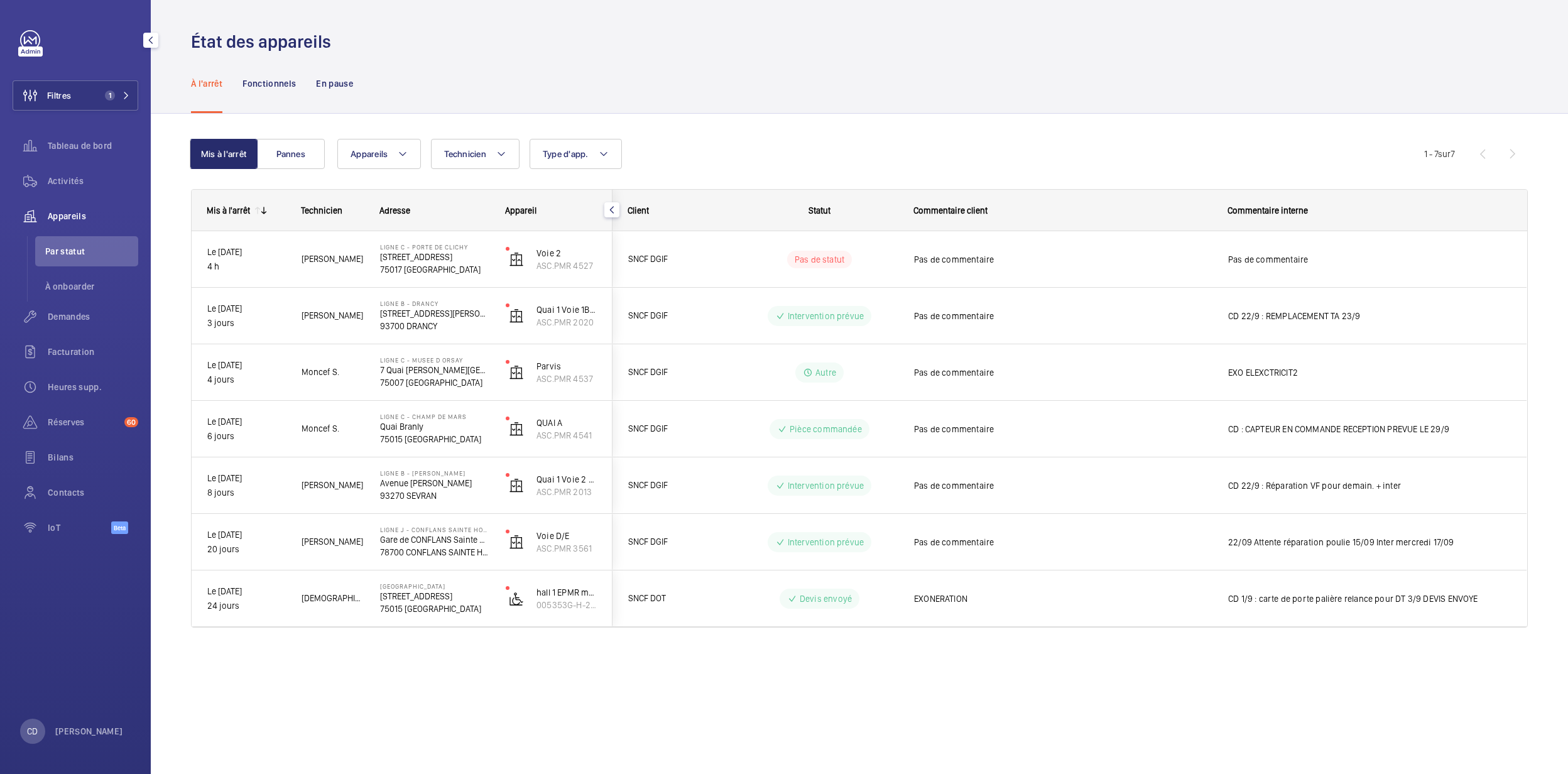
scroll to position [0, 0]
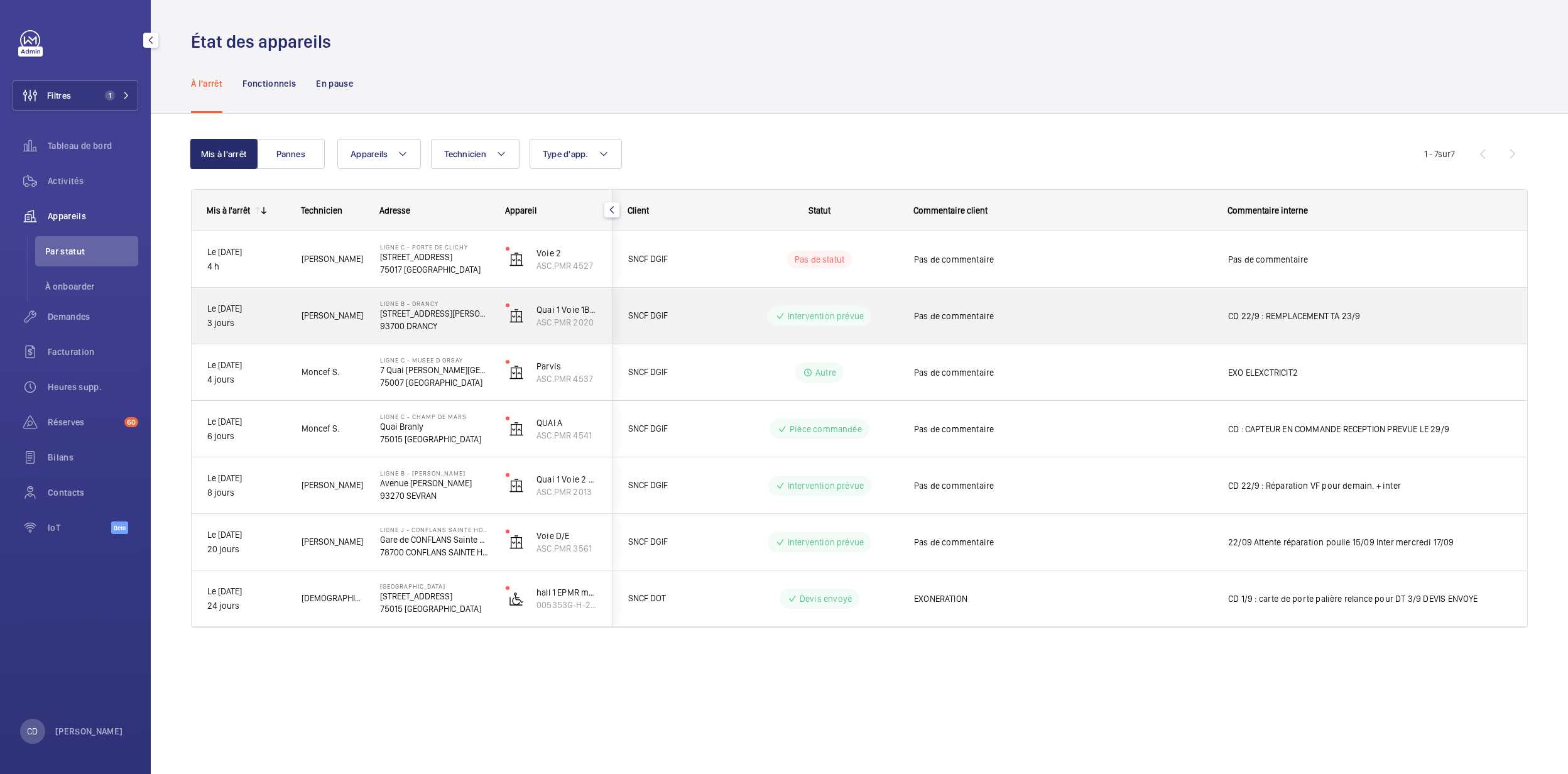
click at [1149, 316] on span "Pas de commentaire" at bounding box center [1063, 316] width 298 height 12
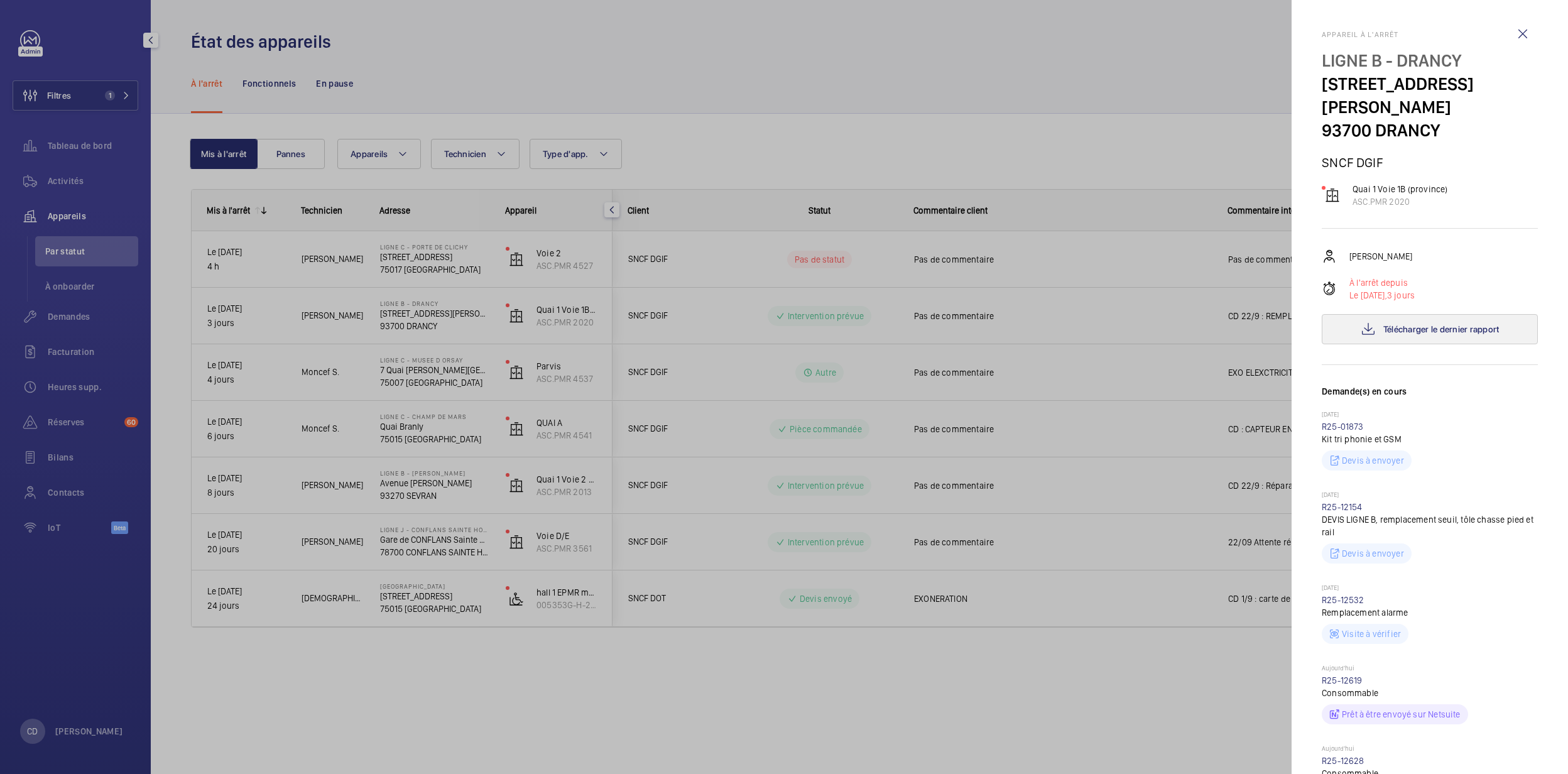
scroll to position [251, 0]
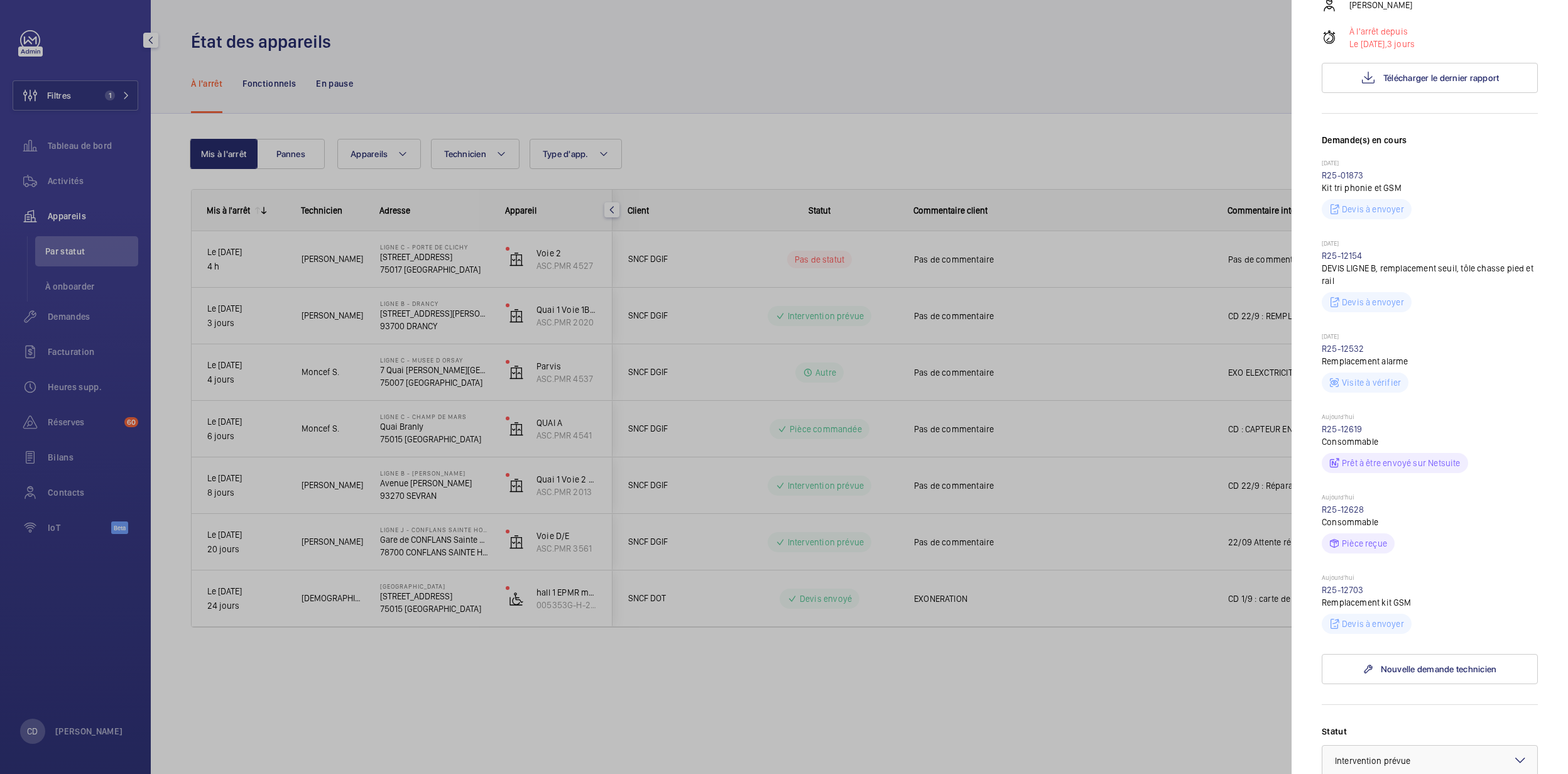
click at [470, 479] on div at bounding box center [784, 387] width 1568 height 774
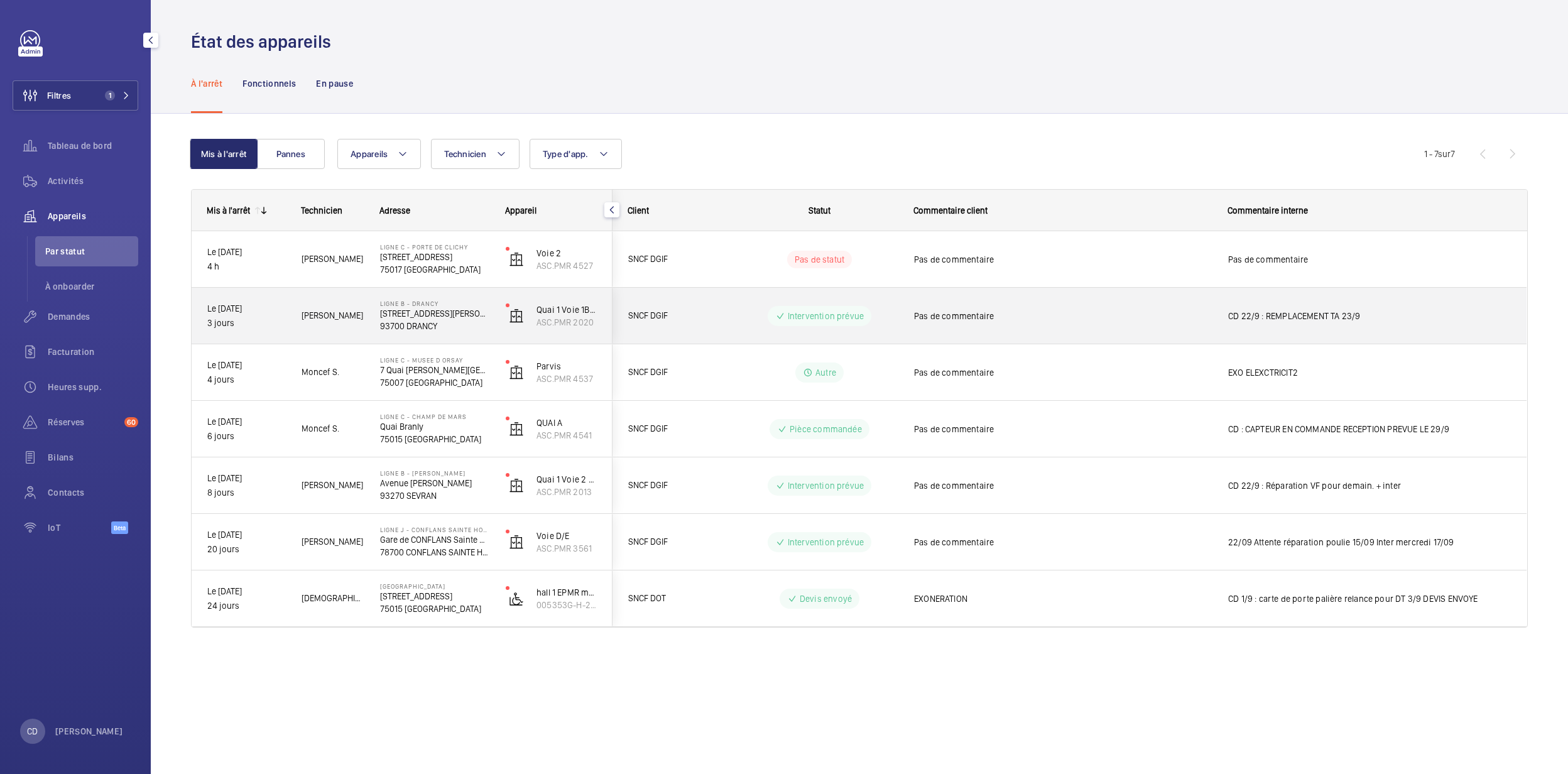
click at [445, 316] on p "[STREET_ADDRESS][PERSON_NAME]" at bounding box center [434, 313] width 109 height 12
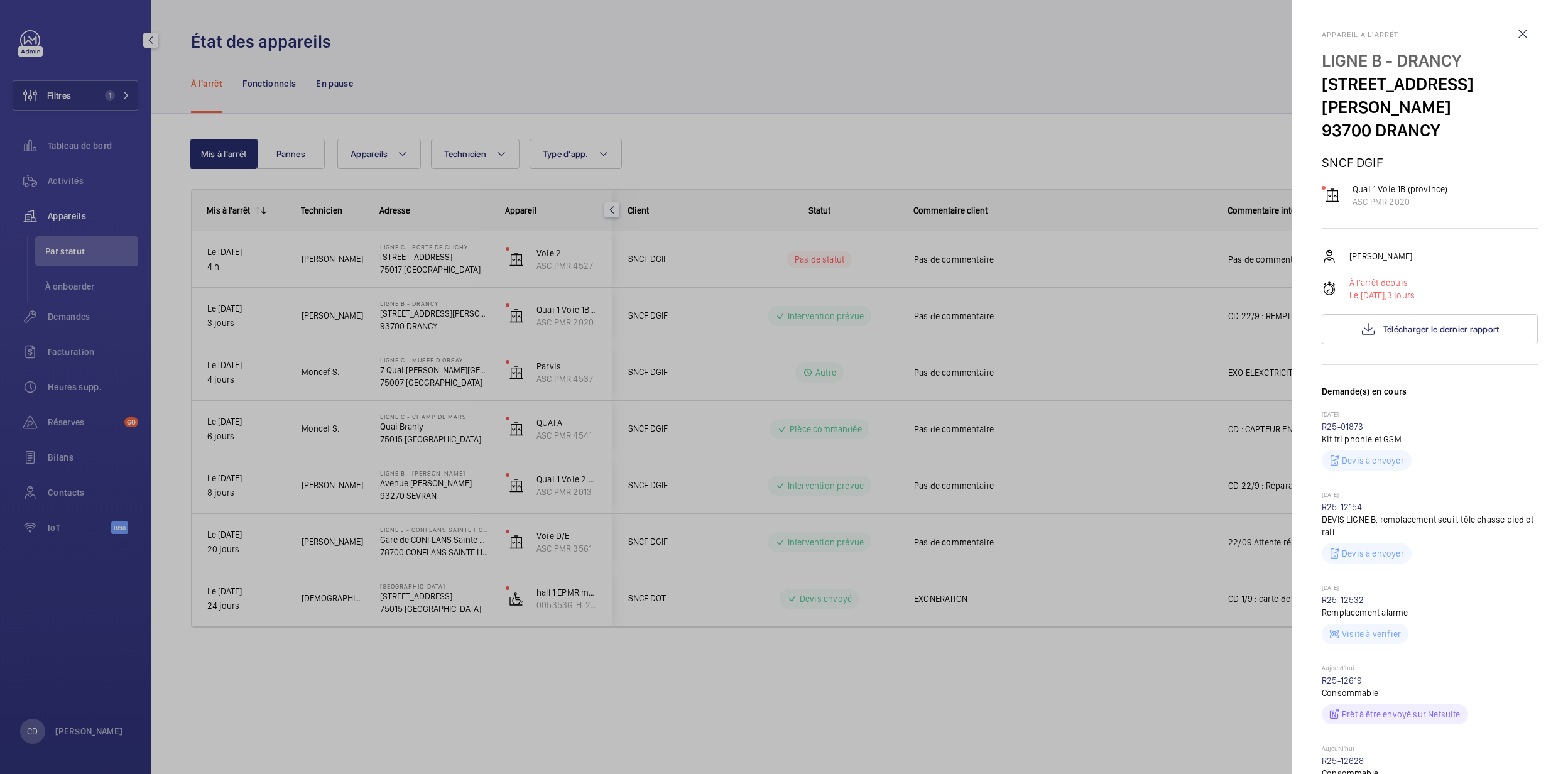
click at [1428, 289] on div "[PERSON_NAME] À l'arrêt depuis Le [DATE], 3 jours Télécharger le dernier rapport" at bounding box center [1430, 296] width 216 height 95
click at [1432, 324] on span "Télécharger le dernier rapport" at bounding box center [1441, 329] width 116 height 10
click at [858, 430] on div at bounding box center [784, 387] width 1568 height 774
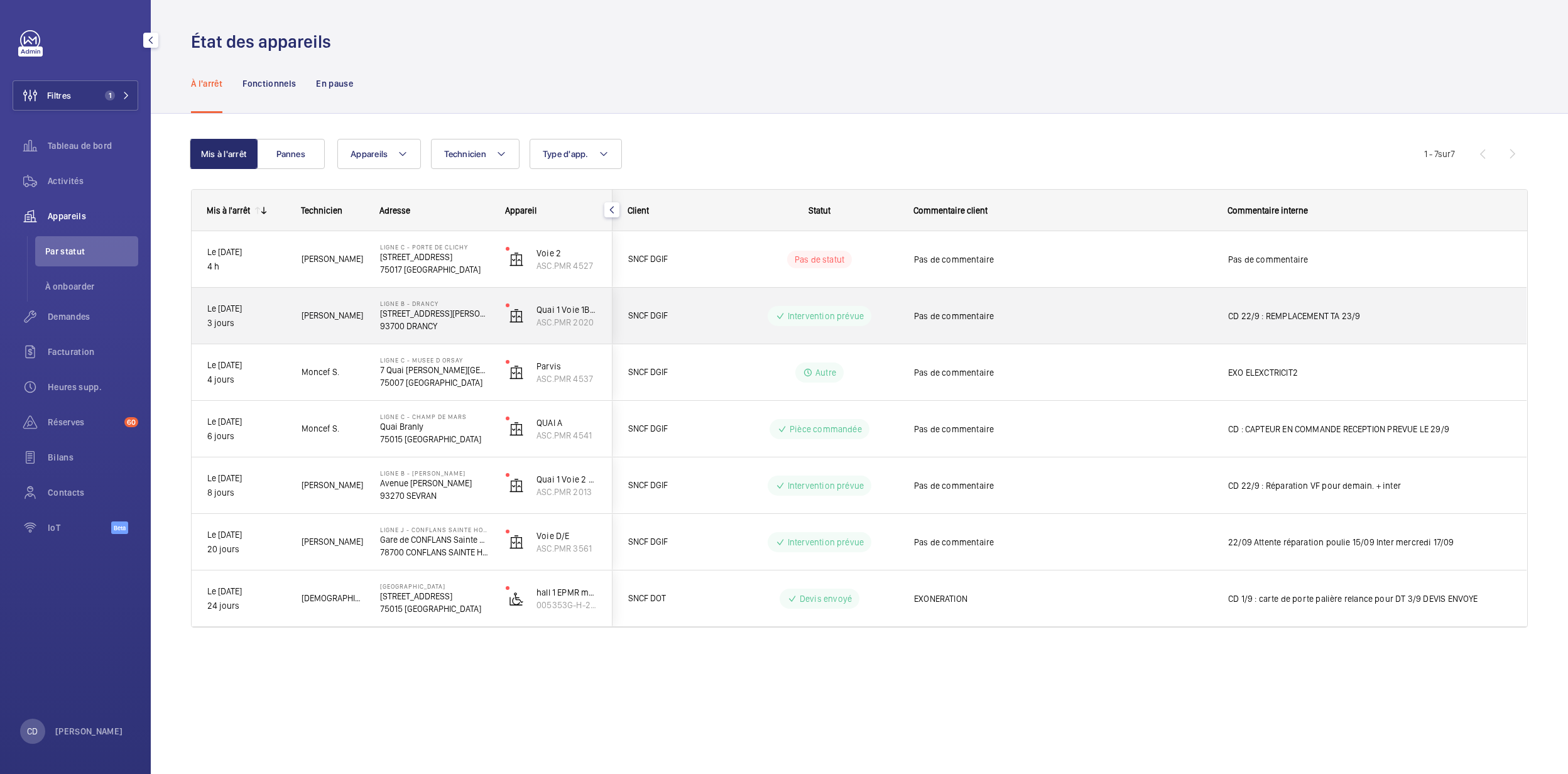
click at [704, 309] on span "SNCF DGIF" at bounding box center [677, 316] width 97 height 14
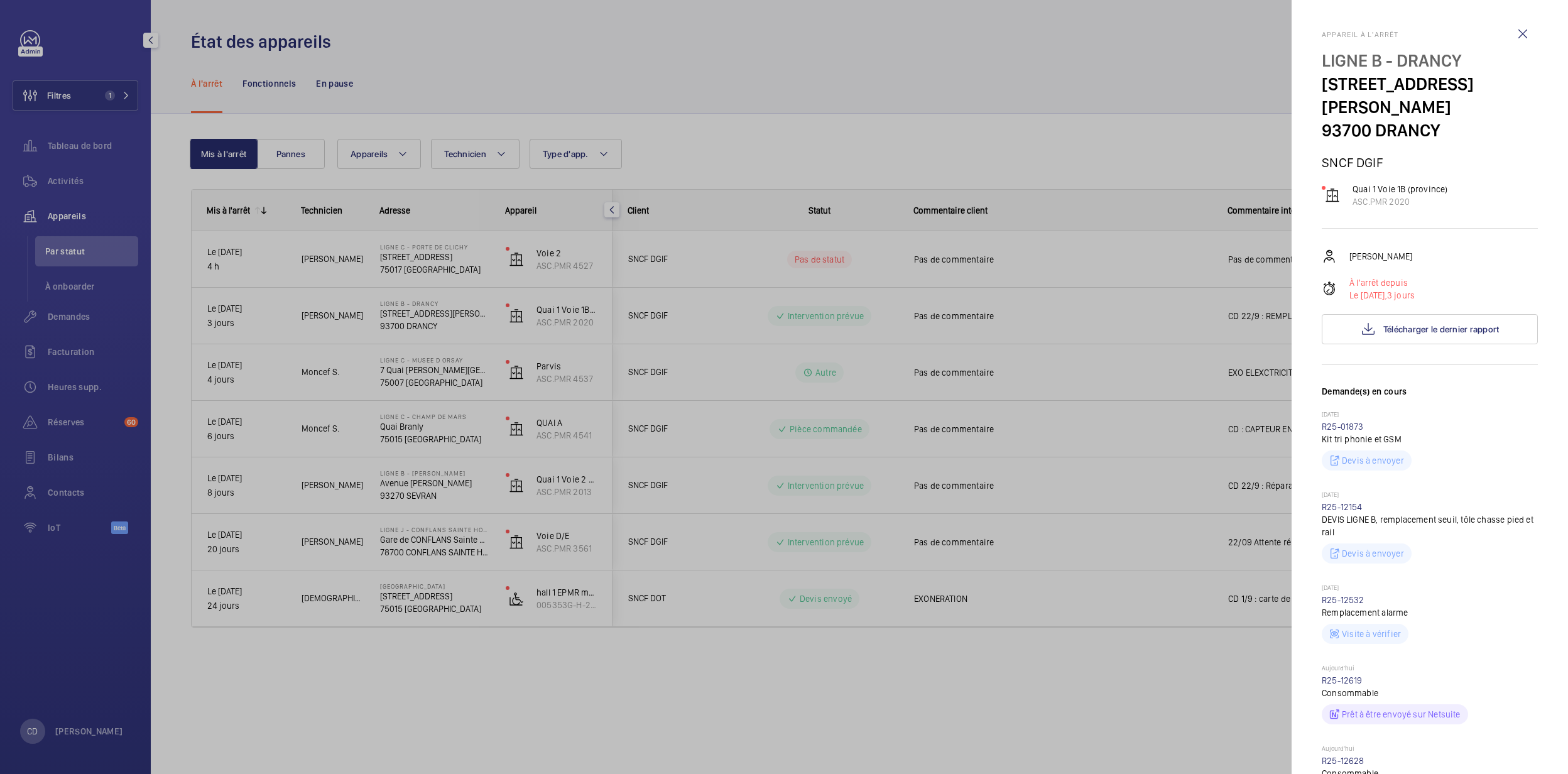
scroll to position [586, 0]
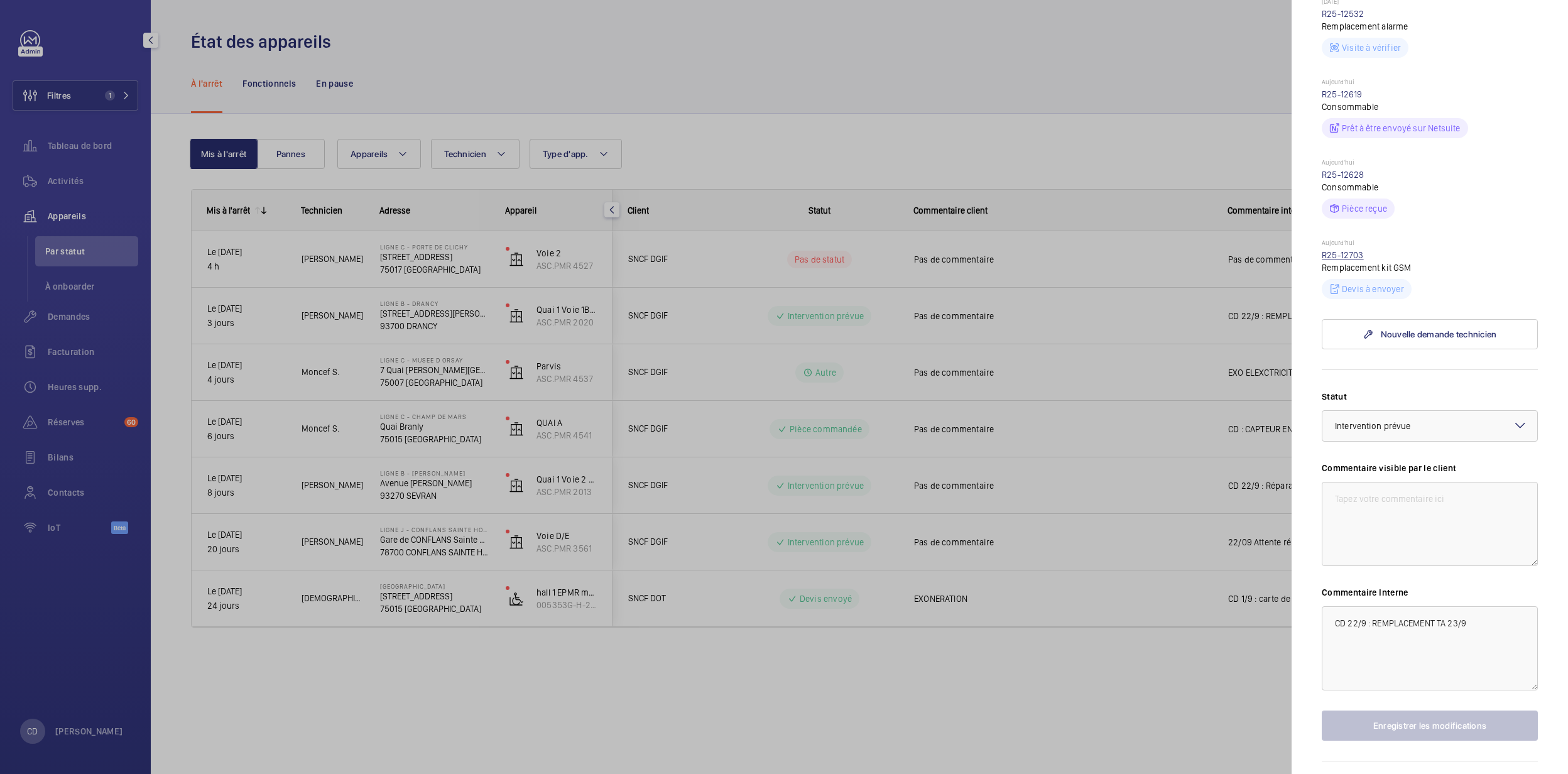
click at [1357, 250] on link "R25-12703" at bounding box center [1343, 255] width 42 height 10
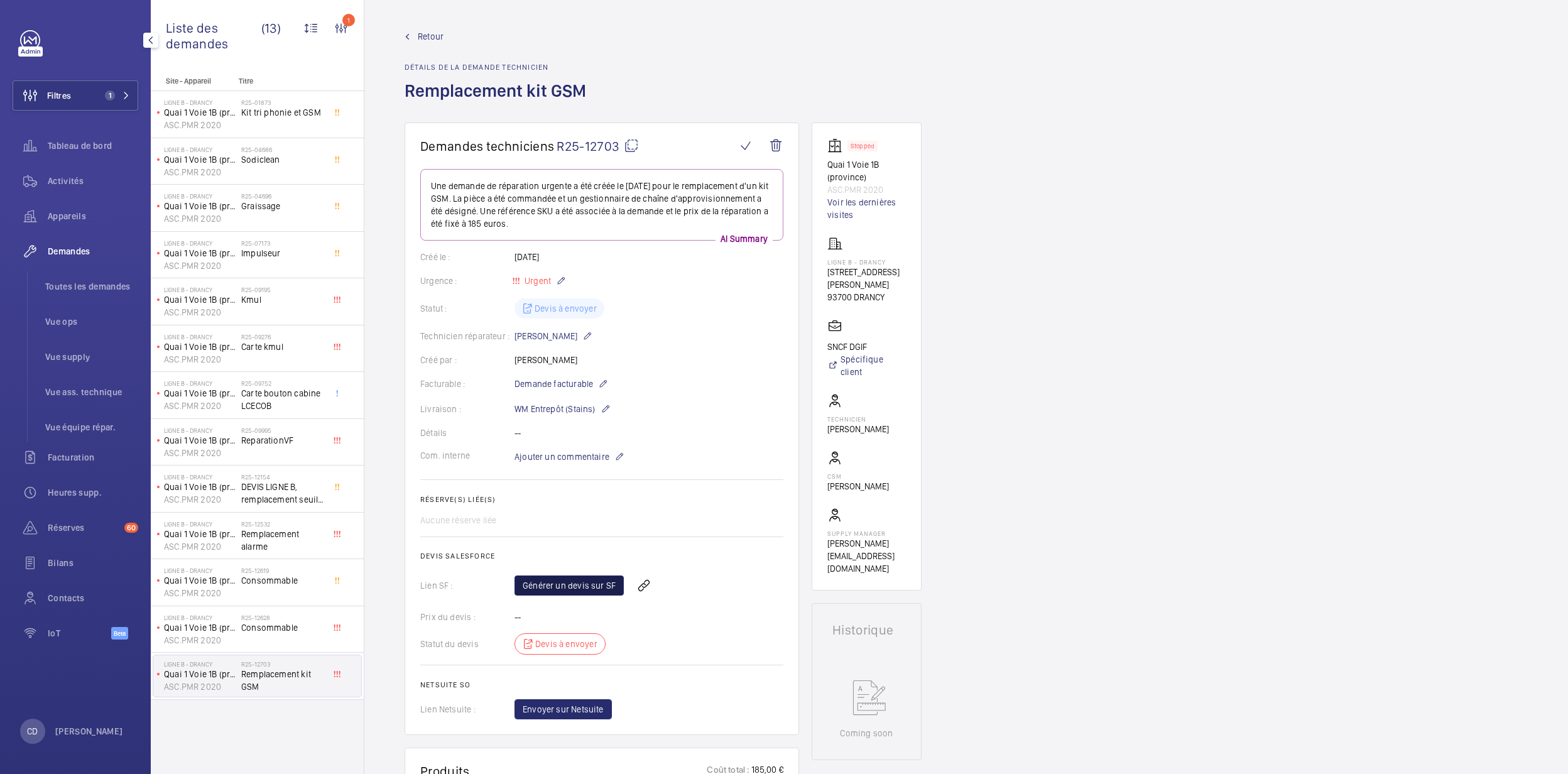
click at [584, 582] on link "Générer un devis sur SF" at bounding box center [570, 586] width 109 height 20
click at [631, 146] on mat-icon at bounding box center [630, 145] width 15 height 15
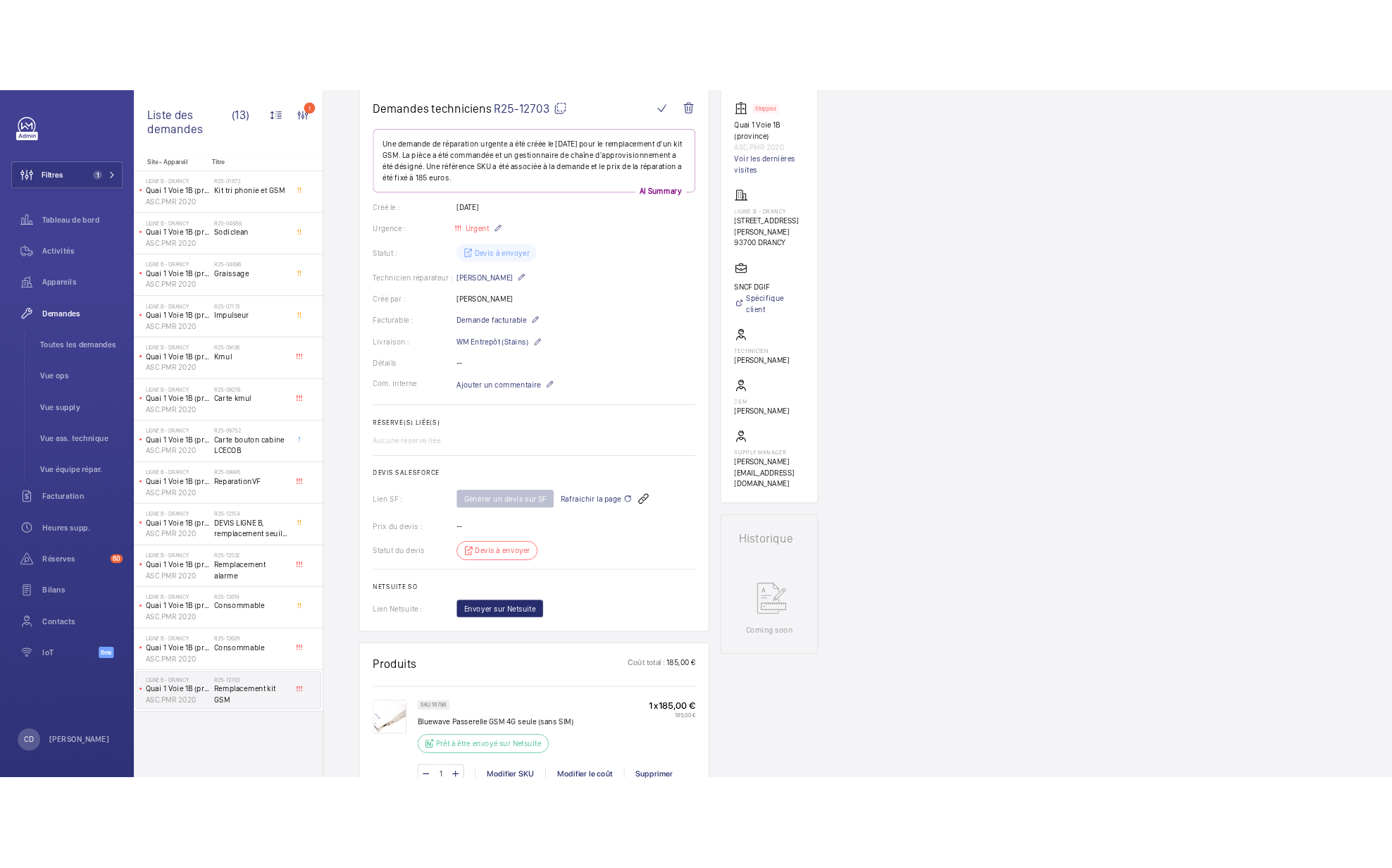
scroll to position [282, 0]
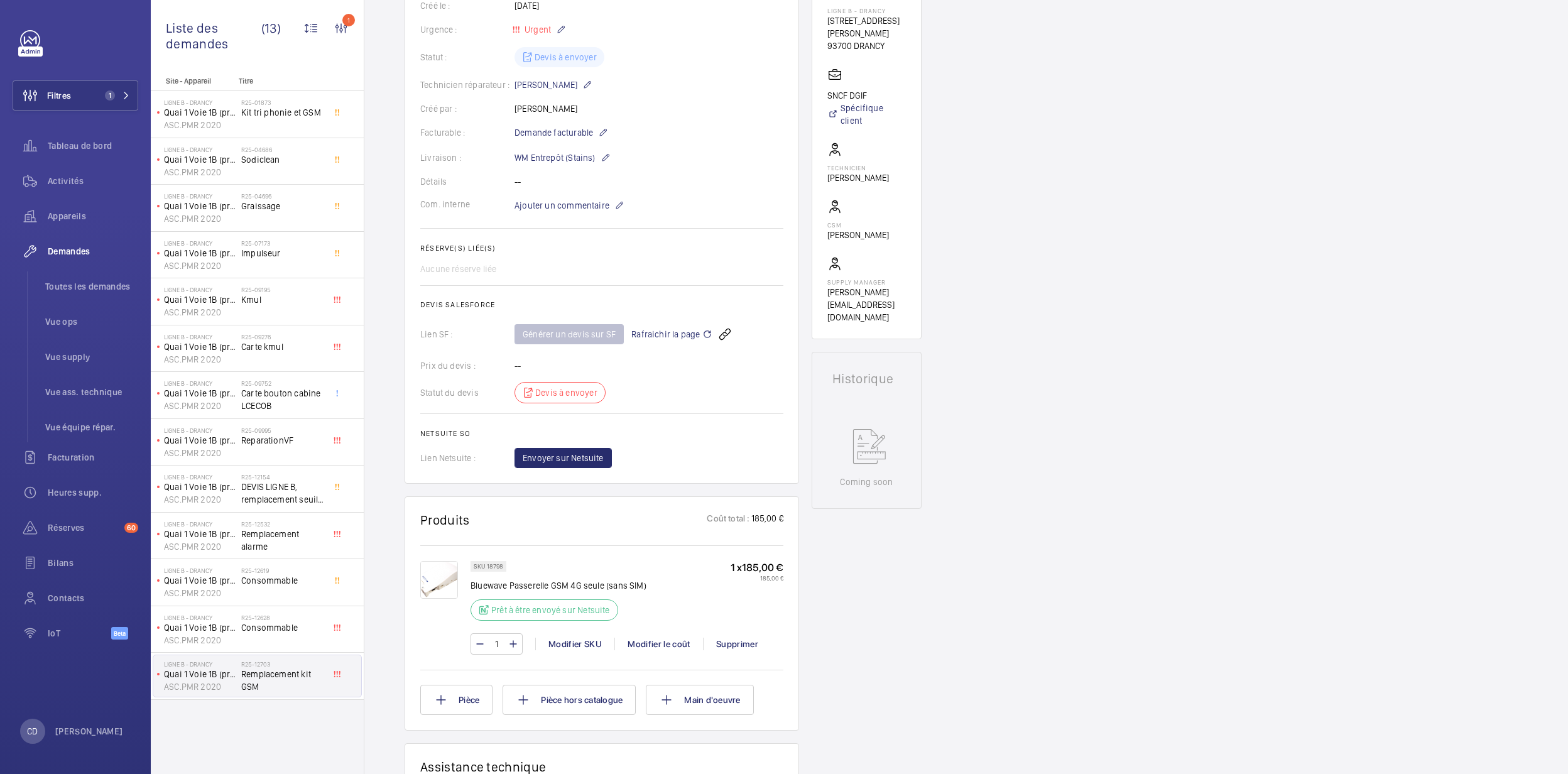
click at [486, 620] on div "Prêt à être envoyé sur Netsuite" at bounding box center [544, 609] width 148 height 21
click at [66, 189] on div "Activités" at bounding box center [75, 180] width 126 height 30
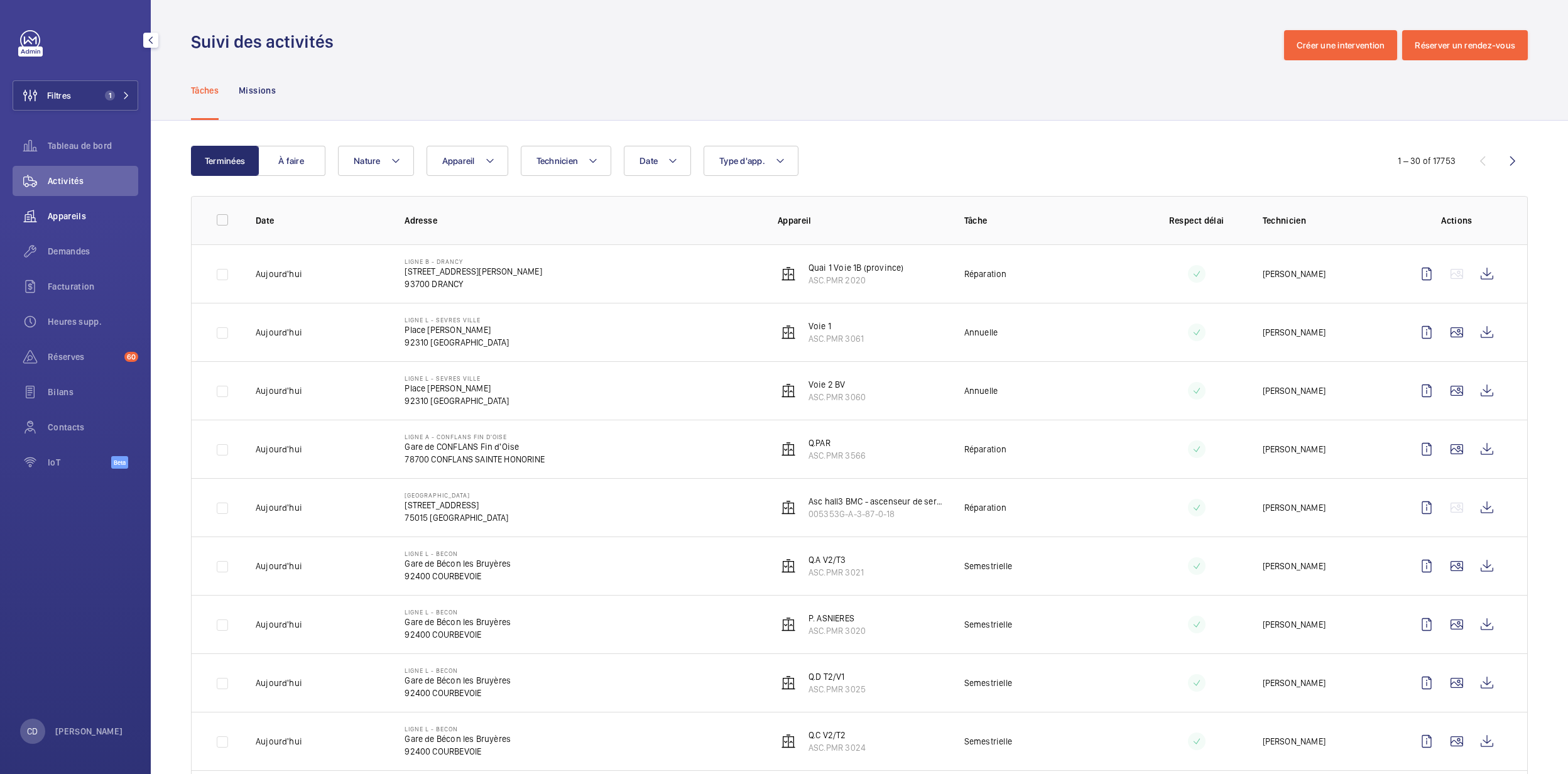
click at [79, 221] on span "Appareils" at bounding box center [93, 216] width 91 height 12
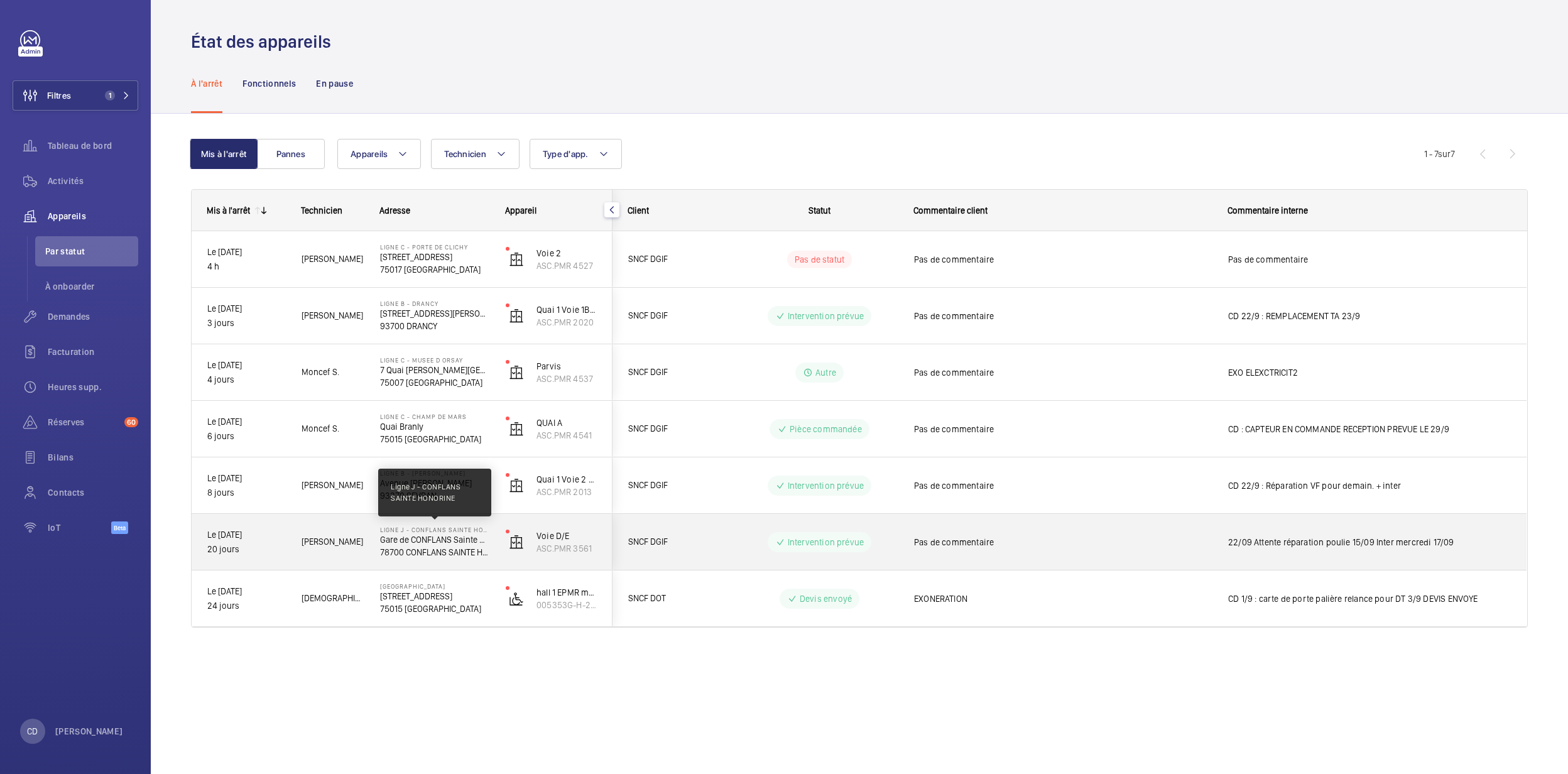
click at [423, 530] on p "Ligne J - CONFLANS SAINTE HONORINE" at bounding box center [434, 530] width 109 height 8
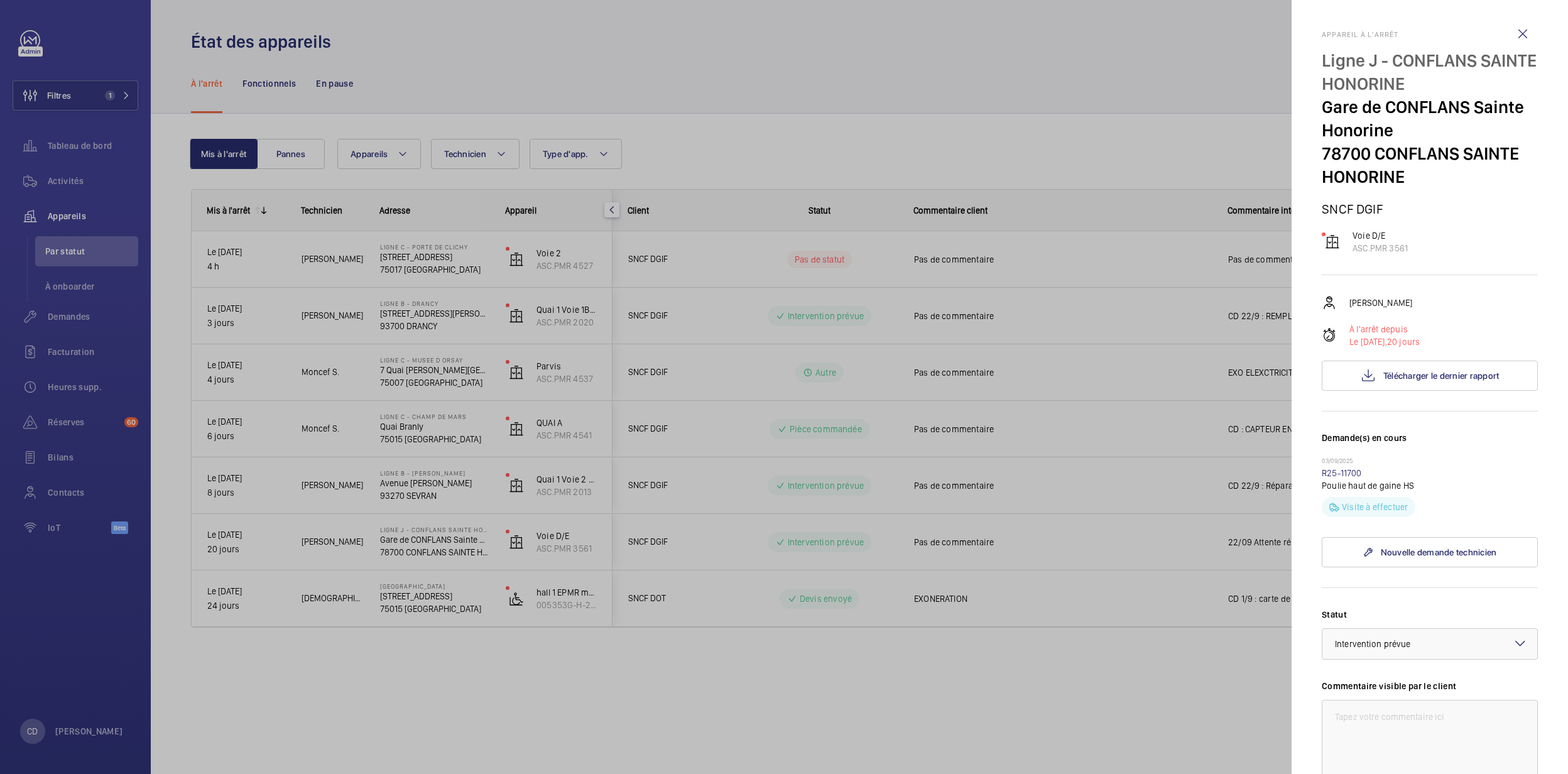
drag, startPoint x: 1445, startPoint y: 182, endPoint x: 1393, endPoint y: 180, distance: 52.0
click at [1393, 180] on p "78700 CONFLANS SAINTE HONORINE" at bounding box center [1430, 166] width 216 height 47
drag, startPoint x: 1393, startPoint y: 180, endPoint x: 1326, endPoint y: 44, distance: 151.6
click at [1326, 44] on div "Appareil à l'arrêt Ligne J - CONFLANS SAINTE HONORINE Gare de CONFLANS Sainte H…" at bounding box center [1430, 530] width 216 height 999
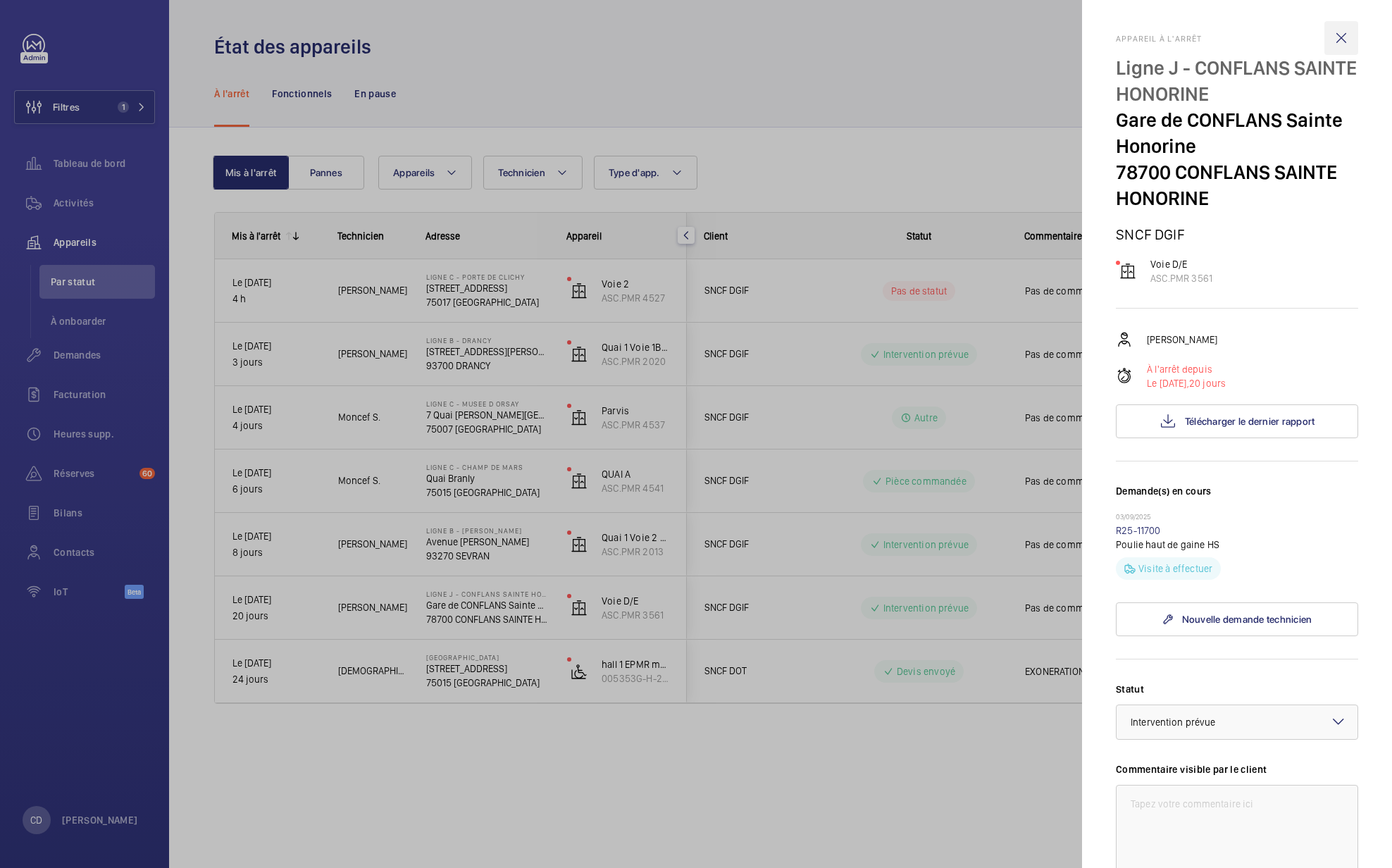
click at [1333, 30] on wm-front-icon-button at bounding box center [1341, 38] width 34 height 34
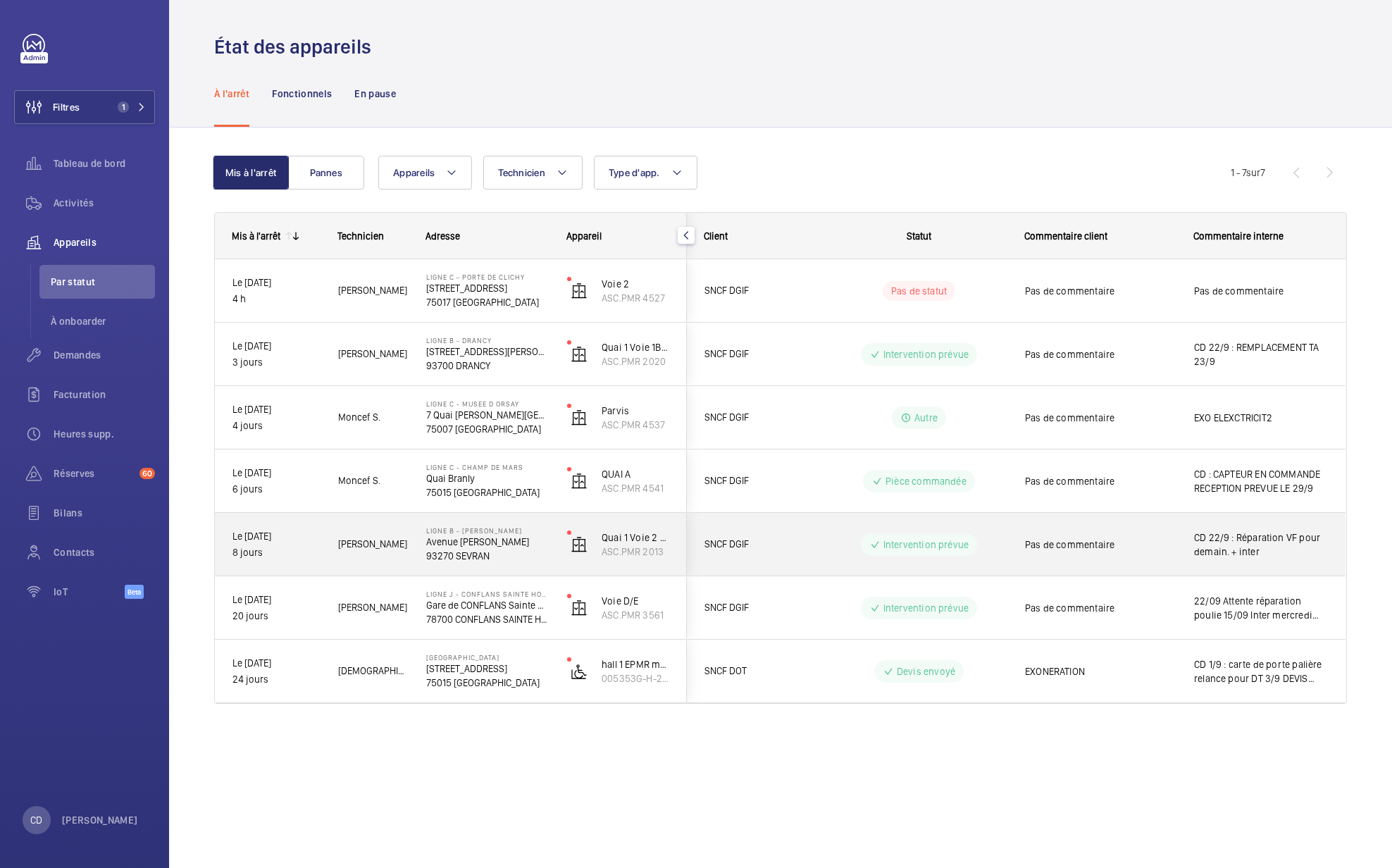
click at [477, 544] on p "Avenue [PERSON_NAME]" at bounding box center [487, 541] width 123 height 14
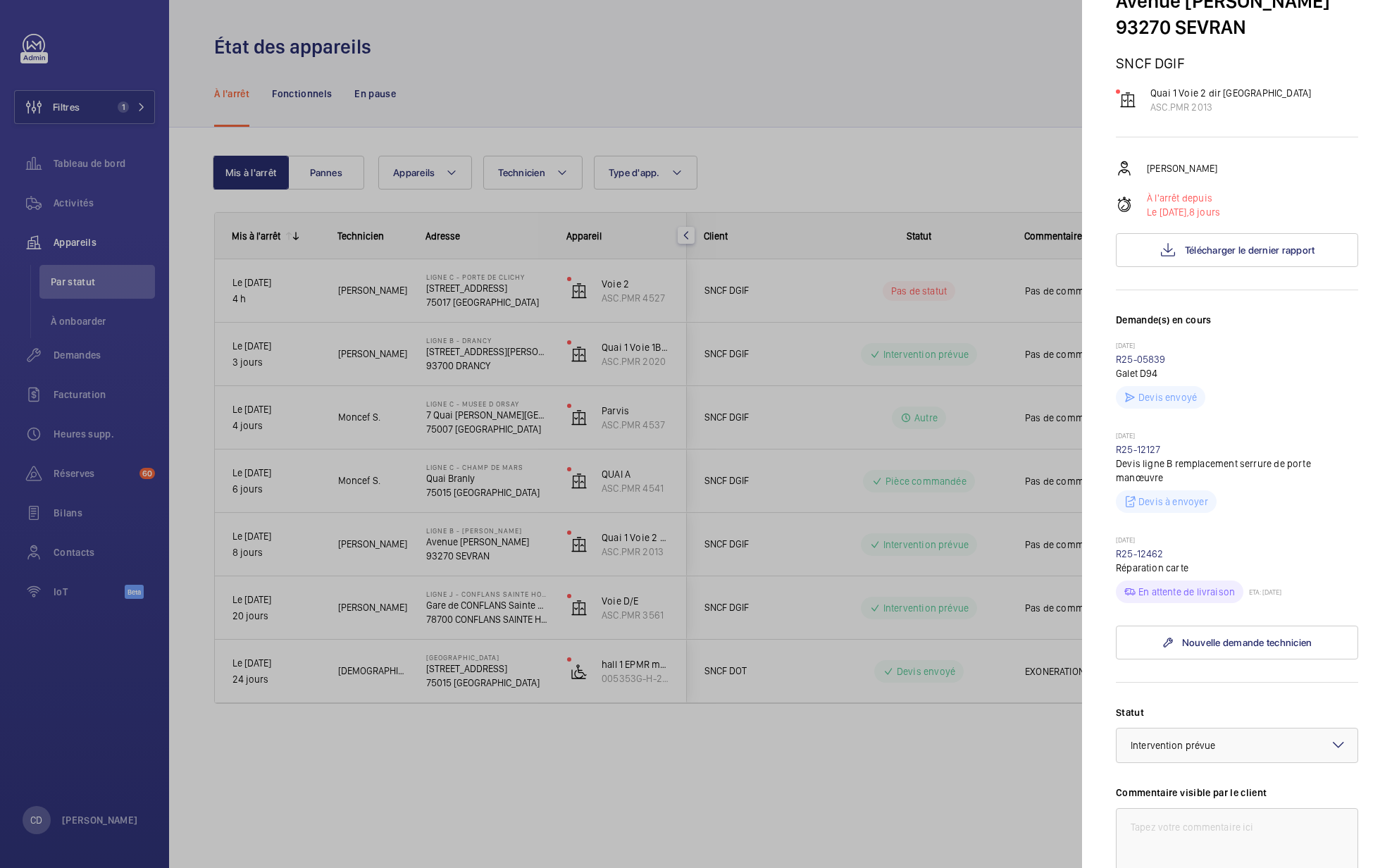
scroll to position [94, 0]
click at [1134, 559] on link "R25-12462" at bounding box center [1140, 553] width 48 height 11
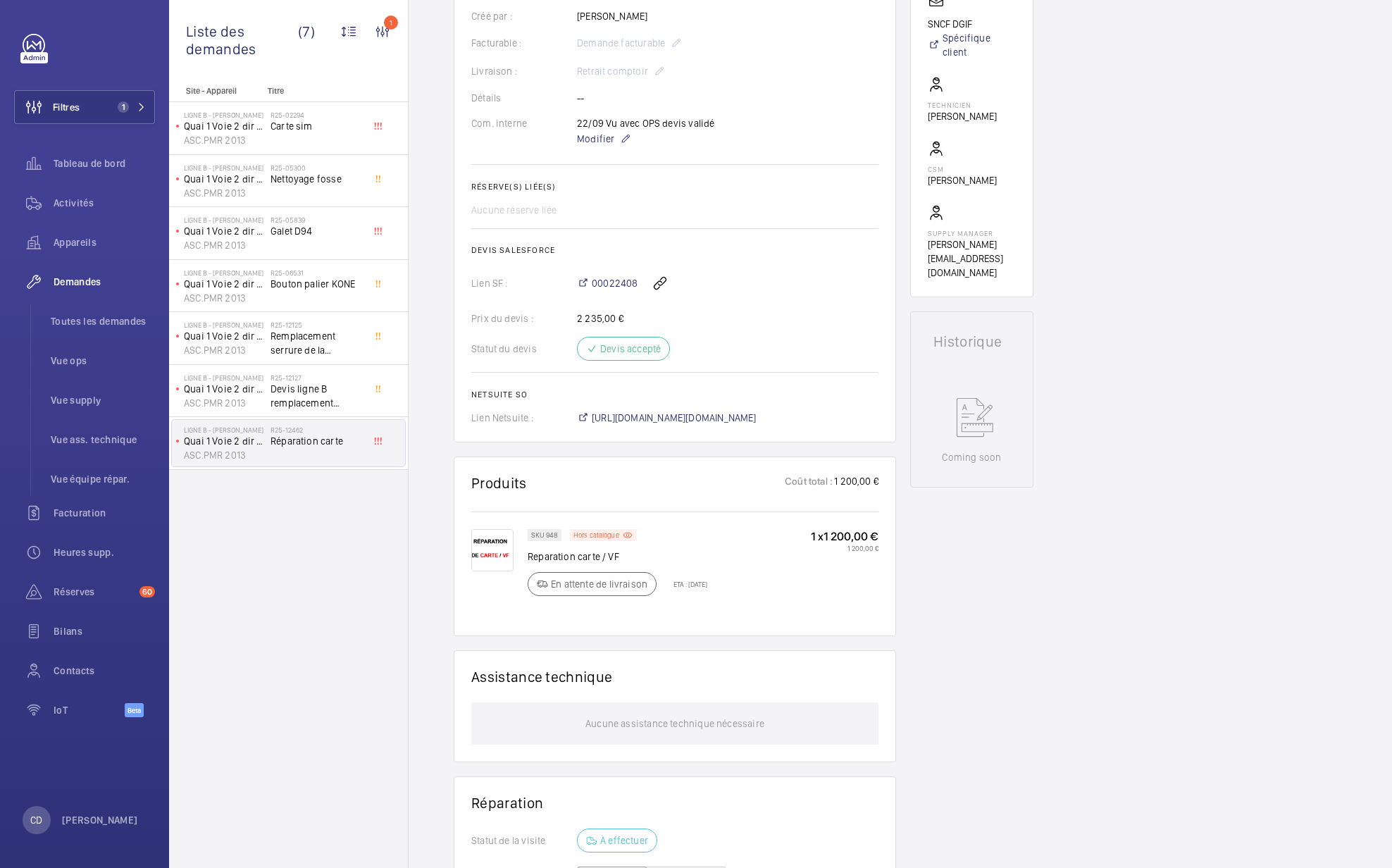
scroll to position [376, 0]
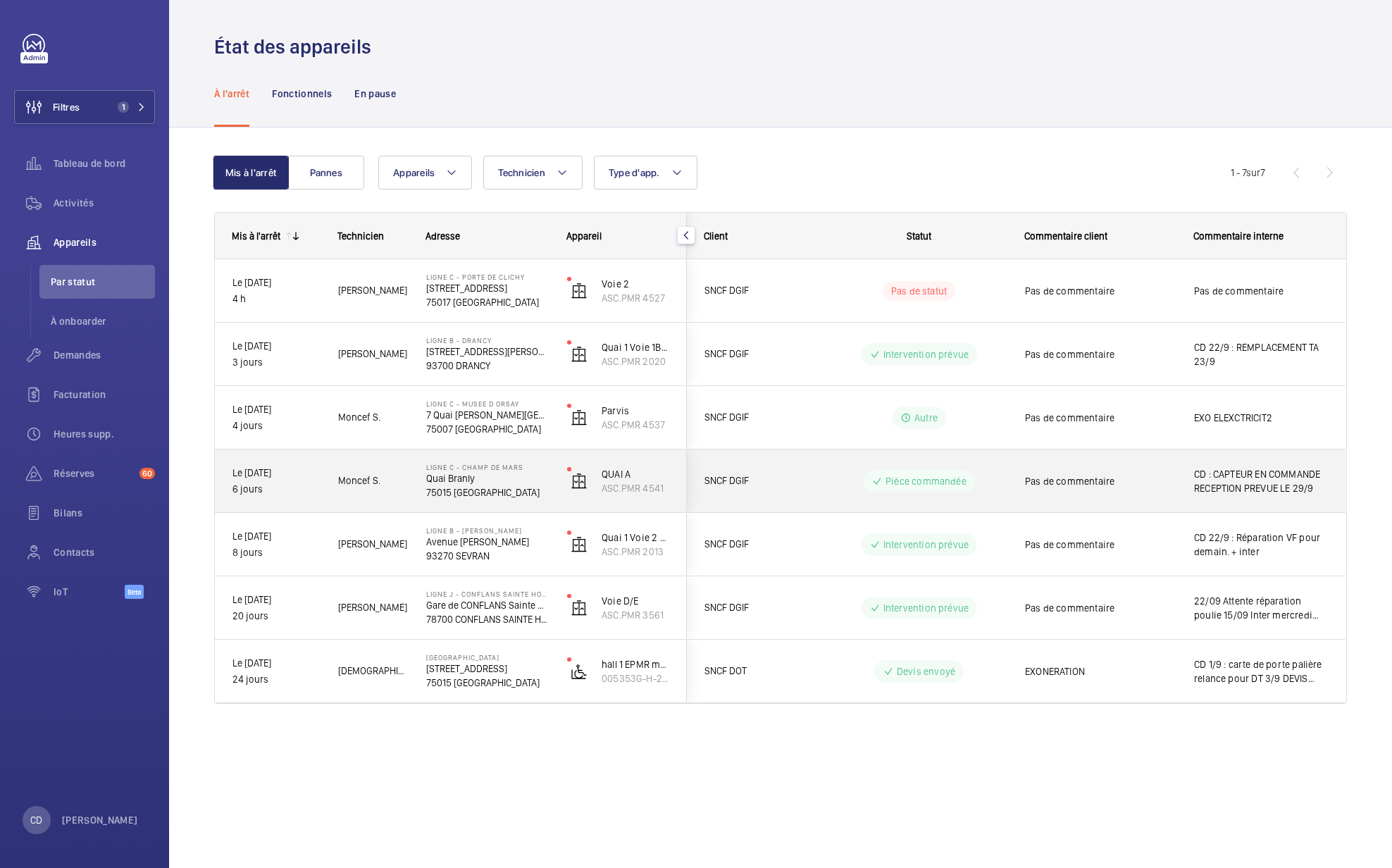
click at [498, 468] on p "Ligne C - CHAMP DE MARS" at bounding box center [487, 467] width 123 height 9
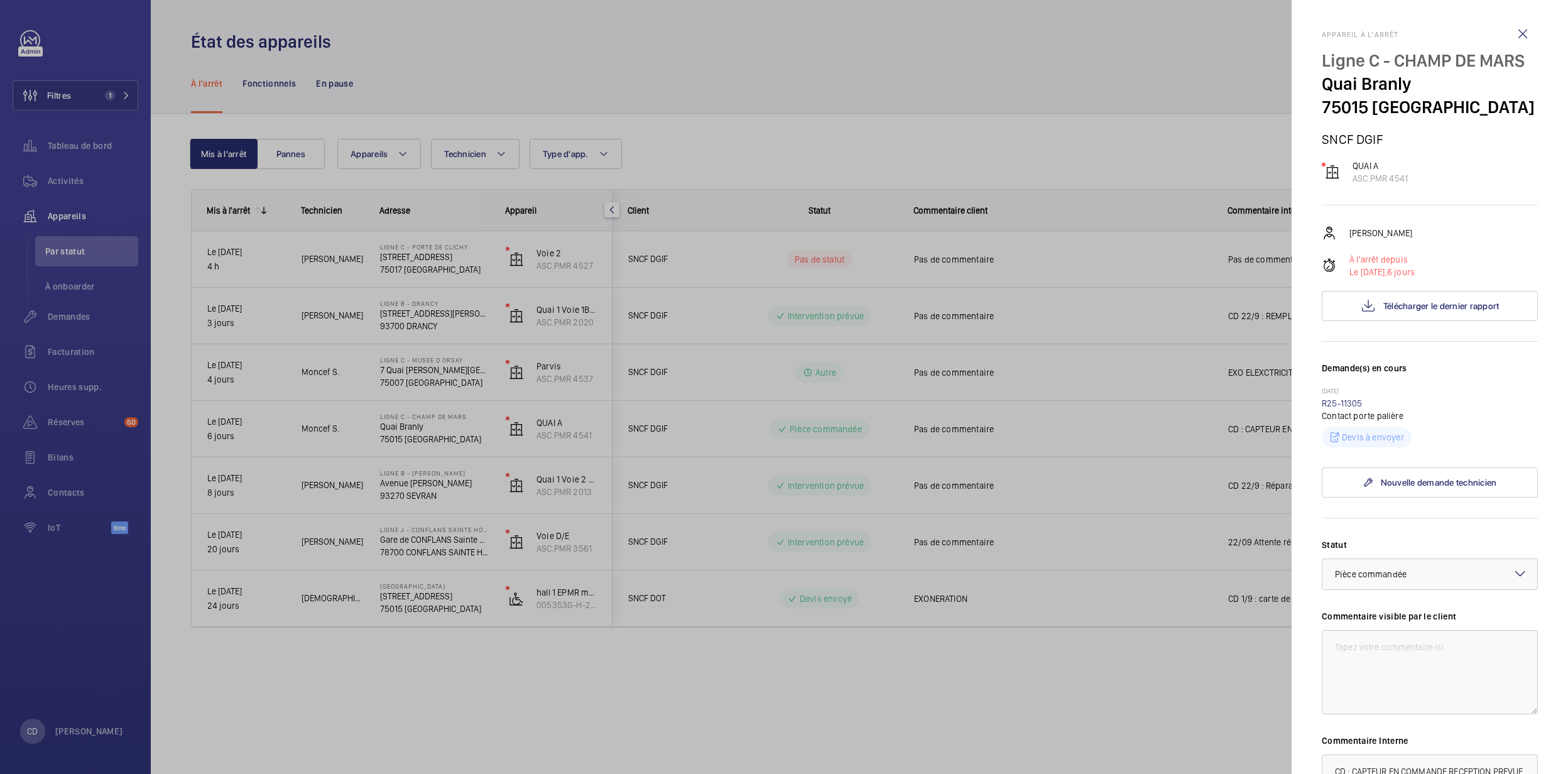
click at [457, 565] on div at bounding box center [784, 387] width 1568 height 774
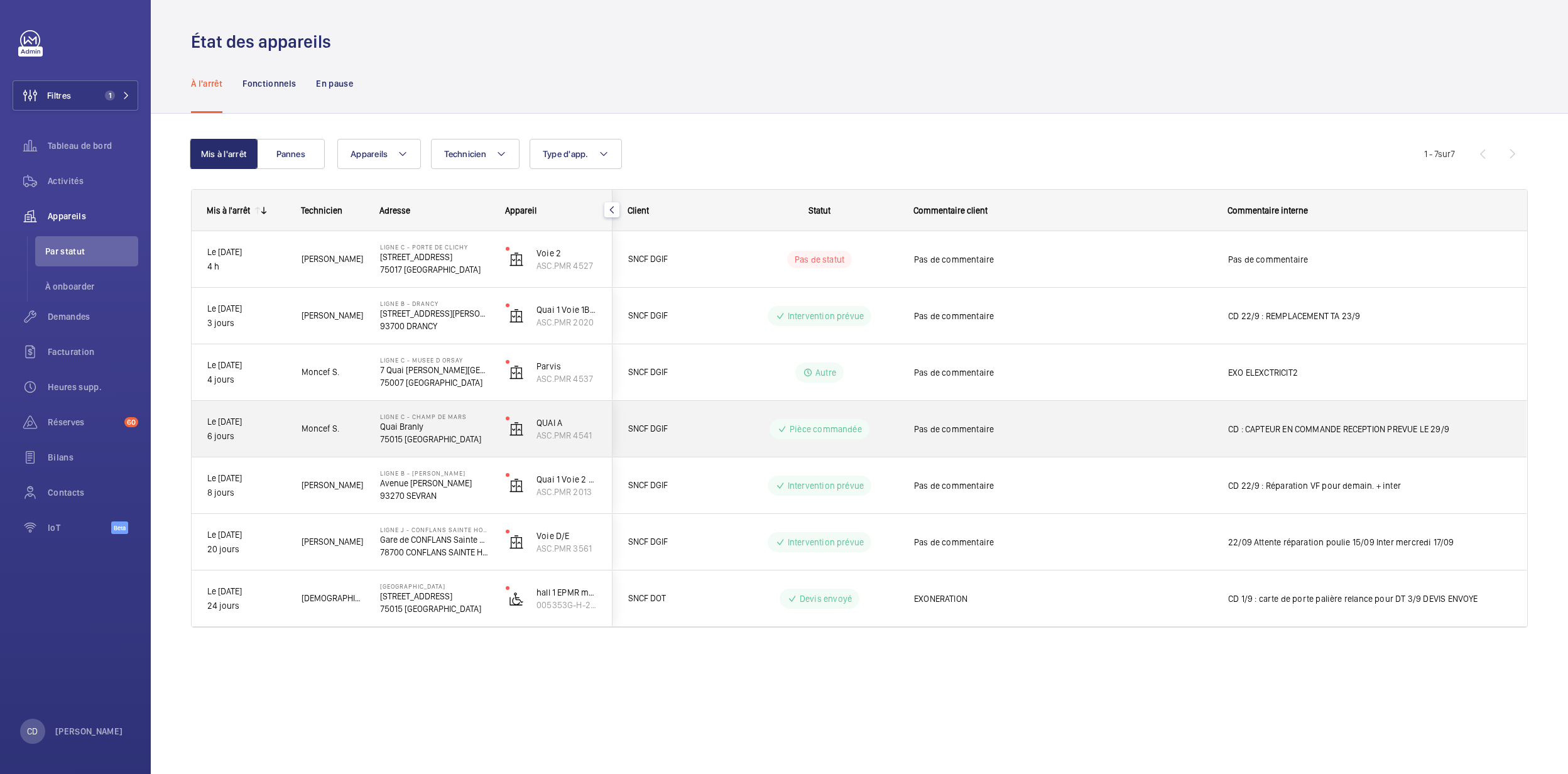
click at [724, 425] on span "SNCF DGIF" at bounding box center [677, 429] width 97 height 14
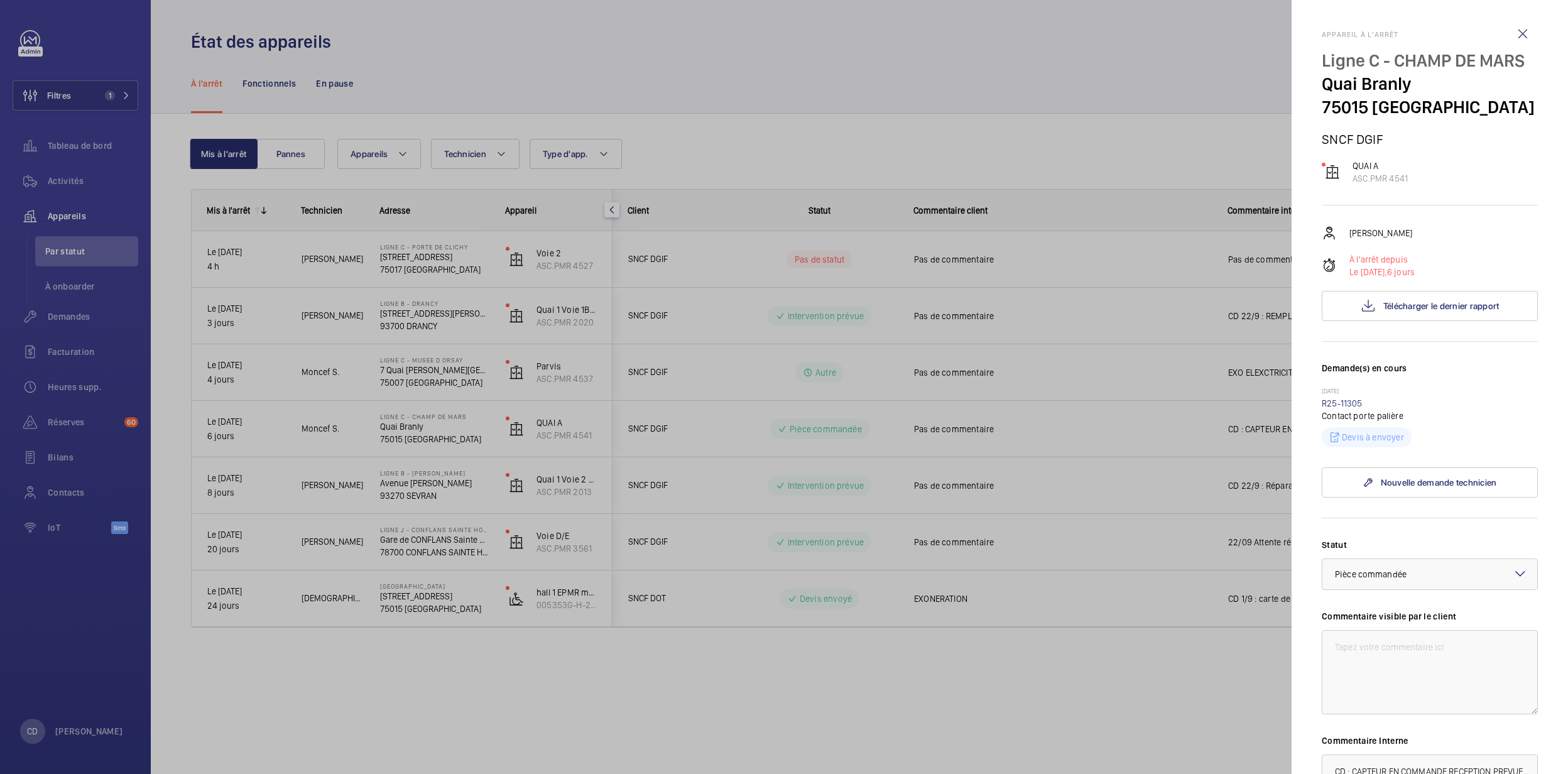
click at [636, 420] on div at bounding box center [784, 387] width 1568 height 774
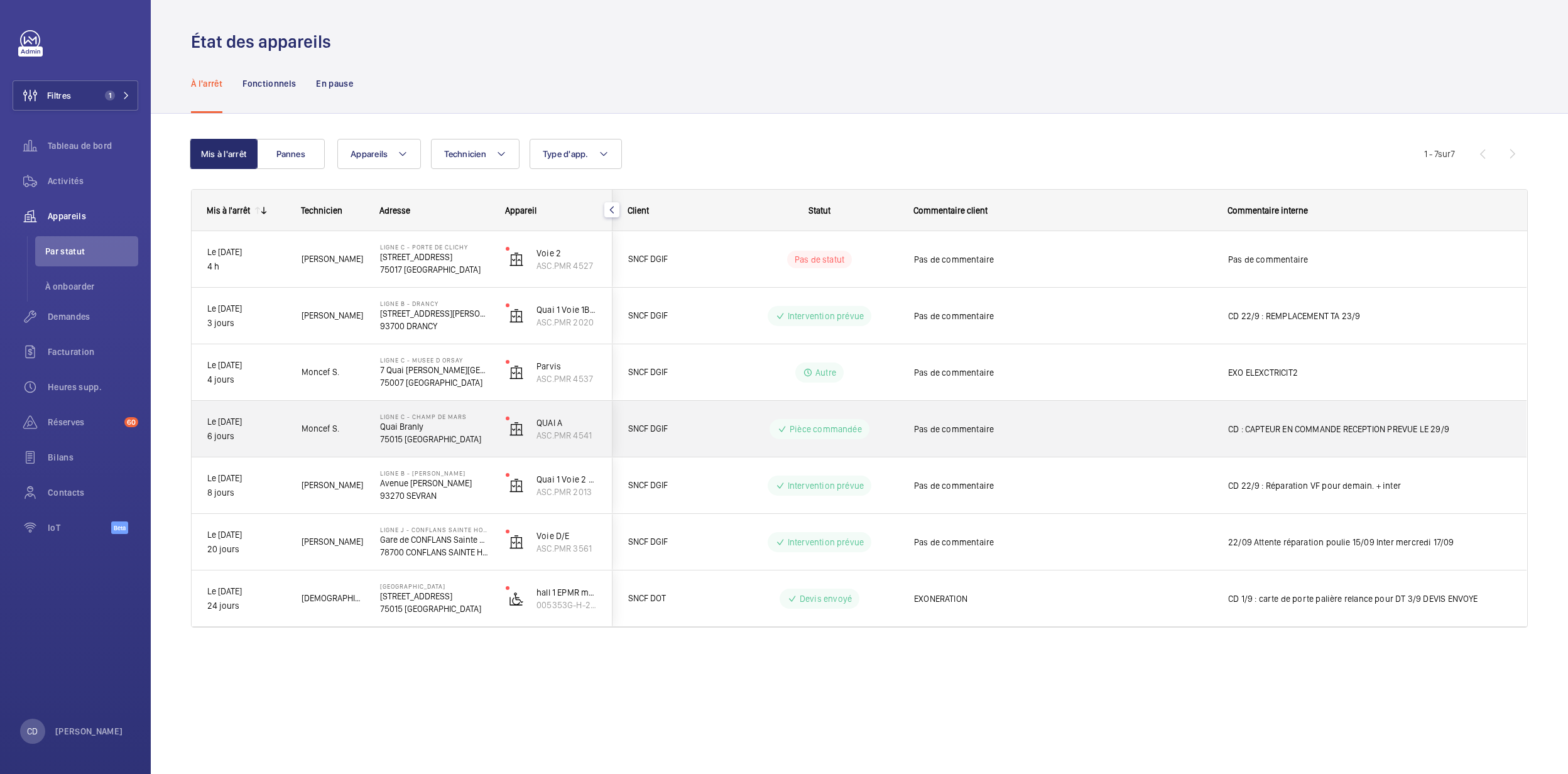
click at [647, 433] on span "SNCF DGIF" at bounding box center [677, 429] width 97 height 14
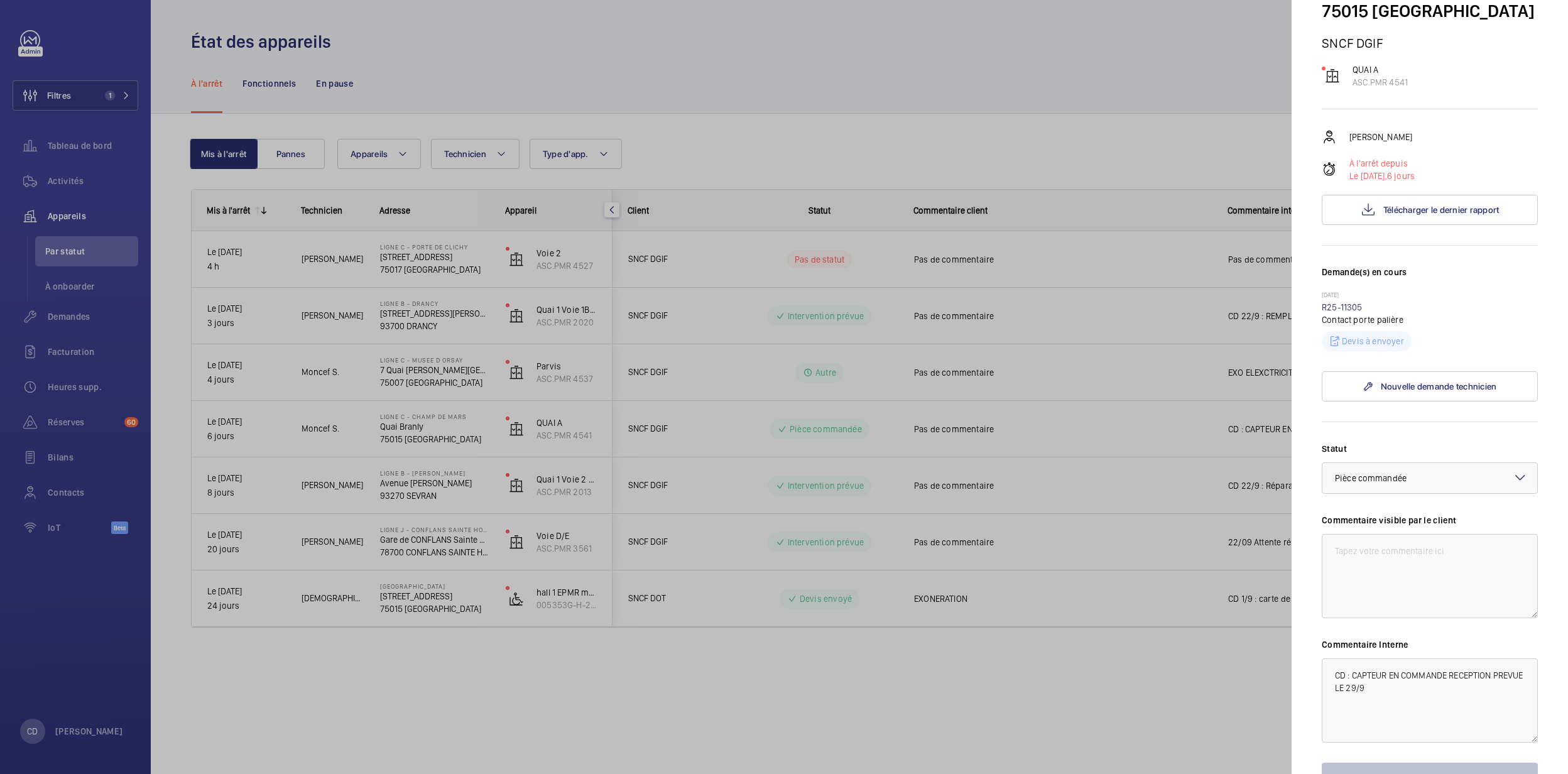
scroll to position [188, 0]
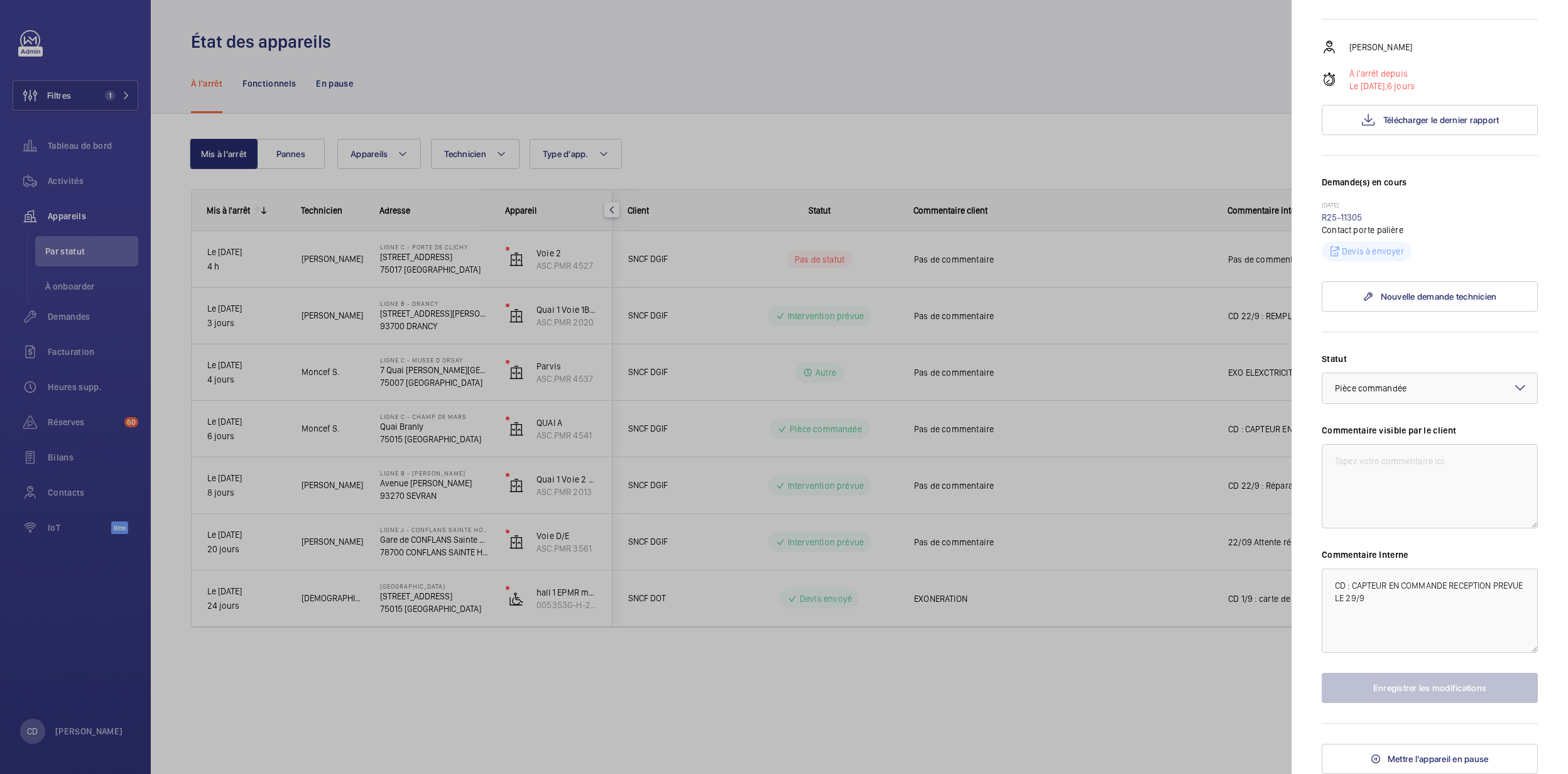
click at [695, 400] on div at bounding box center [784, 387] width 1568 height 774
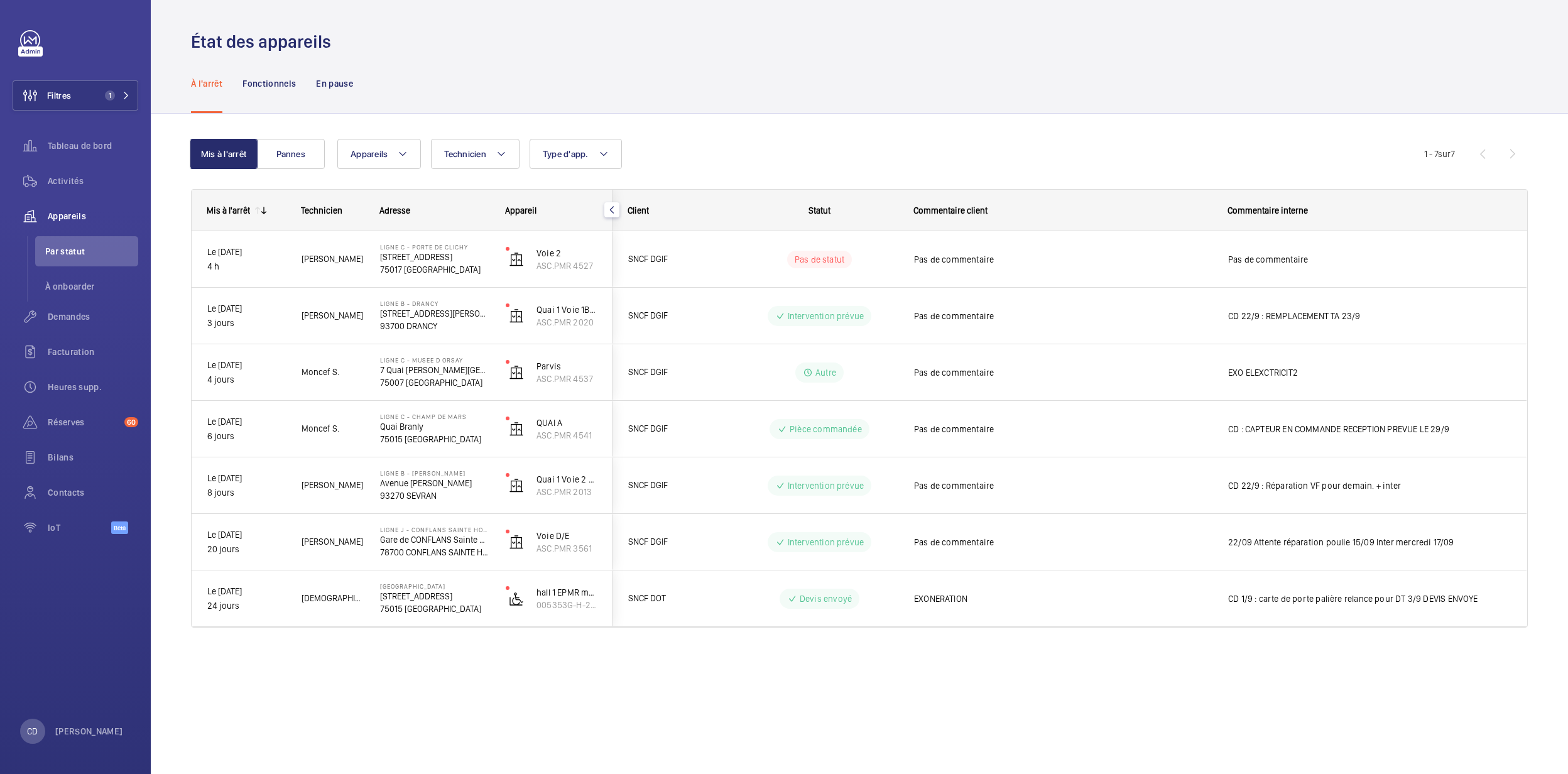
scroll to position [0, 0]
click at [710, 362] on mat-sidenav-container "Filtres 1 Tableau de bord Activités Appareils Par statut À onboarder Demandes F…" at bounding box center [784, 387] width 1568 height 774
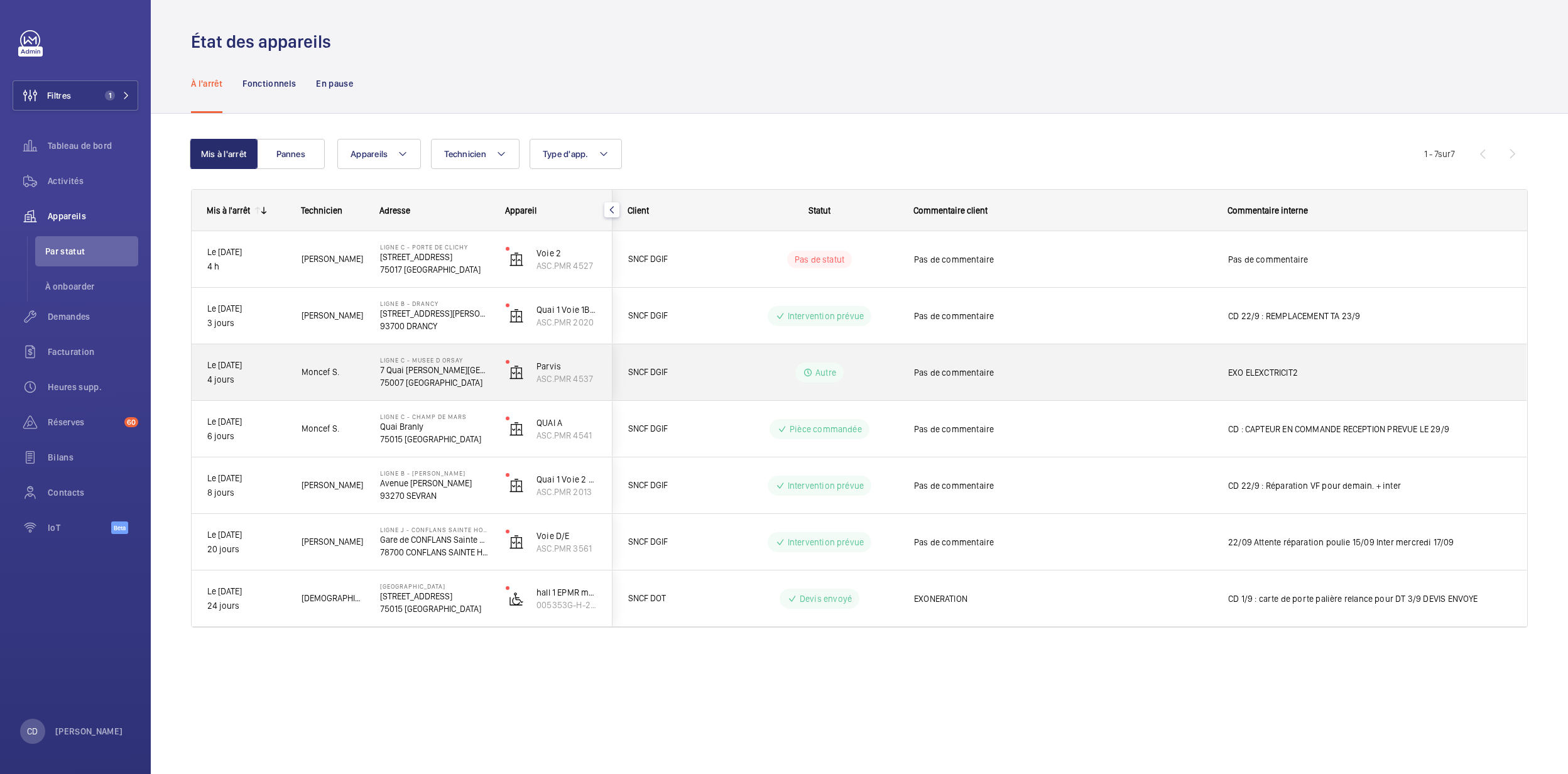
click at [732, 377] on div "Autre" at bounding box center [812, 373] width 172 height 45
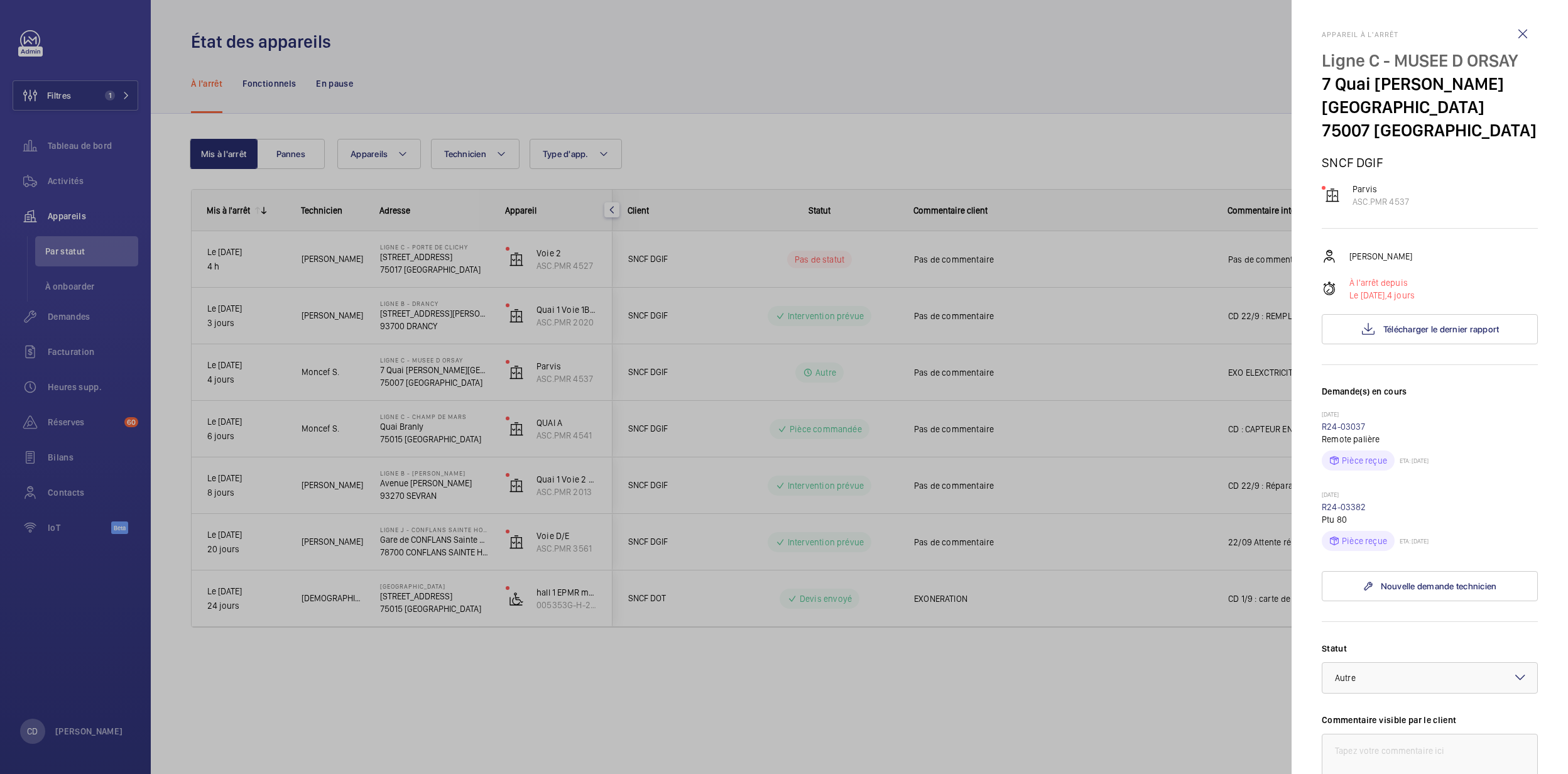
click at [341, 348] on div at bounding box center [784, 387] width 1568 height 774
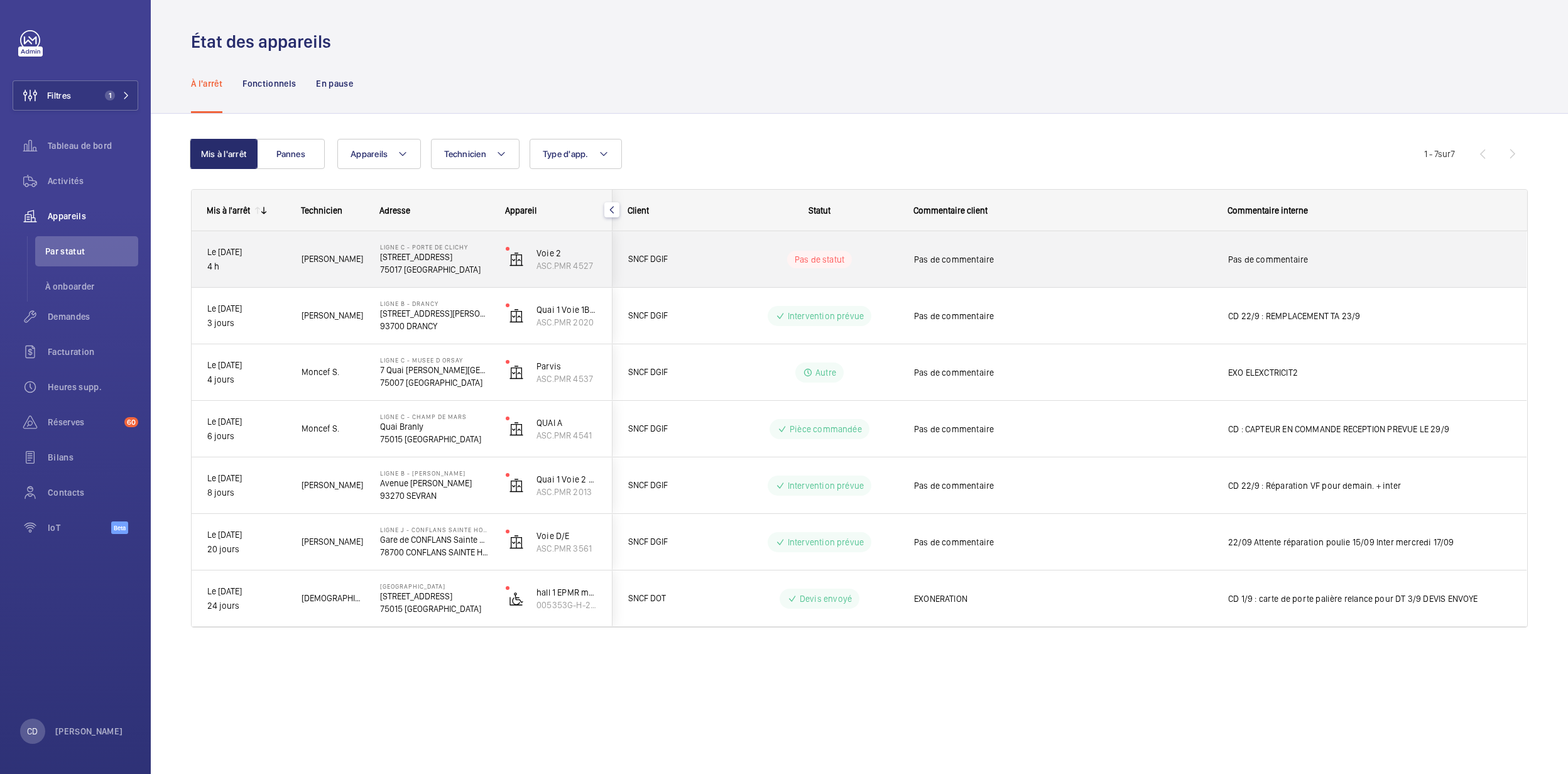
click at [354, 265] on span "[PERSON_NAME]" at bounding box center [333, 259] width 63 height 14
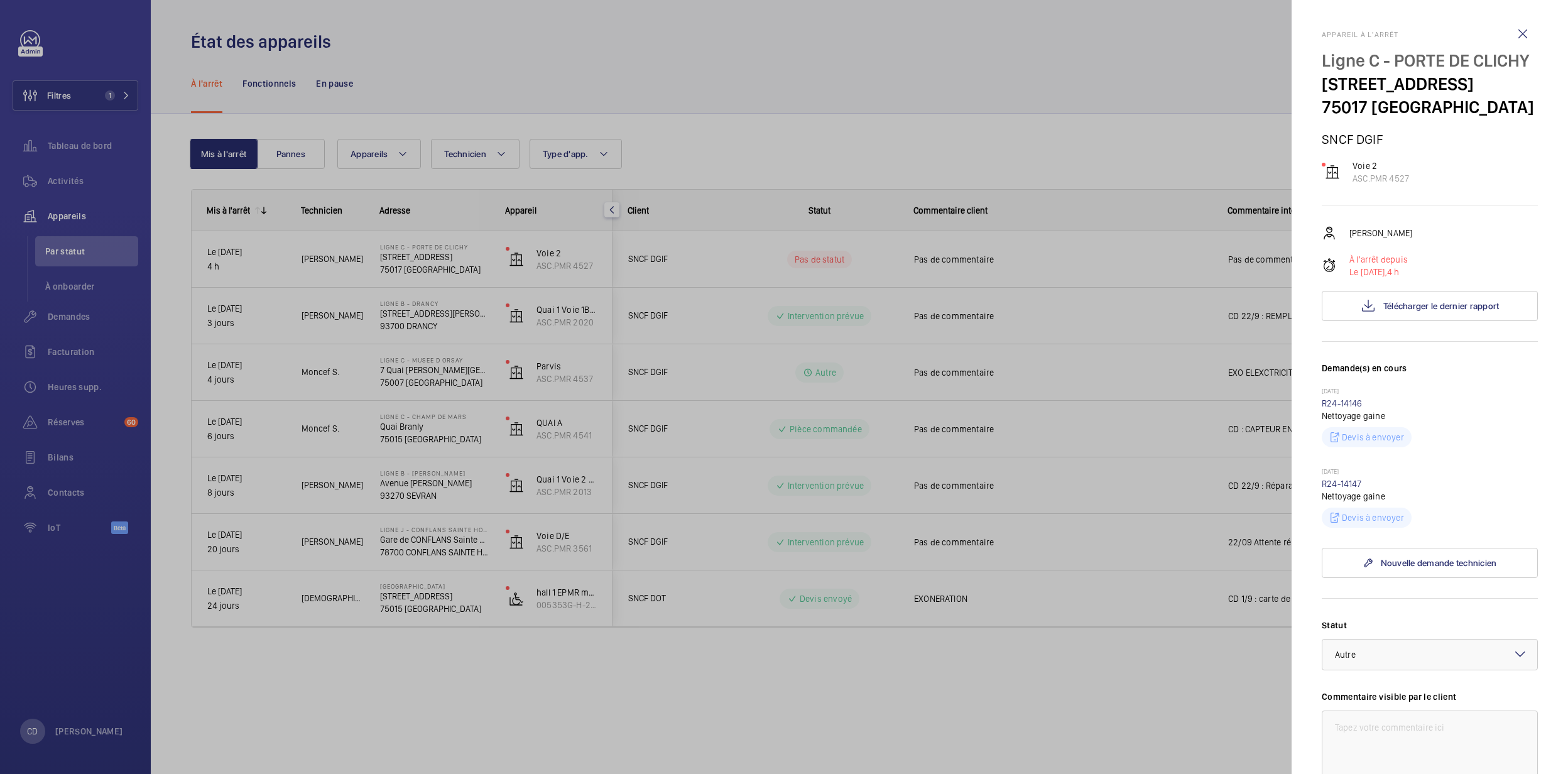
click at [530, 735] on div at bounding box center [784, 387] width 1568 height 774
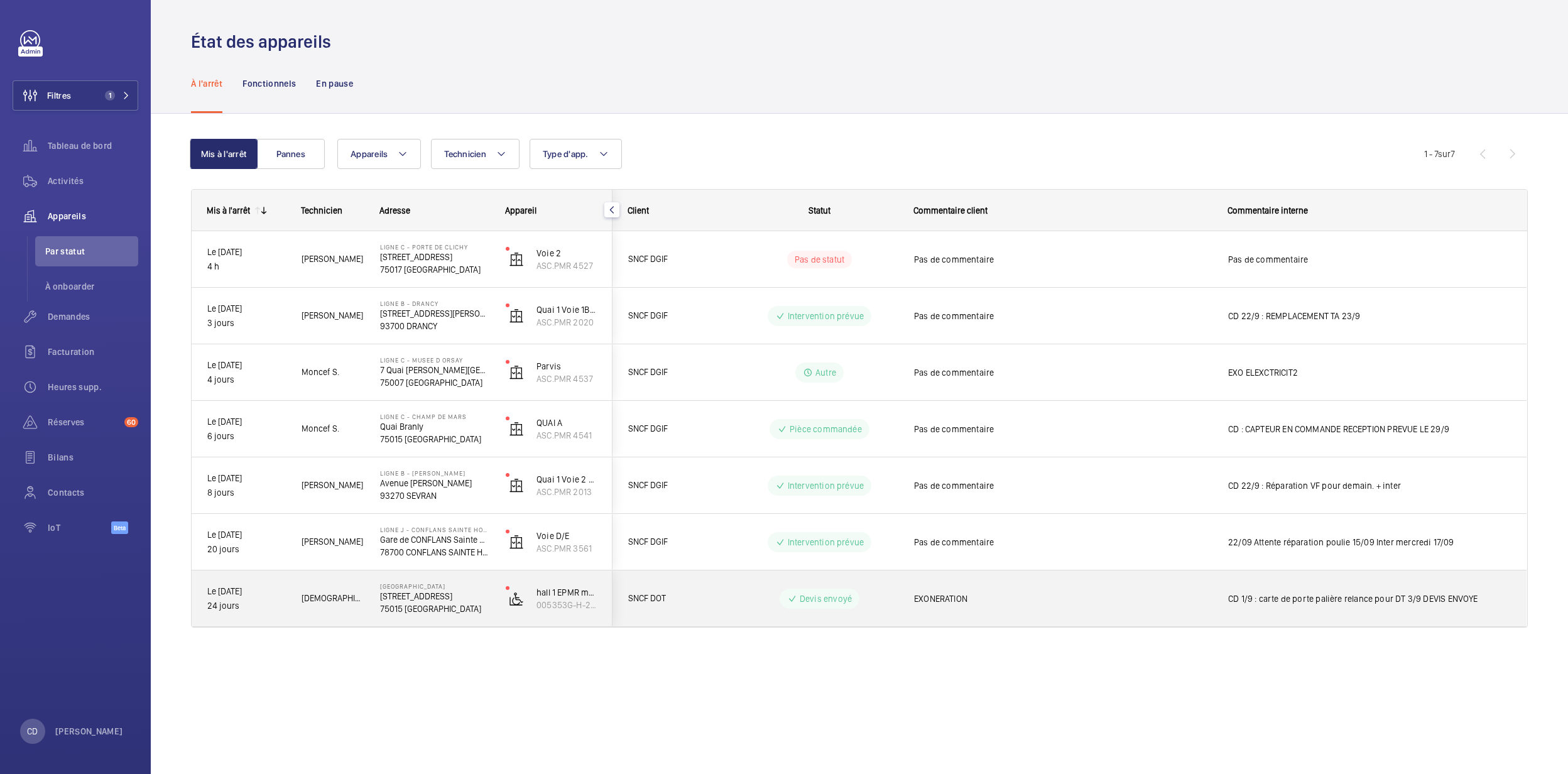
click at [493, 609] on div "hall 1 EPMR métro gauche (PE-Y-1) 005353G-H-2-18-0-33" at bounding box center [551, 598] width 121 height 56
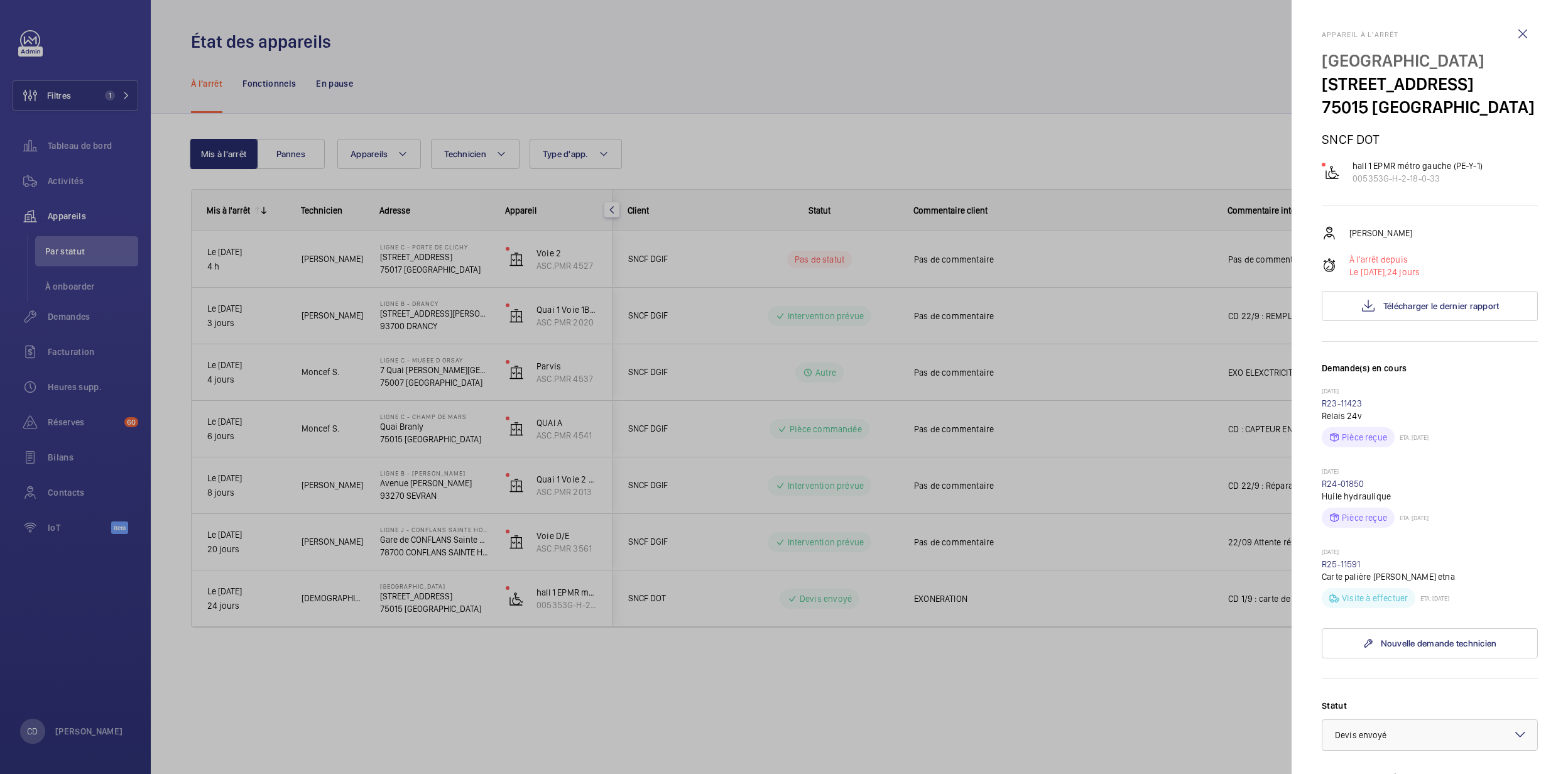
click at [493, 609] on div at bounding box center [784, 387] width 1568 height 774
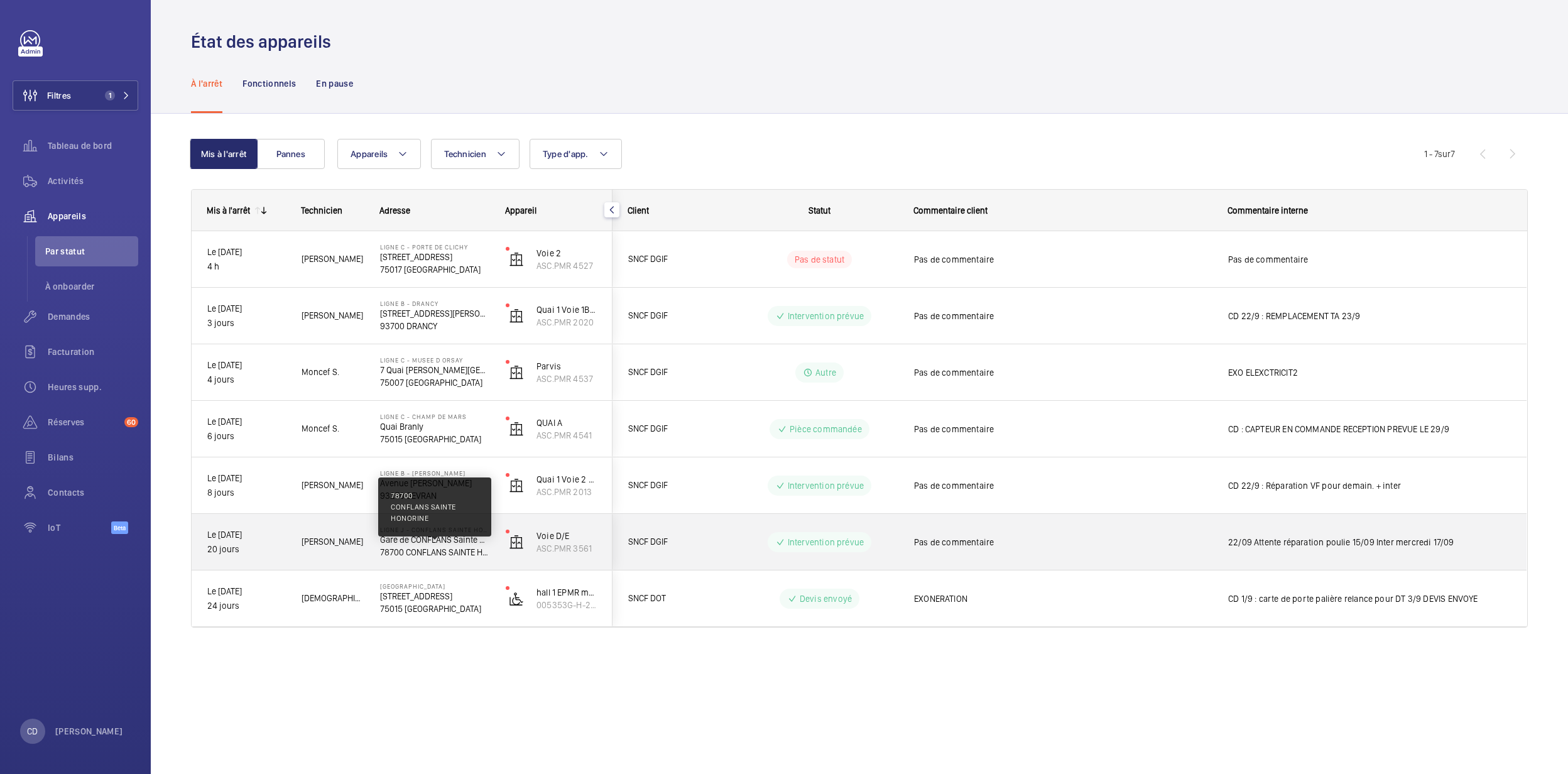
click at [448, 551] on p "78700 CONFLANS SAINTE HONORINE" at bounding box center [434, 552] width 109 height 12
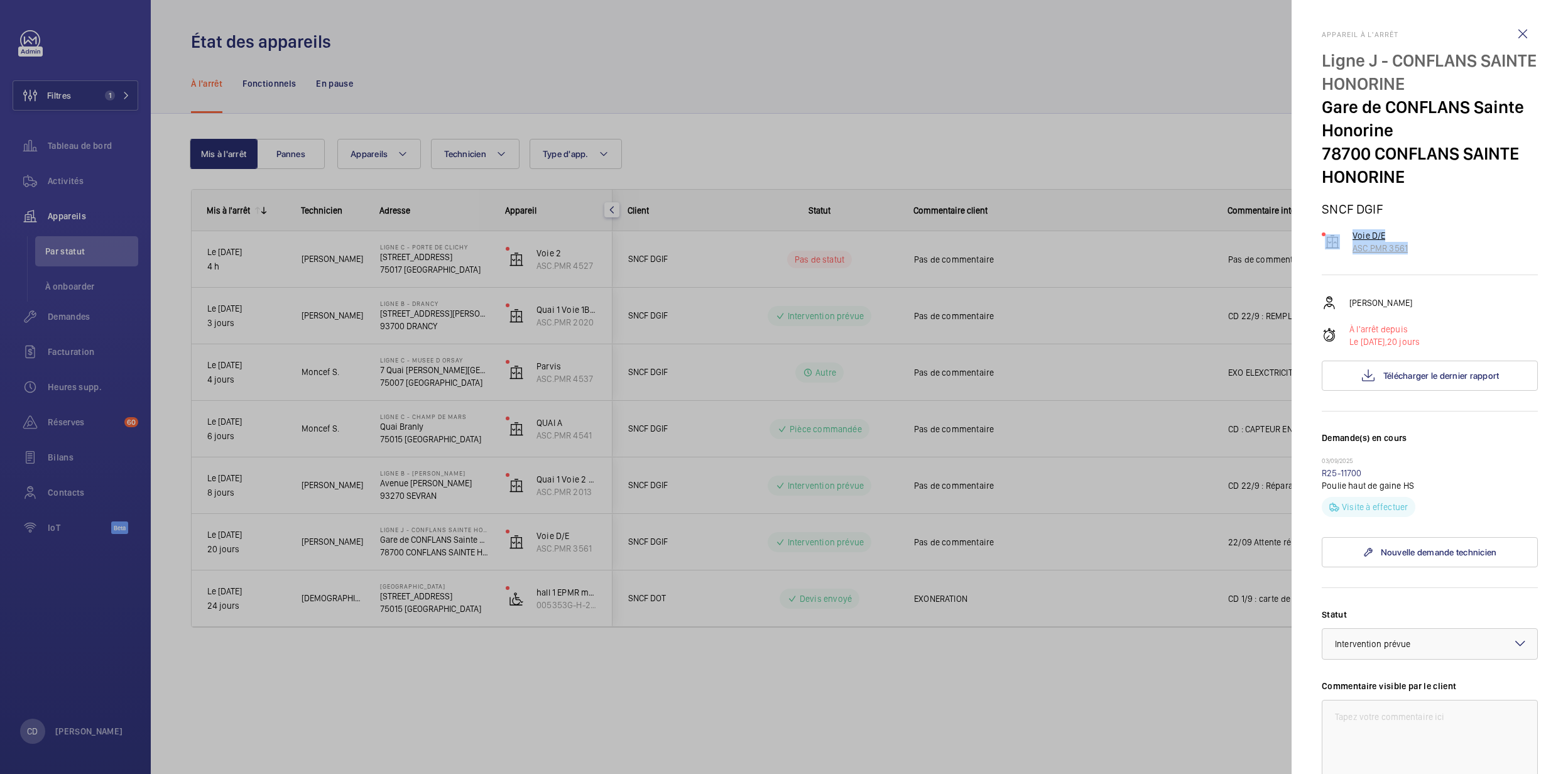
drag, startPoint x: 1427, startPoint y: 259, endPoint x: 1322, endPoint y: 239, distance: 106.9
click at [1322, 239] on div "Appareil à l'arrêt Ligne J - CONFLANS SAINTE HONORINE Gare de CONFLANS Sainte H…" at bounding box center [1430, 530] width 216 height 999
drag, startPoint x: 1322, startPoint y: 239, endPoint x: 1361, endPoint y: 250, distance: 40.5
copy wm-front-device-cell "Voie D/E ASC.PMR 3561"
click at [222, 398] on div at bounding box center [784, 387] width 1568 height 774
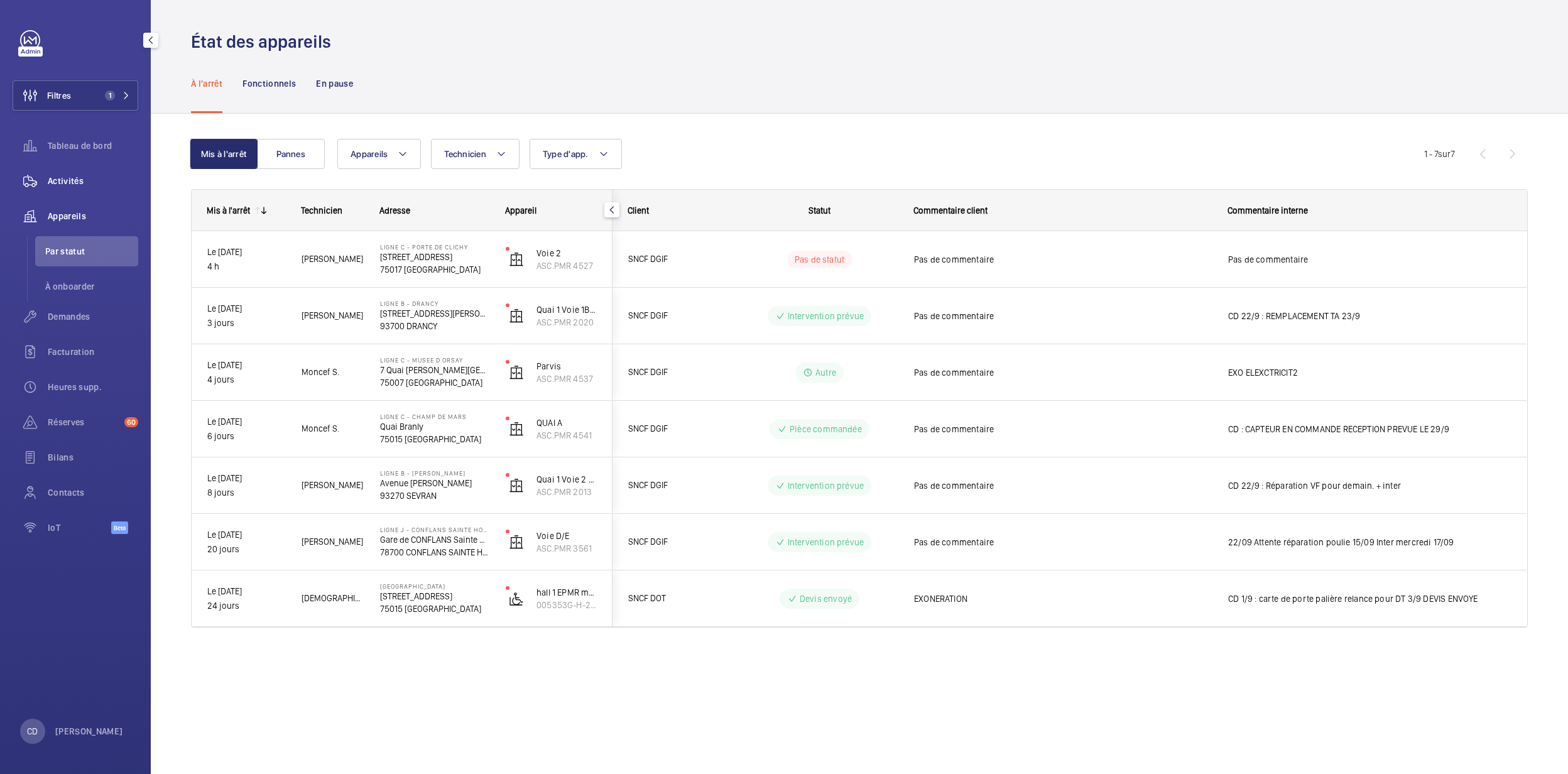
click at [73, 167] on div "Activités" at bounding box center [75, 180] width 126 height 30
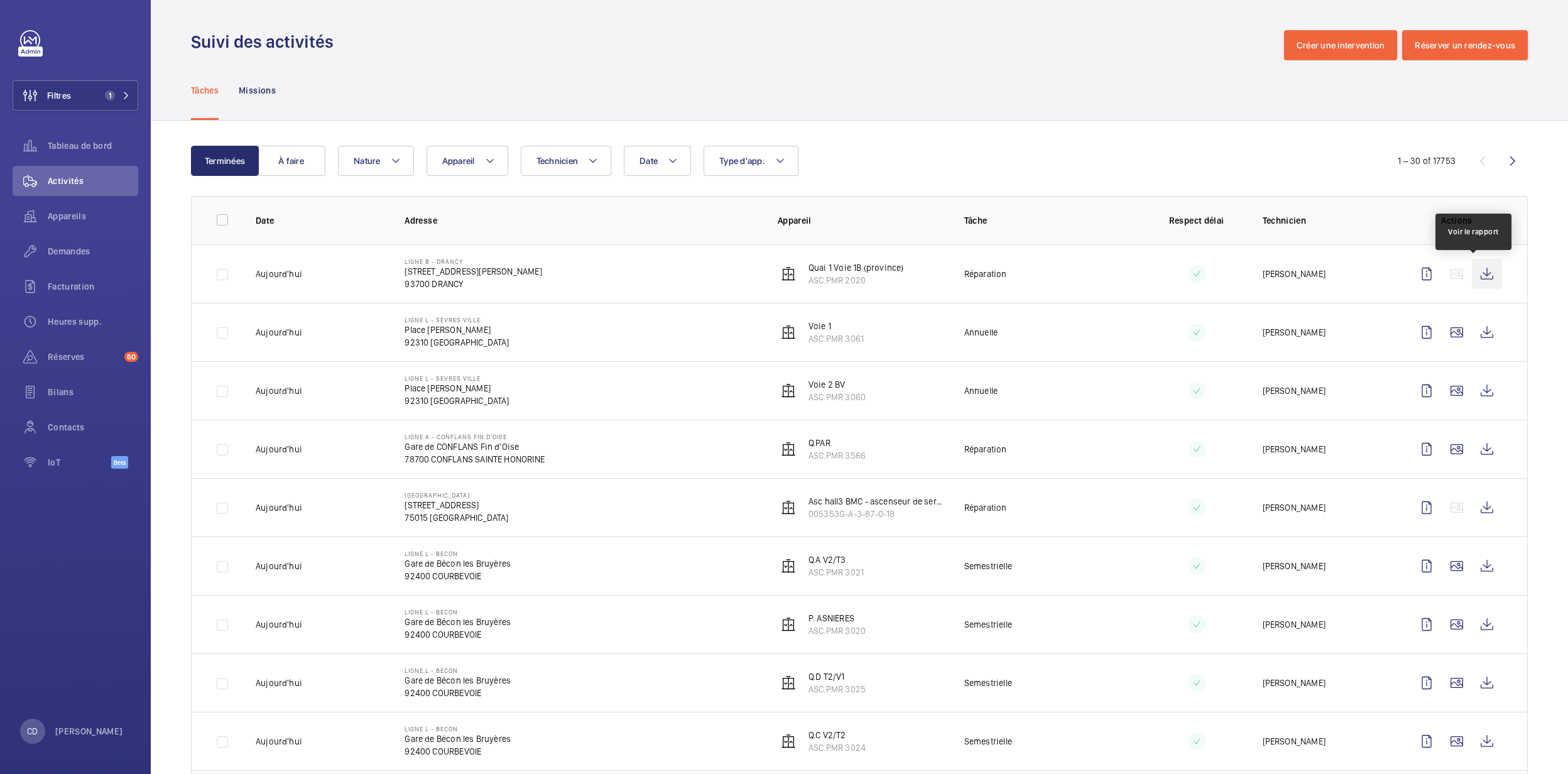
click at [1483, 277] on wm-front-icon-button at bounding box center [1487, 273] width 30 height 30
click at [91, 239] on div "Demandes" at bounding box center [75, 251] width 126 height 30
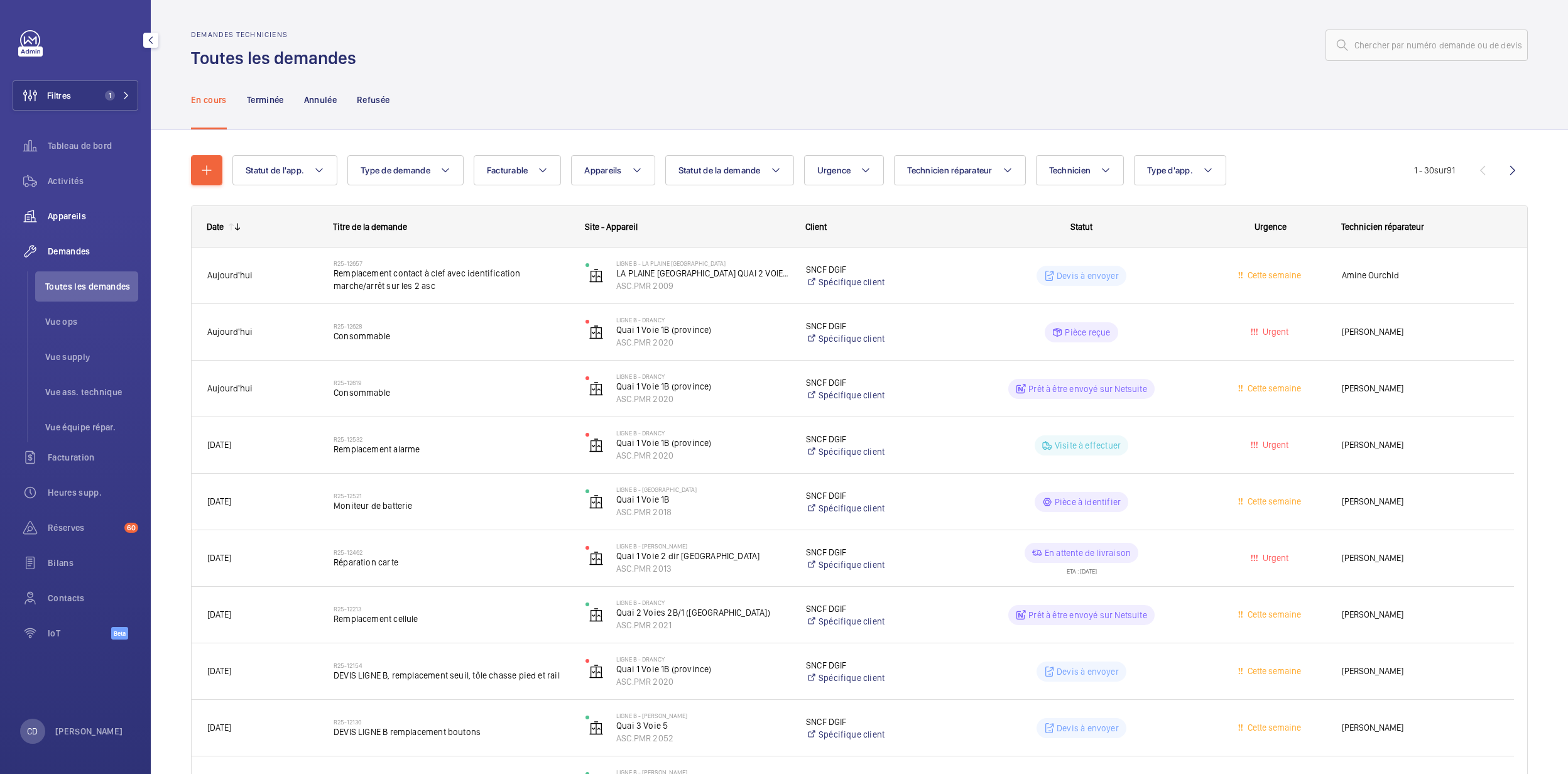
click at [86, 219] on span "Appareils" at bounding box center [93, 216] width 91 height 12
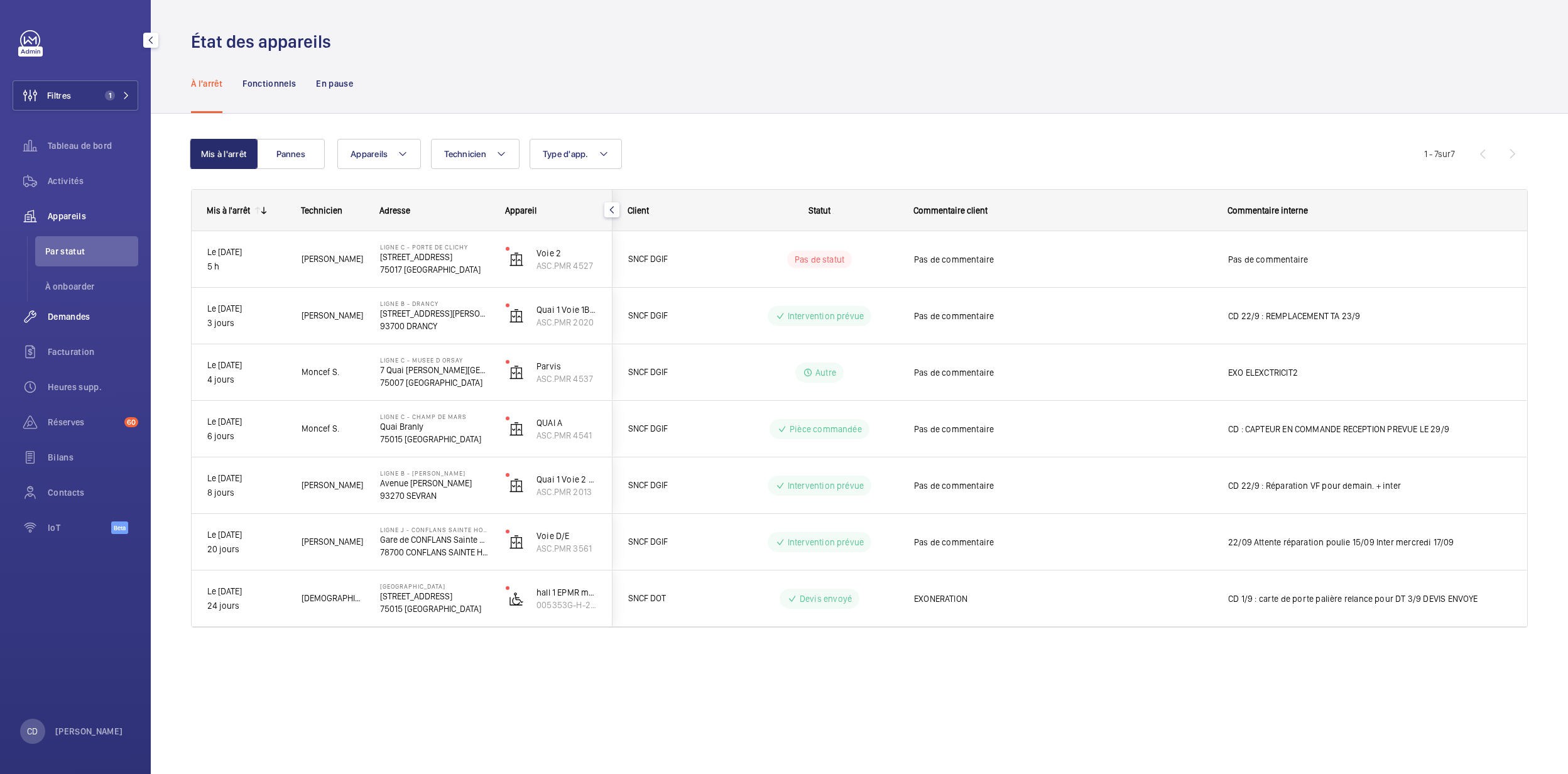
click at [88, 318] on span "Demandes" at bounding box center [93, 316] width 91 height 12
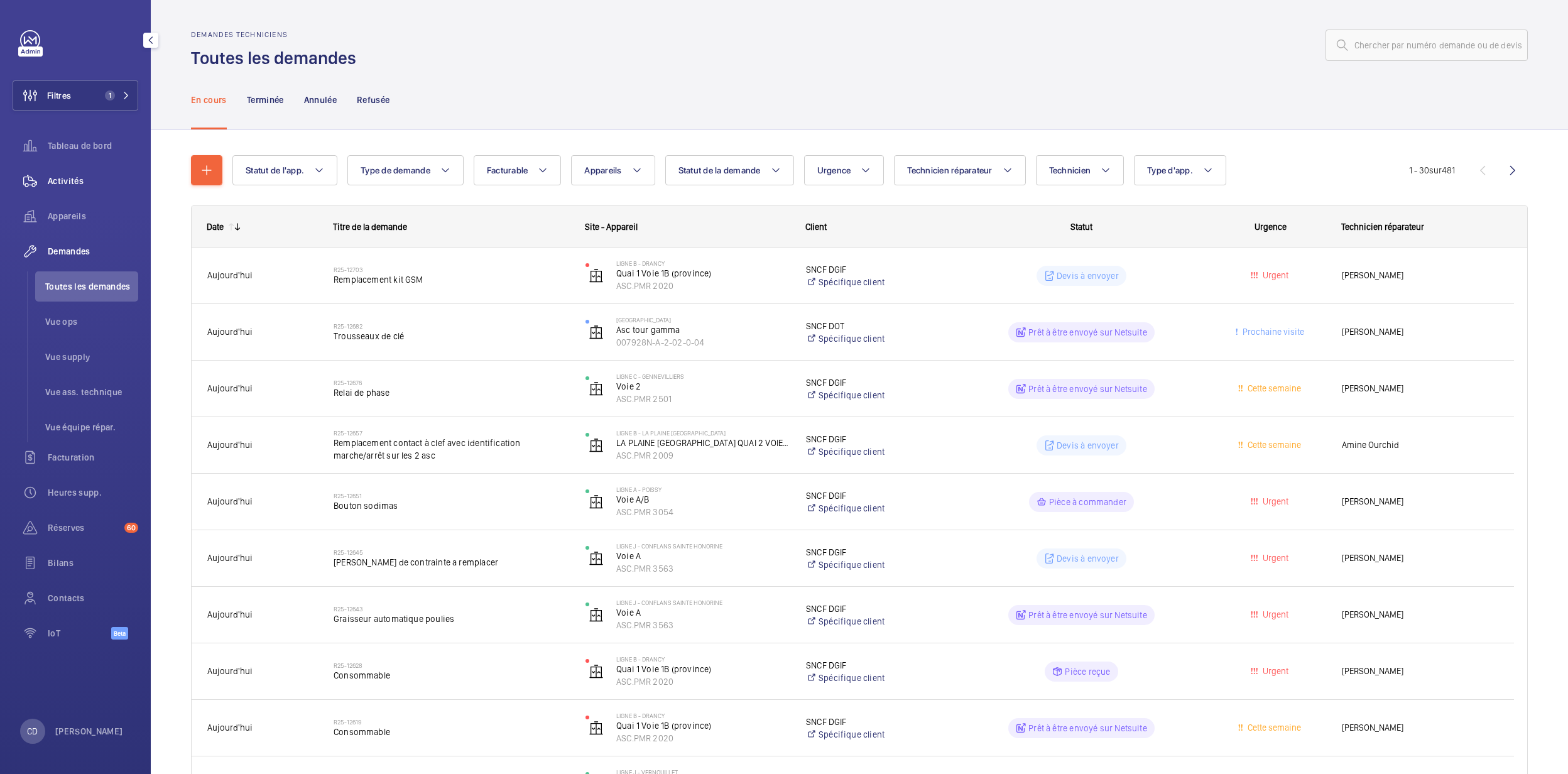
click at [91, 192] on div "Activités" at bounding box center [75, 180] width 126 height 30
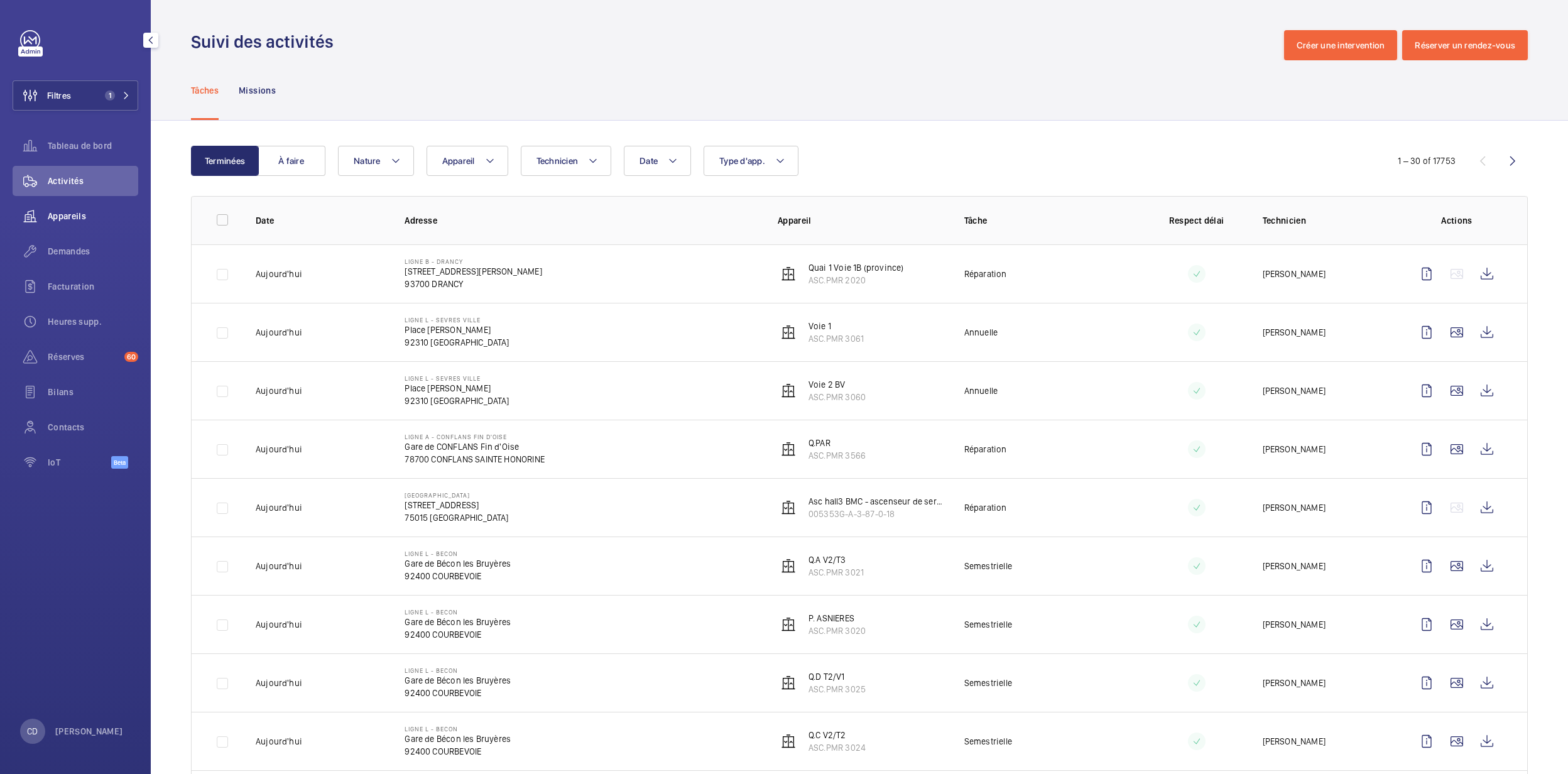
drag, startPoint x: 59, startPoint y: 194, endPoint x: 60, endPoint y: 204, distance: 10.0
click at [59, 194] on div "Activités" at bounding box center [75, 180] width 126 height 30
click at [64, 211] on span "Appareils" at bounding box center [93, 216] width 91 height 12
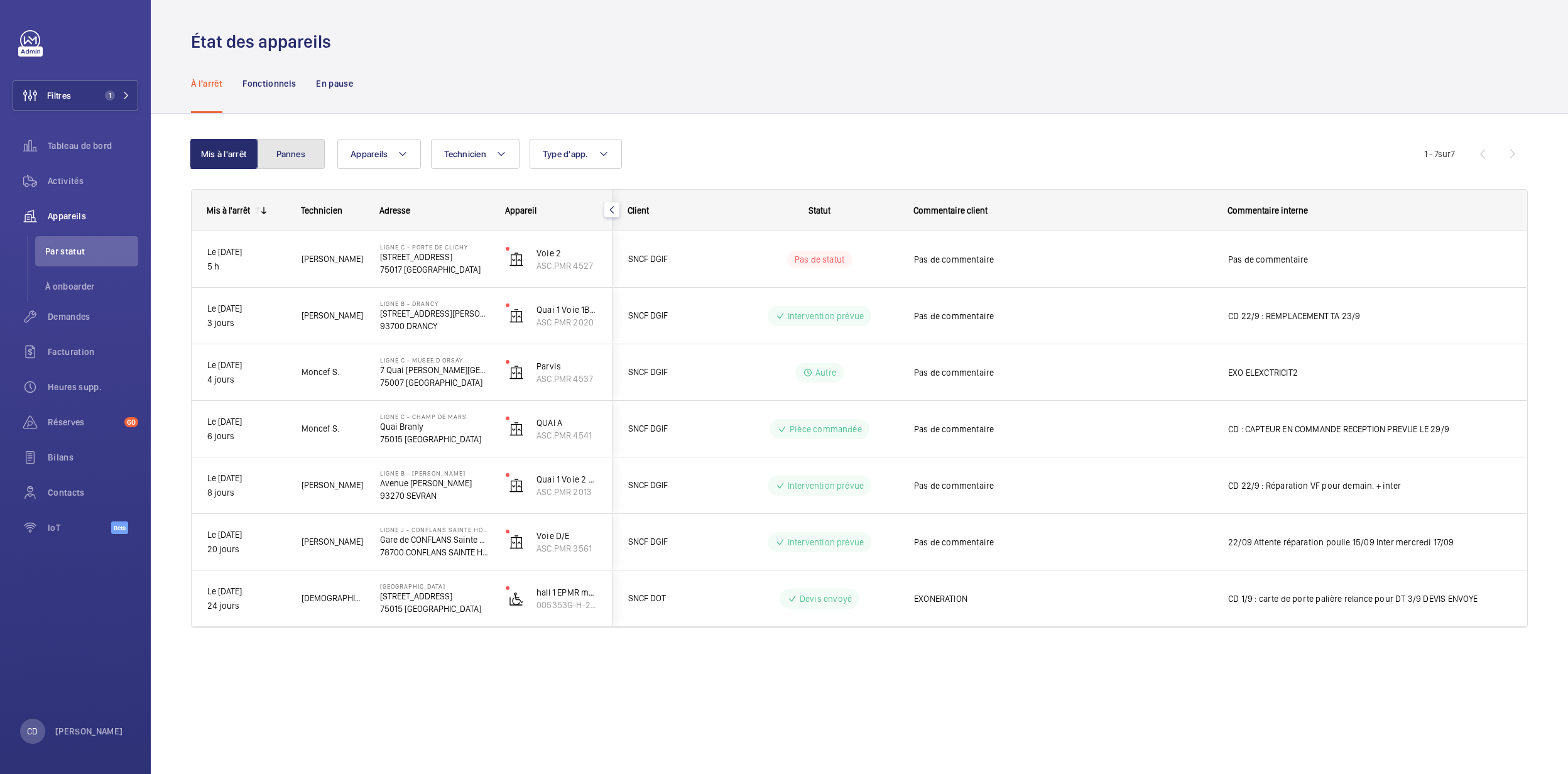
click at [314, 148] on button "Pannes" at bounding box center [291, 154] width 68 height 30
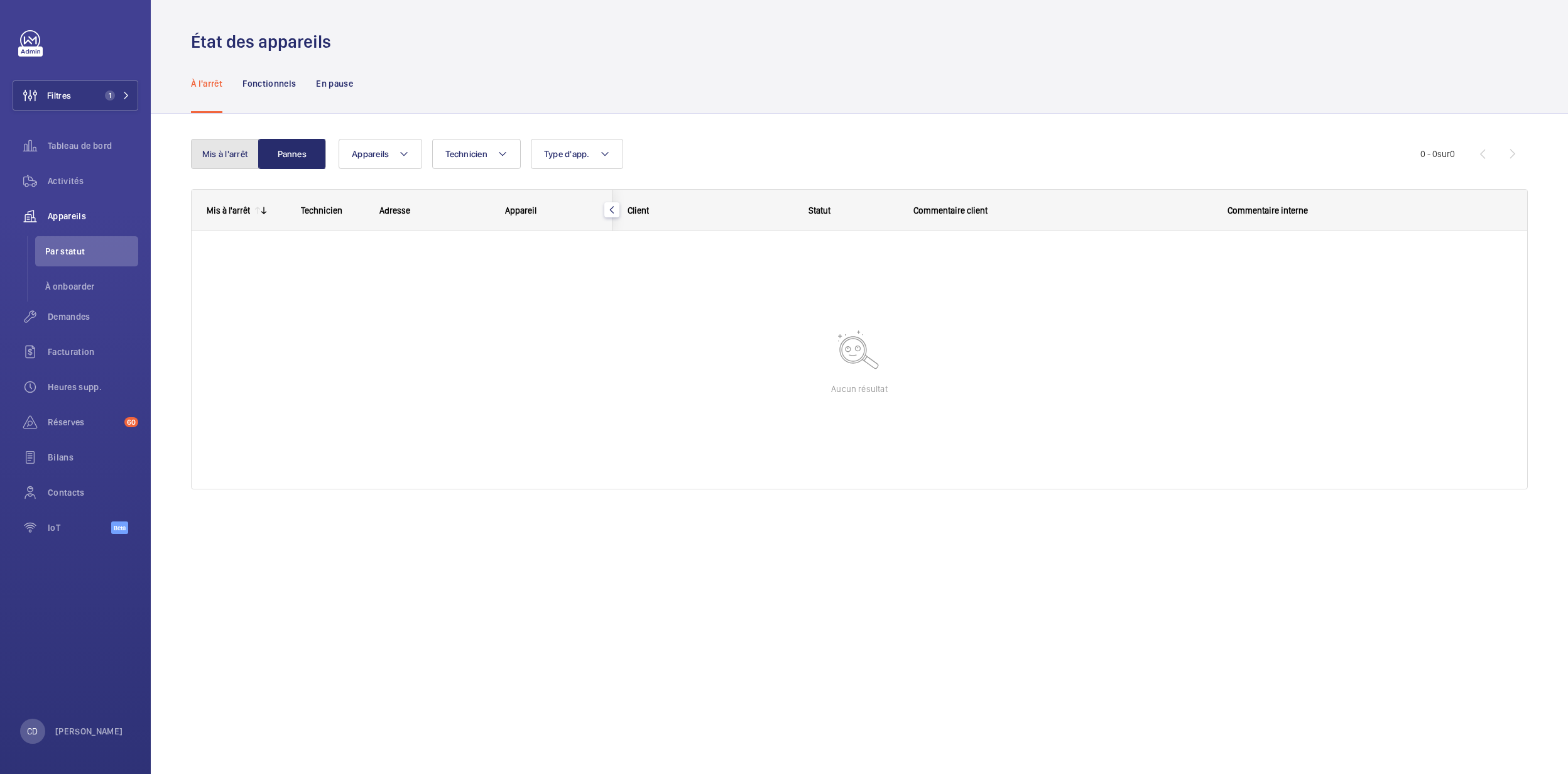
click at [226, 146] on button "Mis à l'arrêt" at bounding box center [224, 154] width 68 height 30
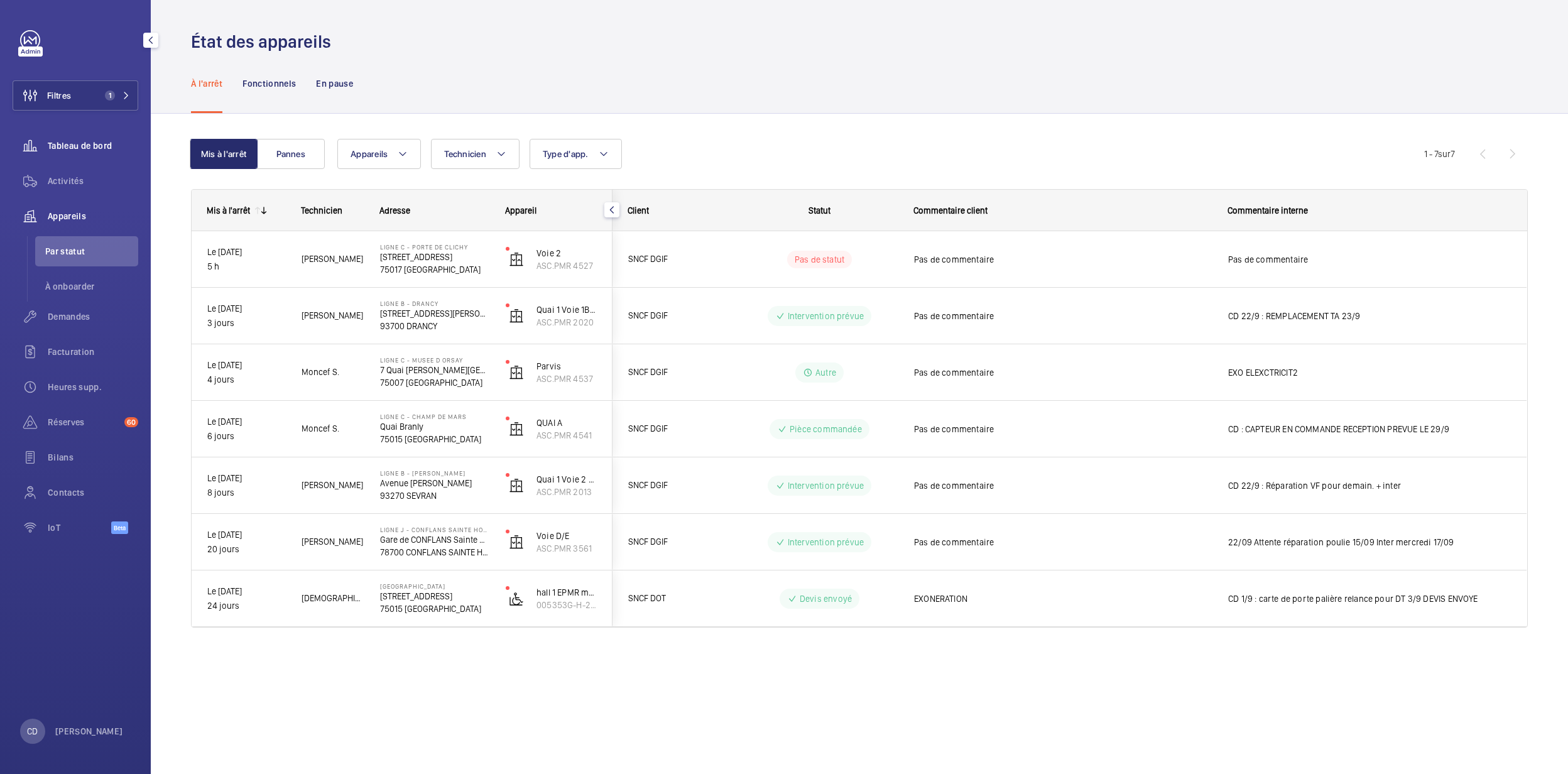
click at [106, 141] on span "Tableau de bord" at bounding box center [93, 146] width 91 height 12
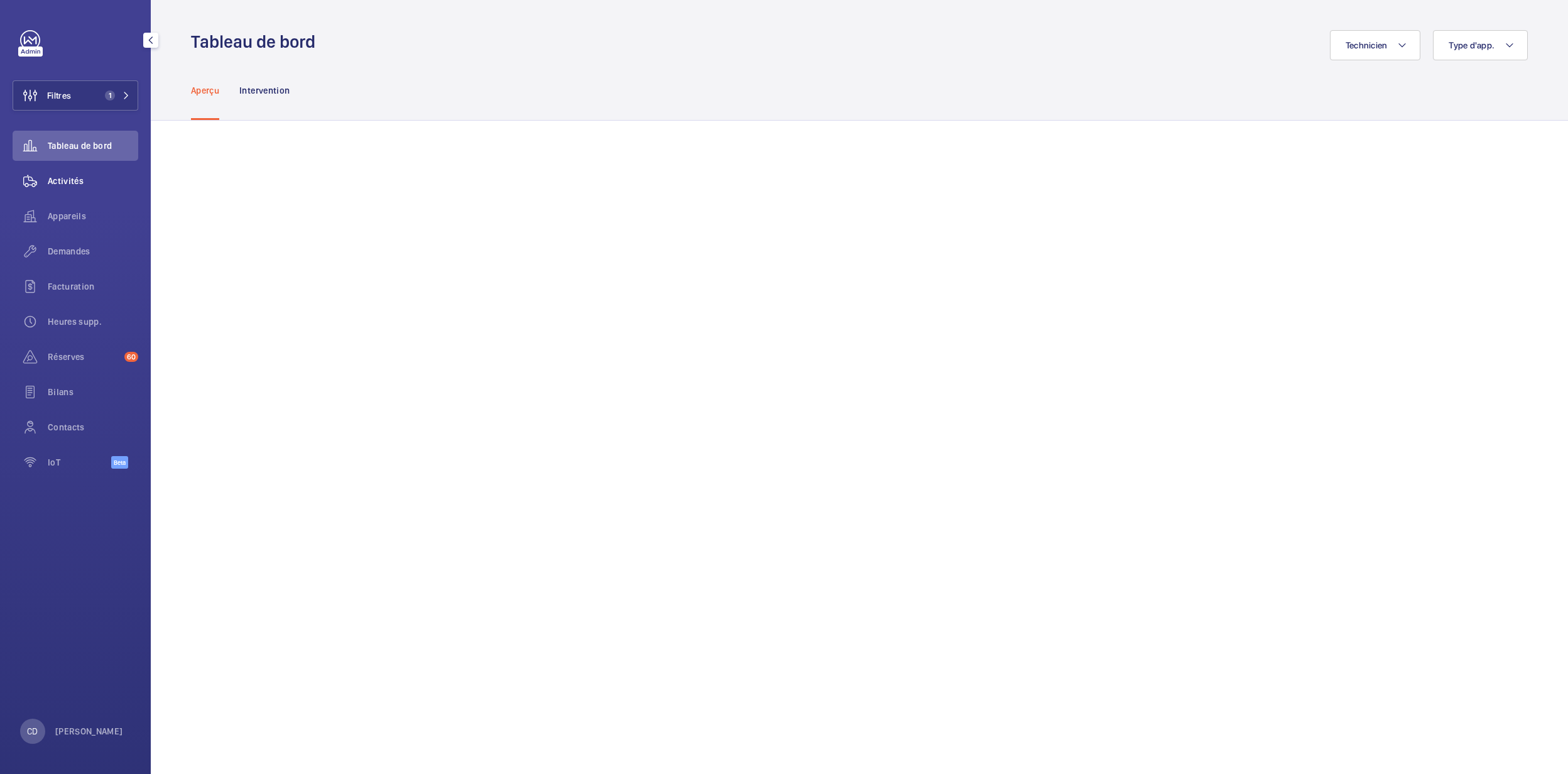
click at [59, 192] on div "Activités" at bounding box center [75, 180] width 126 height 30
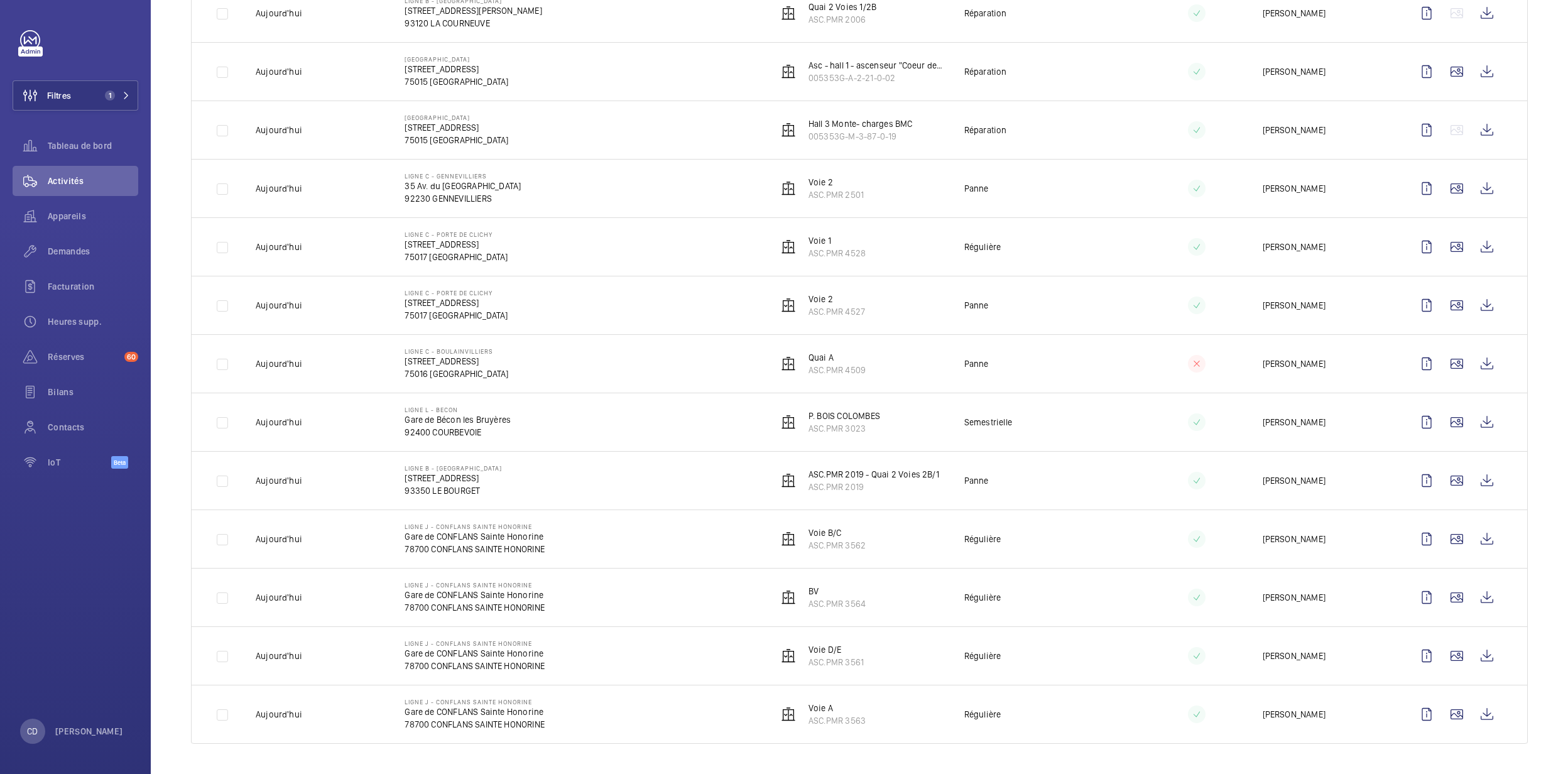
scroll to position [1260, 0]
click at [53, 224] on div "Appareils" at bounding box center [75, 216] width 126 height 30
